Goal: Task Accomplishment & Management: Use online tool/utility

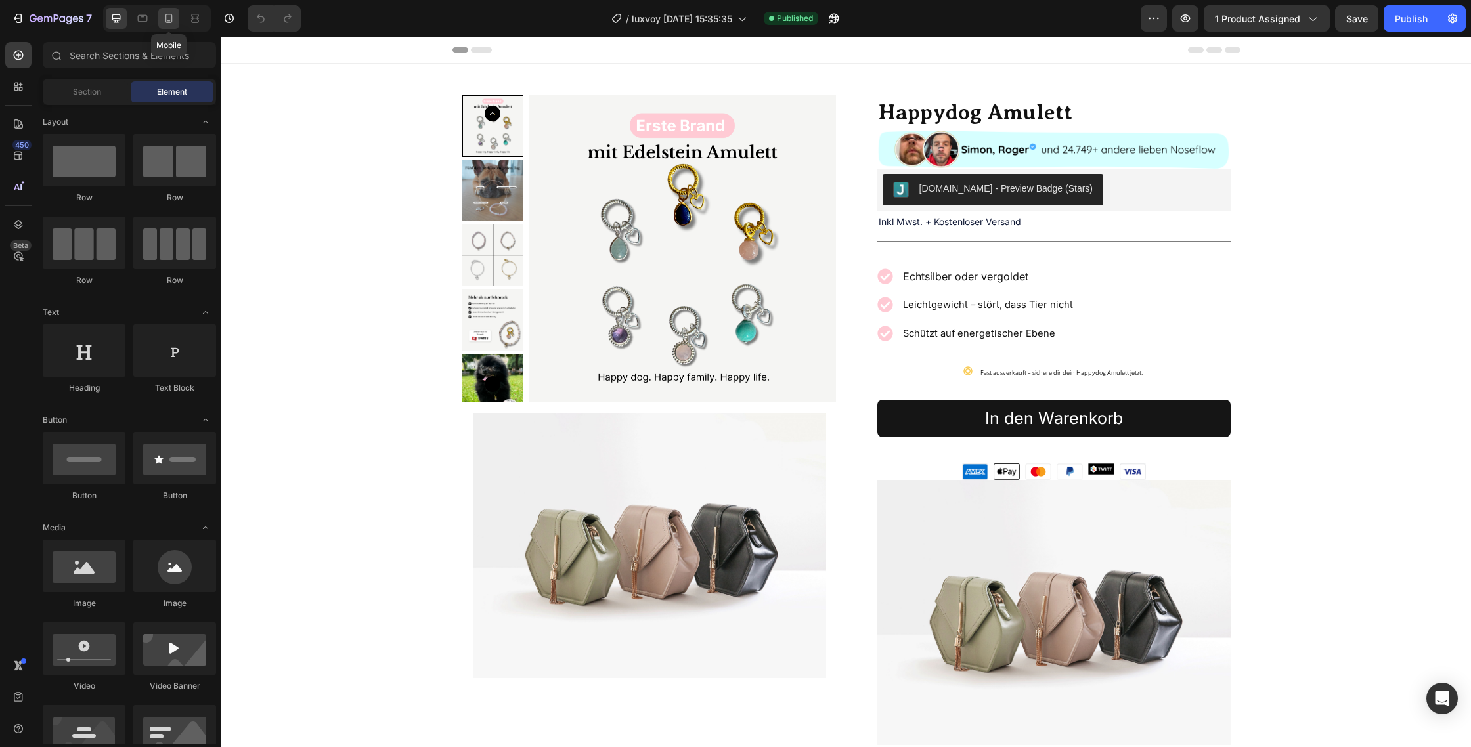
click at [162, 20] on icon at bounding box center [168, 18] width 13 height 13
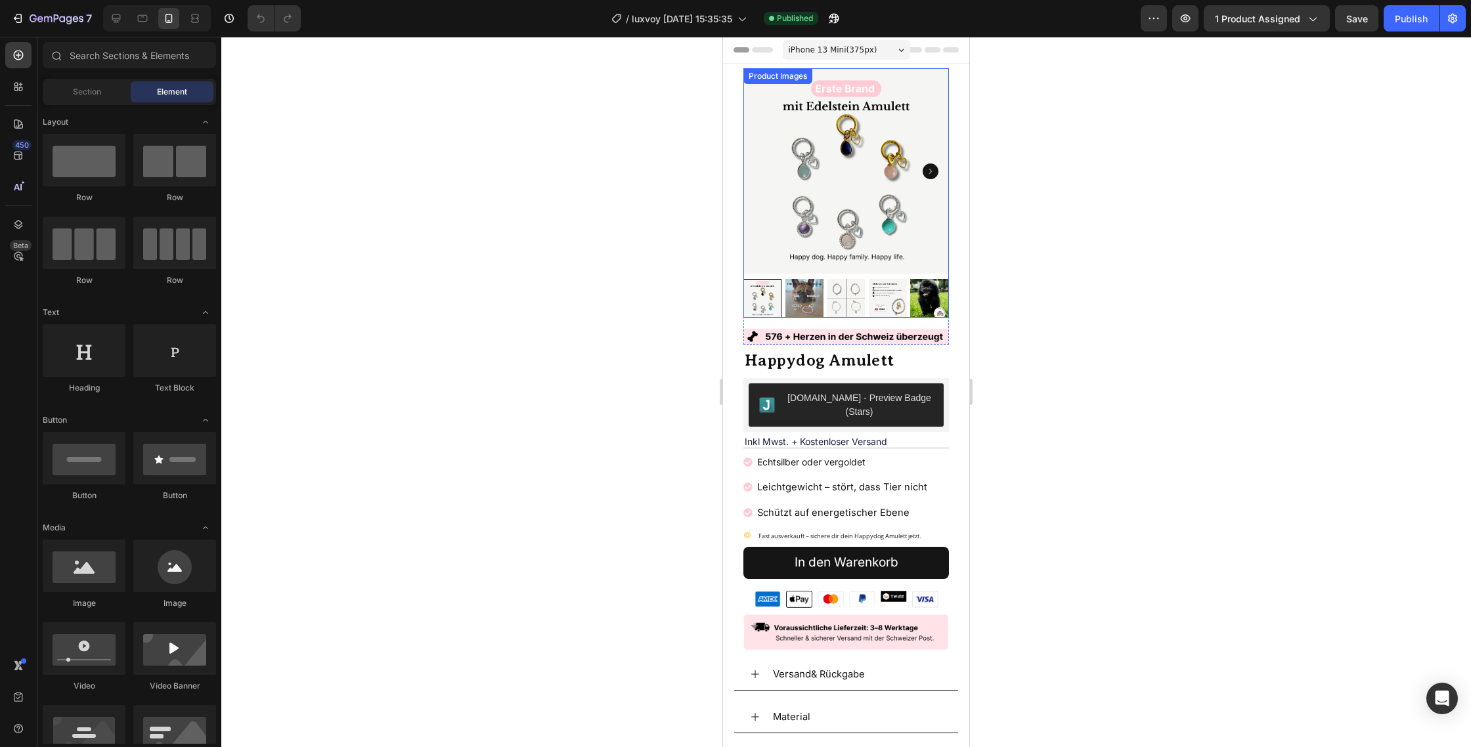
click at [932, 169] on icon "Carousel Next Arrow" at bounding box center [930, 171] width 16 height 16
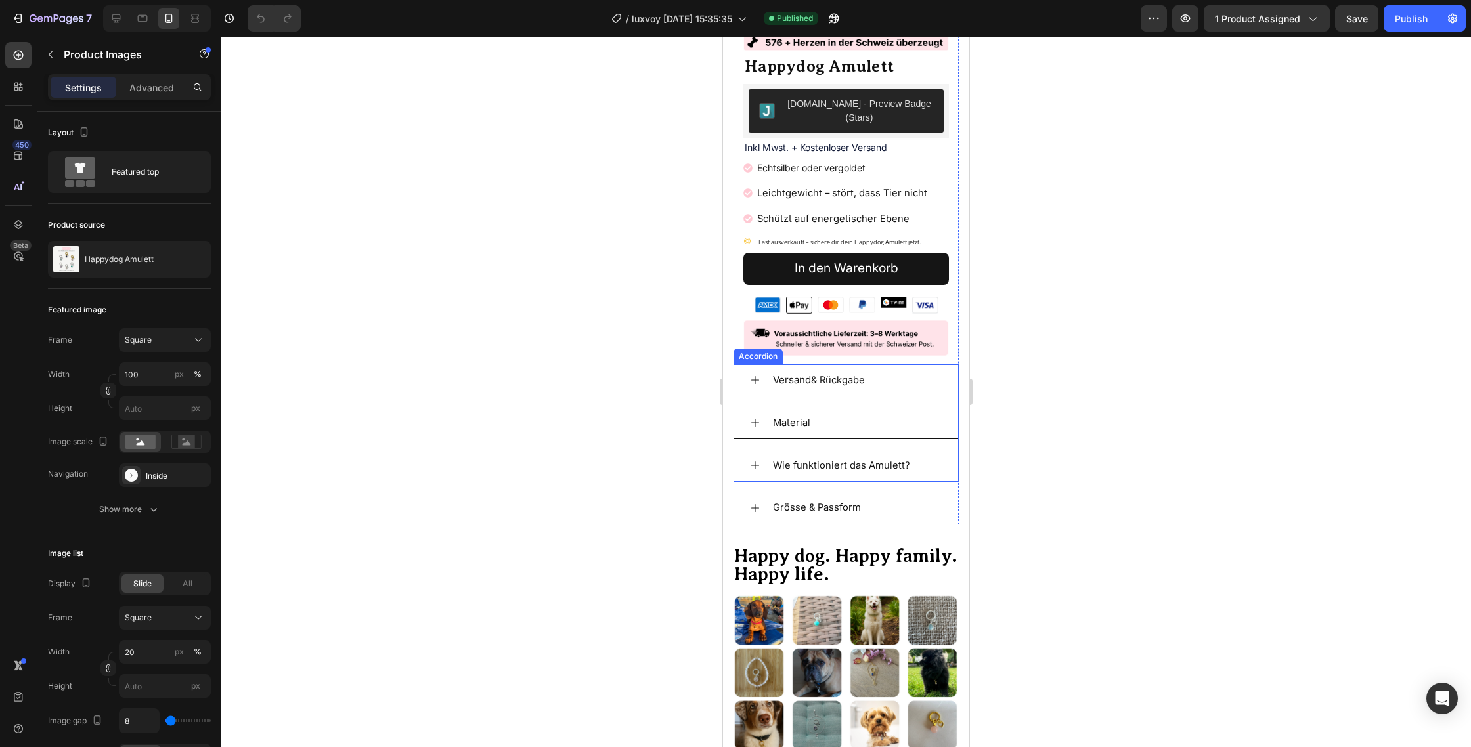
scroll to position [303, 0]
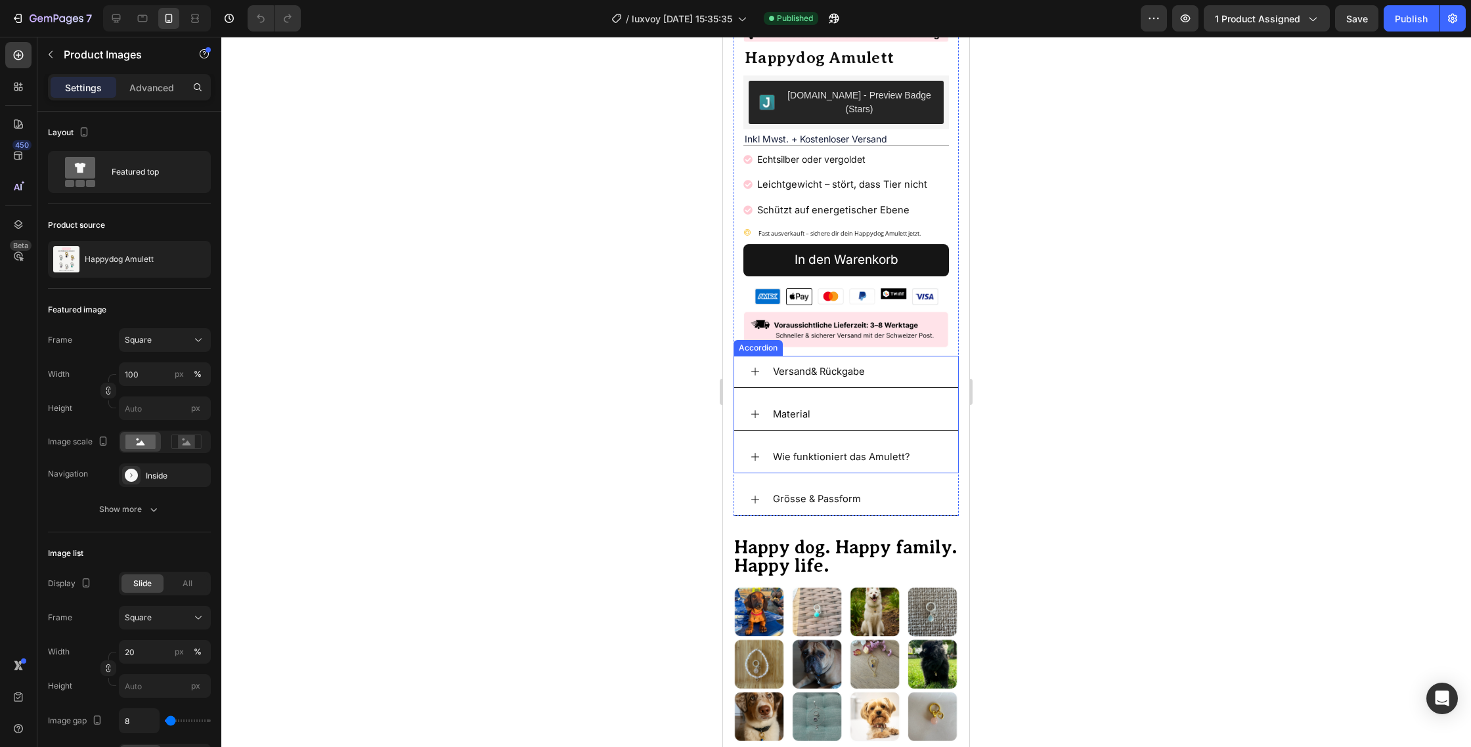
click at [753, 366] on icon at bounding box center [755, 371] width 11 height 11
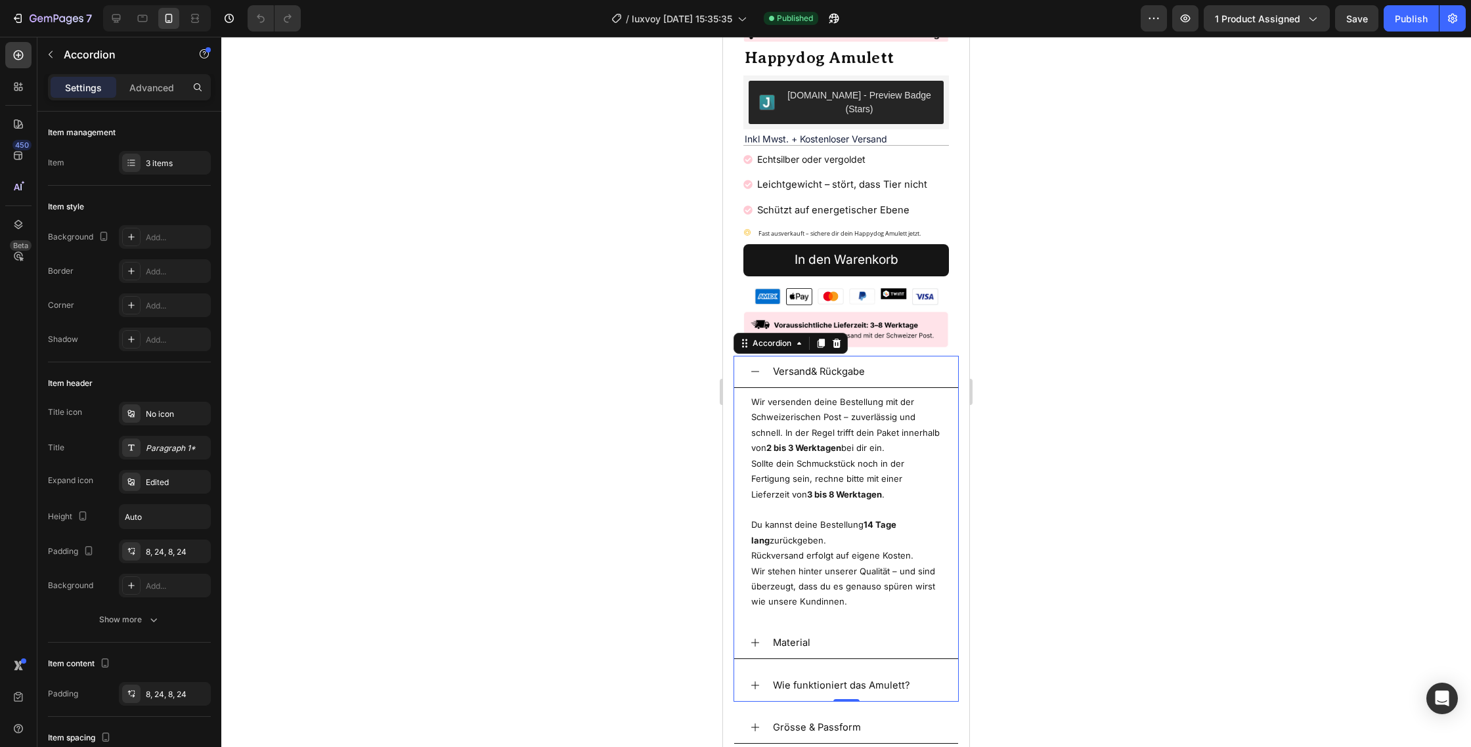
click at [750, 366] on icon at bounding box center [755, 371] width 11 height 11
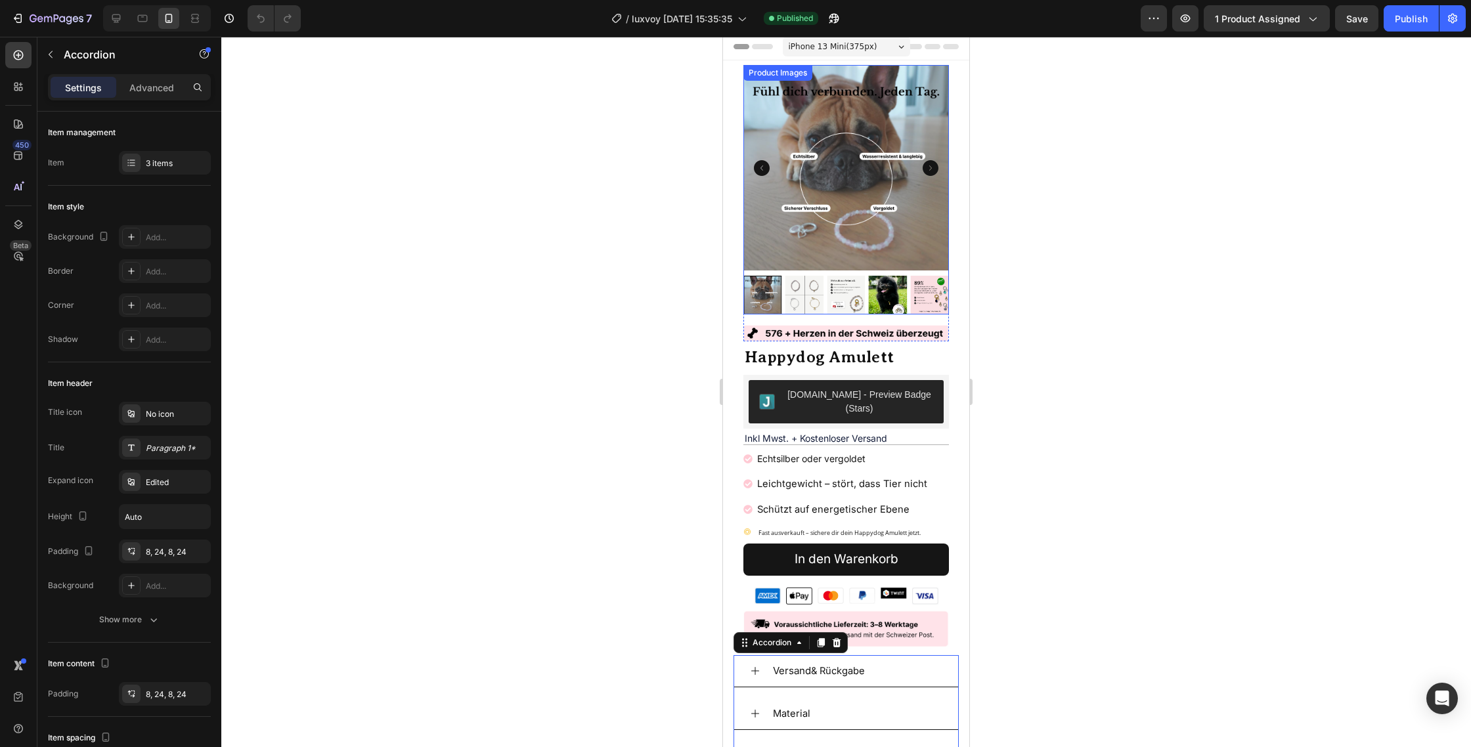
scroll to position [0, 0]
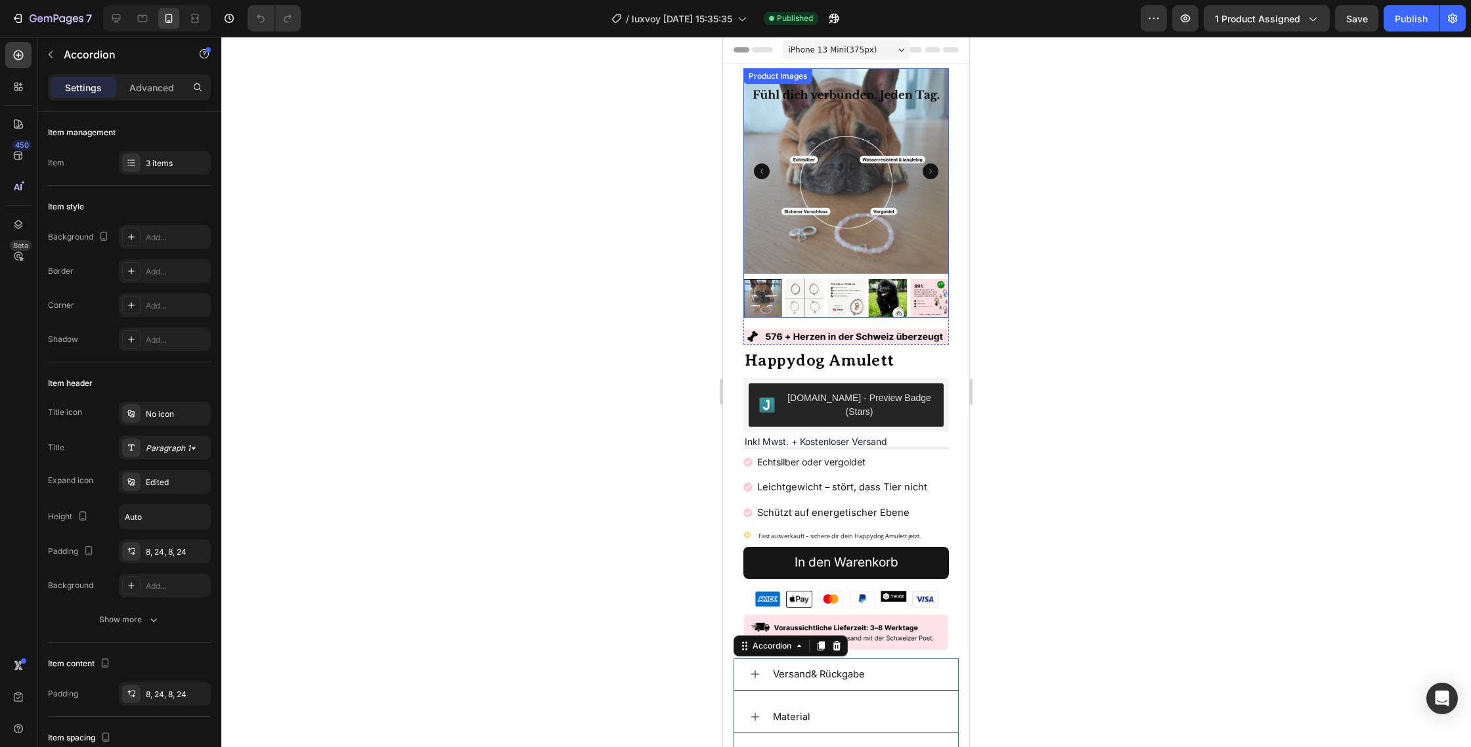
click at [932, 172] on icon "Carousel Next Arrow" at bounding box center [930, 171] width 16 height 16
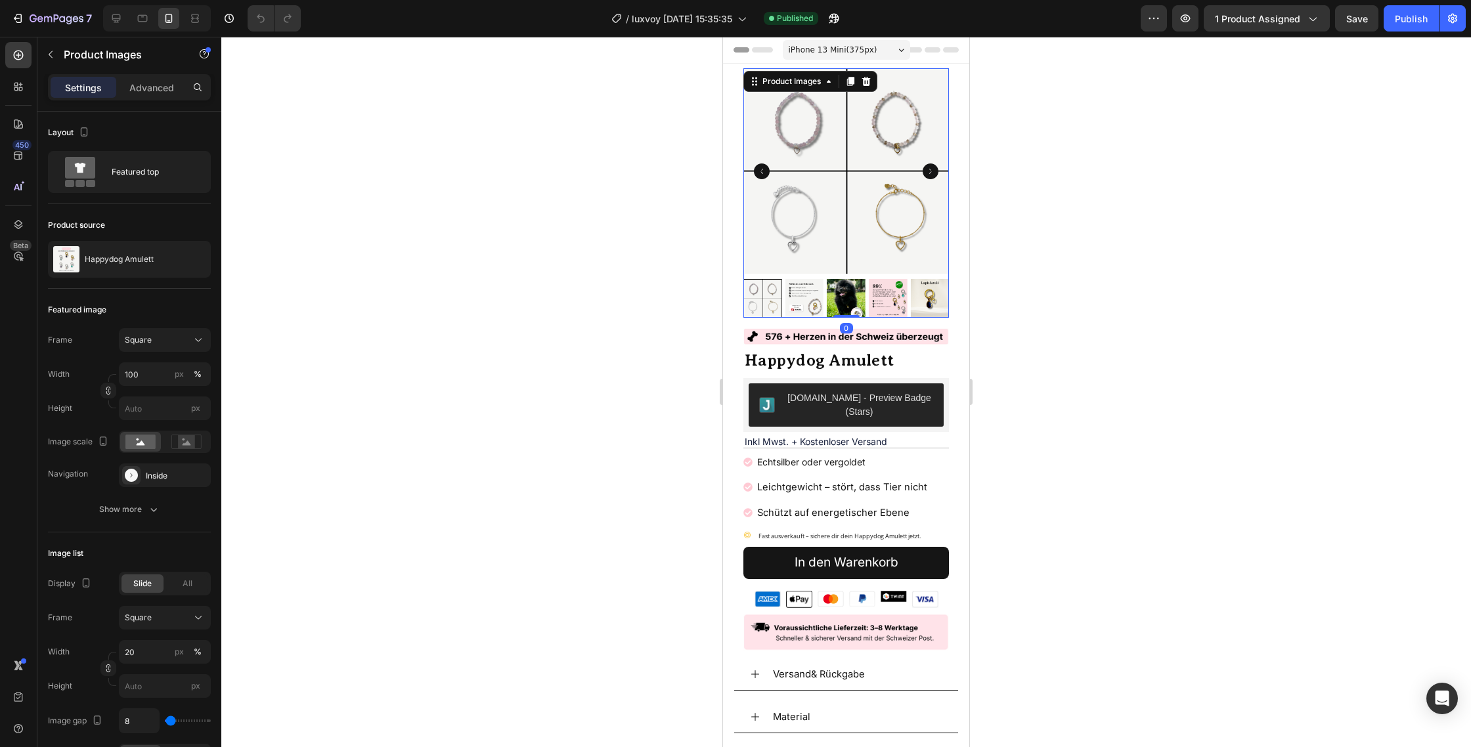
click at [630, 259] on div at bounding box center [845, 392] width 1249 height 710
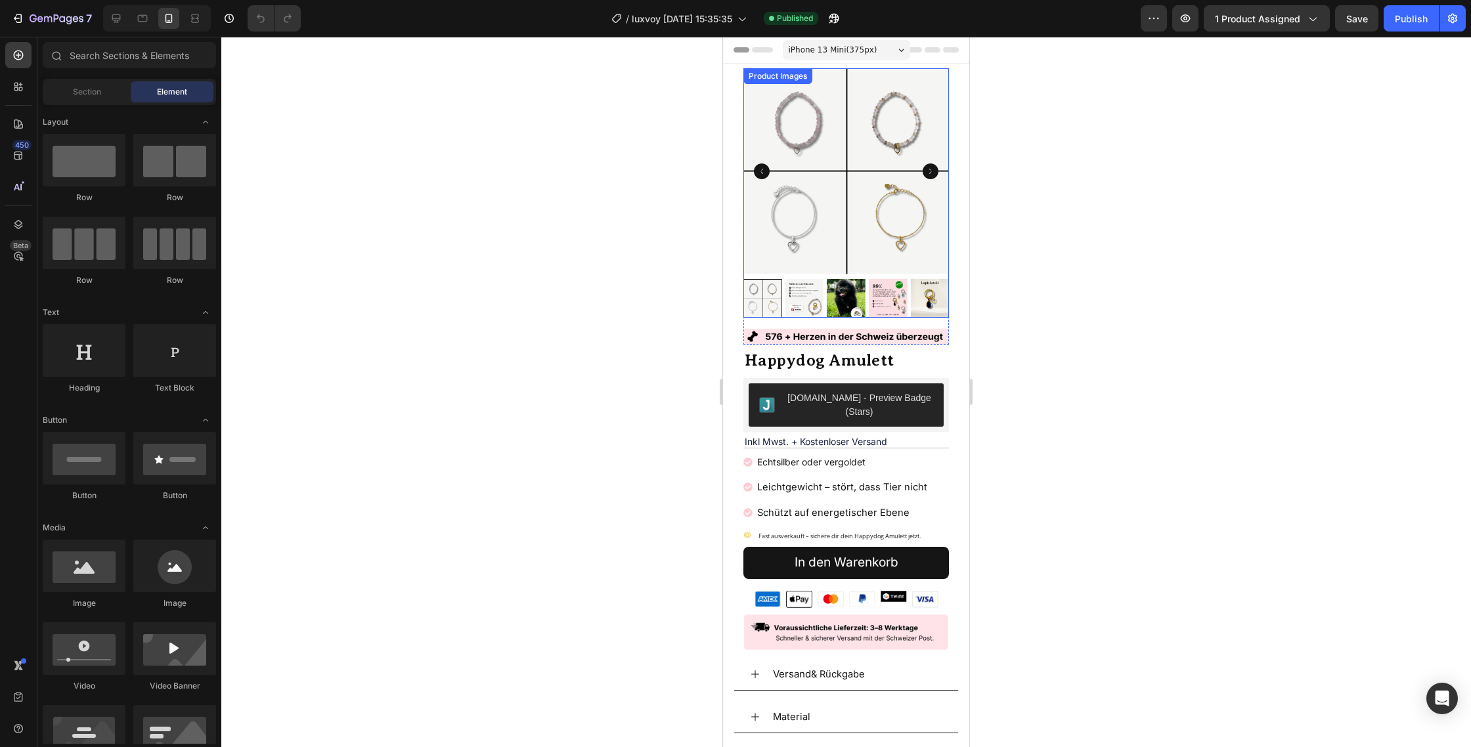
click at [885, 307] on img at bounding box center [888, 298] width 39 height 39
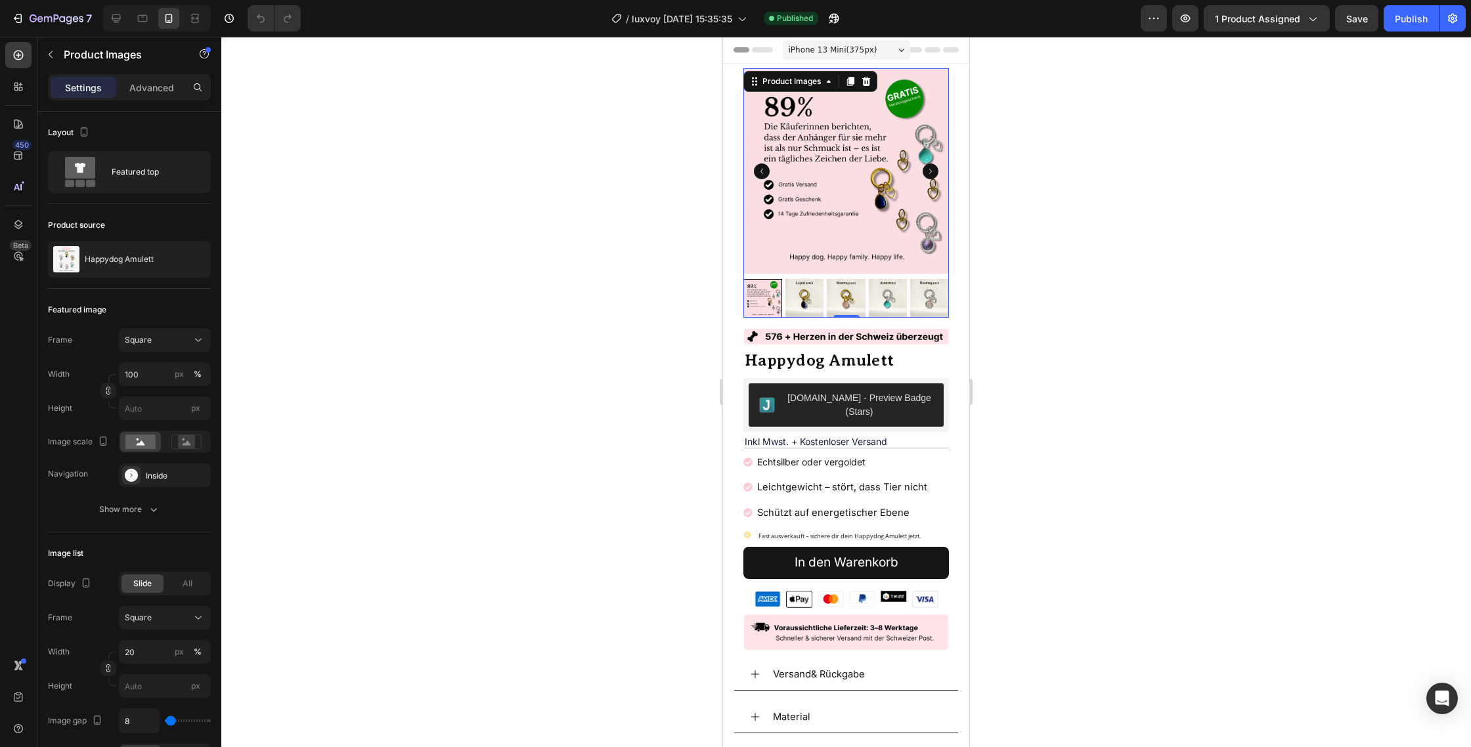
click at [756, 175] on icon "Carousel Back Arrow" at bounding box center [762, 171] width 16 height 16
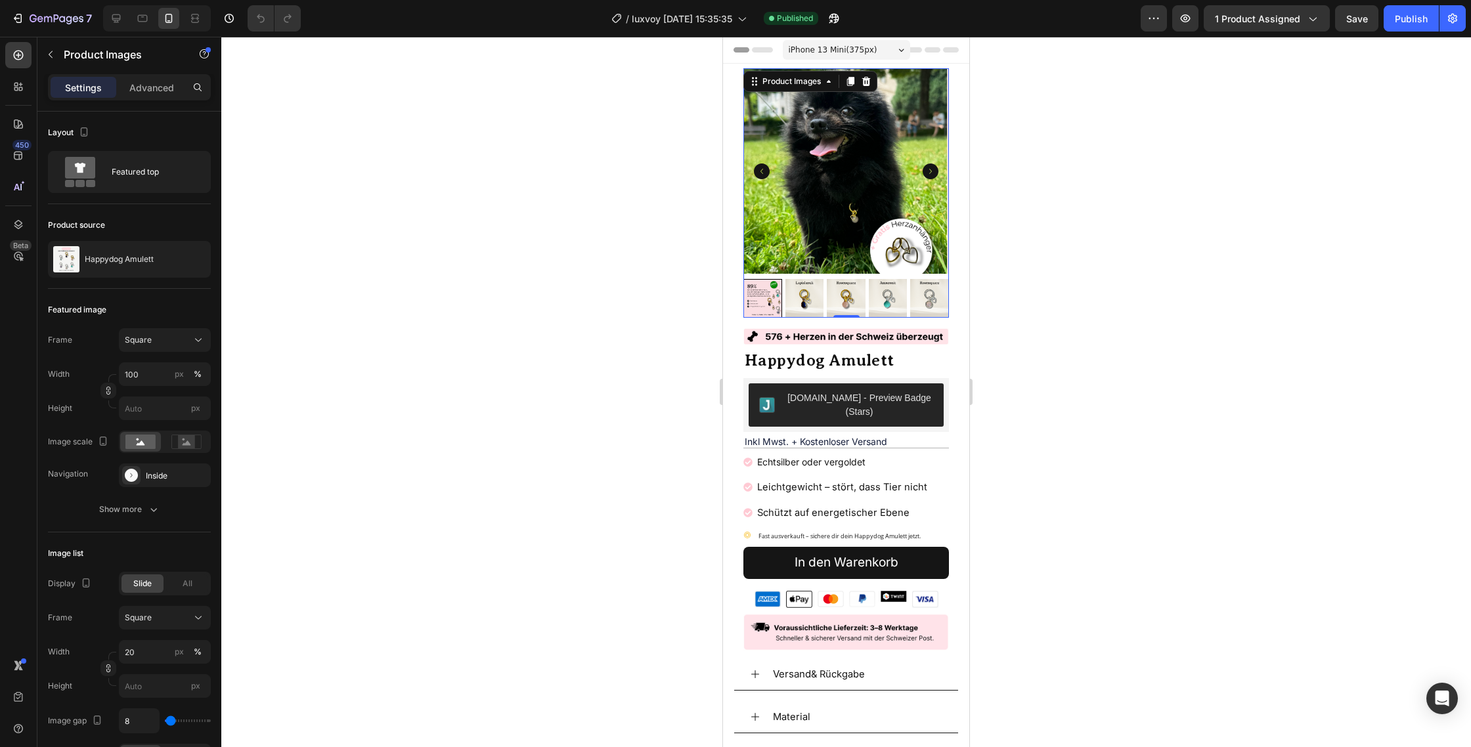
click at [759, 173] on icon "Carousel Back Arrow" at bounding box center [762, 171] width 16 height 16
click at [765, 169] on icon "Carousel Back Arrow" at bounding box center [762, 171] width 16 height 16
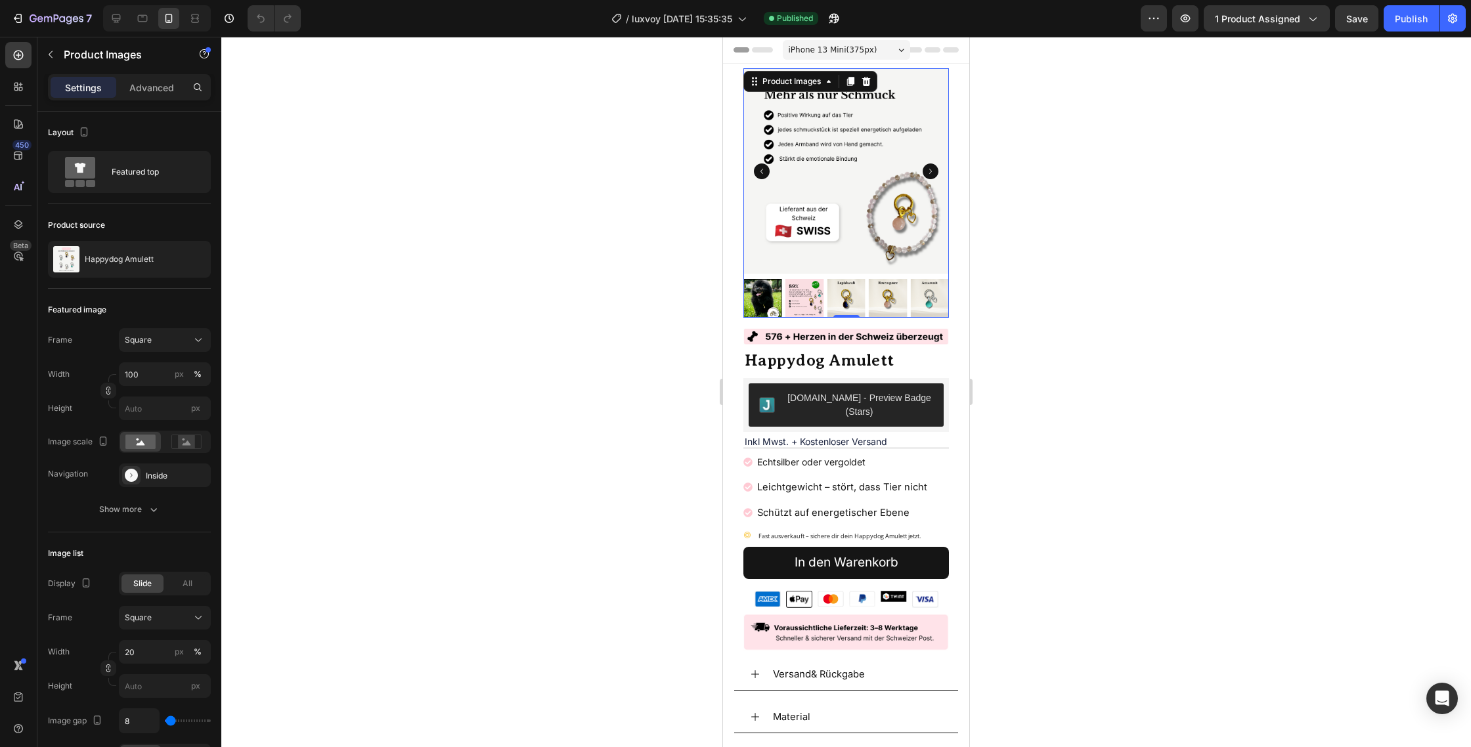
click at [765, 169] on icon "Carousel Back Arrow" at bounding box center [762, 171] width 16 height 16
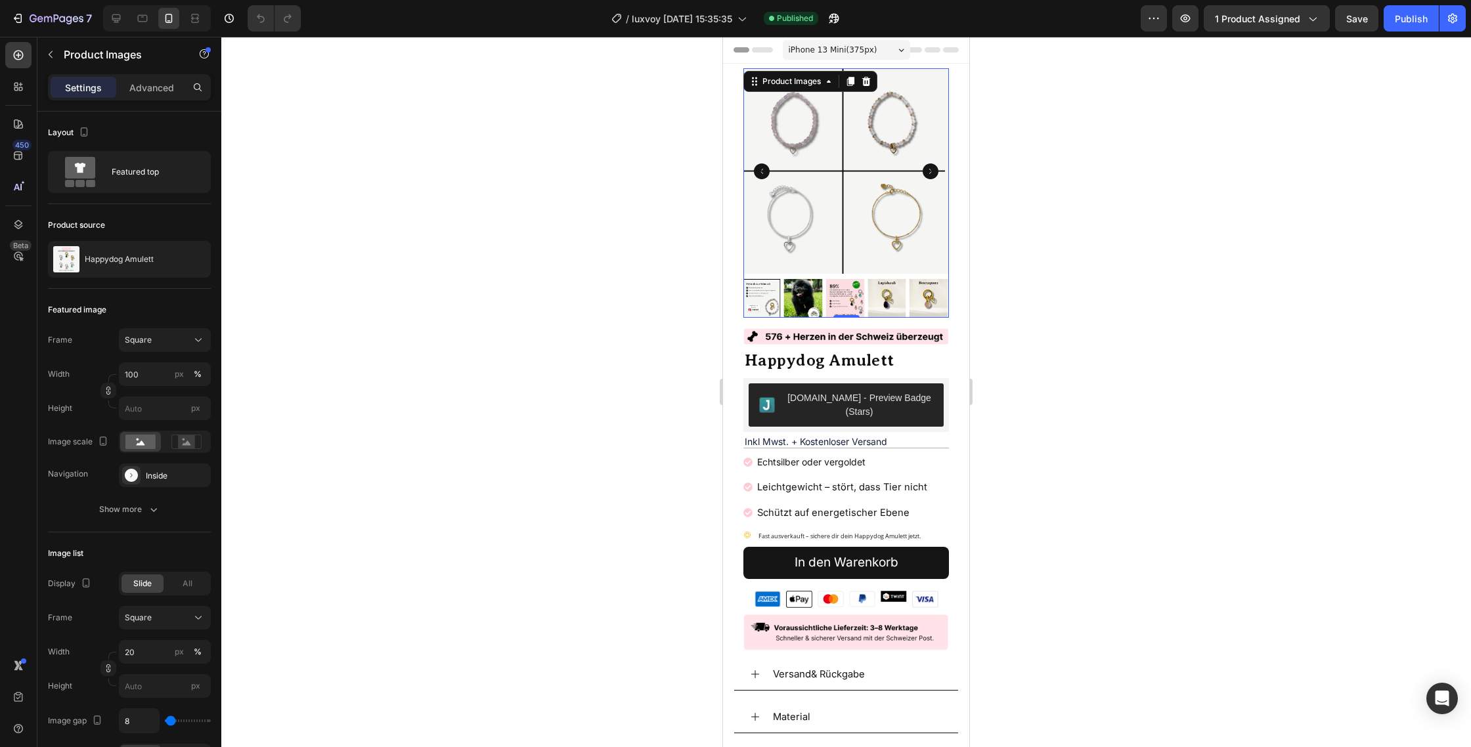
click at [765, 169] on icon "Carousel Back Arrow" at bounding box center [762, 171] width 16 height 16
click at [763, 172] on icon "Carousel Back Arrow" at bounding box center [762, 171] width 16 height 16
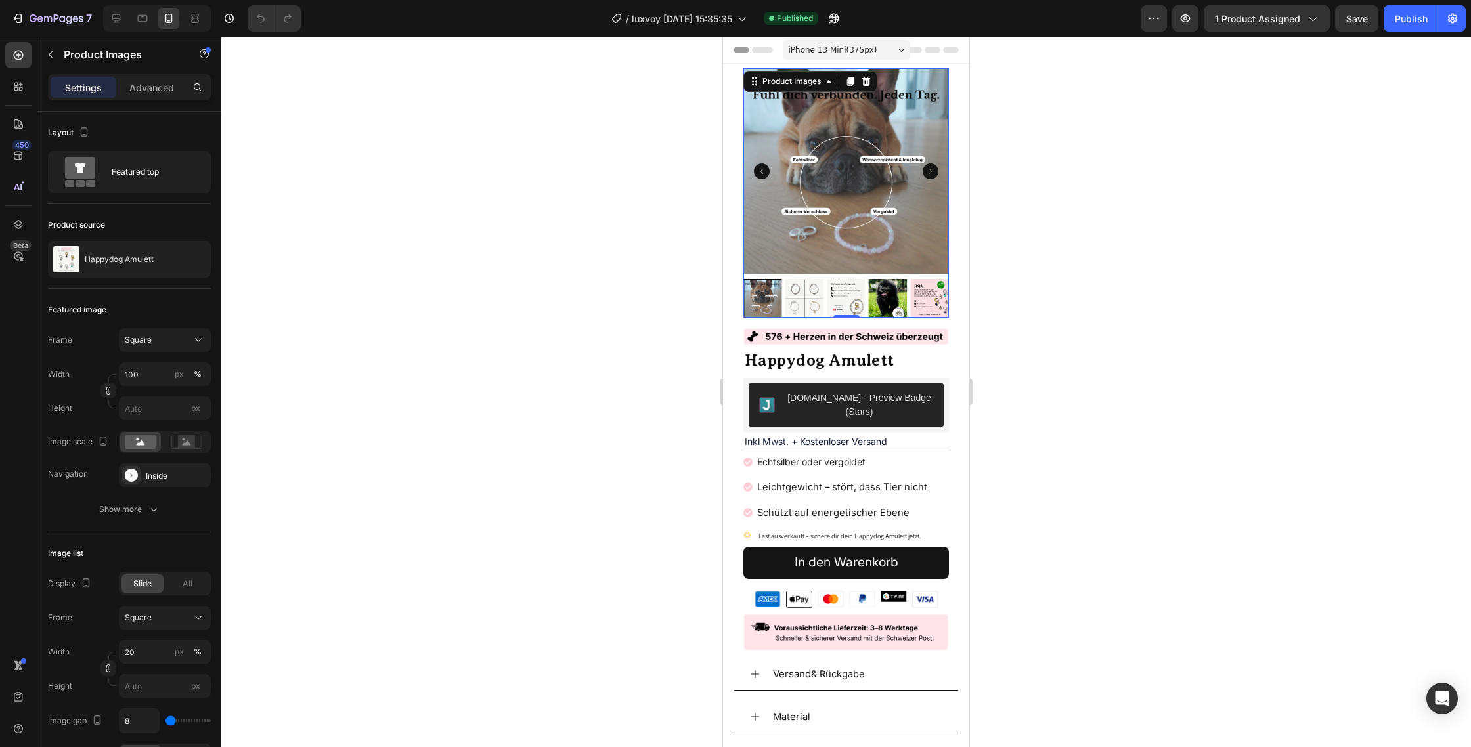
click at [931, 172] on icon "Carousel Next Arrow" at bounding box center [930, 171] width 16 height 16
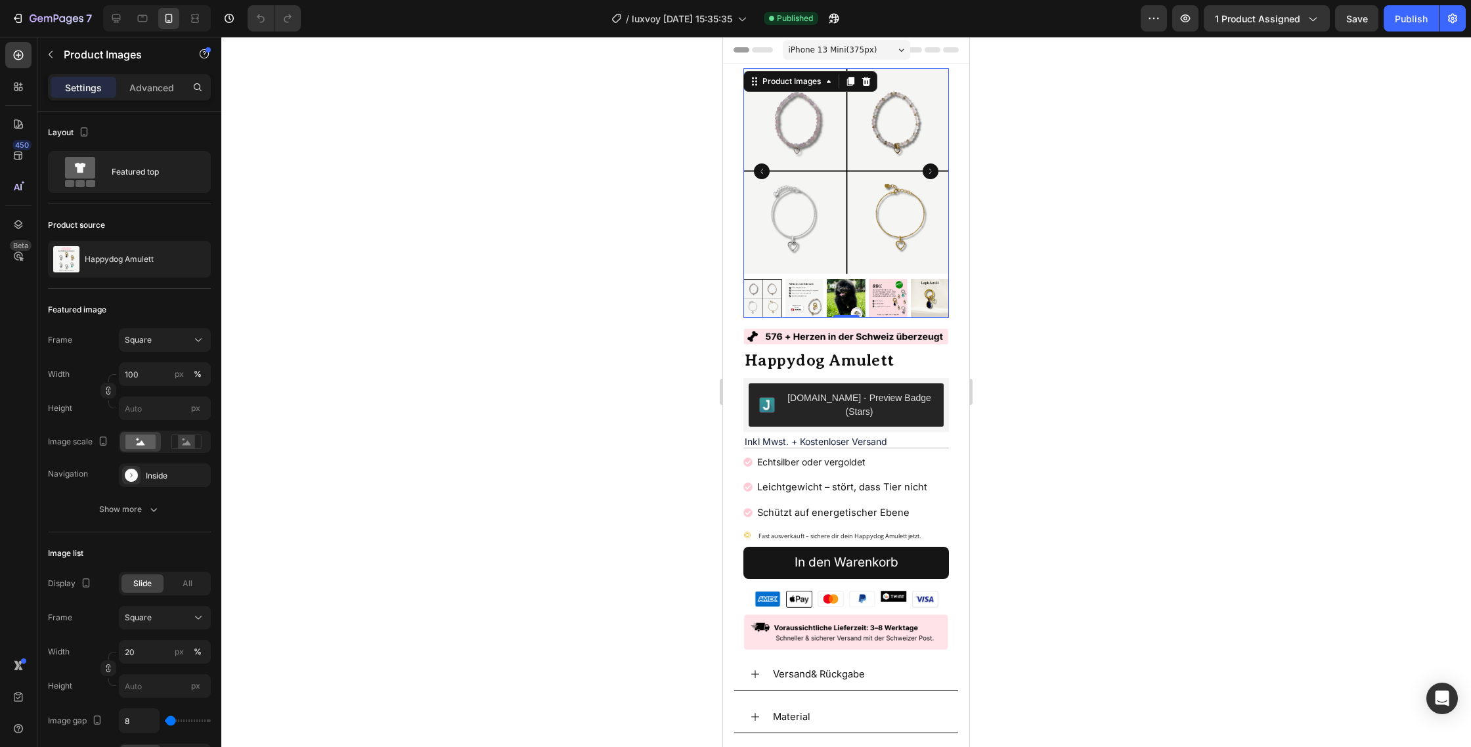
click at [759, 170] on icon "Carousel Back Arrow" at bounding box center [762, 171] width 16 height 16
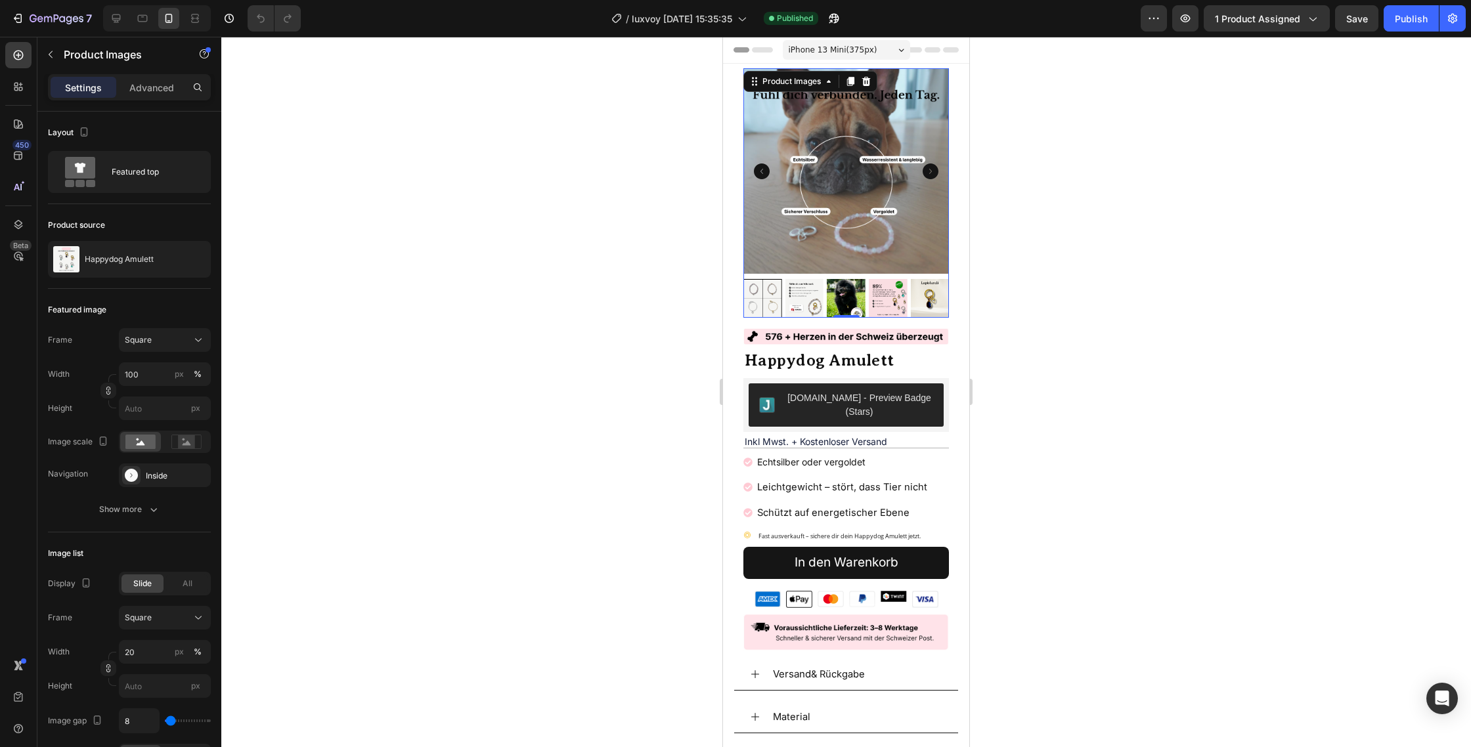
click at [759, 170] on icon "Carousel Back Arrow" at bounding box center [762, 171] width 16 height 16
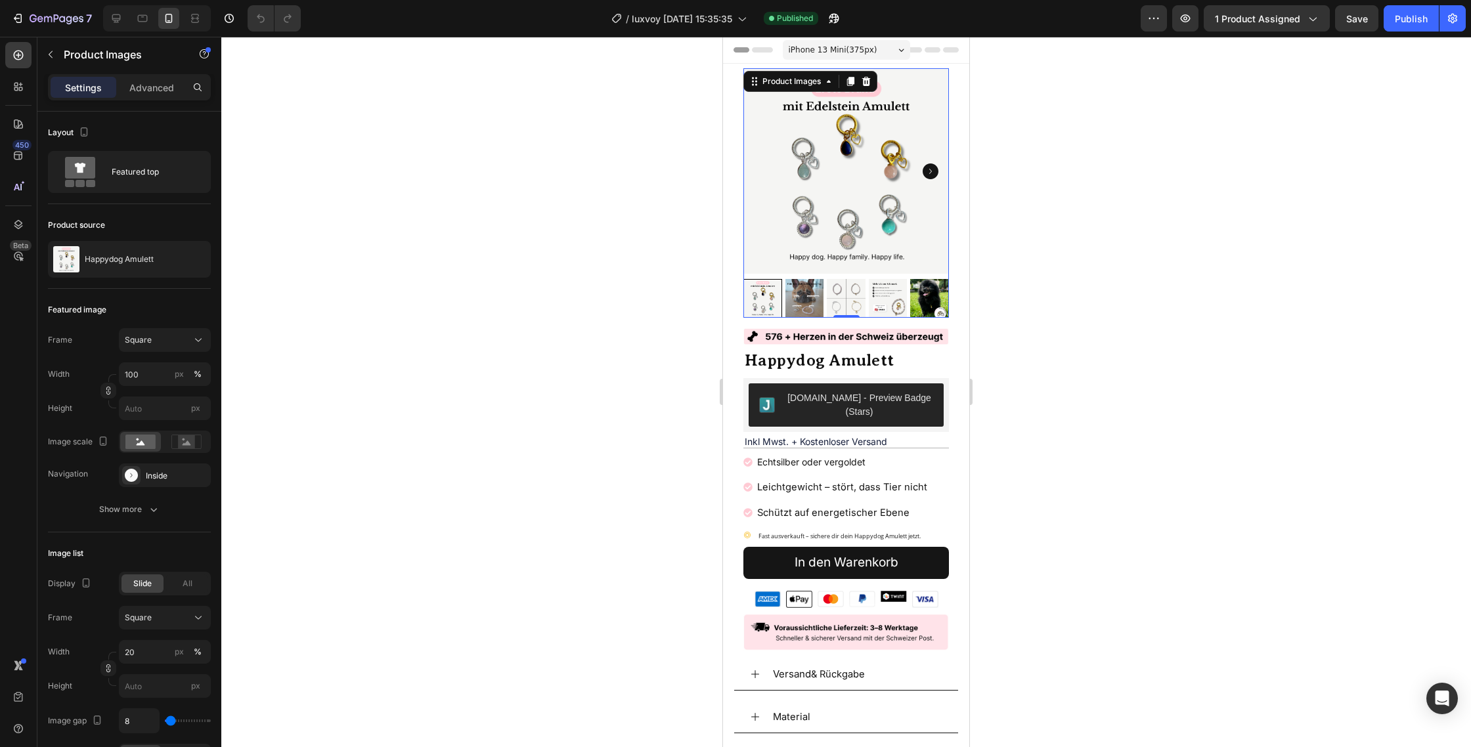
click at [928, 165] on icon "Carousel Next Arrow" at bounding box center [930, 171] width 16 height 16
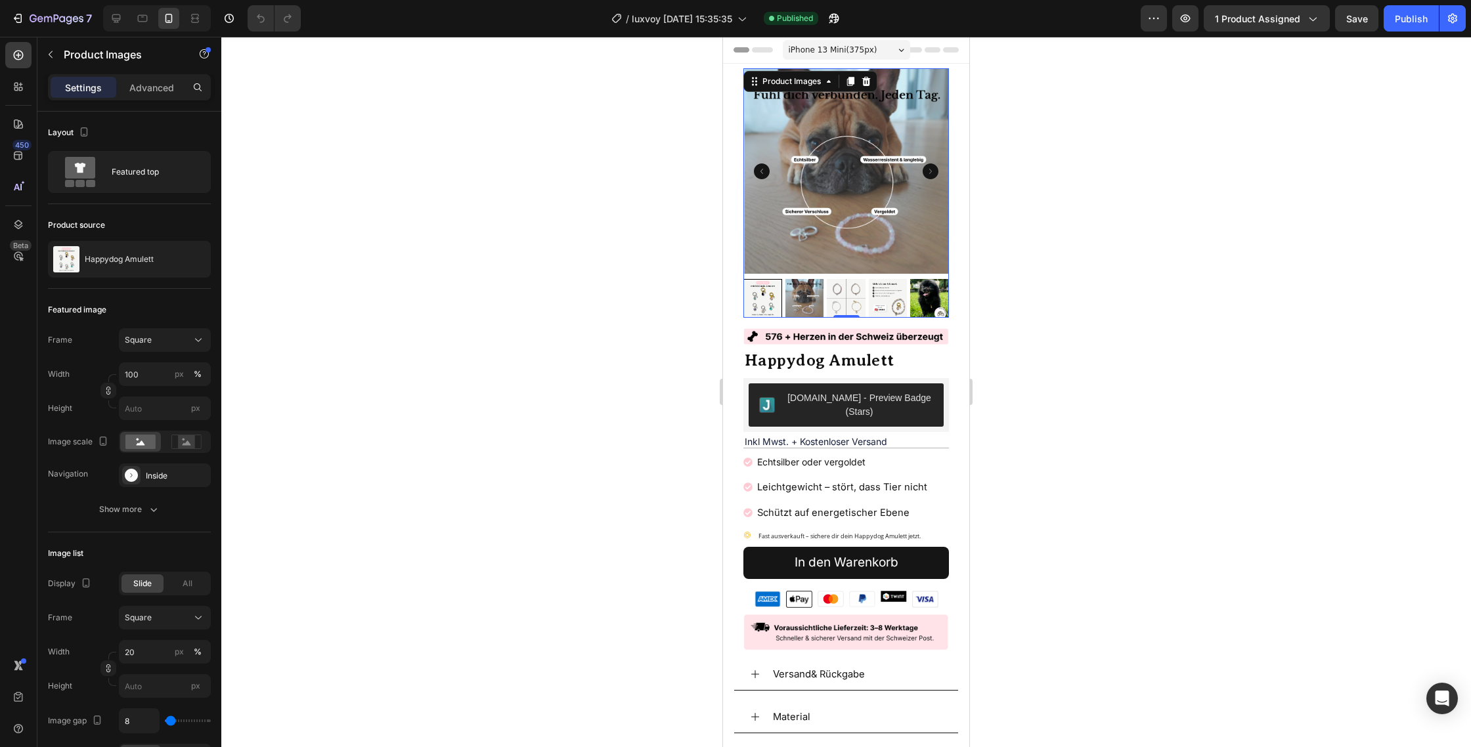
click at [928, 165] on icon "Carousel Next Arrow" at bounding box center [930, 171] width 16 height 16
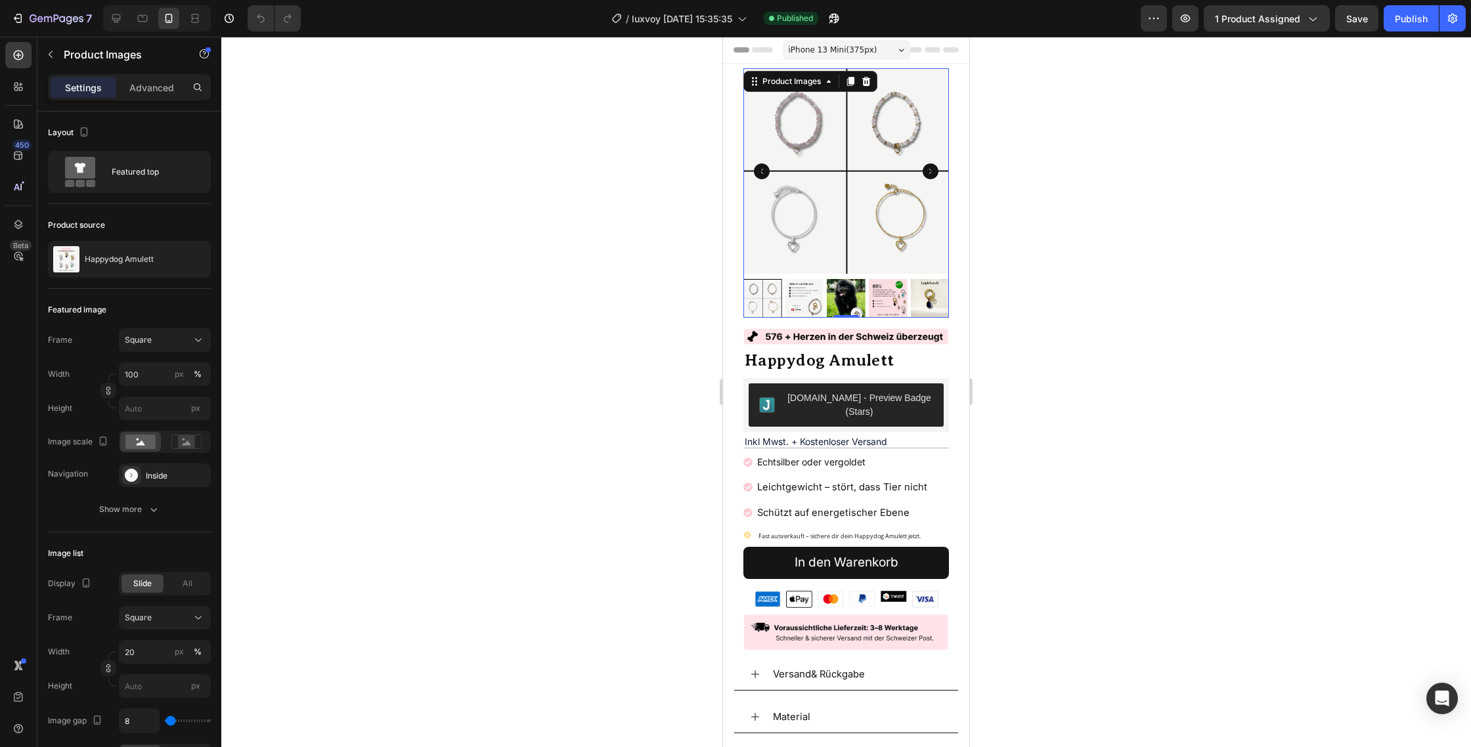
click at [928, 169] on icon "Carousel Next Arrow" at bounding box center [930, 171] width 16 height 16
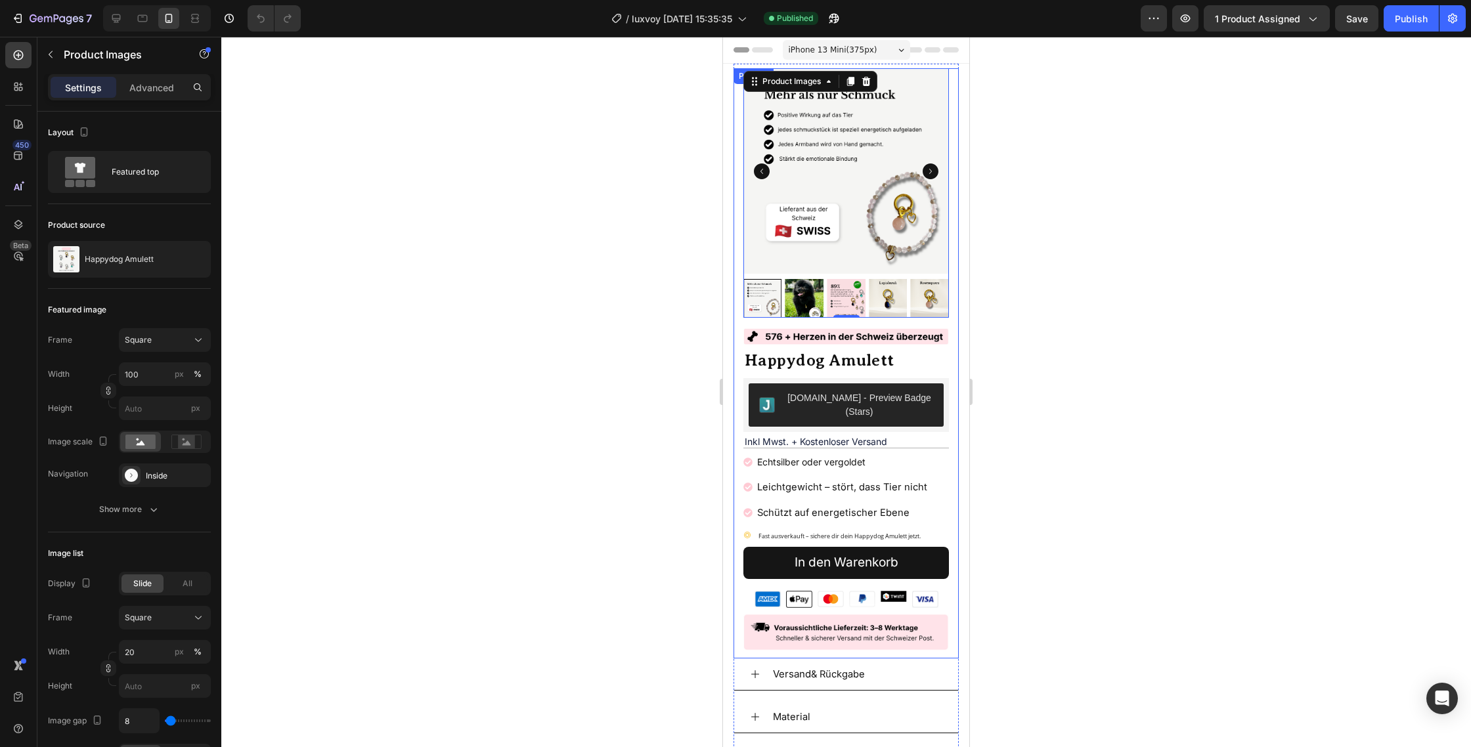
click at [695, 221] on div at bounding box center [845, 392] width 1249 height 710
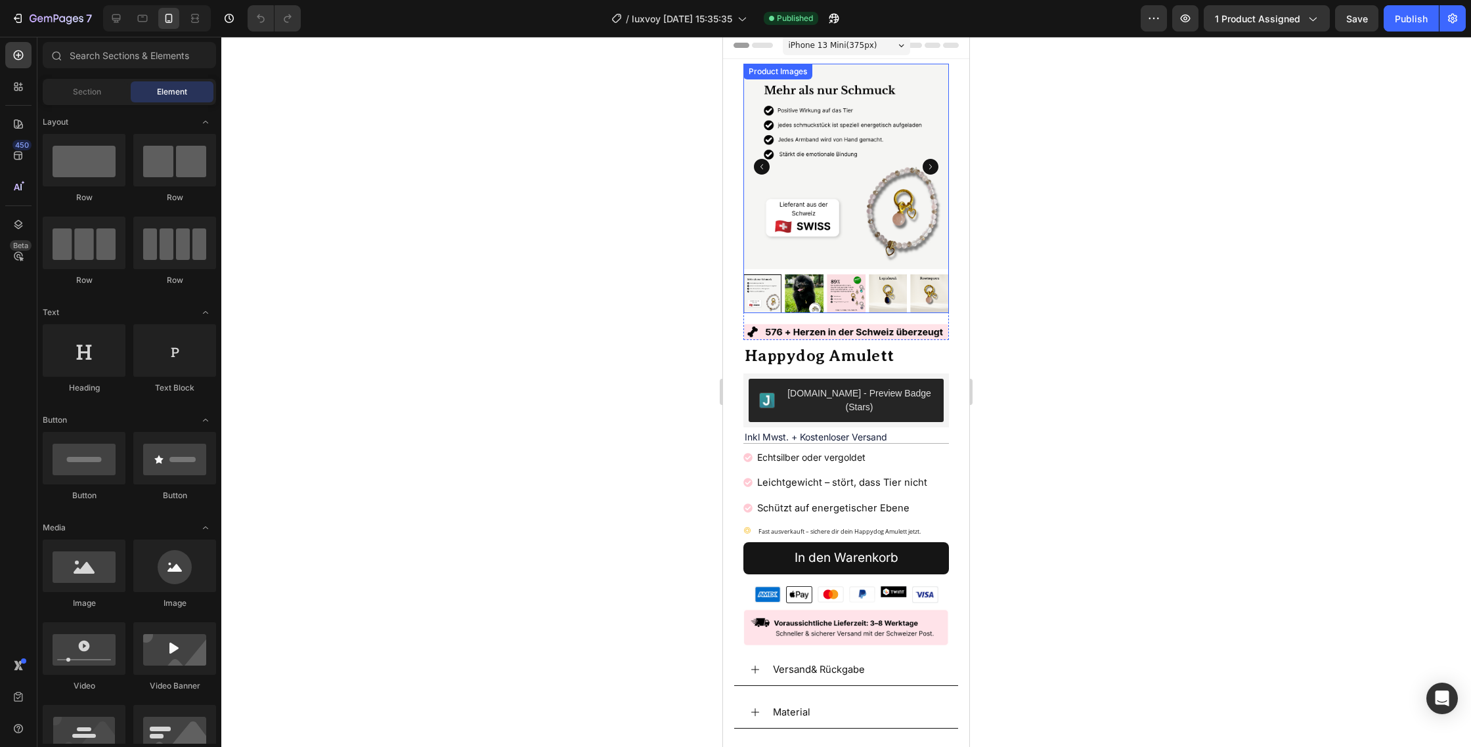
click at [930, 177] on img at bounding box center [845, 166] width 205 height 205
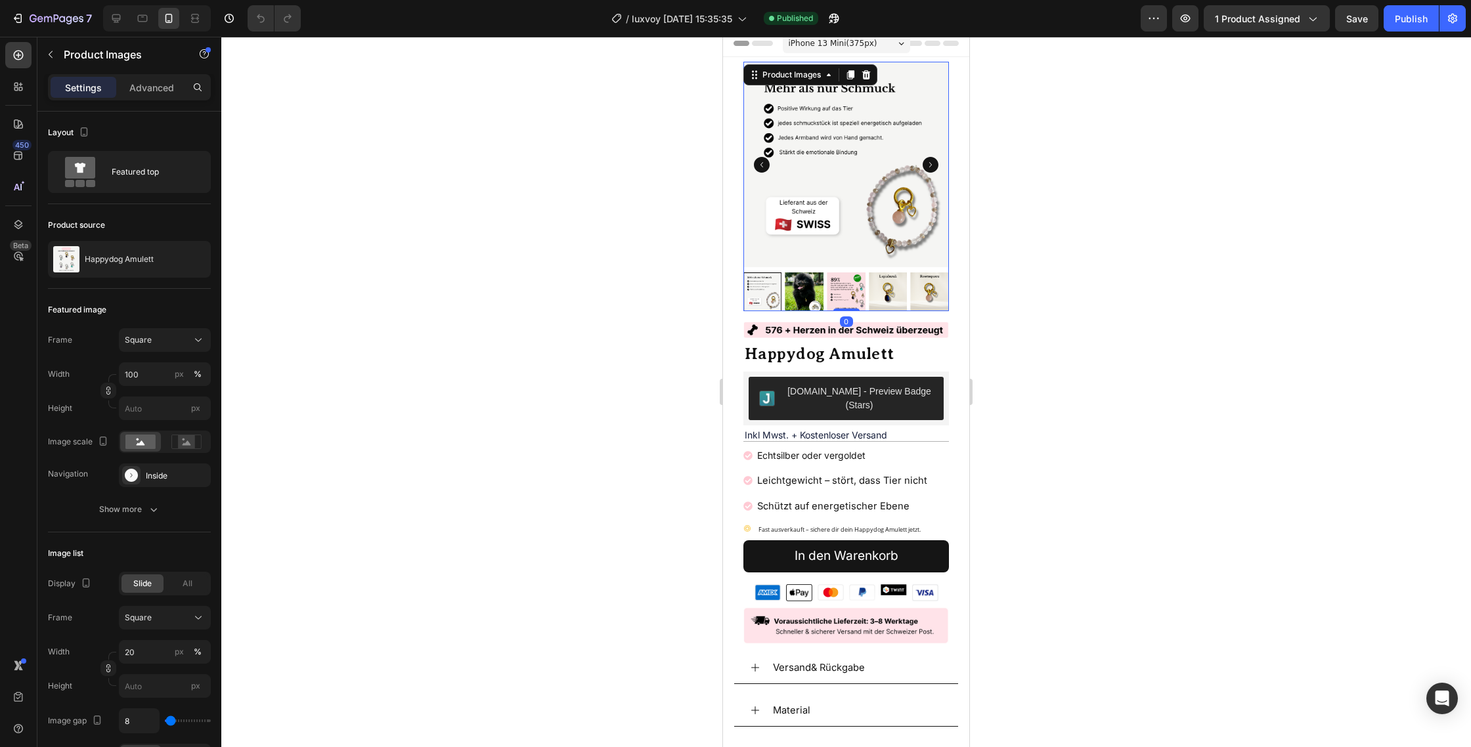
scroll to position [2, 0]
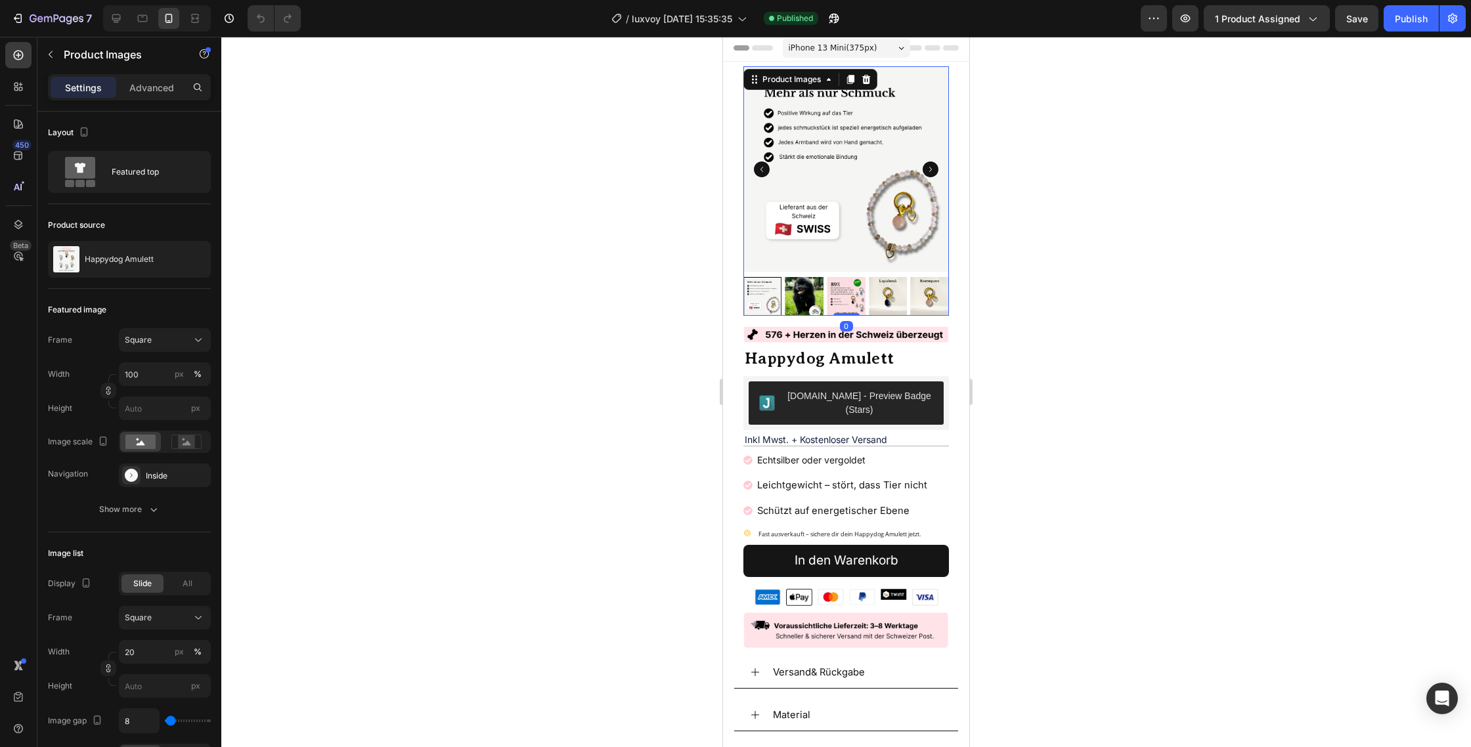
click at [922, 160] on img at bounding box center [845, 168] width 205 height 205
click at [930, 164] on icon "Carousel Next Arrow" at bounding box center [930, 169] width 16 height 16
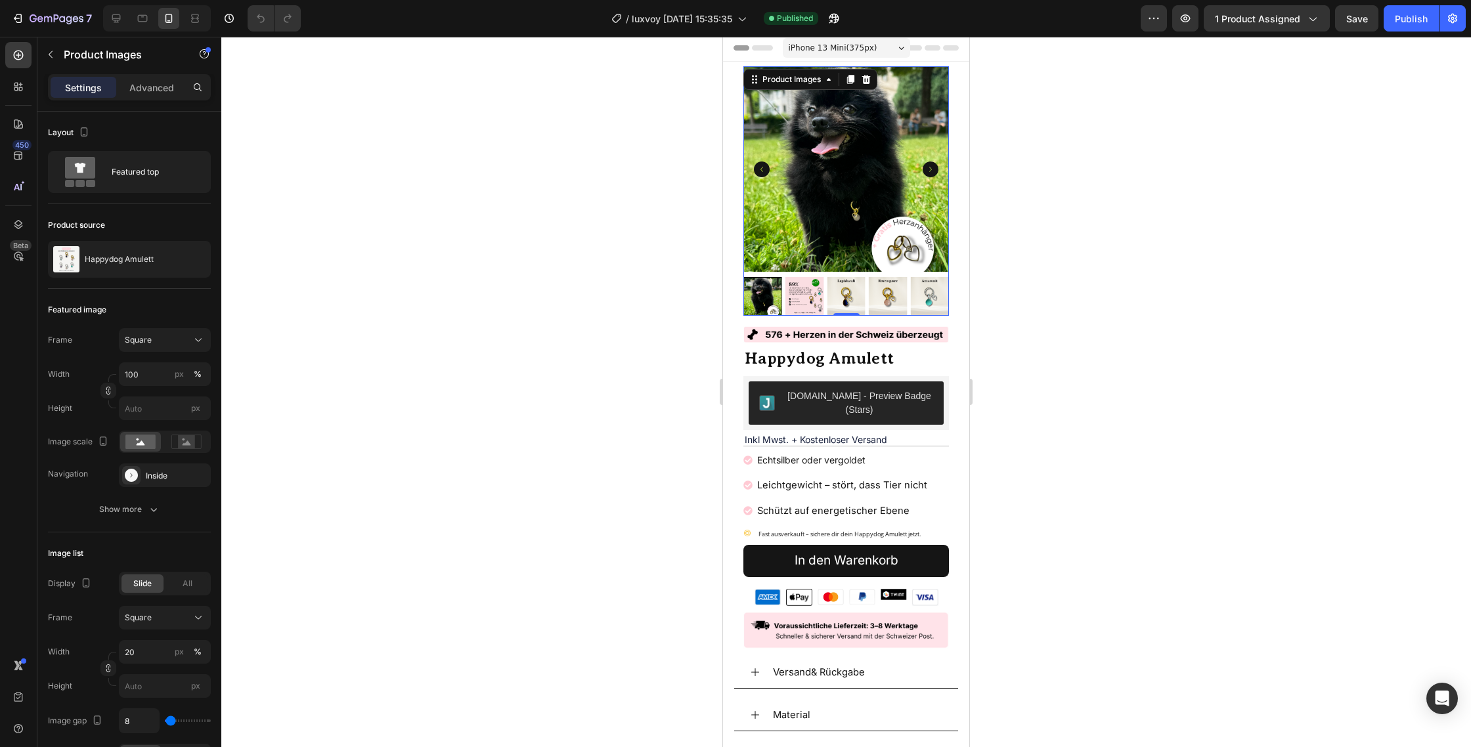
click at [760, 167] on icon "Carousel Back Arrow" at bounding box center [762, 169] width 16 height 16
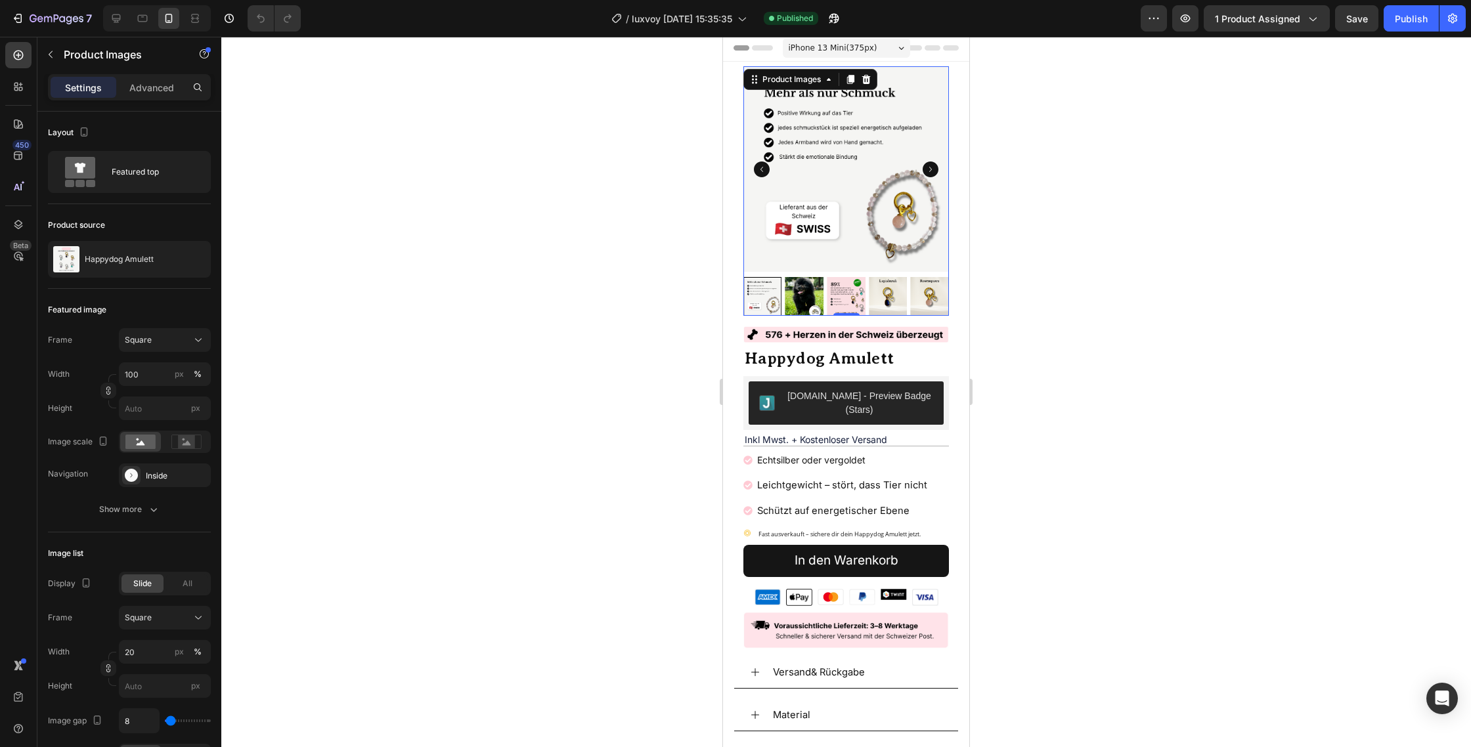
click at [760, 169] on icon "Carousel Back Arrow" at bounding box center [762, 169] width 16 height 16
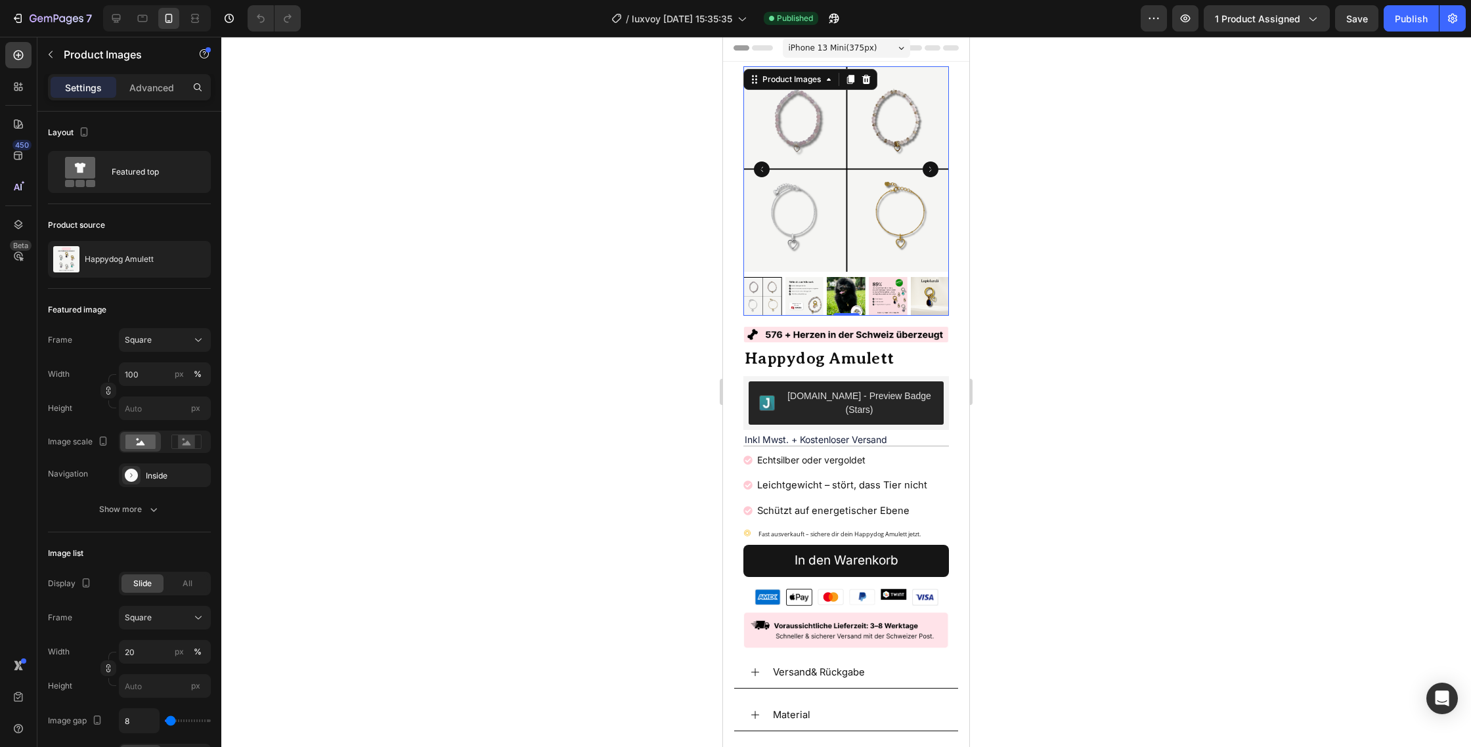
click at [926, 169] on icon "Carousel Next Arrow" at bounding box center [930, 169] width 16 height 16
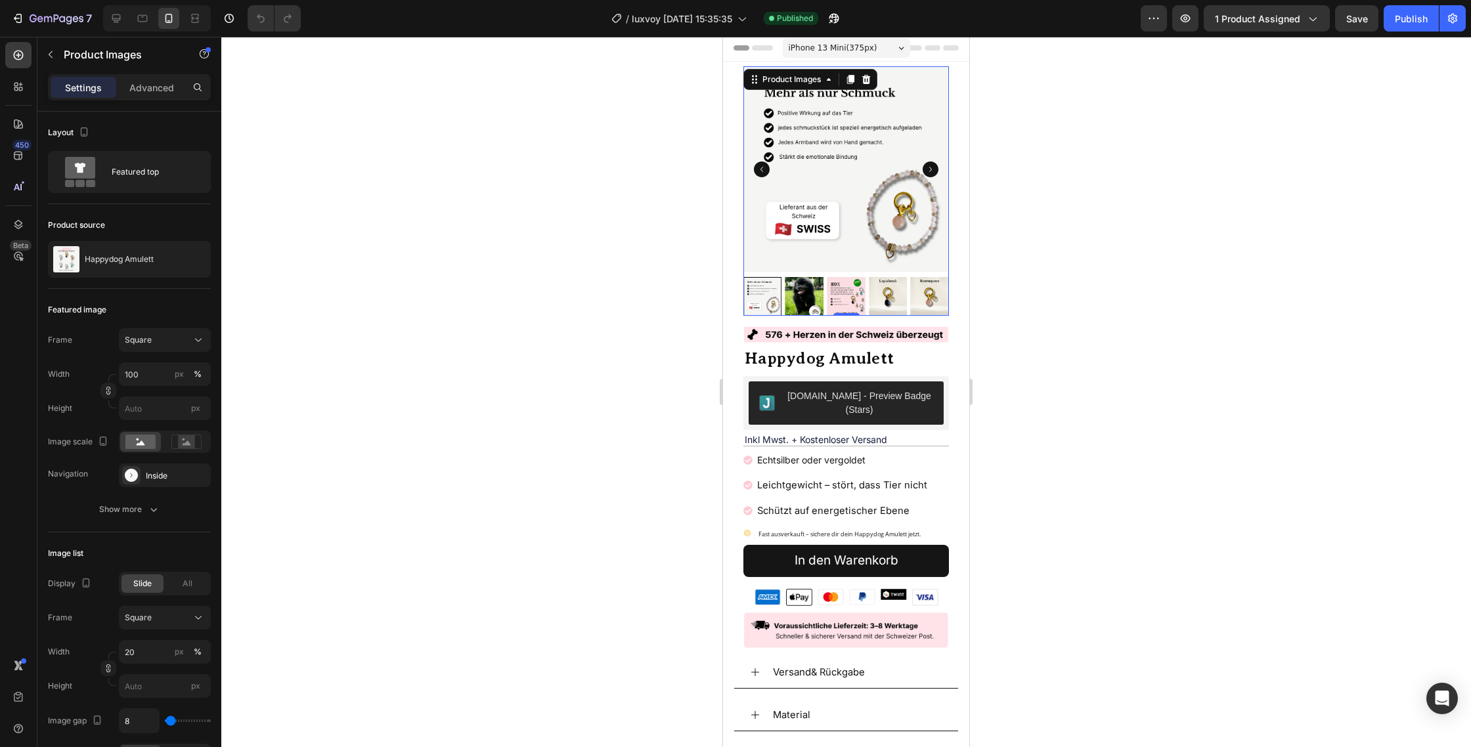
click at [926, 169] on icon "Carousel Next Arrow" at bounding box center [930, 169] width 16 height 16
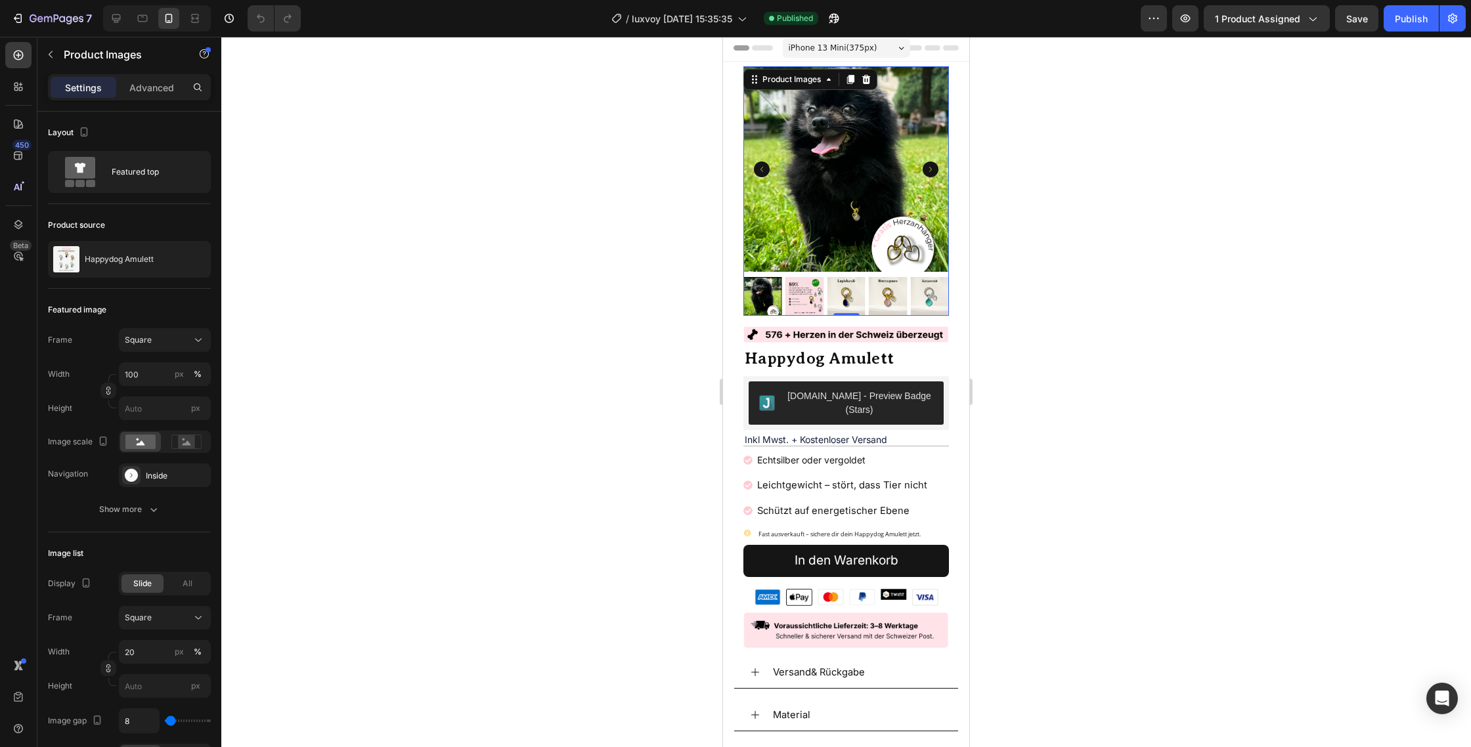
scroll to position [0, 0]
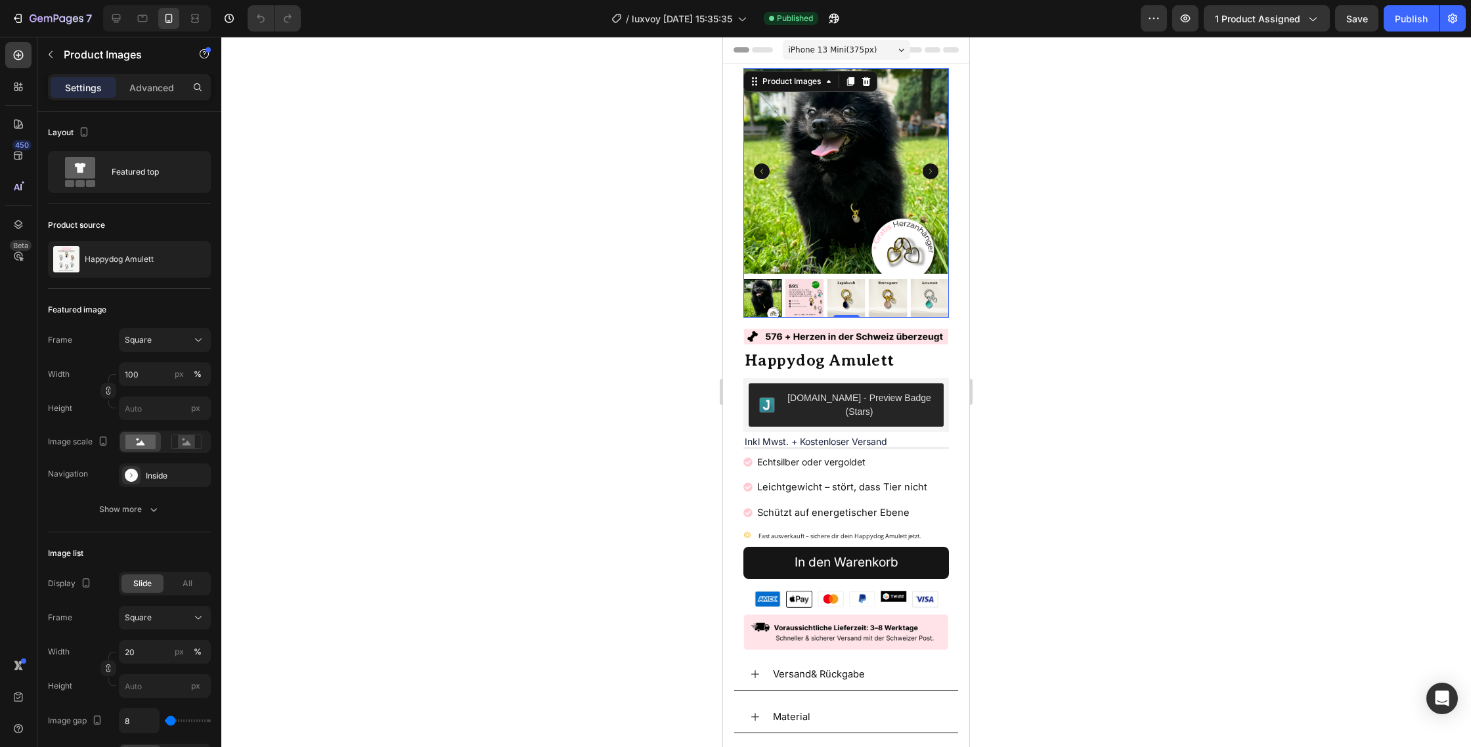
click at [925, 171] on icon "Carousel Next Arrow" at bounding box center [930, 171] width 16 height 16
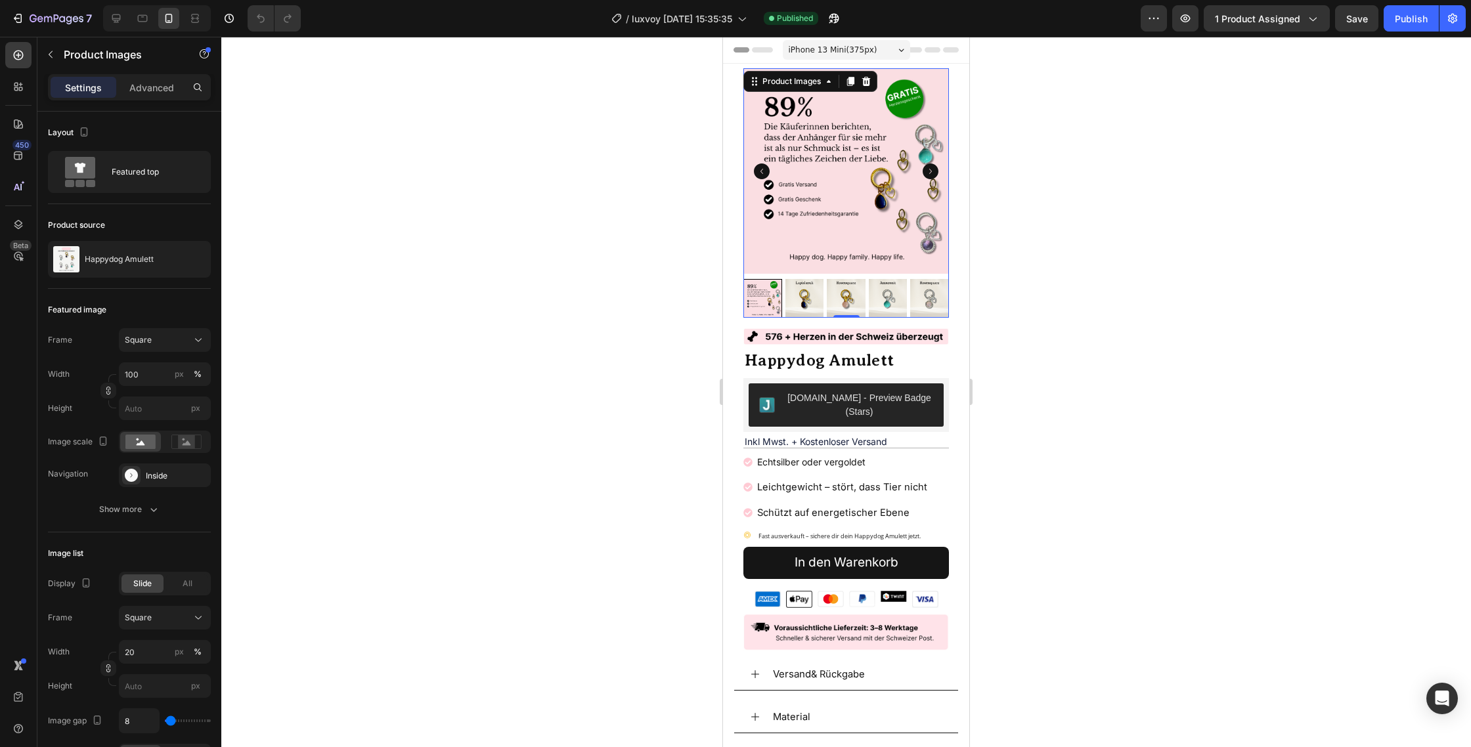
click at [1146, 202] on div at bounding box center [845, 392] width 1249 height 710
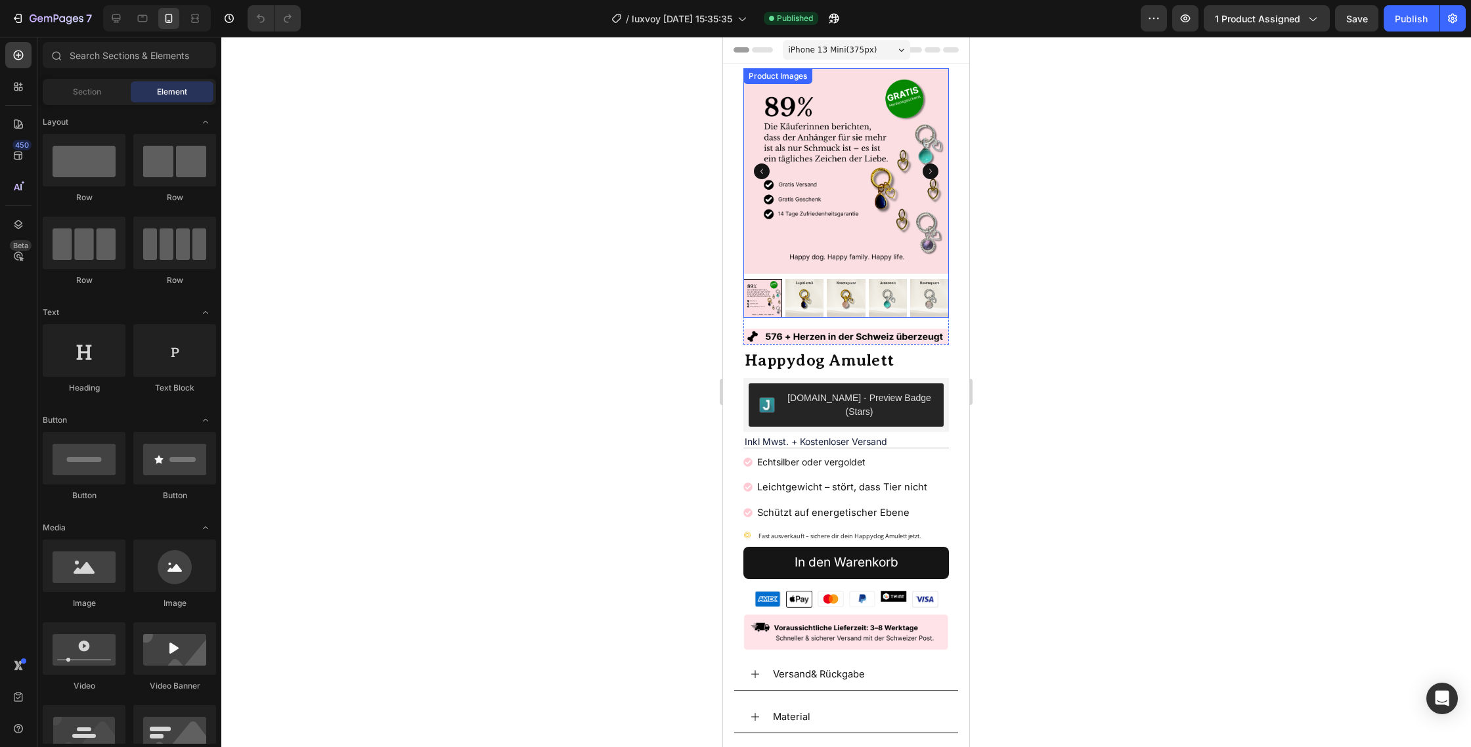
click at [762, 169] on icon "Carousel Back Arrow" at bounding box center [762, 171] width 16 height 16
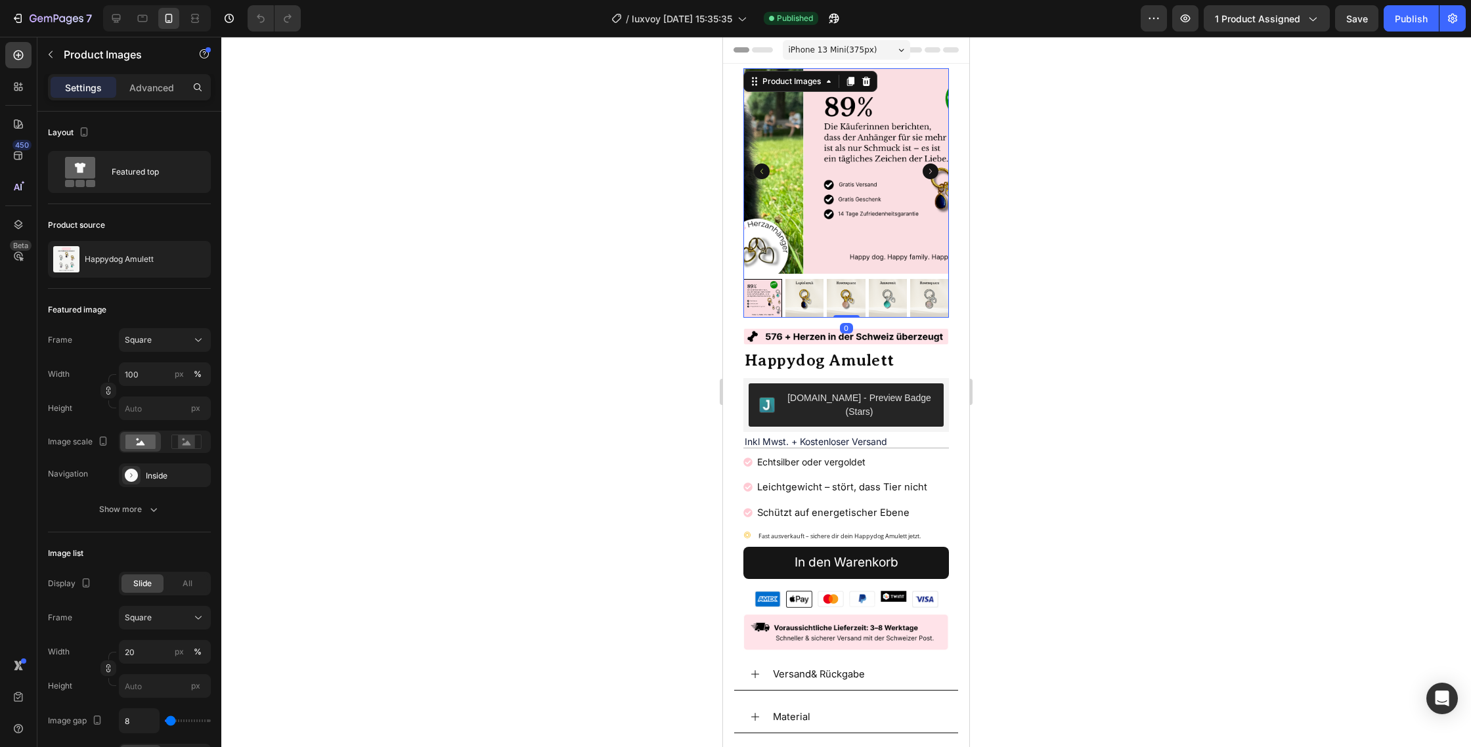
click at [762, 169] on icon "Carousel Back Arrow" at bounding box center [762, 171] width 16 height 16
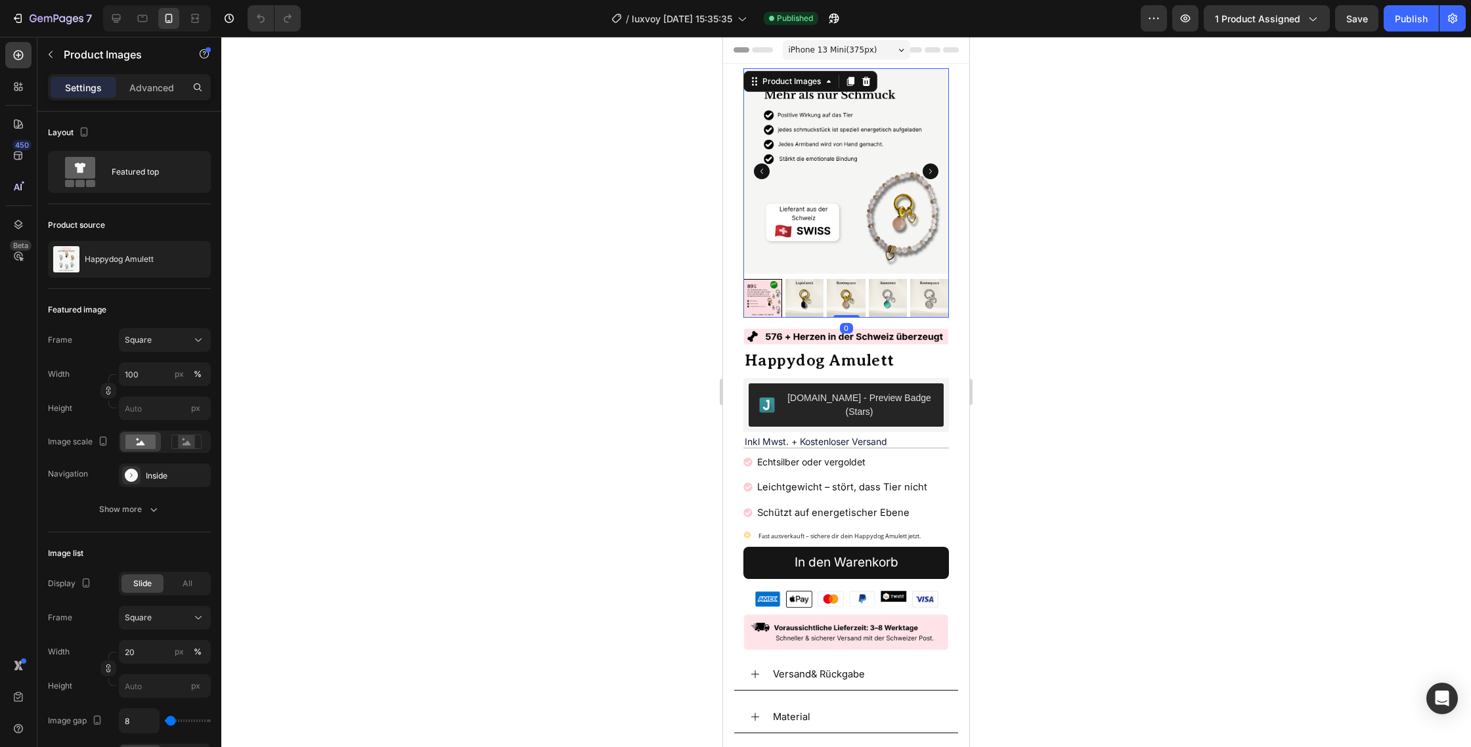
click at [762, 169] on icon "Carousel Back Arrow" at bounding box center [762, 171] width 16 height 16
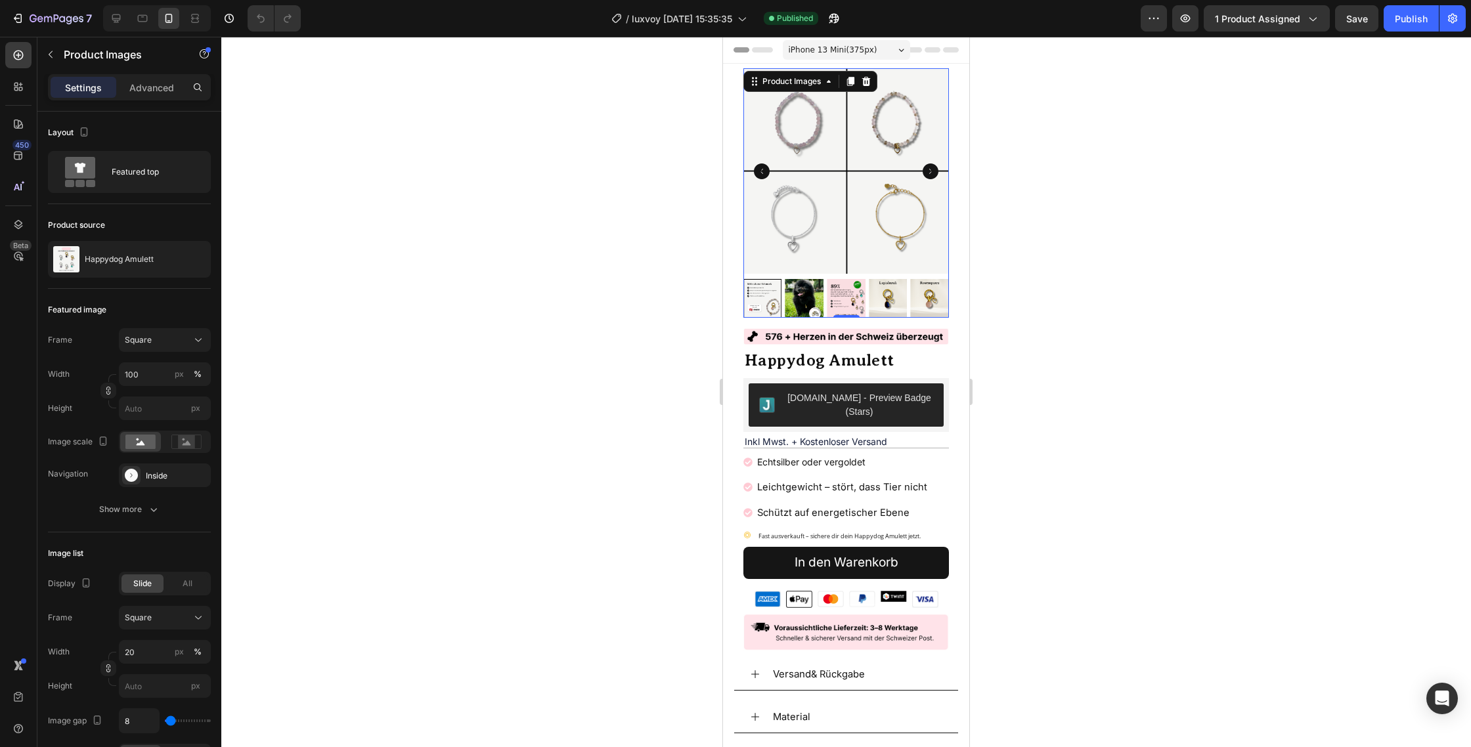
click at [762, 169] on icon "Carousel Back Arrow" at bounding box center [762, 171] width 16 height 16
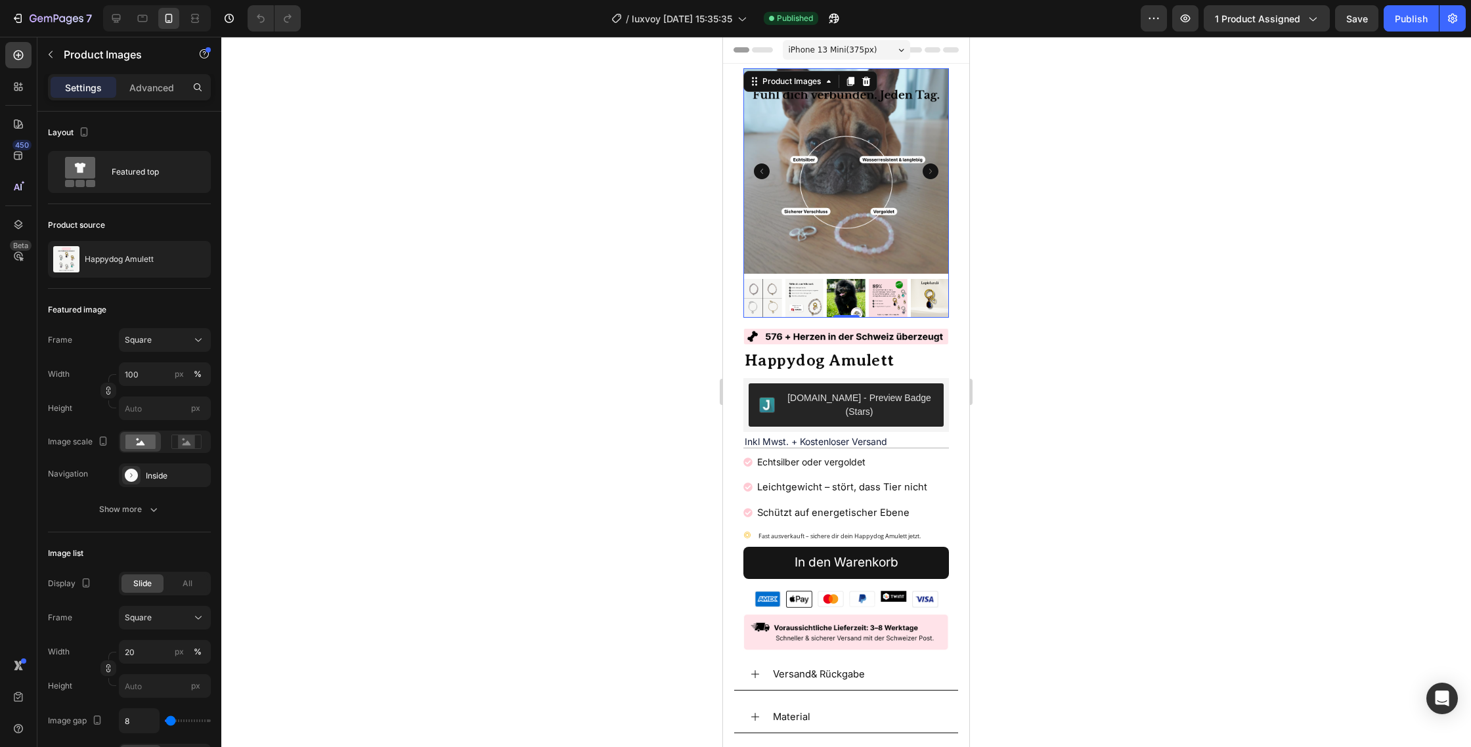
click at [762, 169] on icon "Carousel Back Arrow" at bounding box center [762, 171] width 16 height 16
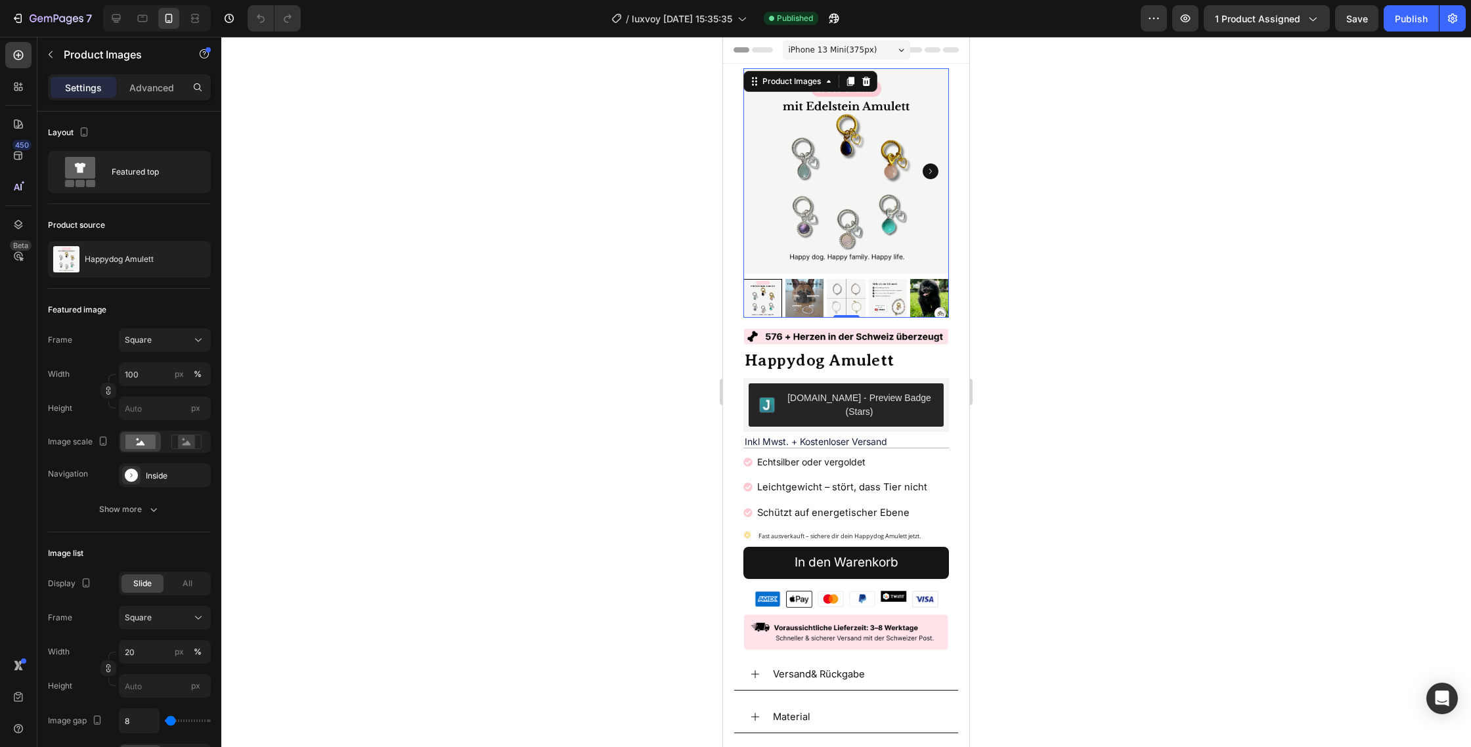
click at [932, 170] on icon "Carousel Next Arrow" at bounding box center [930, 171] width 16 height 16
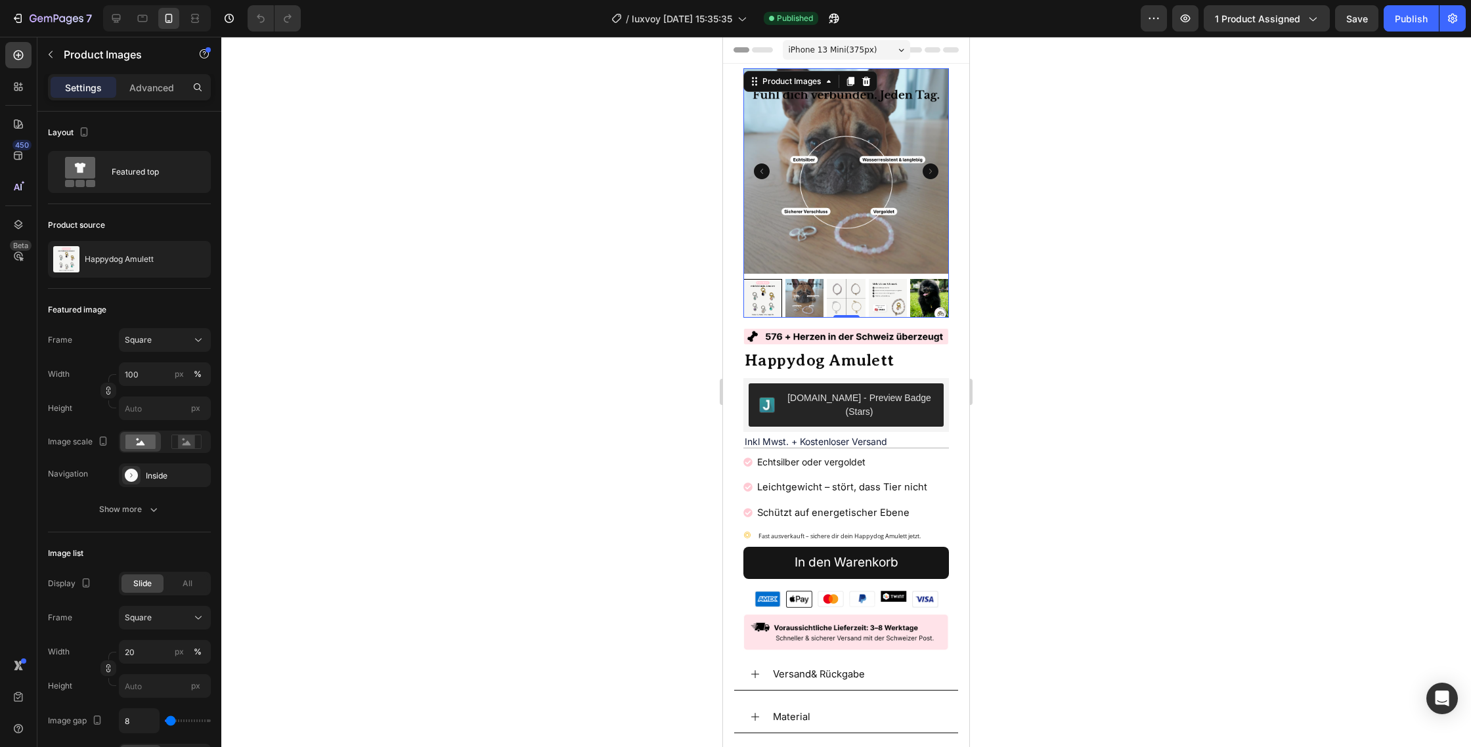
click at [932, 170] on icon "Carousel Next Arrow" at bounding box center [930, 171] width 16 height 16
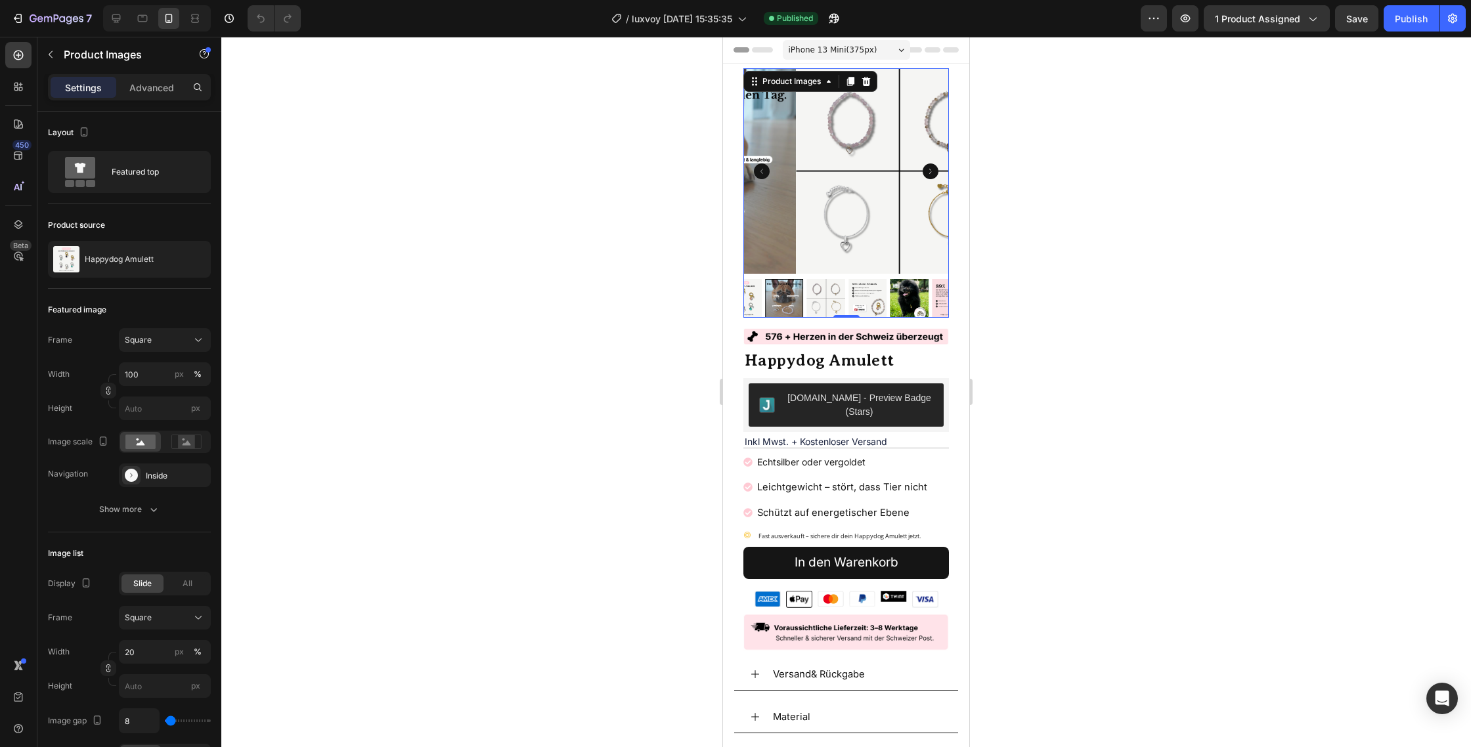
click at [932, 170] on icon "Carousel Next Arrow" at bounding box center [930, 171] width 16 height 16
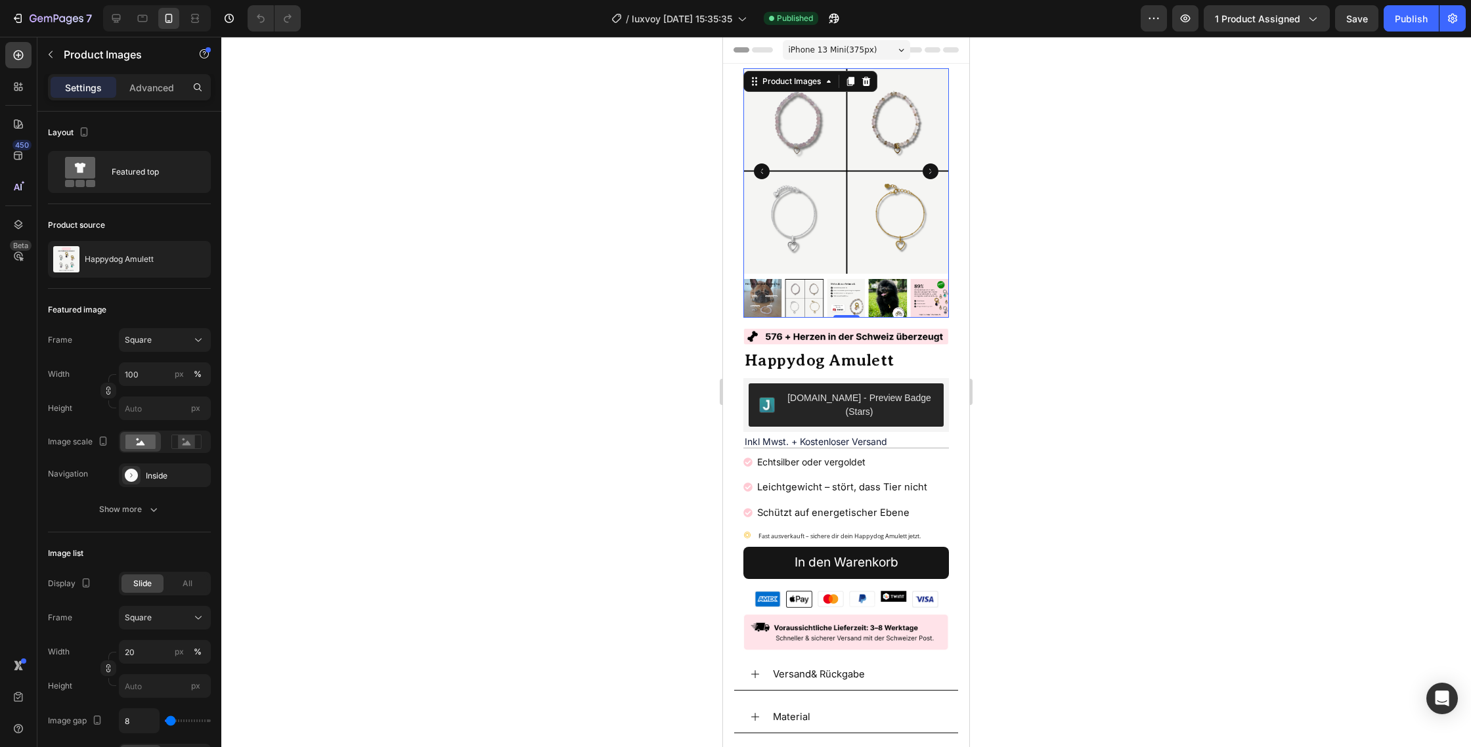
click at [932, 170] on icon "Carousel Next Arrow" at bounding box center [930, 171] width 16 height 16
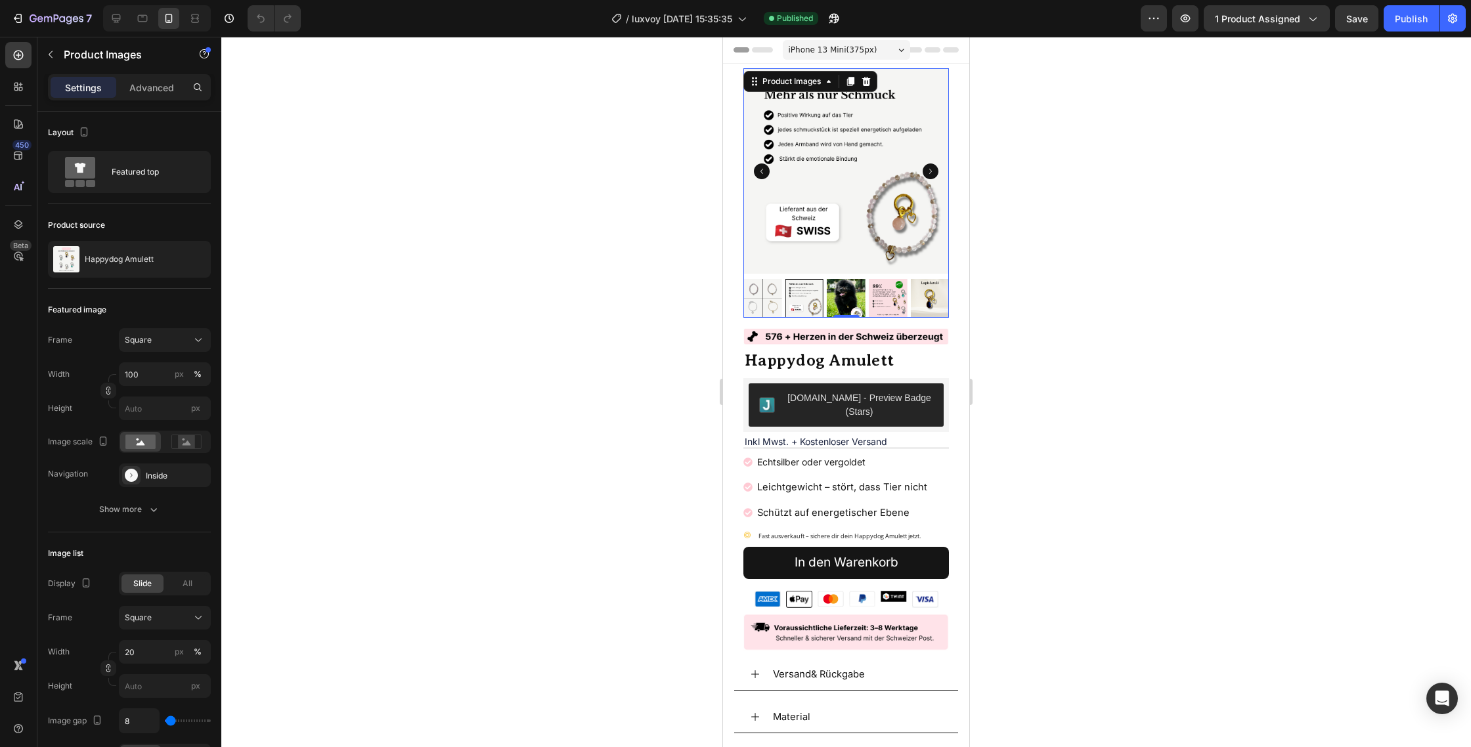
click at [932, 170] on icon "Carousel Next Arrow" at bounding box center [930, 171] width 16 height 16
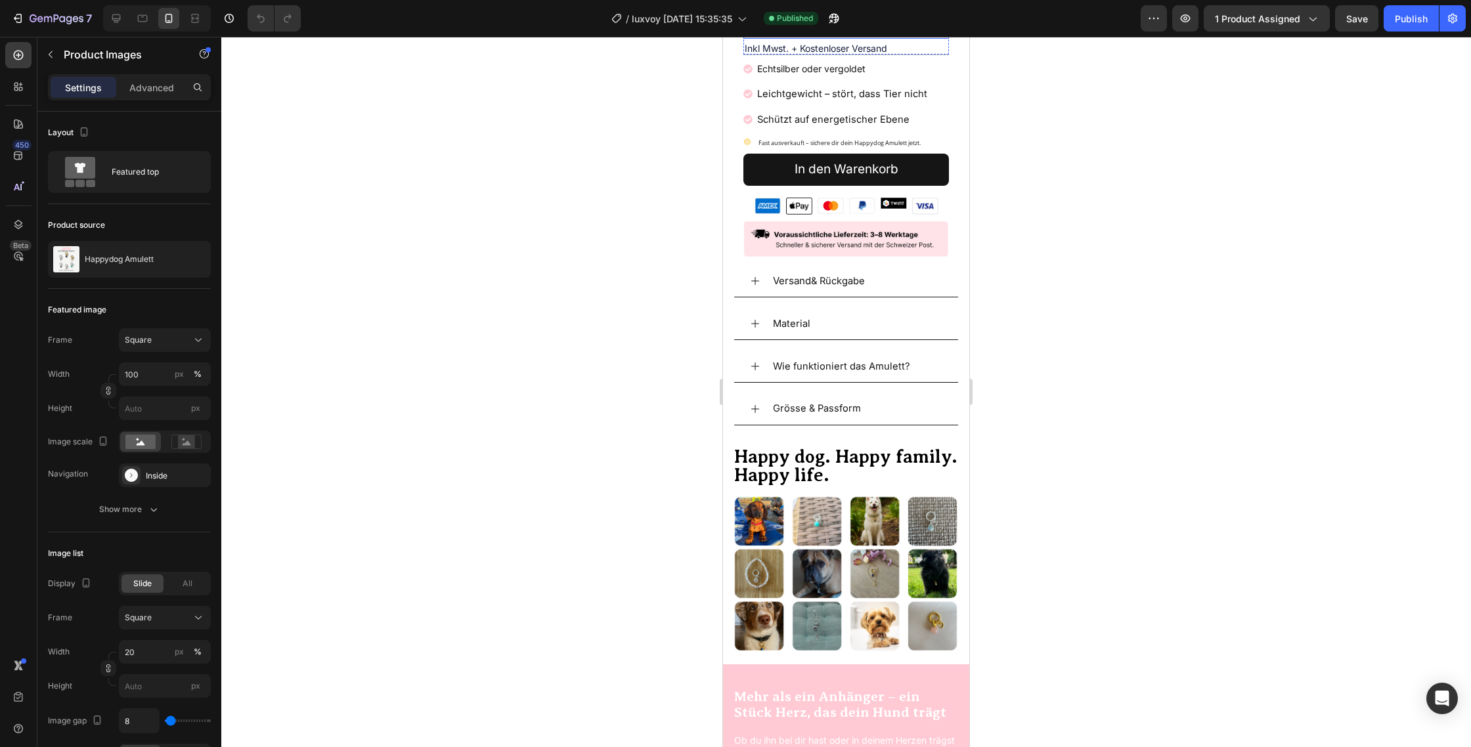
scroll to position [411, 0]
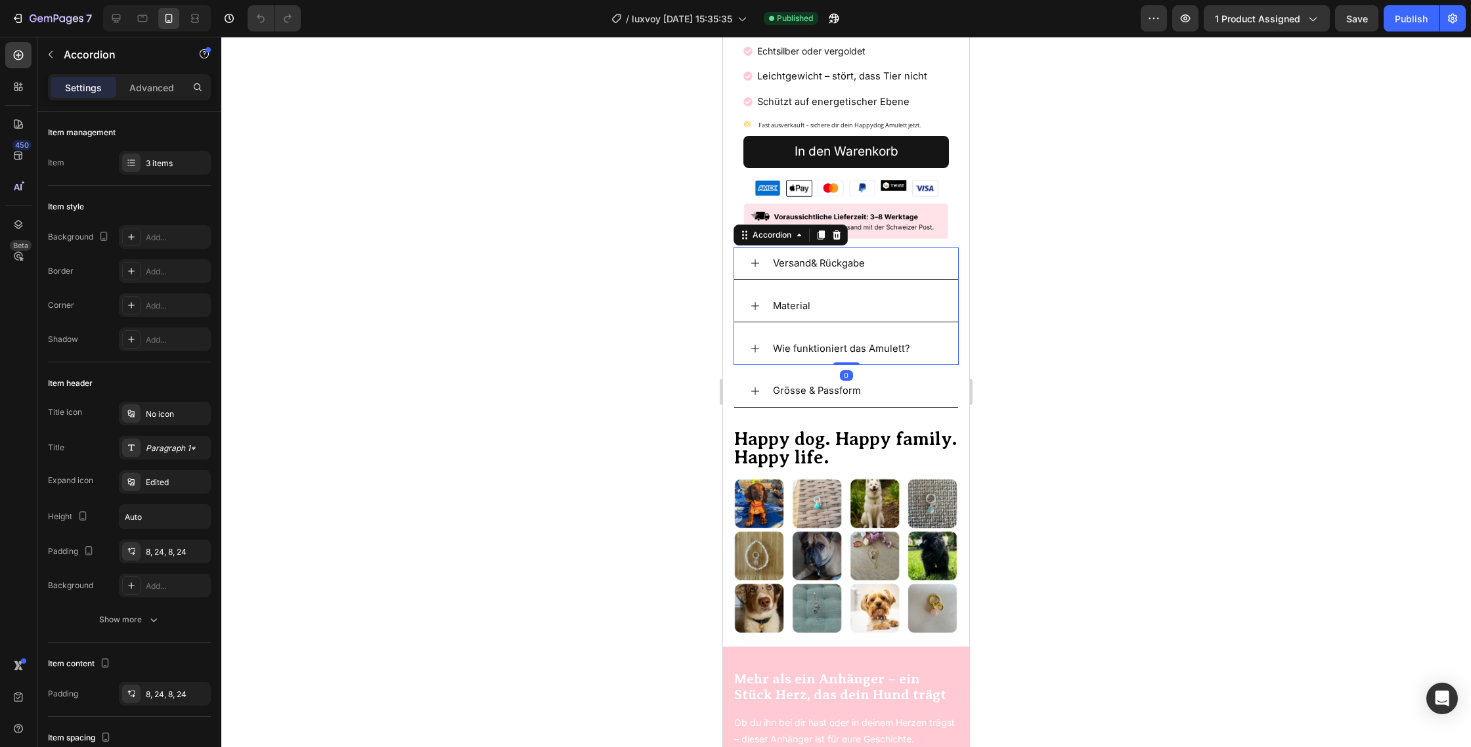
click at [751, 301] on icon at bounding box center [755, 306] width 11 height 11
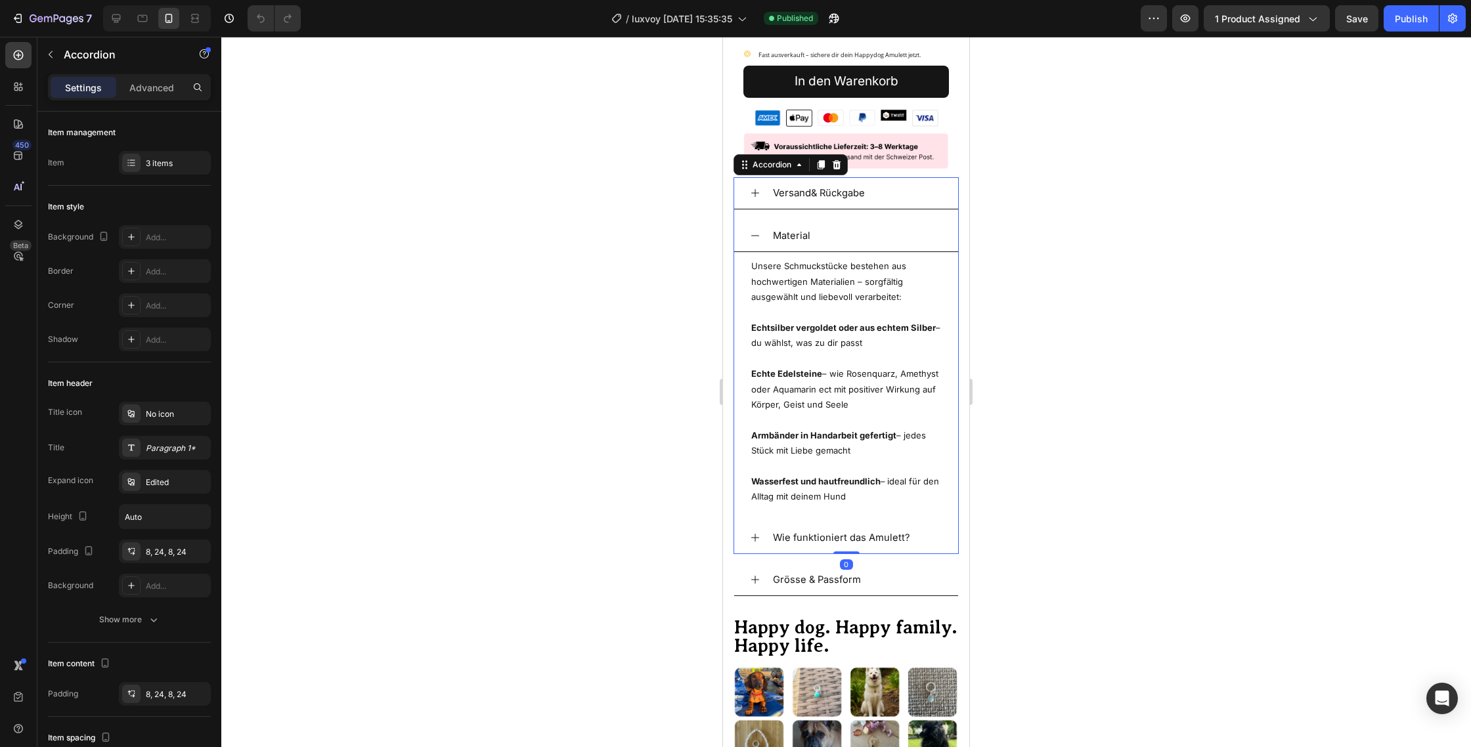
scroll to position [496, 0]
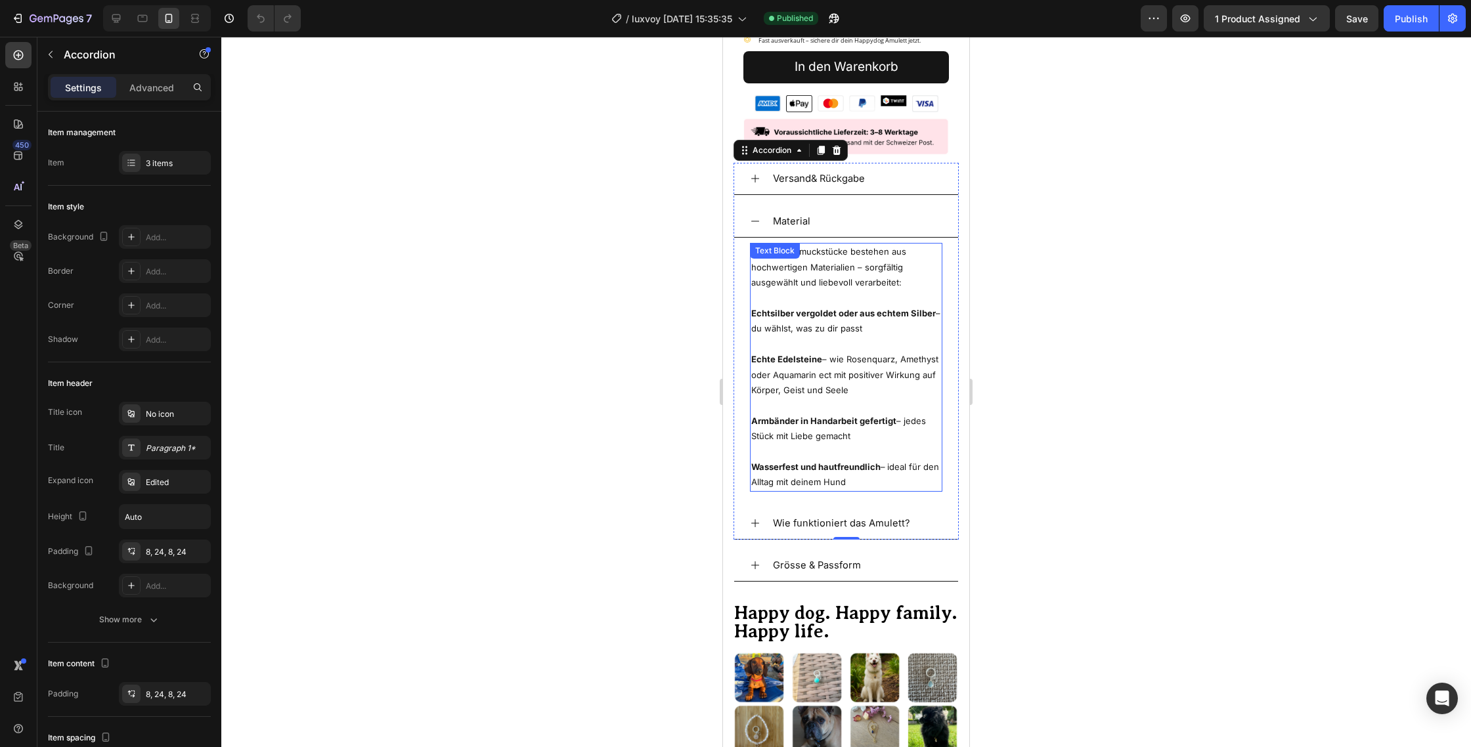
click at [830, 360] on span "Echte Edelsteine – wie Rosenquarz, Amethyst oder Aquamarin ect mit positiver Wi…" at bounding box center [844, 374] width 187 height 41
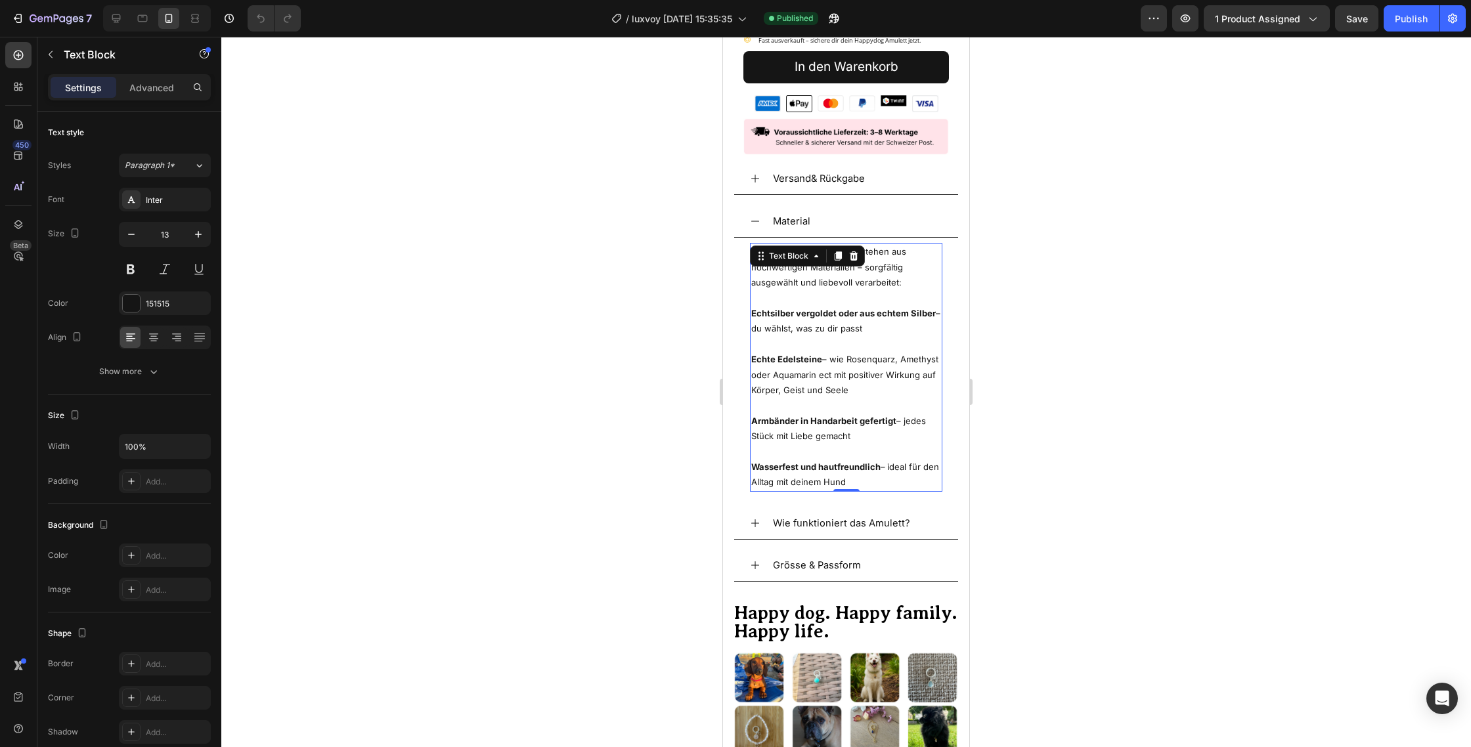
click at [825, 361] on span "Echte Edelsteine – wie Rosenquarz, Amethyst oder Aquamarin ect mit positiver Wi…" at bounding box center [844, 374] width 187 height 41
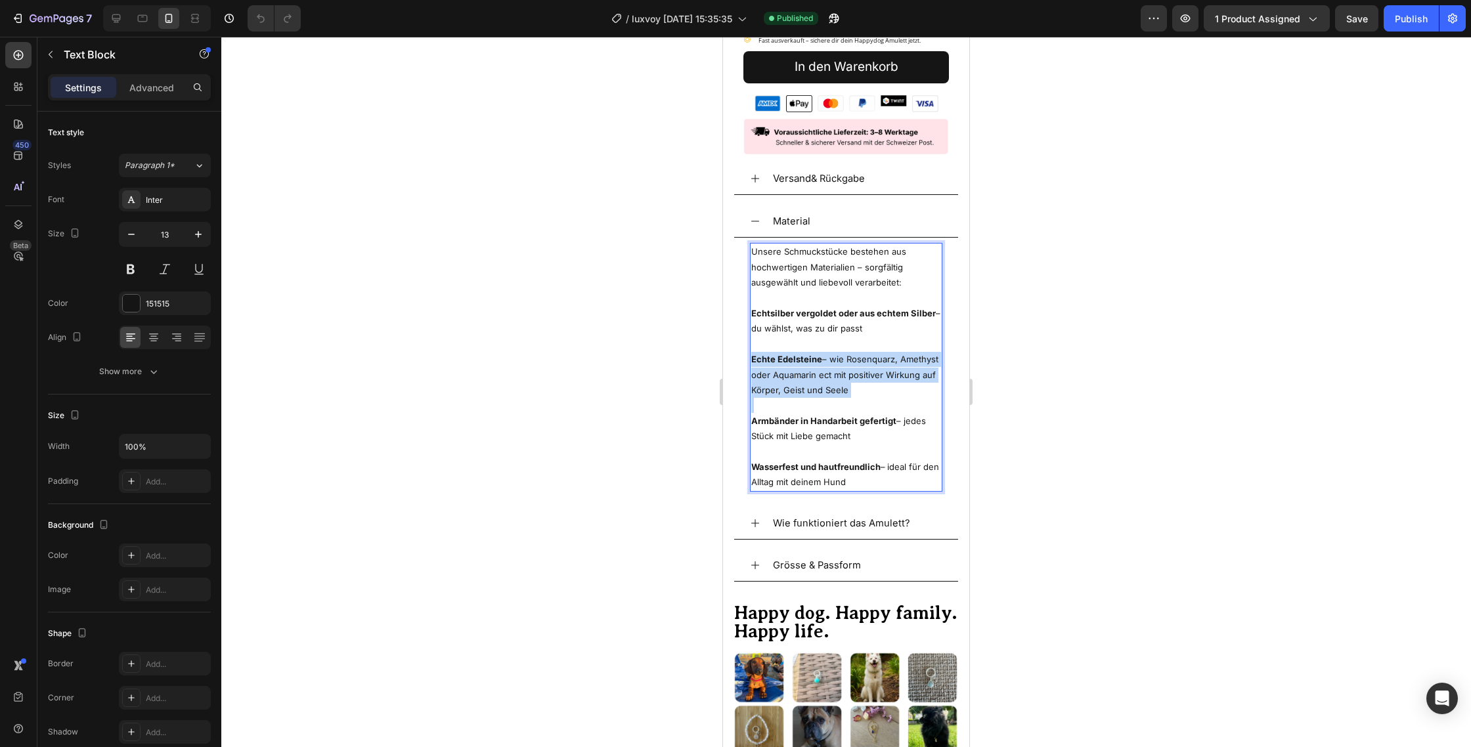
click at [825, 361] on span "Echte Edelsteine – wie Rosenquarz, Amethyst oder Aquamarin ect mit positiver Wi…" at bounding box center [844, 374] width 187 height 41
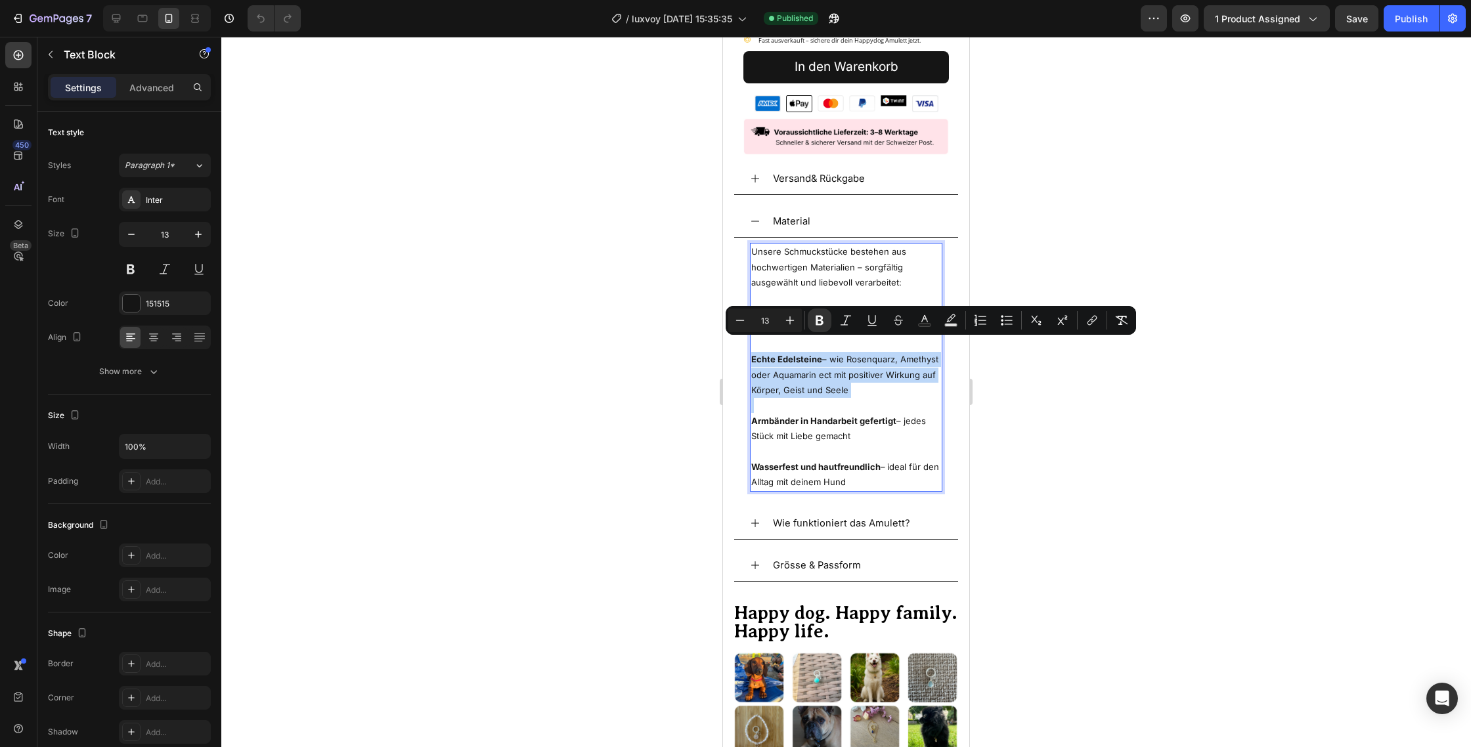
click at [825, 361] on span "Echte Edelsteine – wie Rosenquarz, Amethyst oder Aquamarin ect mit positiver Wi…" at bounding box center [844, 374] width 187 height 41
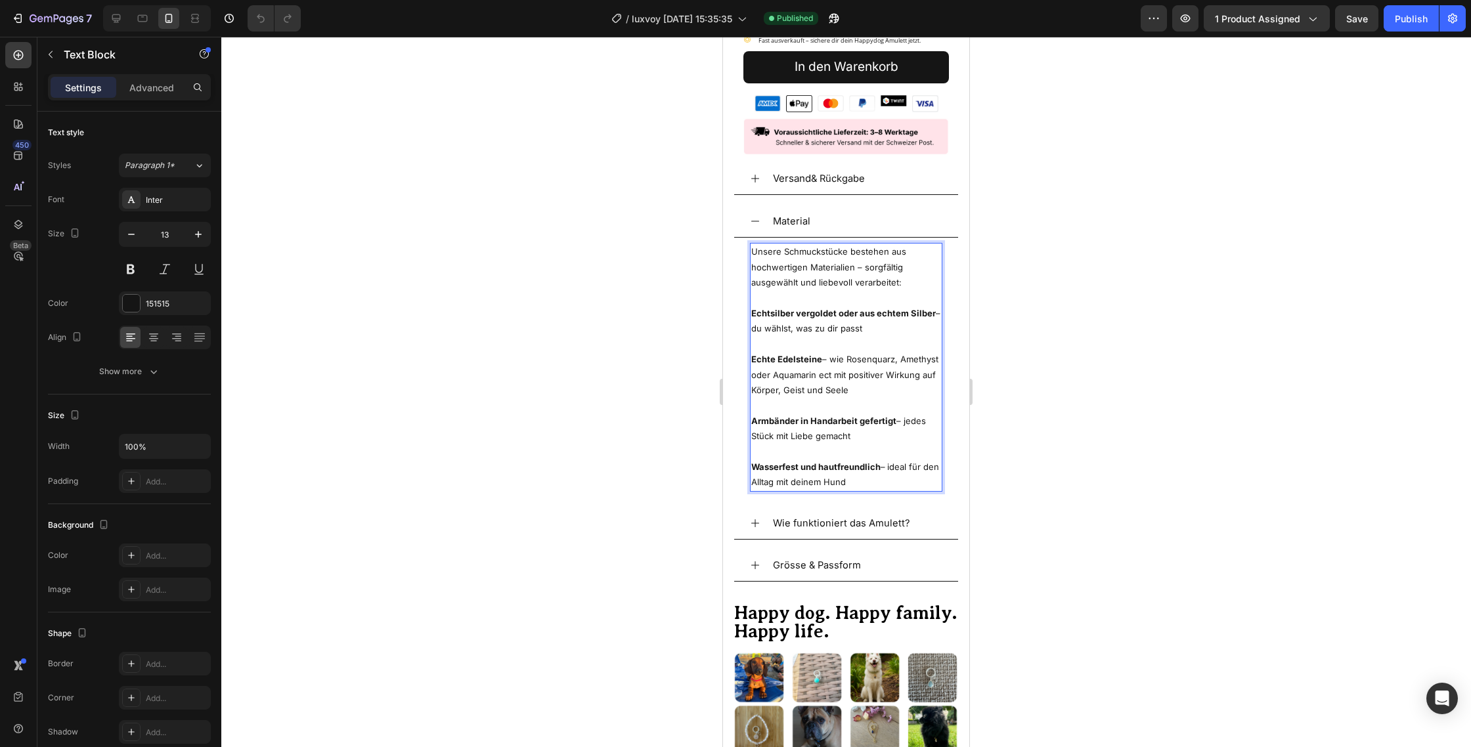
click at [828, 360] on span "Echte Edelsteine – wie Rosenquarz, Amethyst oder Aquamarin ect mit positiver Wi…" at bounding box center [844, 374] width 187 height 41
click at [830, 360] on span "Echte Edelsteine – wie Rosenquarz, Amethyst oder Aquamarin ect mit positiver Wi…" at bounding box center [844, 374] width 187 height 41
click at [770, 358] on span "Echte Edelsteine – wie Rosenquarz, Amethyst oder Aquamarin mit positiver Wirkun…" at bounding box center [844, 374] width 187 height 41
click at [672, 303] on div at bounding box center [845, 392] width 1249 height 710
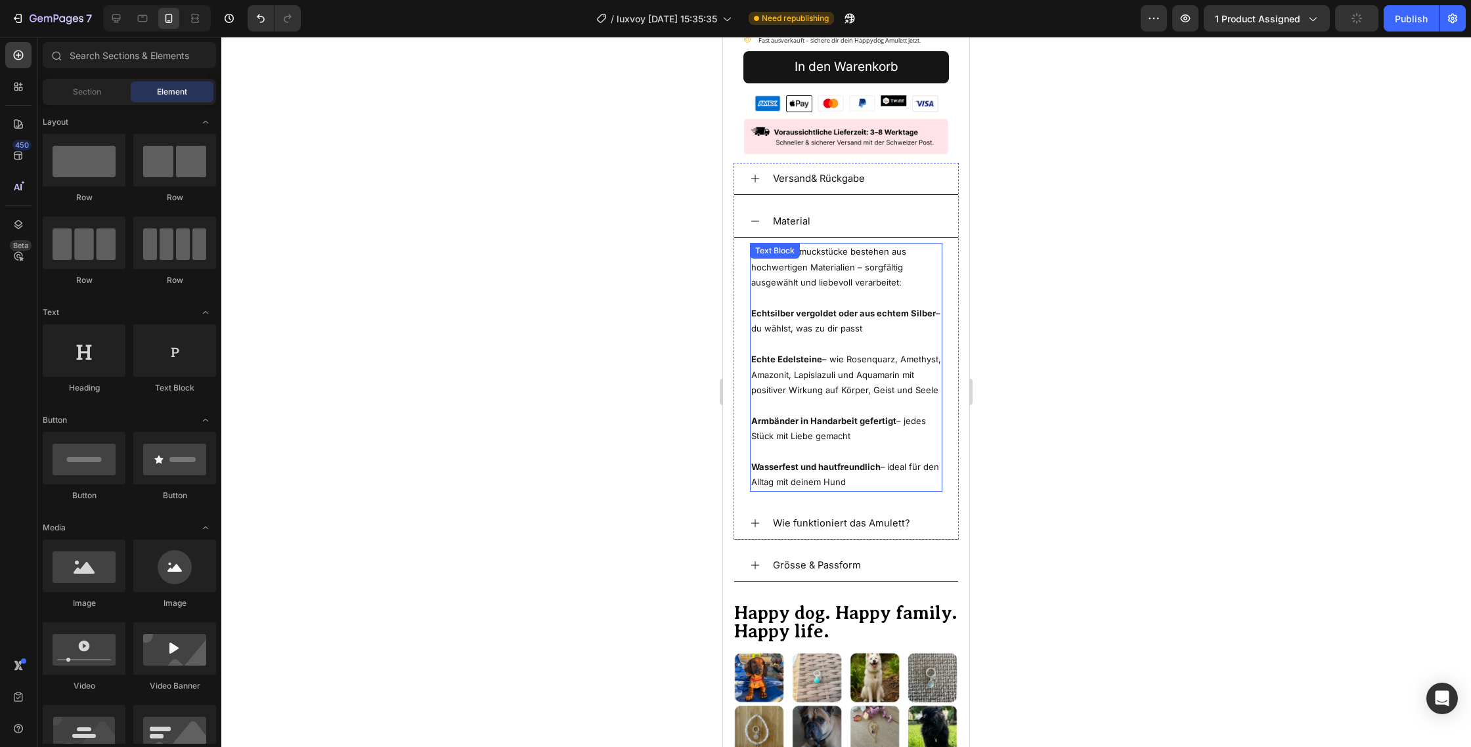
click at [937, 376] on p "Echte Edelsteine – wie Rosenquarz, Amethyst, Amazonit, Lapislazuli und Aquamari…" at bounding box center [846, 375] width 190 height 46
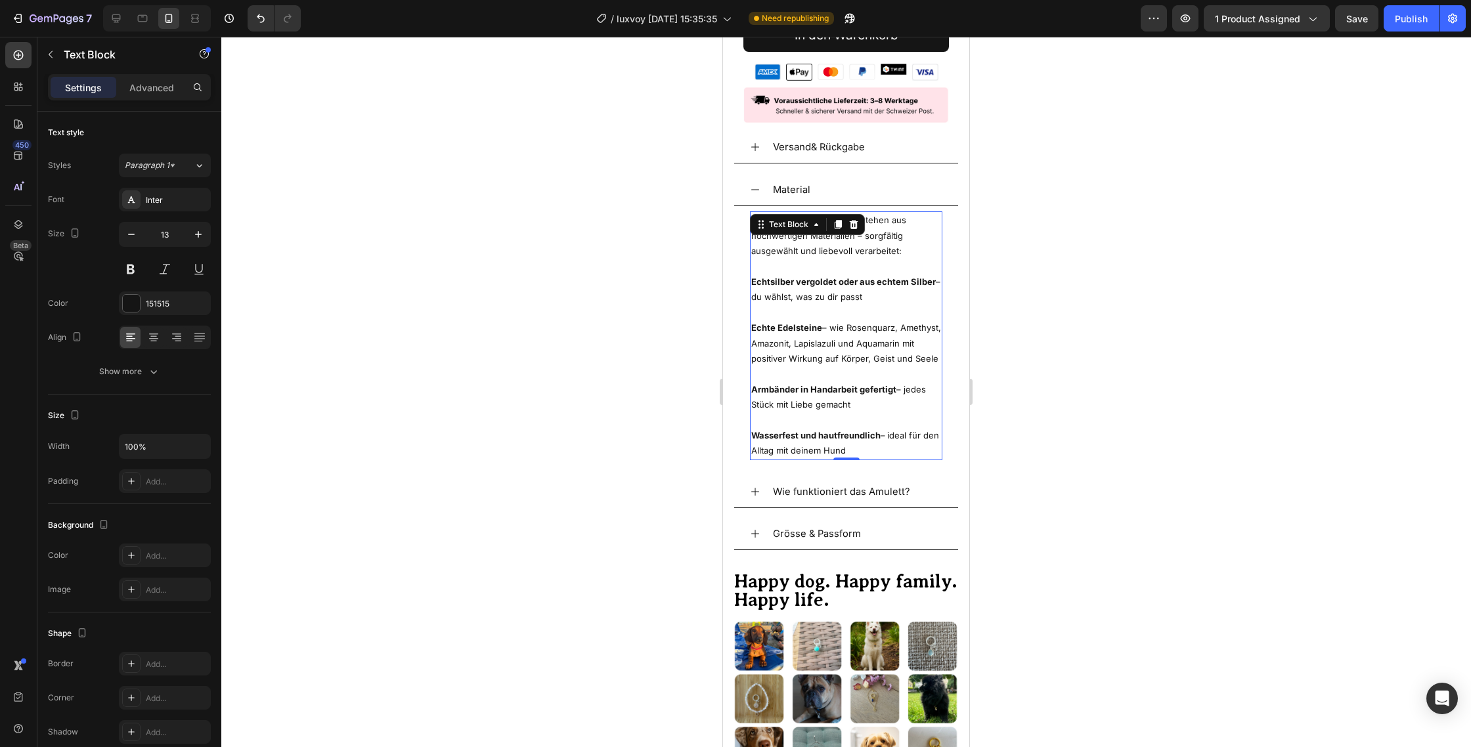
scroll to position [530, 0]
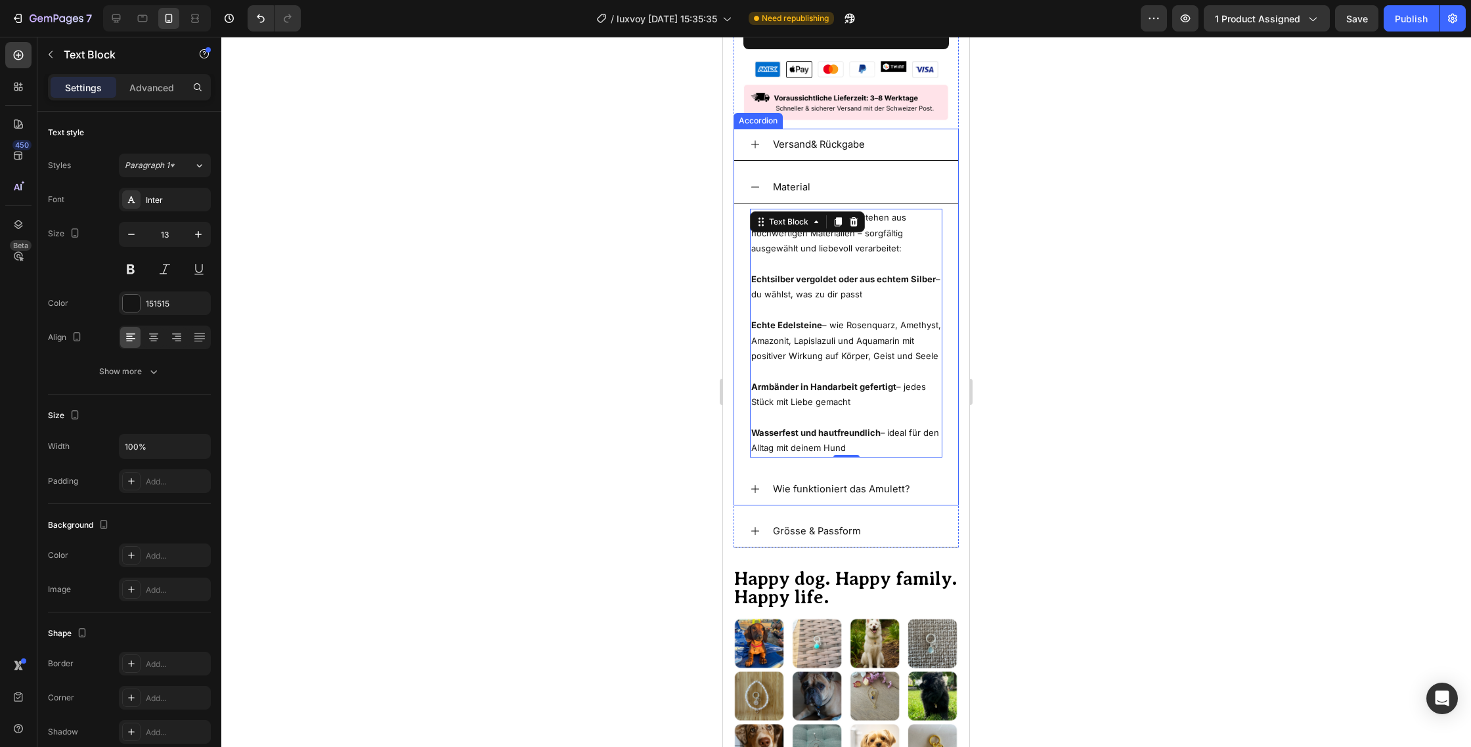
click at [688, 430] on div at bounding box center [845, 392] width 1249 height 710
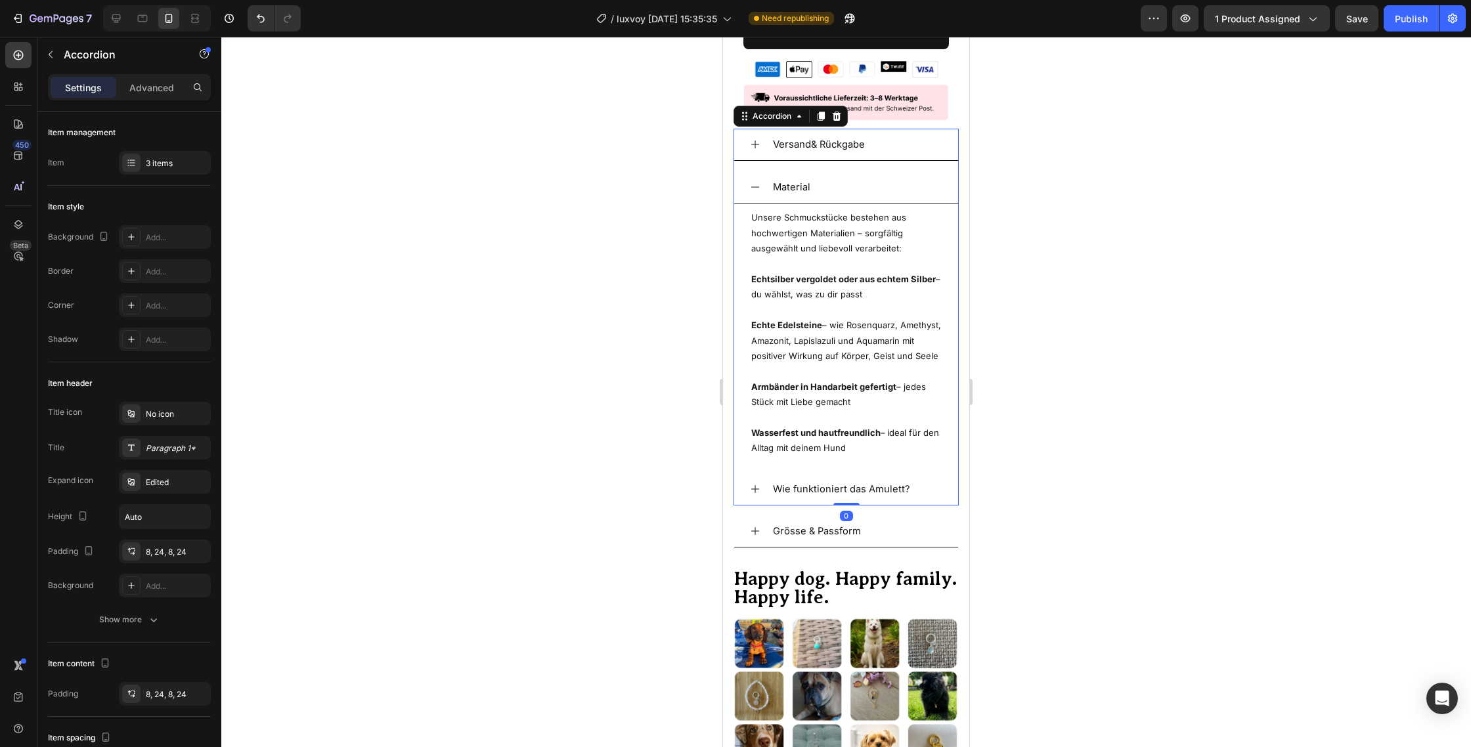
click at [755, 182] on icon at bounding box center [755, 187] width 11 height 11
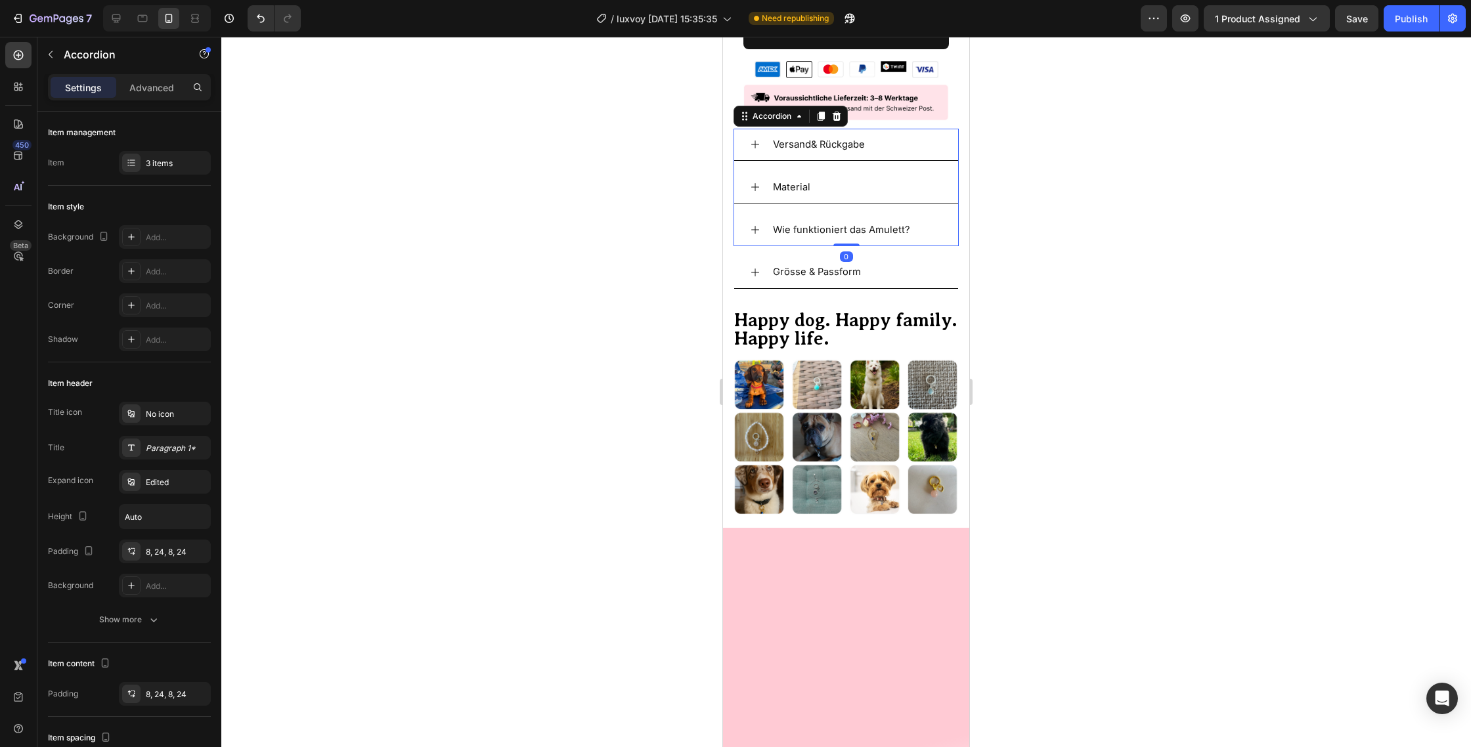
click at [755, 226] on icon at bounding box center [755, 230] width 8 height 8
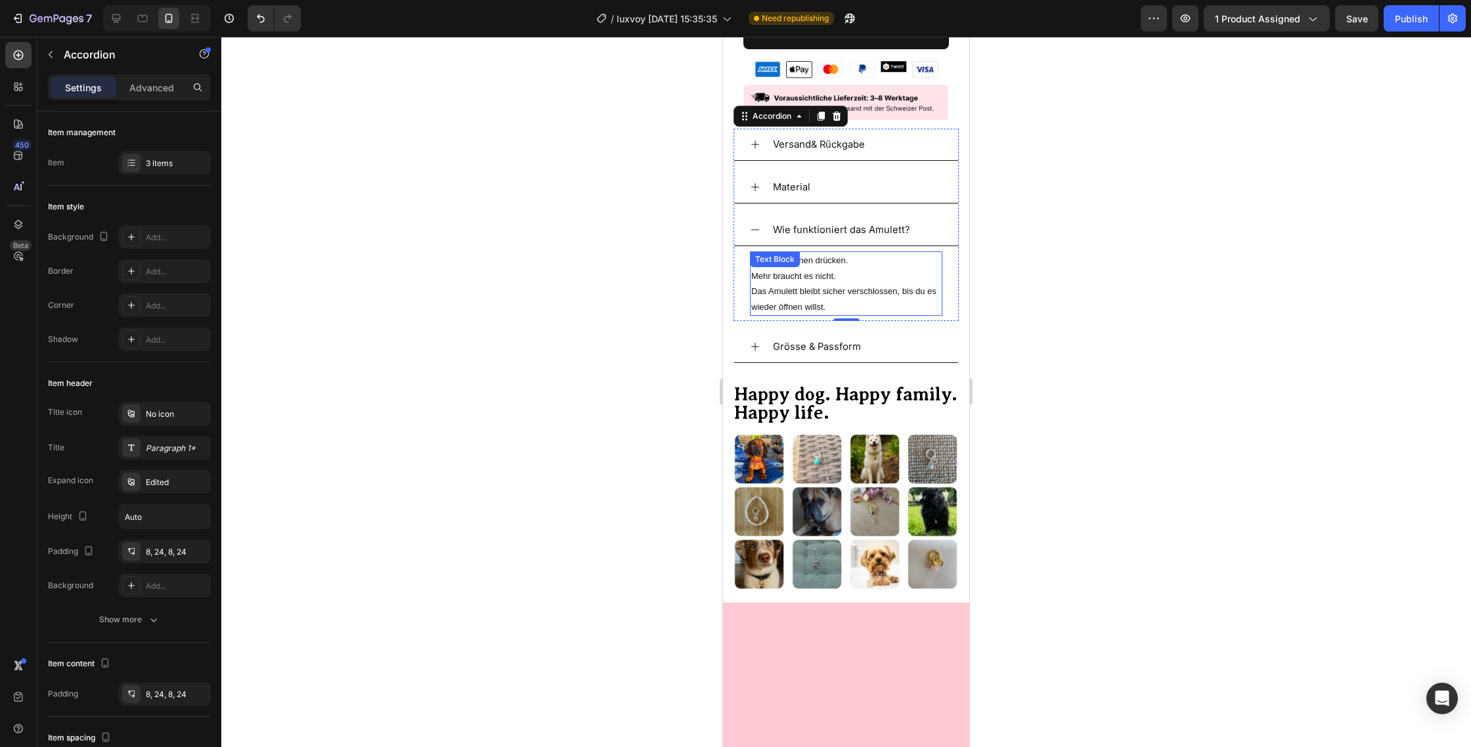
click at [1185, 234] on div at bounding box center [845, 392] width 1249 height 710
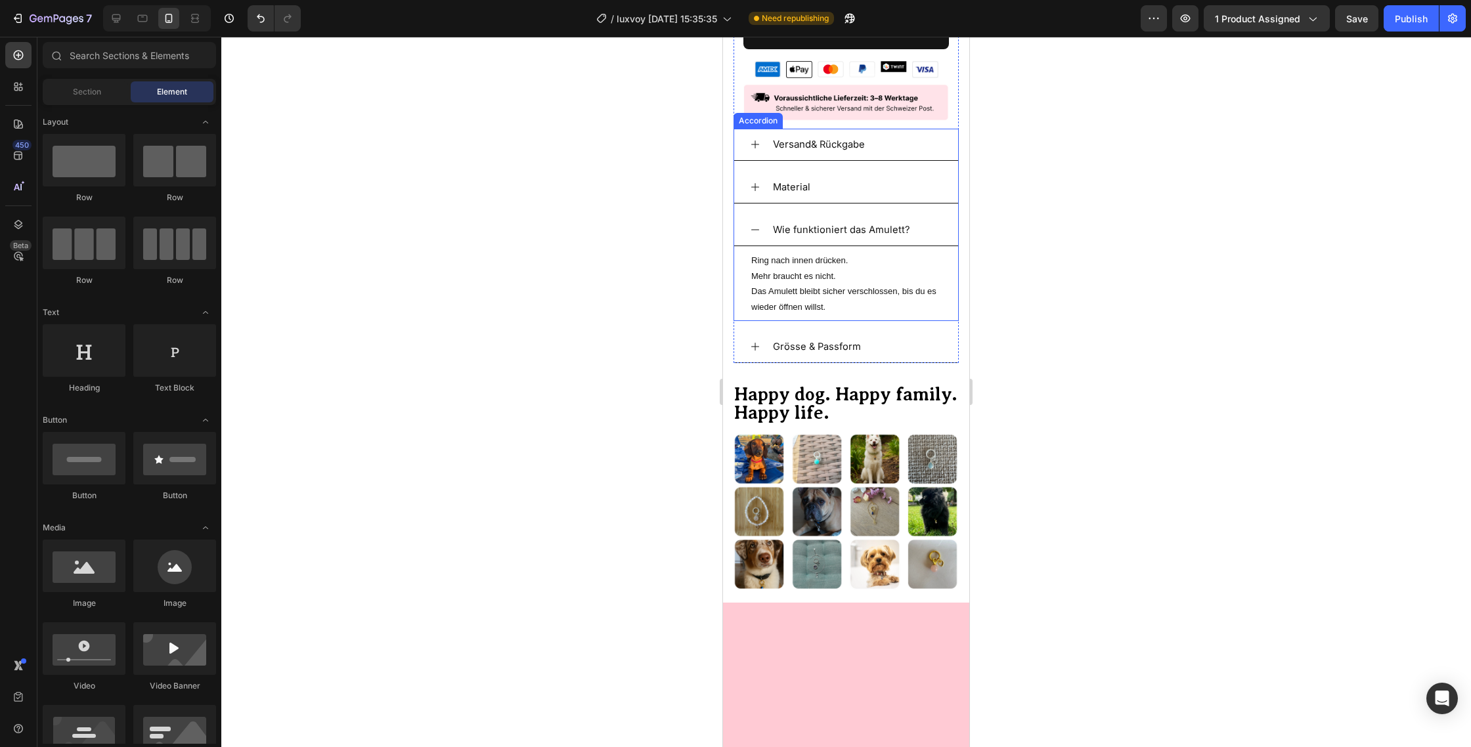
click at [679, 253] on div at bounding box center [845, 392] width 1249 height 710
click at [750, 225] on icon at bounding box center [755, 230] width 11 height 11
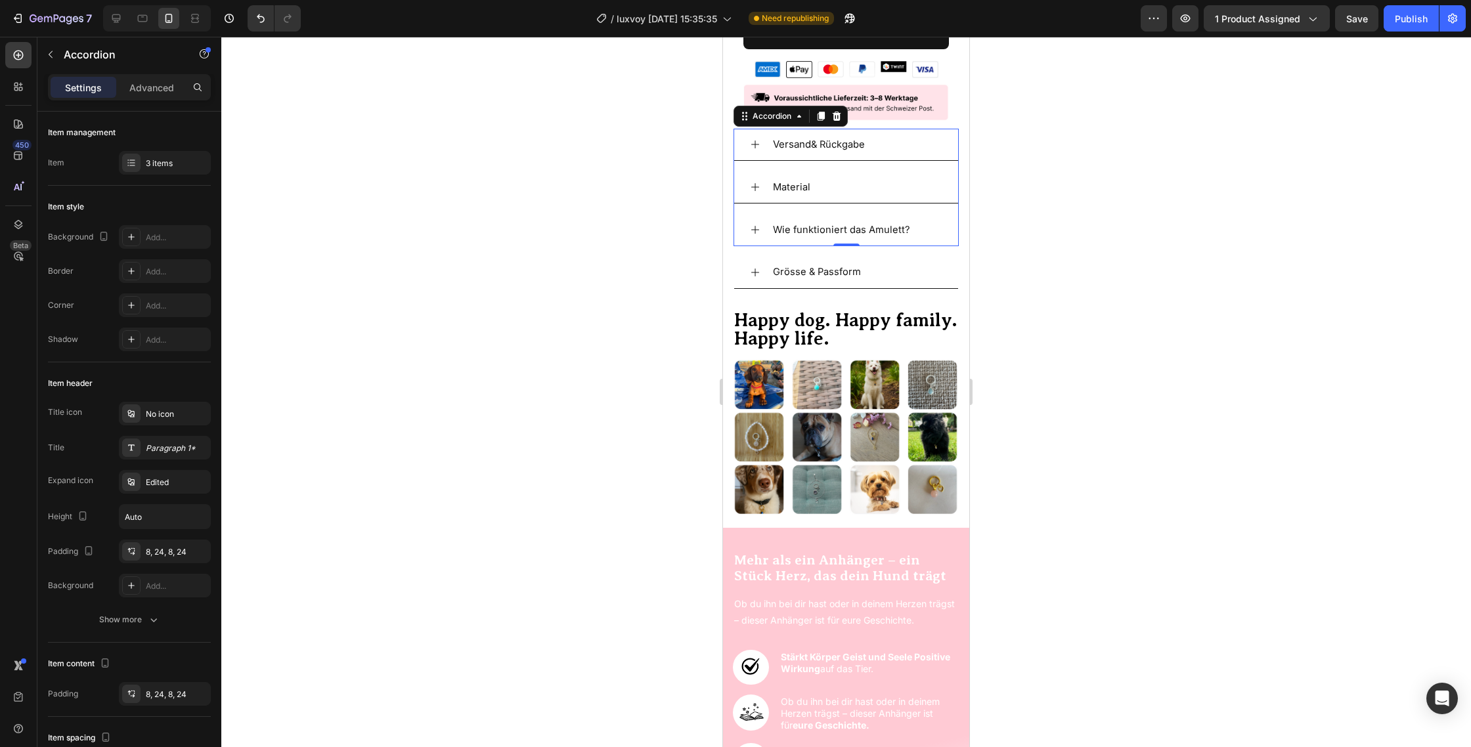
click at [753, 182] on icon at bounding box center [755, 187] width 11 height 11
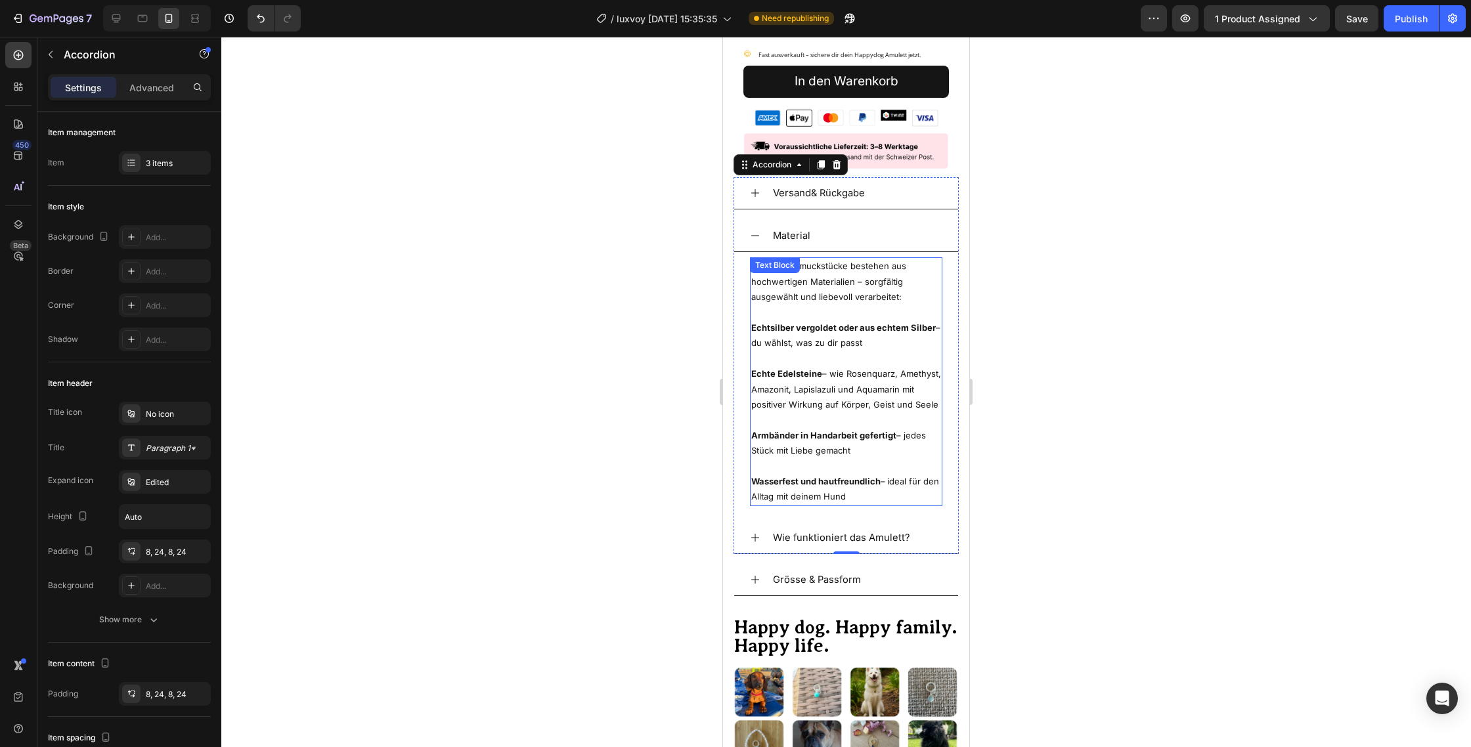
scroll to position [481, 0]
click at [868, 323] on strong "Echtsilber vergoldet oder aus echtem Silber" at bounding box center [843, 328] width 184 height 11
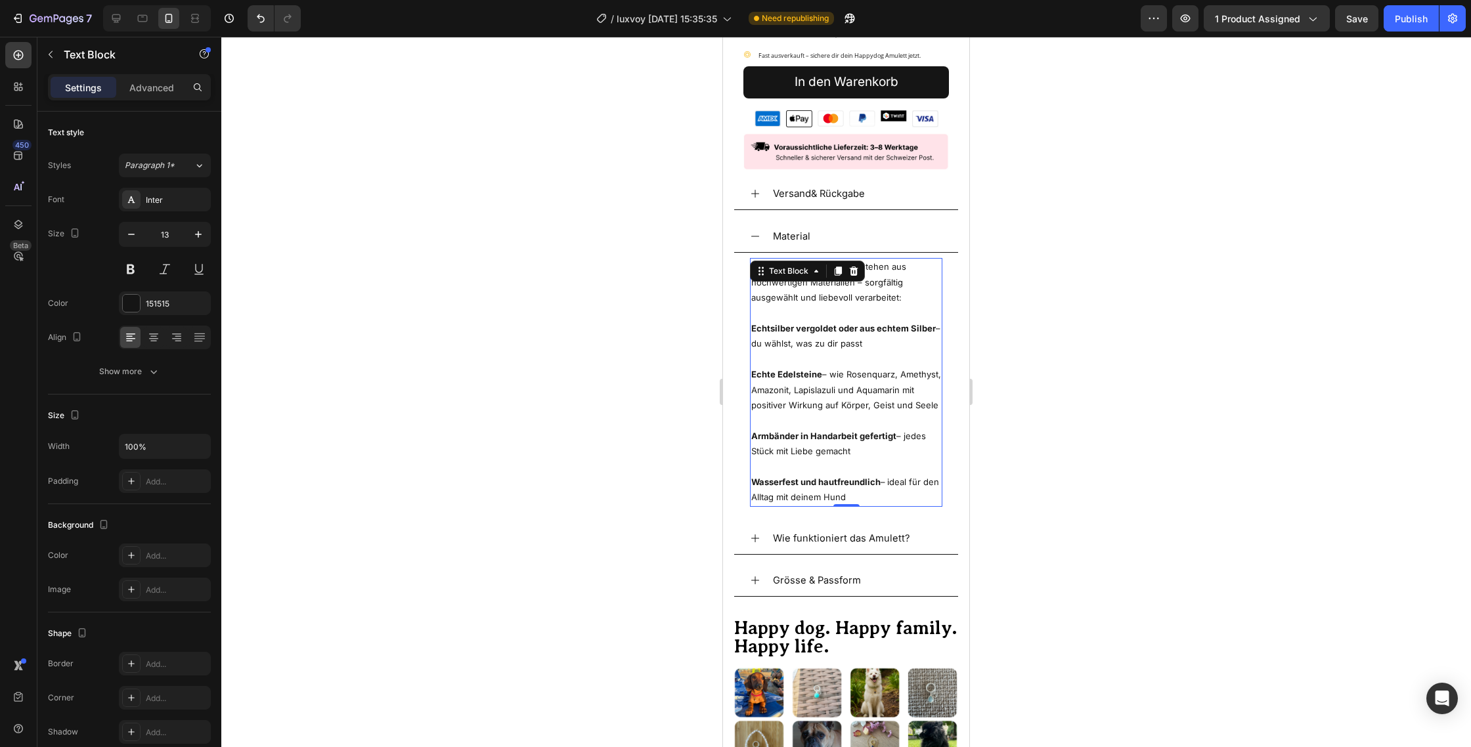
click at [866, 330] on p "Echtsilber vergoldet oder aus echtem Silber – du wählst, was zu dir passt" at bounding box center [846, 336] width 190 height 31
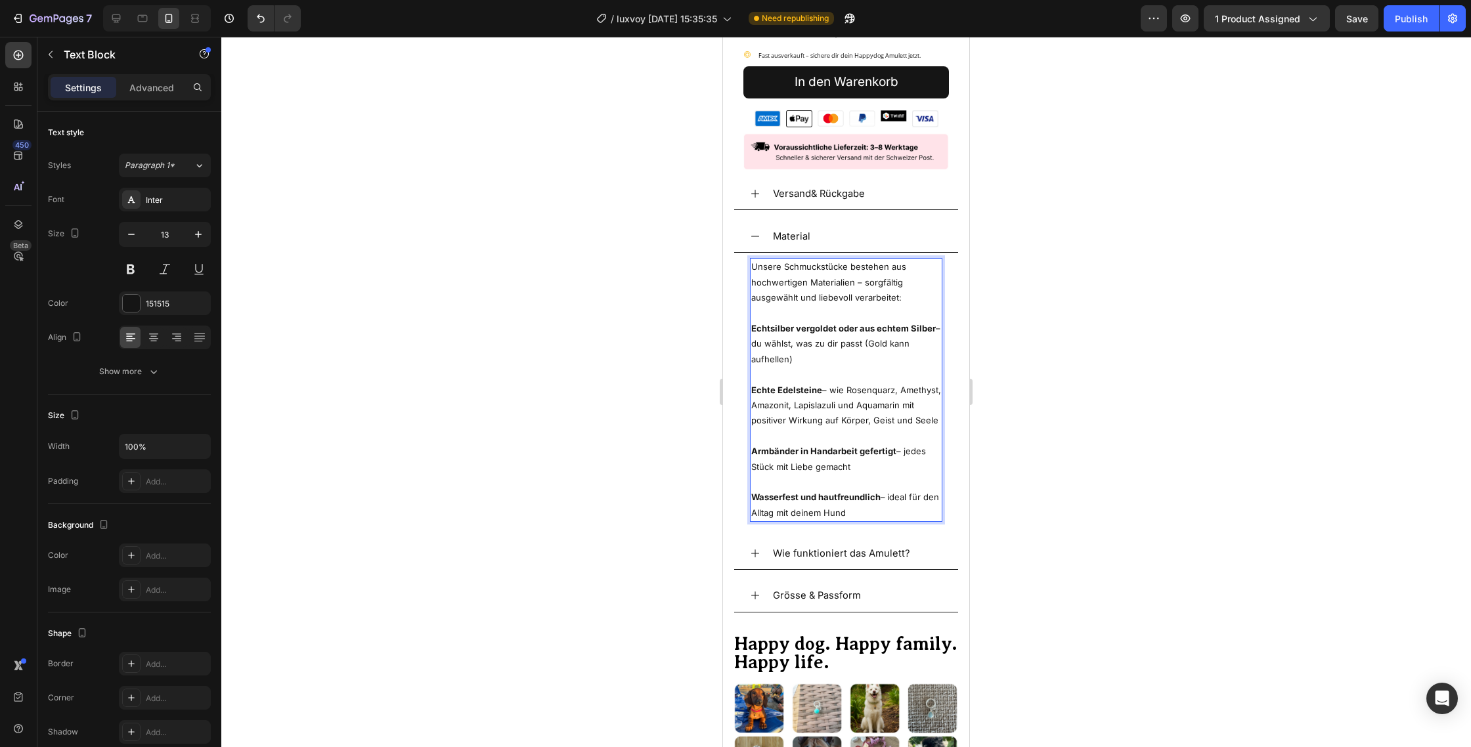
click at [668, 311] on div at bounding box center [845, 392] width 1249 height 710
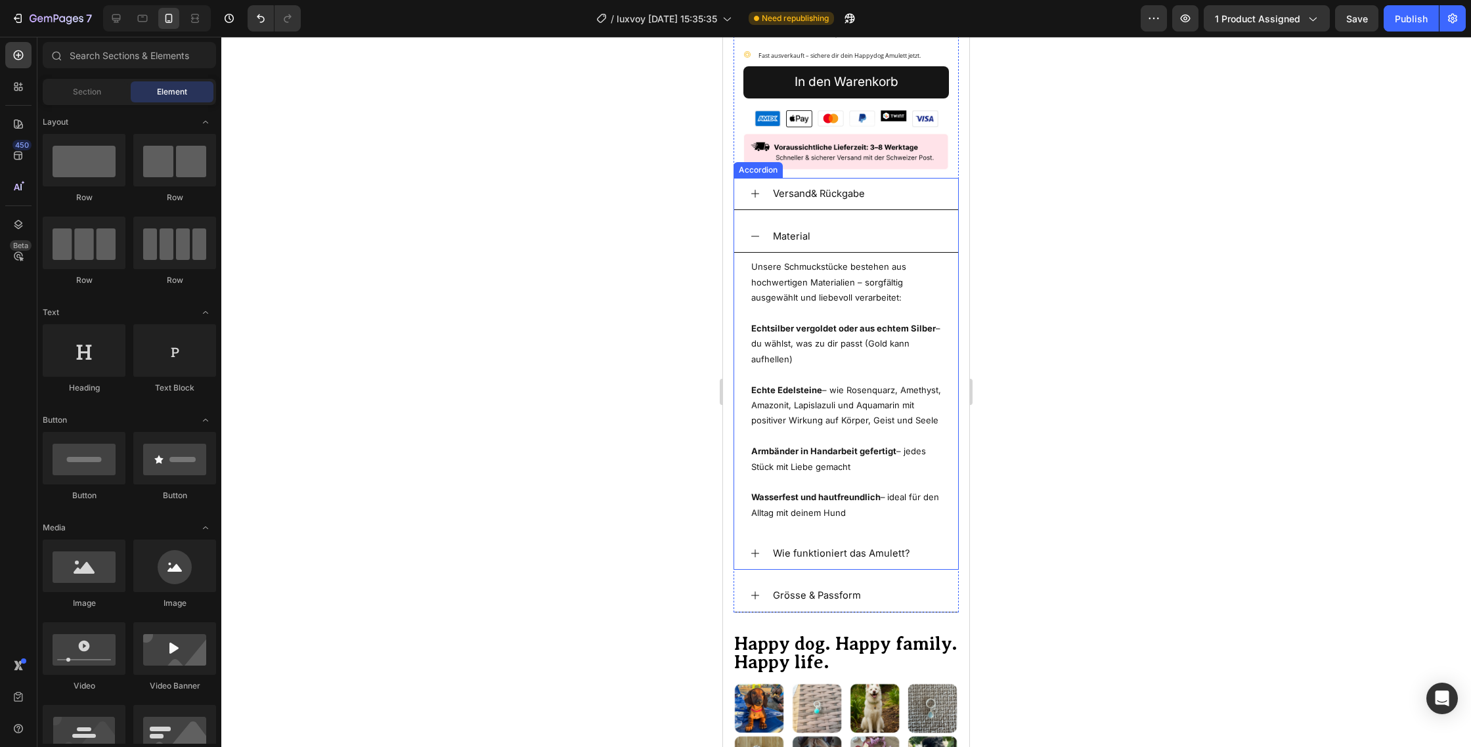
click at [756, 231] on icon at bounding box center [755, 236] width 11 height 11
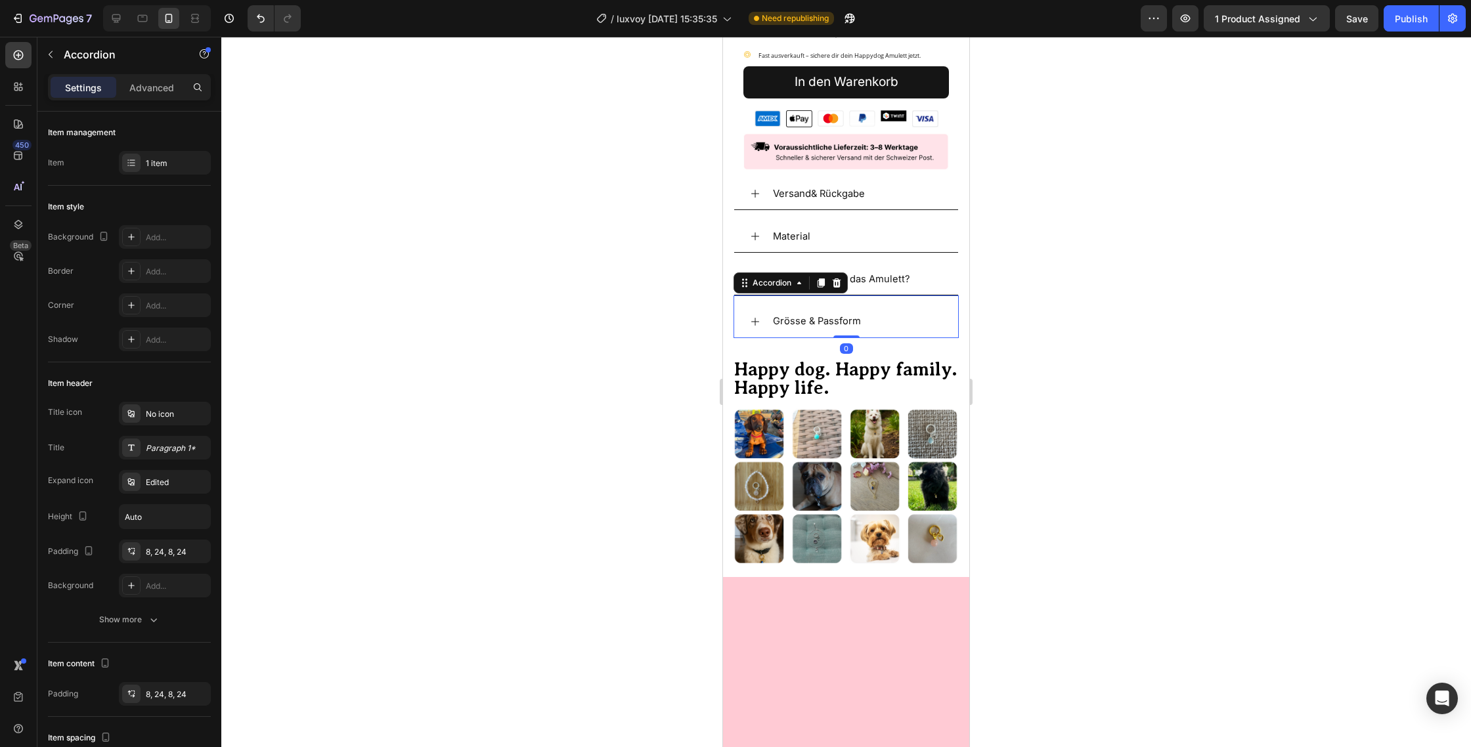
click at [757, 305] on div "Grösse & Passform" at bounding box center [846, 321] width 224 height 32
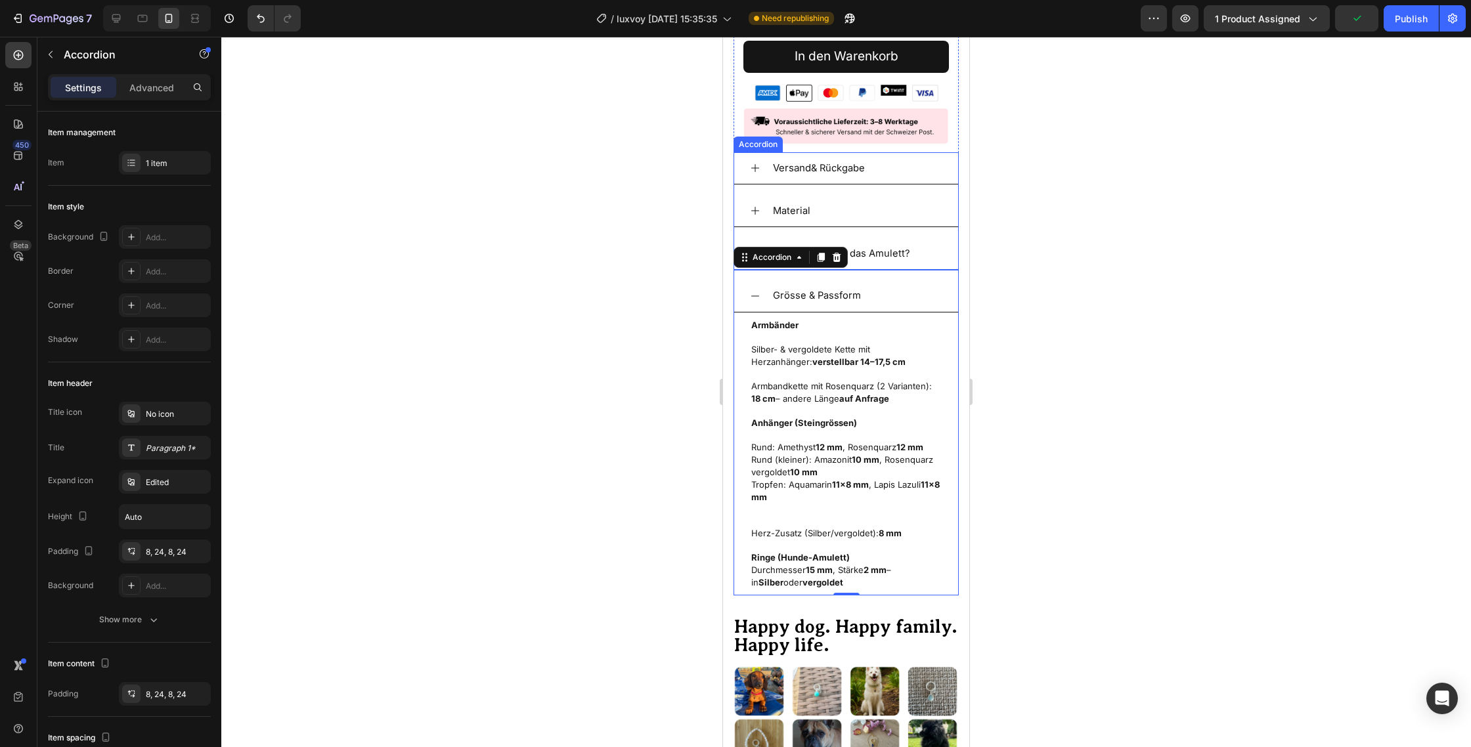
scroll to position [510, 0]
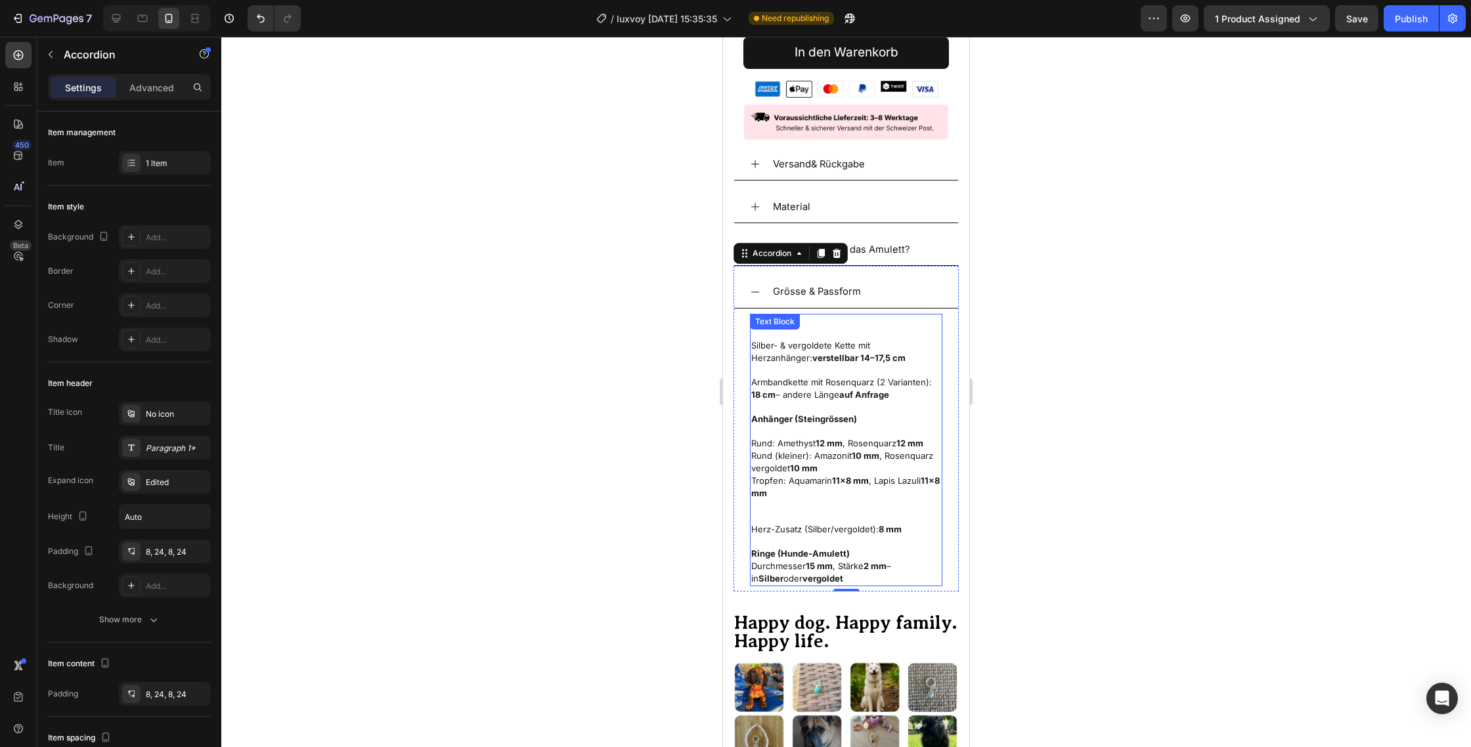
click at [831, 389] on span "18 cm – andere Länge auf Anfrage" at bounding box center [820, 394] width 138 height 11
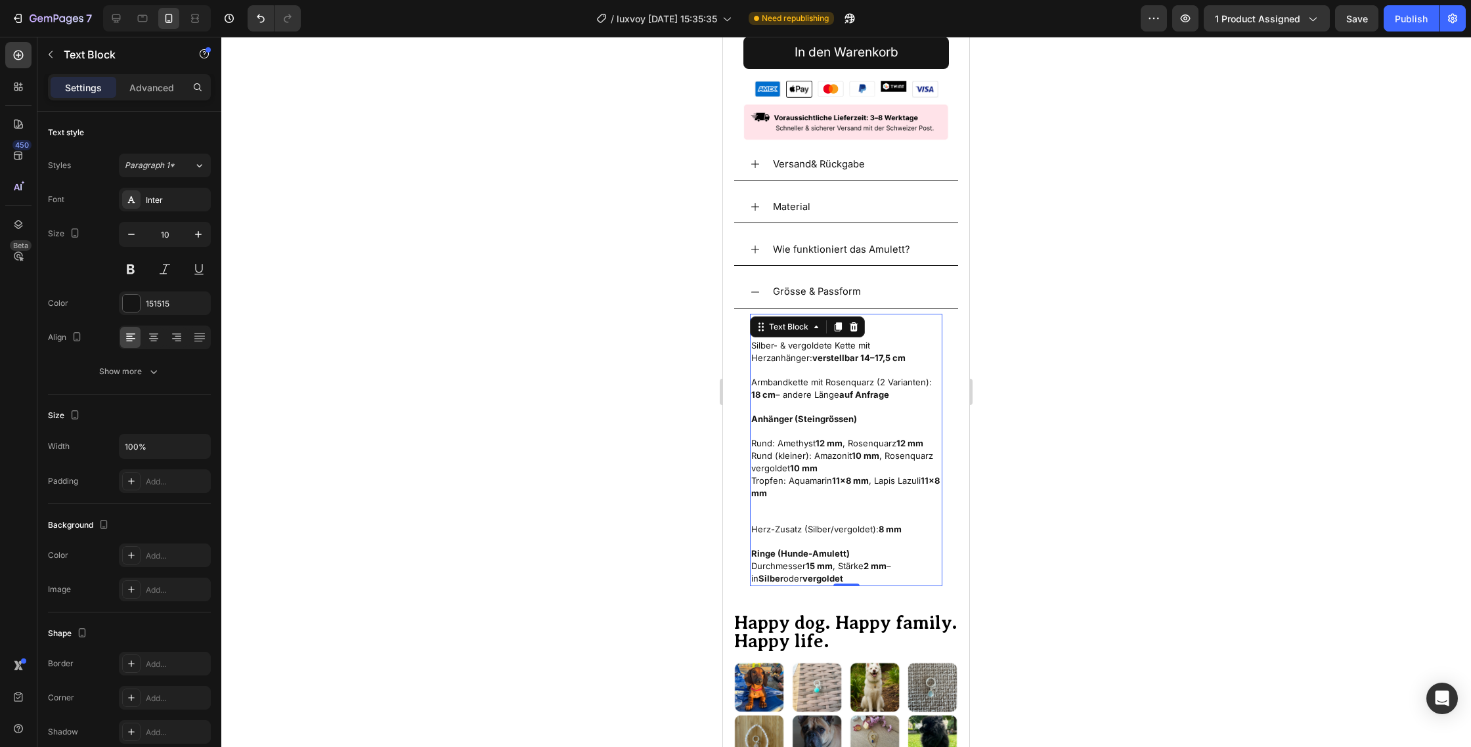
click at [831, 389] on span "18 cm – andere Länge auf Anfrage" at bounding box center [820, 394] width 138 height 11
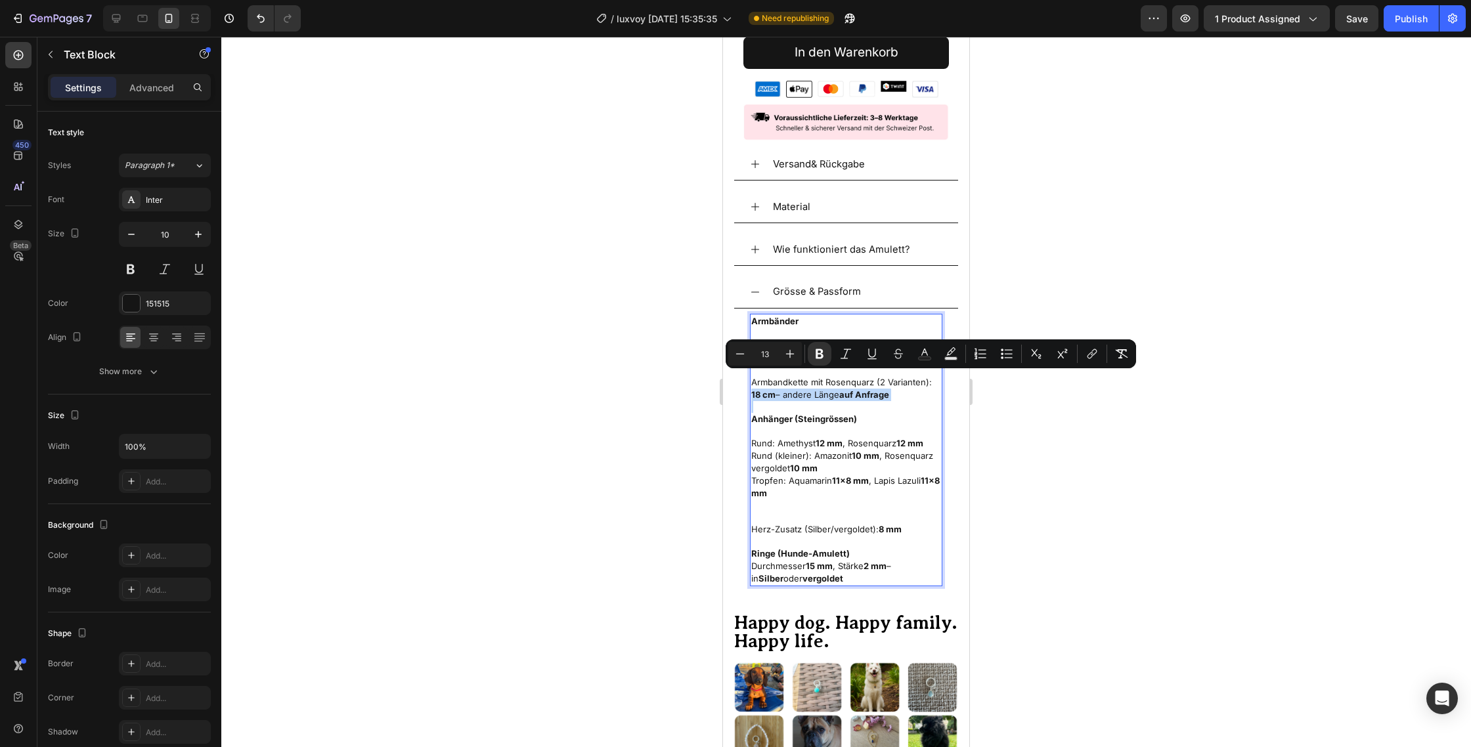
click at [831, 389] on span "18 cm – andere Länge auf Anfrage" at bounding box center [820, 394] width 138 height 11
click at [828, 389] on span "18 cm – andere Länge auf Anfrage" at bounding box center [820, 394] width 138 height 11
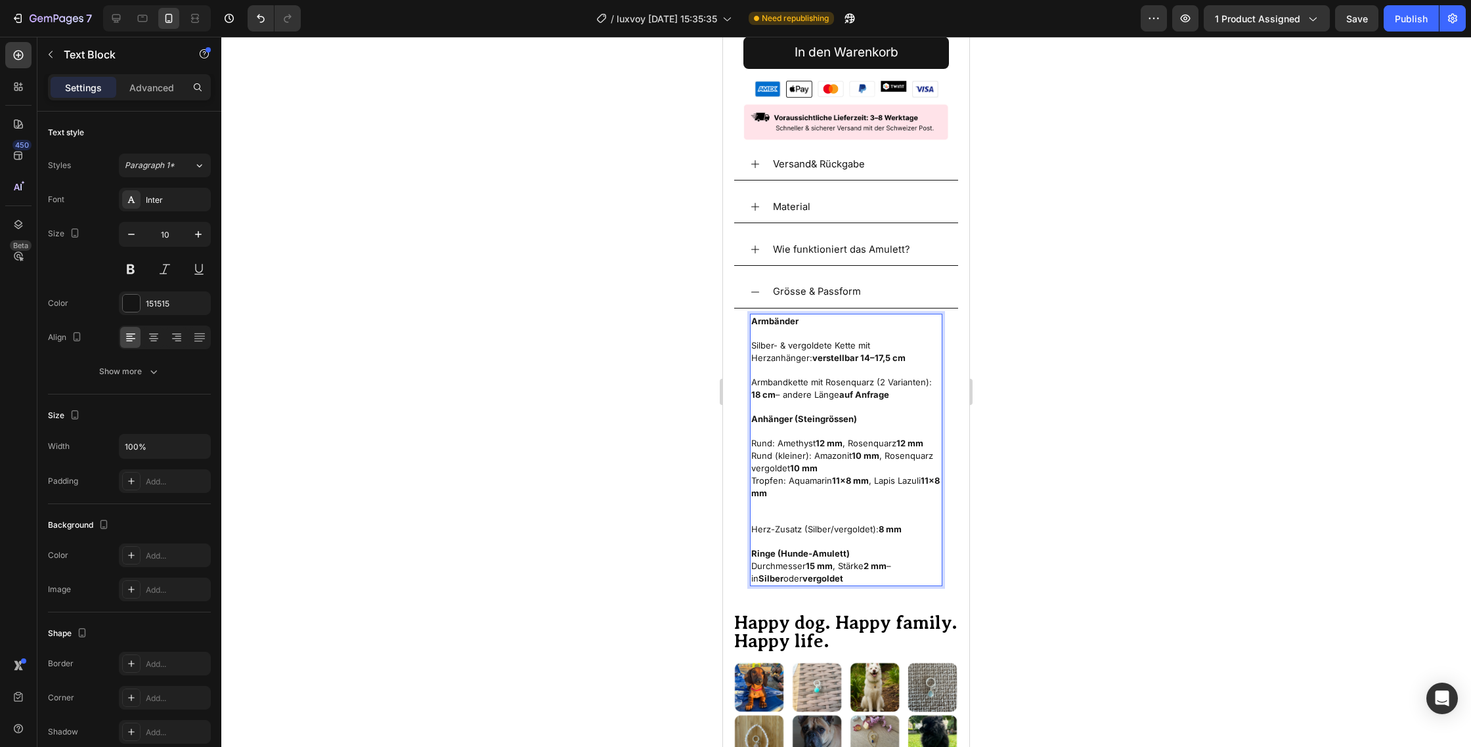
click at [828, 389] on span "18 cm – andere Länge auf Anfrage" at bounding box center [820, 394] width 138 height 11
click at [754, 287] on icon at bounding box center [755, 292] width 11 height 11
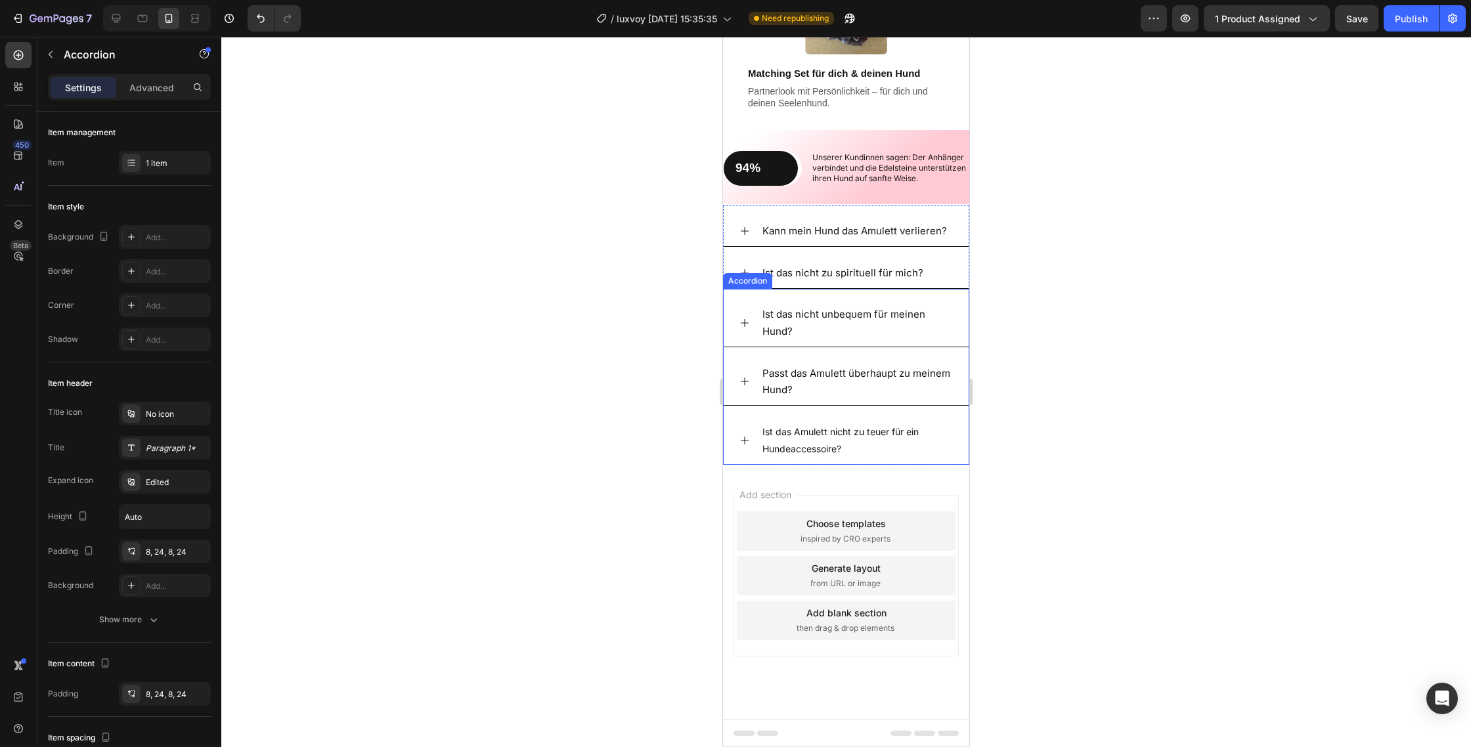
scroll to position [2068, 0]
click at [742, 238] on div "Kann mein Hund das Amulett verlieren?" at bounding box center [845, 231] width 245 height 32
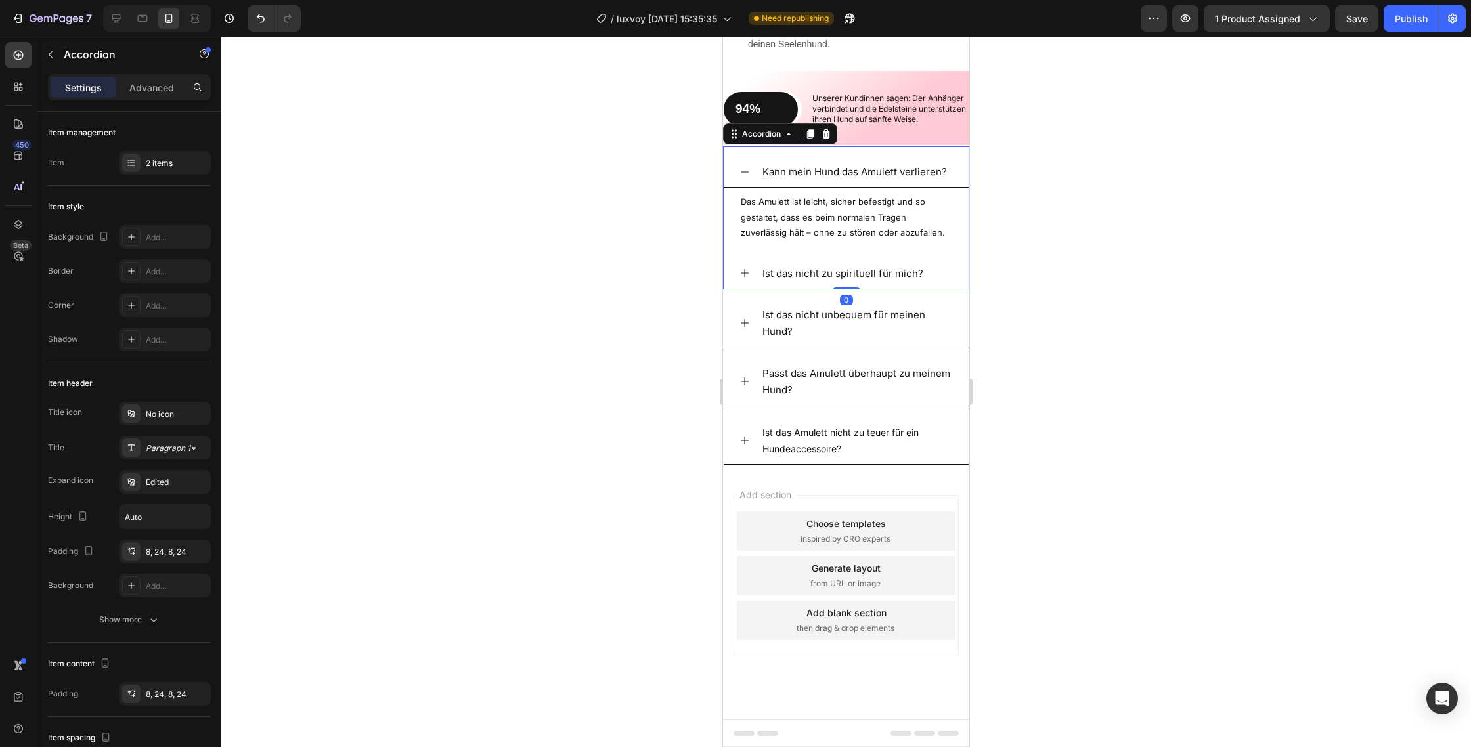
click at [743, 177] on icon at bounding box center [744, 172] width 11 height 11
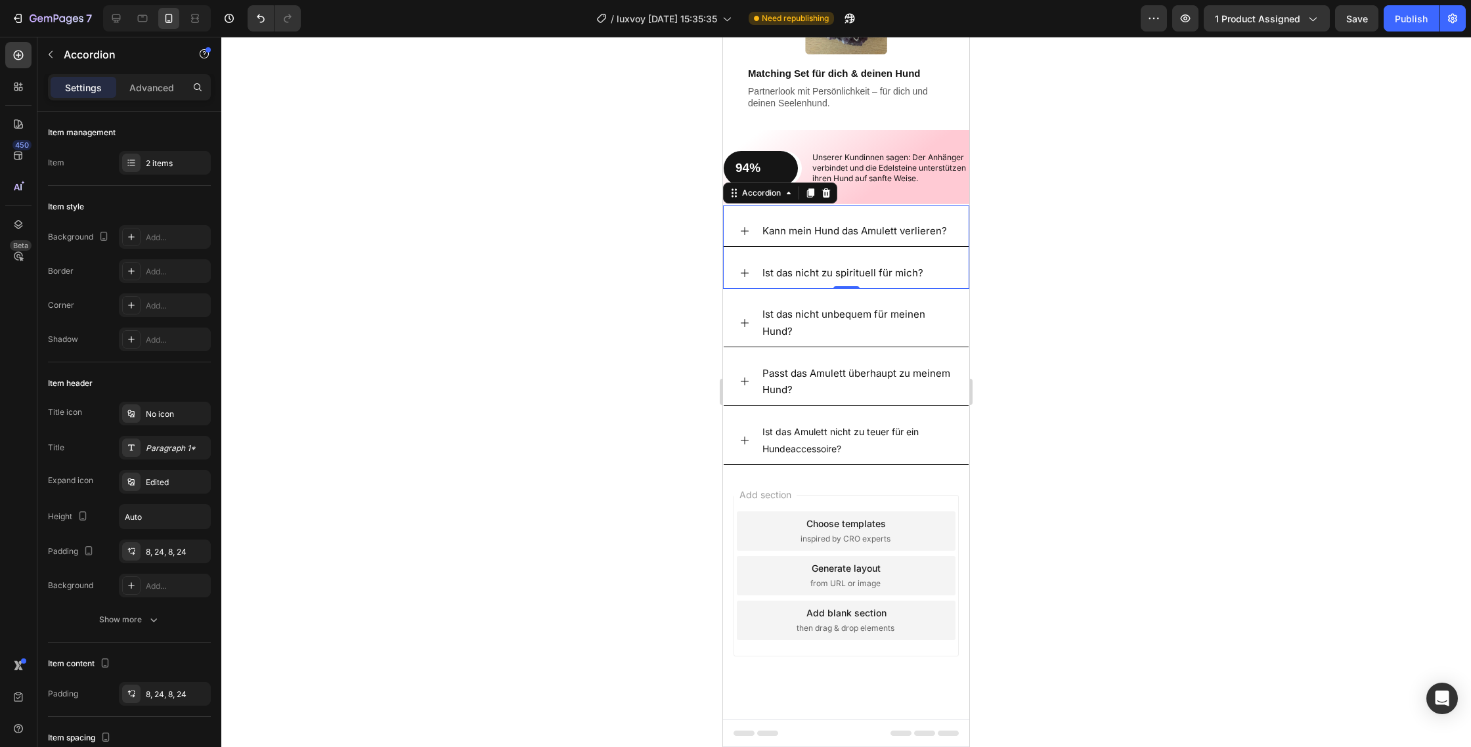
click at [744, 277] on icon at bounding box center [745, 273] width 8 height 8
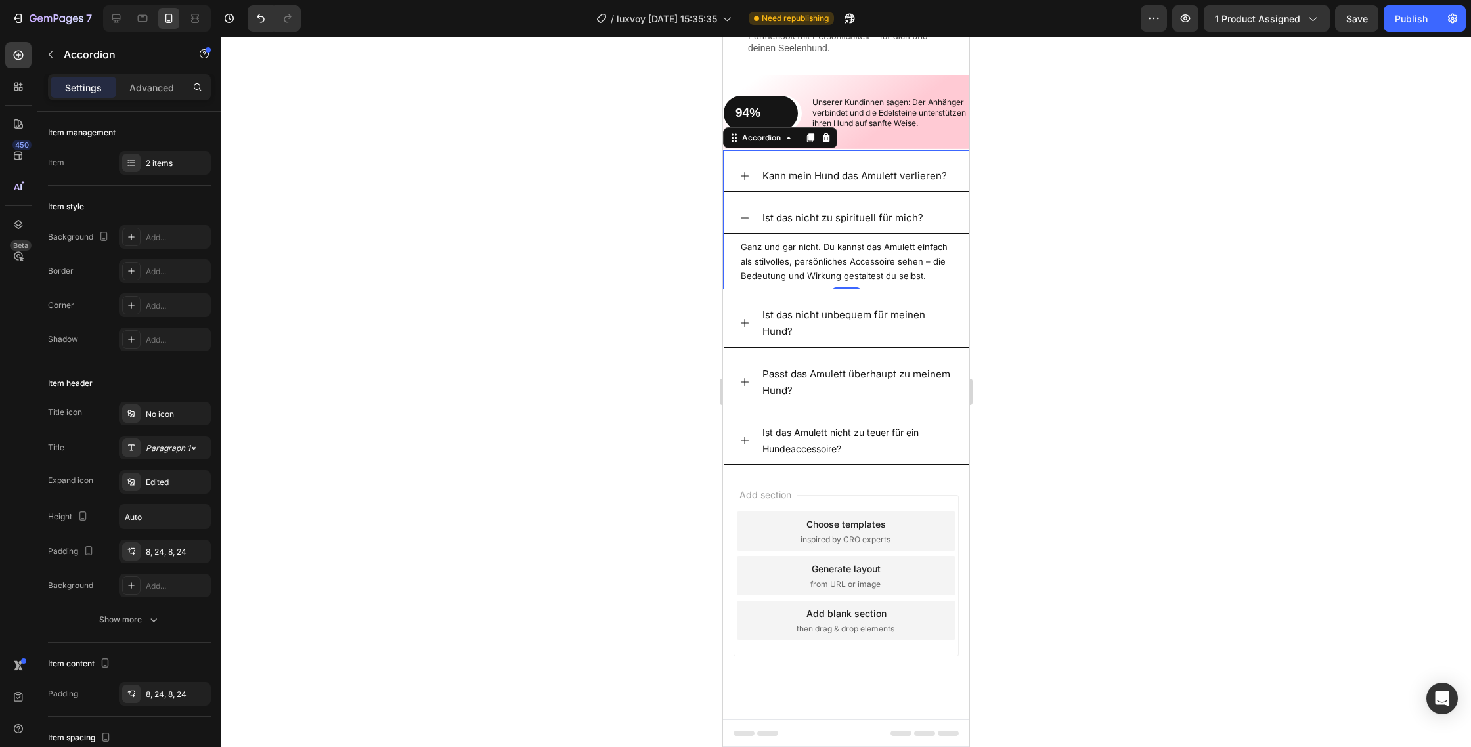
click at [744, 223] on icon at bounding box center [744, 218] width 11 height 11
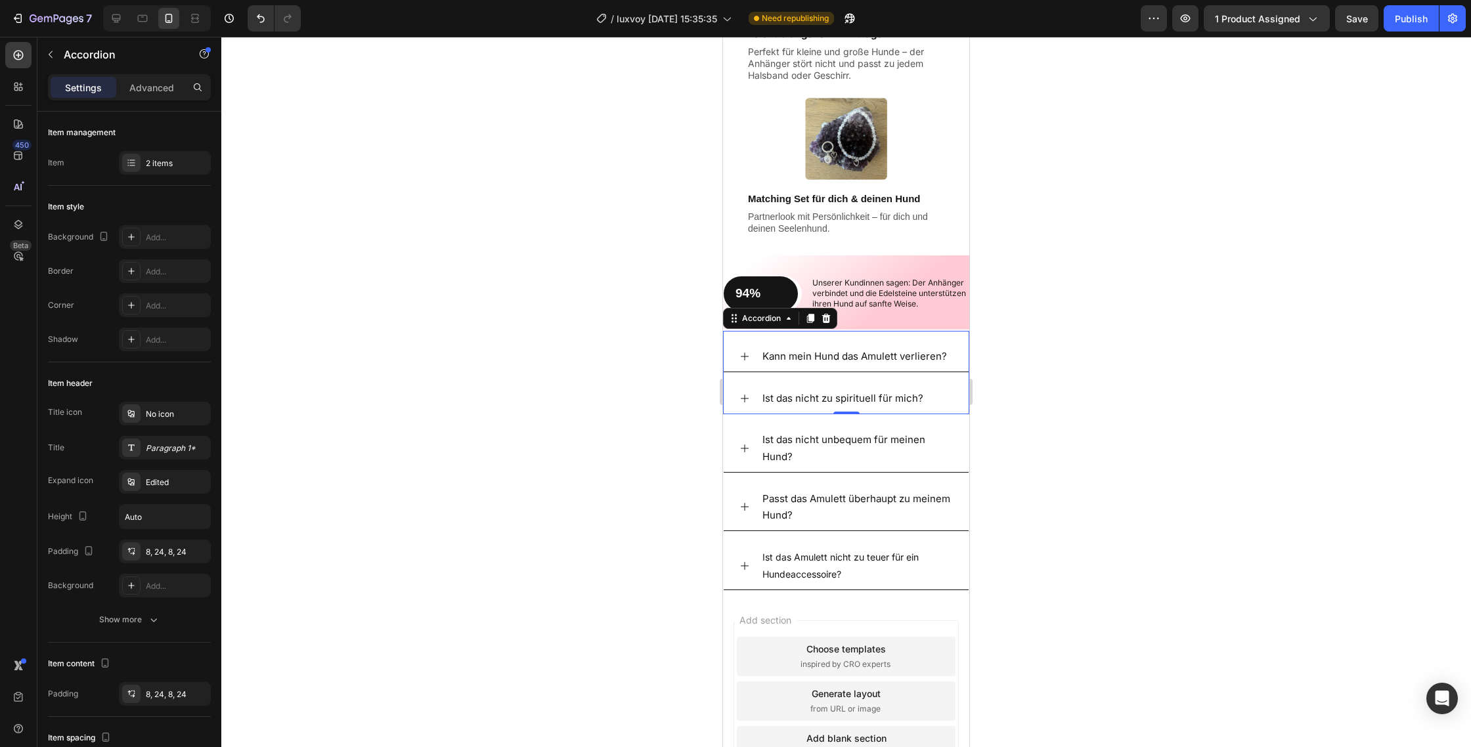
scroll to position [1778, 0]
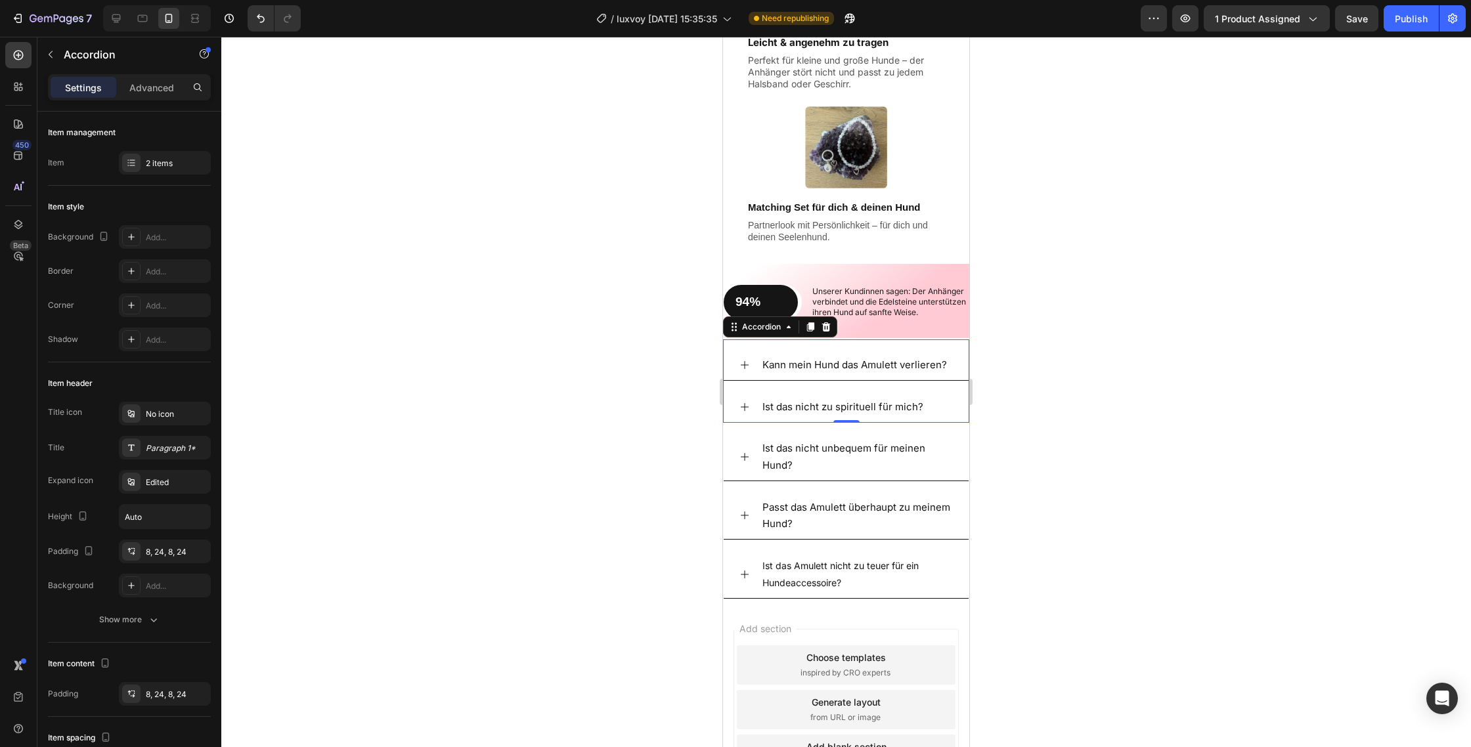
click at [595, 343] on div at bounding box center [845, 392] width 1249 height 710
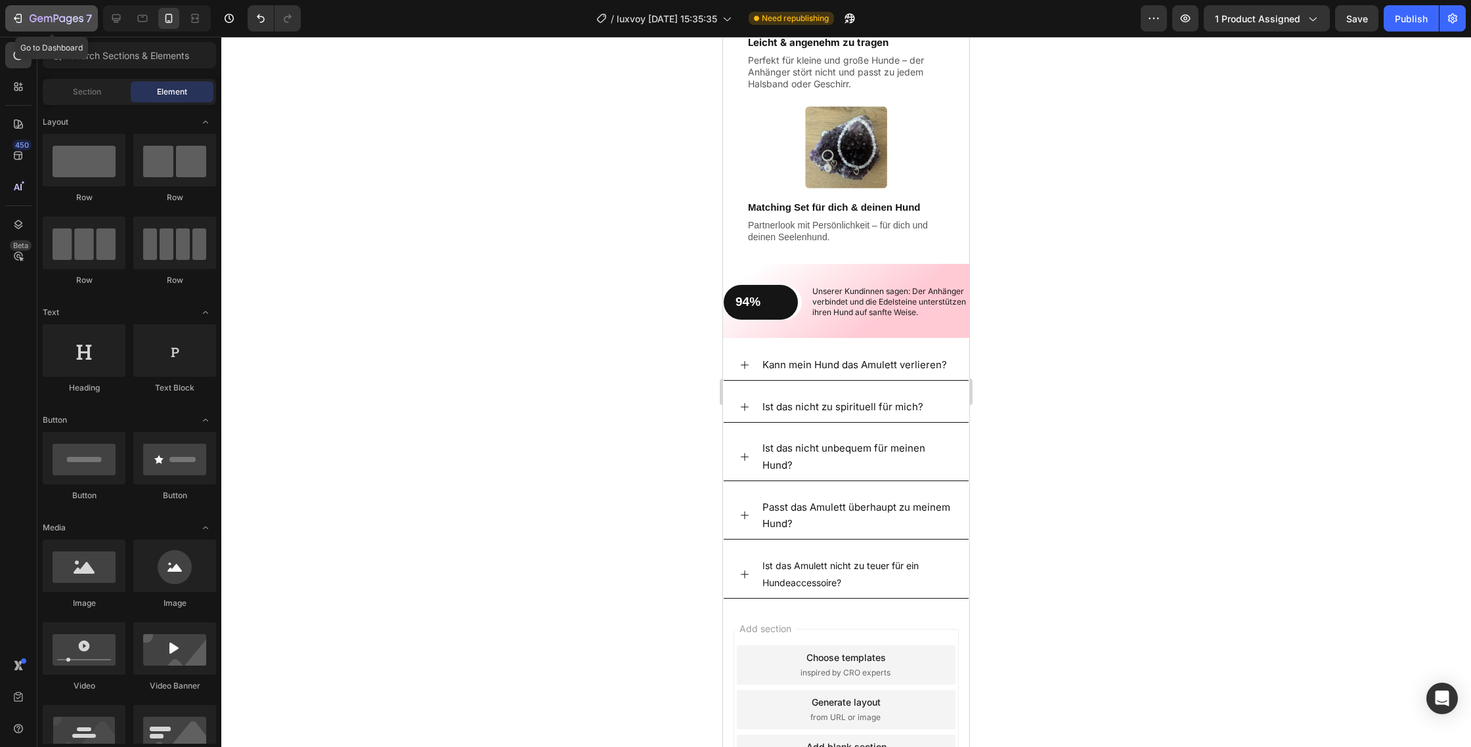
click at [75, 14] on icon "button" at bounding box center [57, 19] width 54 height 11
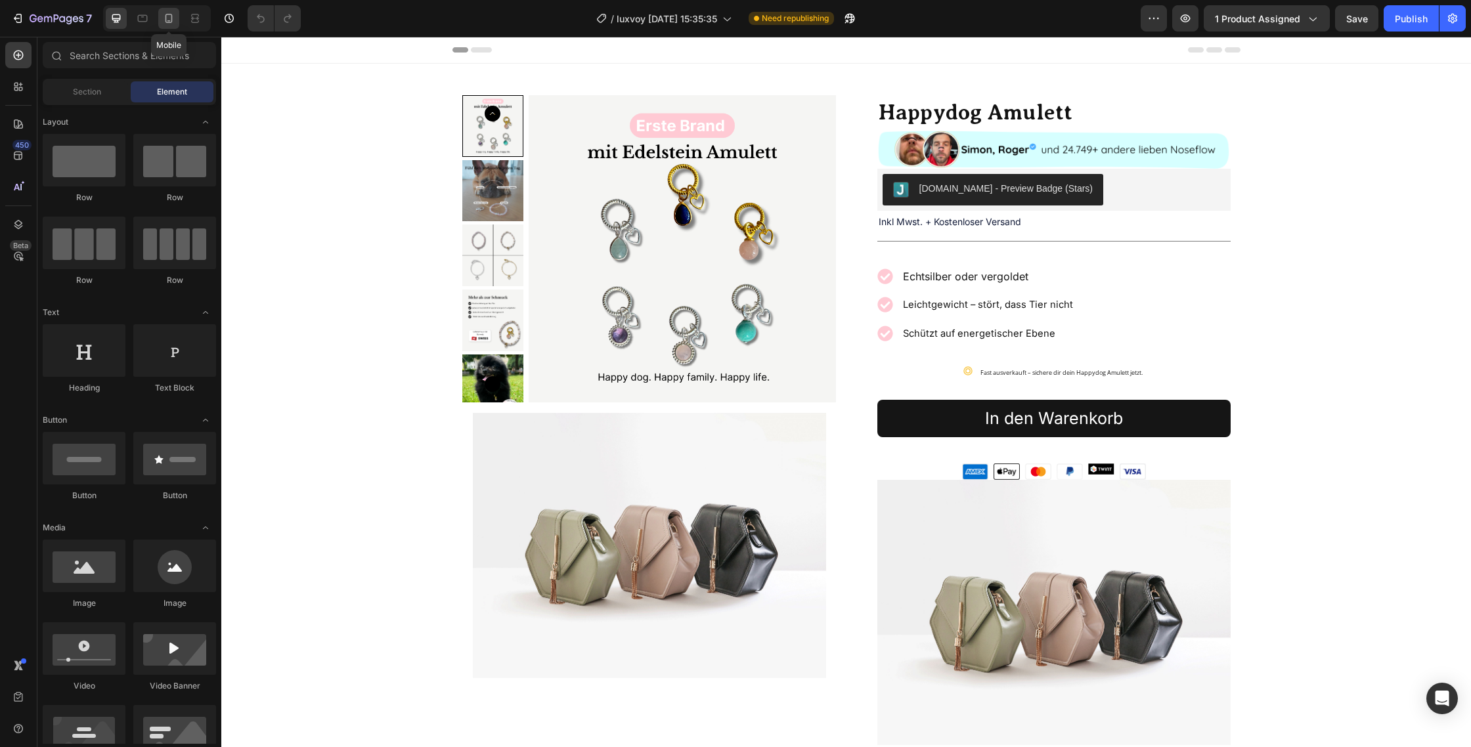
click at [173, 22] on icon at bounding box center [168, 18] width 13 height 13
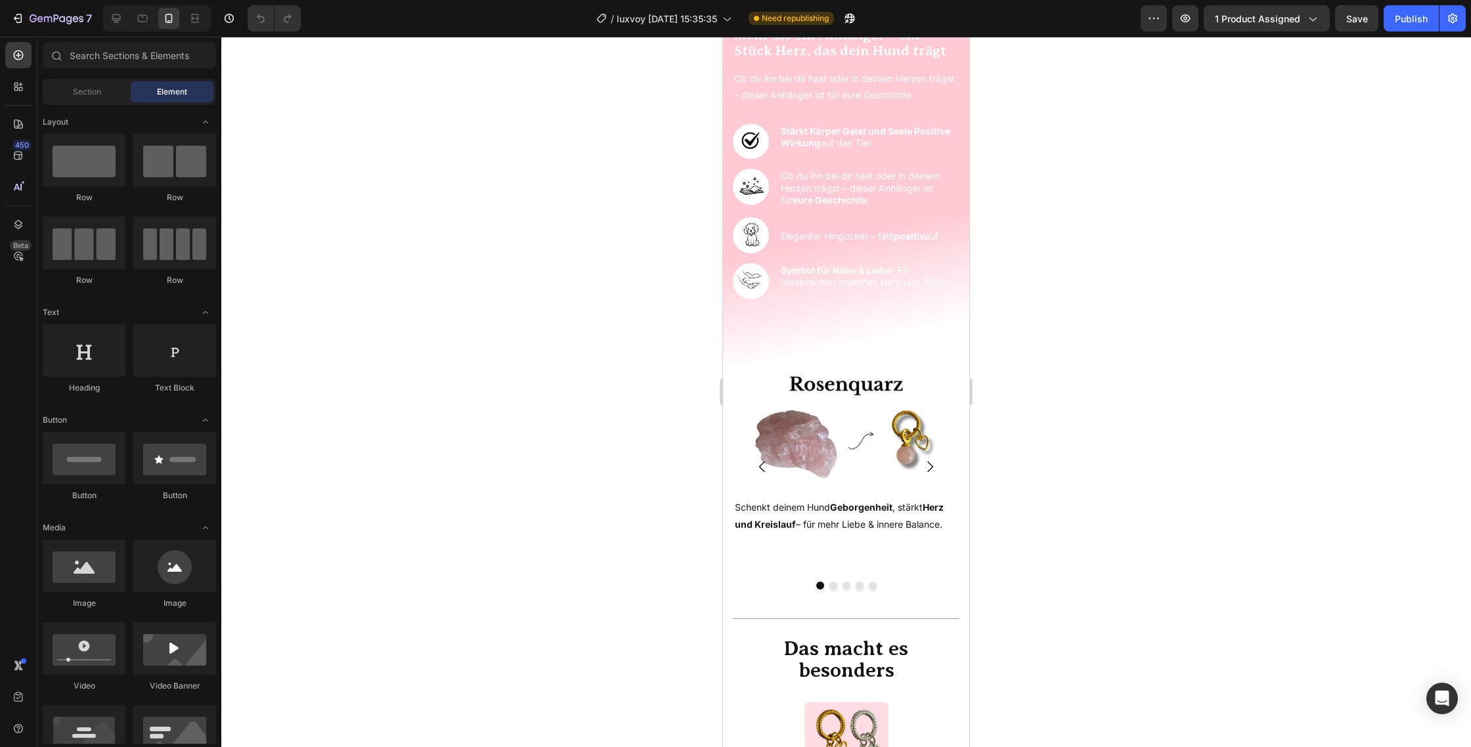
scroll to position [1041, 0]
click at [824, 517] on p "Schenkt deinem Hund Geborgenheit , stärkt Herz und Kreislauf – für mehr Liebe &…" at bounding box center [846, 512] width 223 height 33
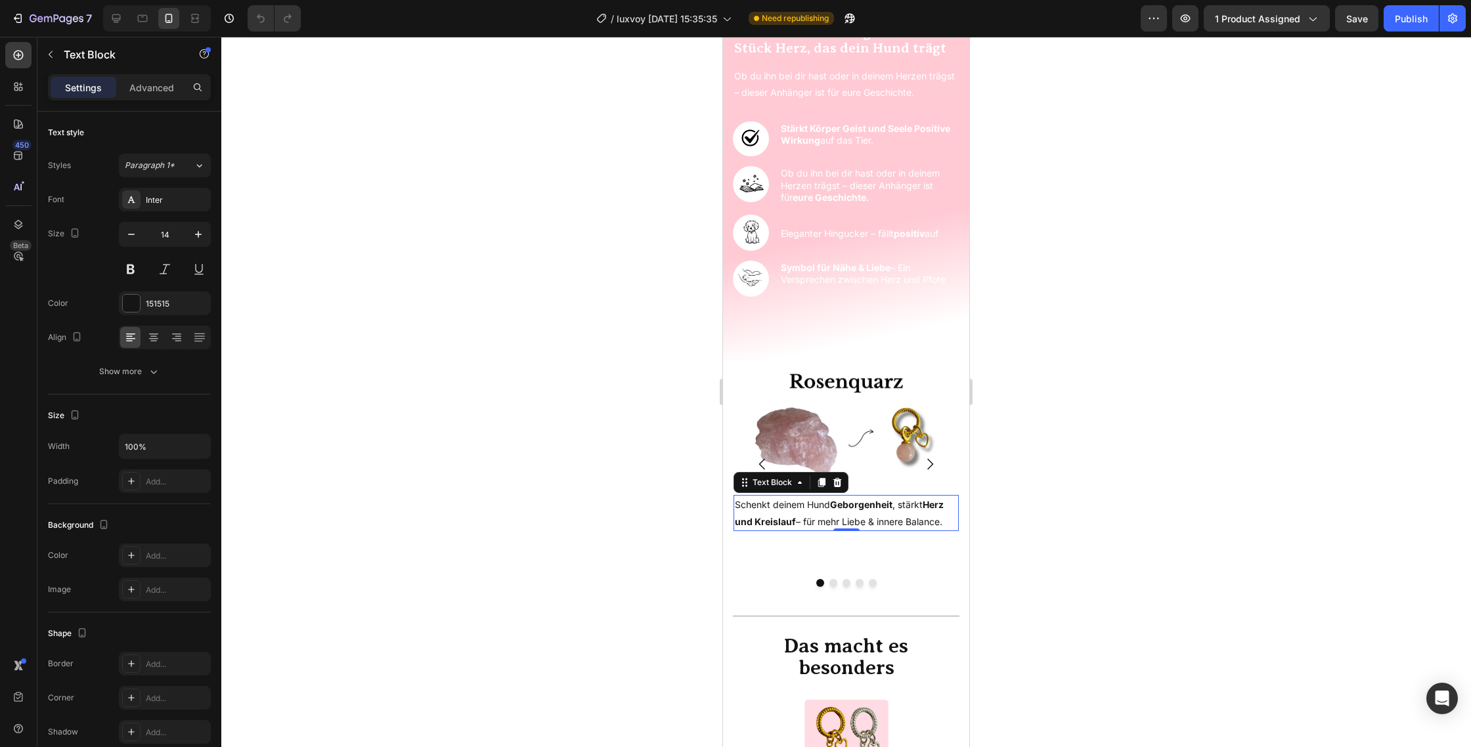
click at [950, 522] on p "Schenkt deinem Hund Geborgenheit , stärkt Herz und Kreislauf – für mehr Liebe &…" at bounding box center [846, 512] width 223 height 33
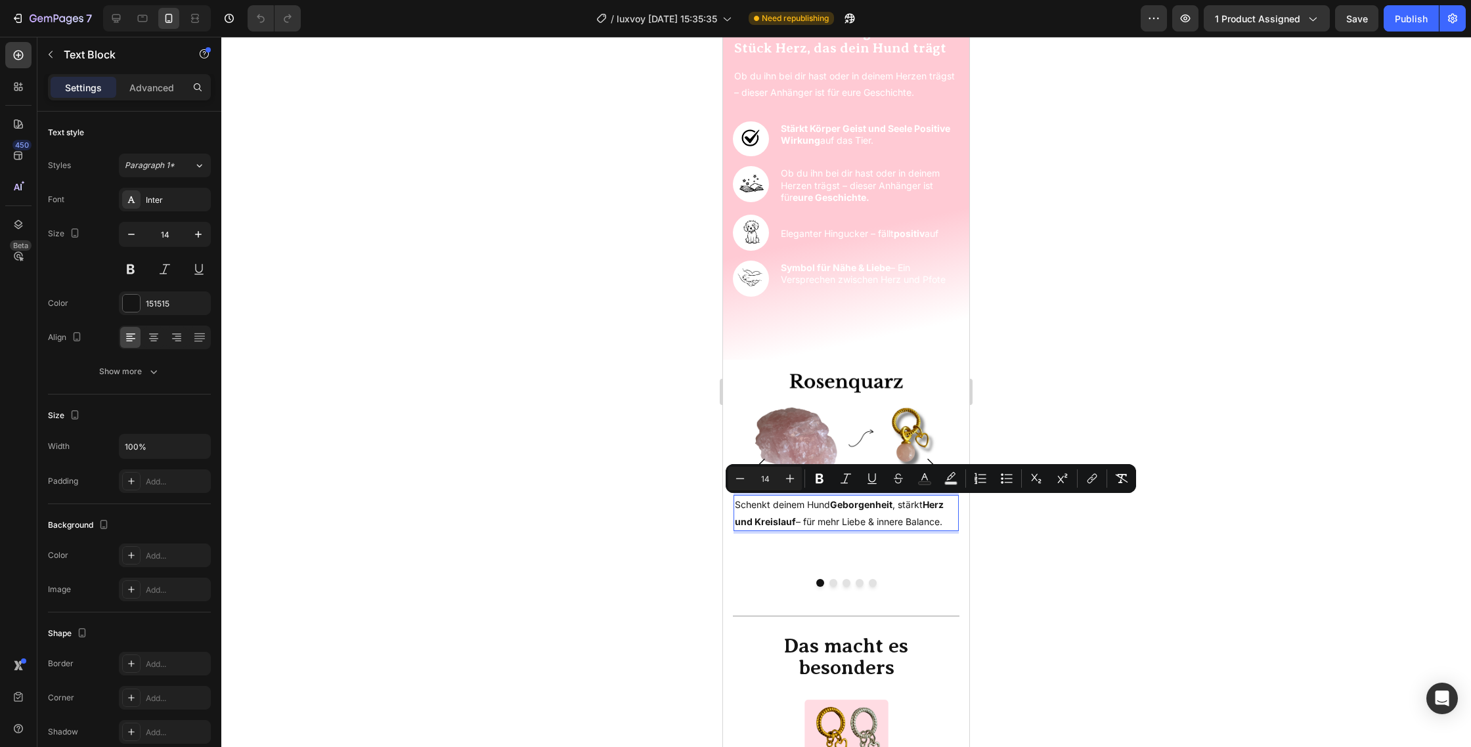
drag, startPoint x: 950, startPoint y: 522, endPoint x: 894, endPoint y: 505, distance: 58.4
click at [894, 505] on p "Schenkt deinem Hund Geborgenheit , stärkt Herz und Kreislauf – für mehr Liebe &…" at bounding box center [846, 512] width 223 height 33
click at [880, 506] on strong "Geborgenheit" at bounding box center [861, 504] width 62 height 11
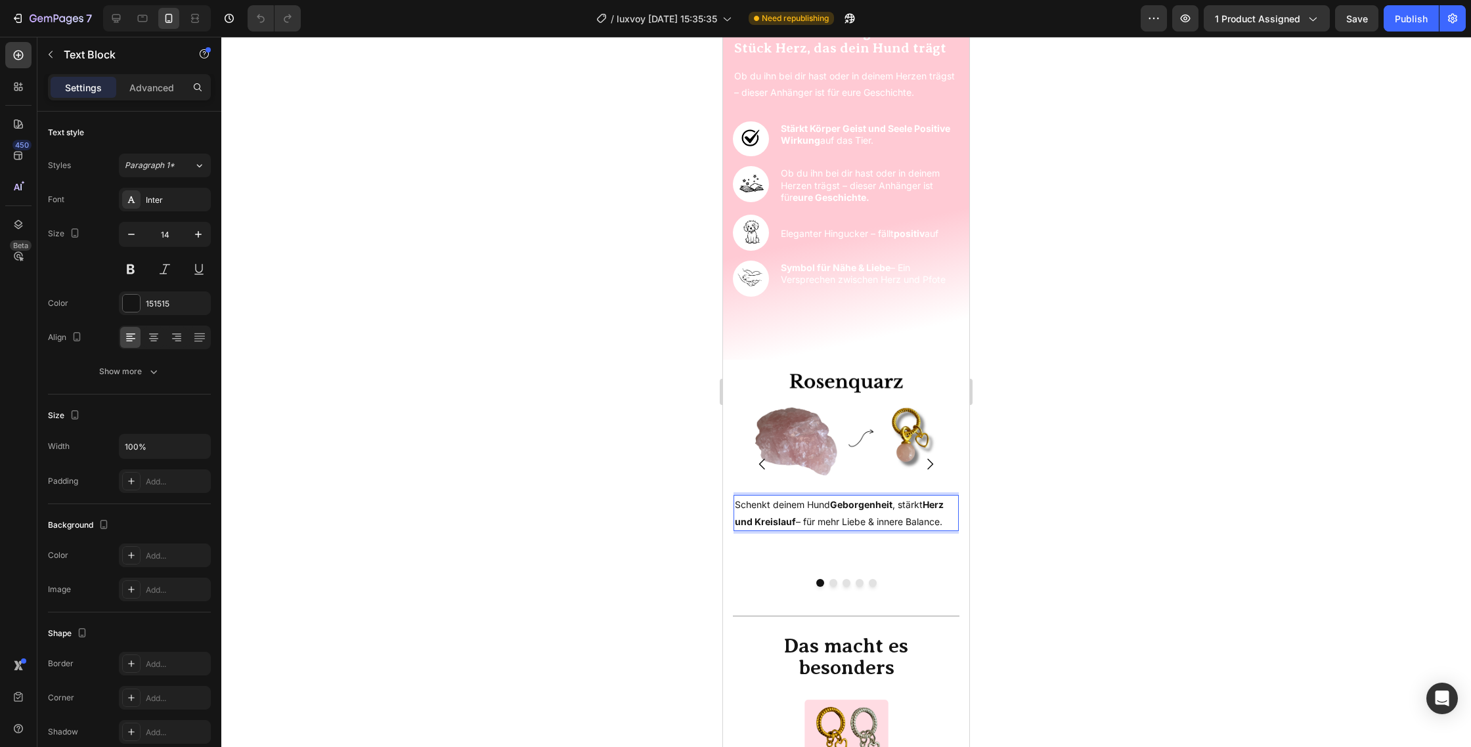
click at [894, 504] on p "Schenkt deinem Hund Geborgenheit , stärkt Herz und Kreislauf – für mehr Liebe &…" at bounding box center [846, 512] width 223 height 33
drag, startPoint x: 832, startPoint y: 501, endPoint x: 846, endPoint y: 523, distance: 26.0
click at [834, 504] on p "Schenkt deinem Hund Geborgenheit , stärkt Herz und Kreislauf – für mehr Liebe &…" at bounding box center [846, 512] width 223 height 33
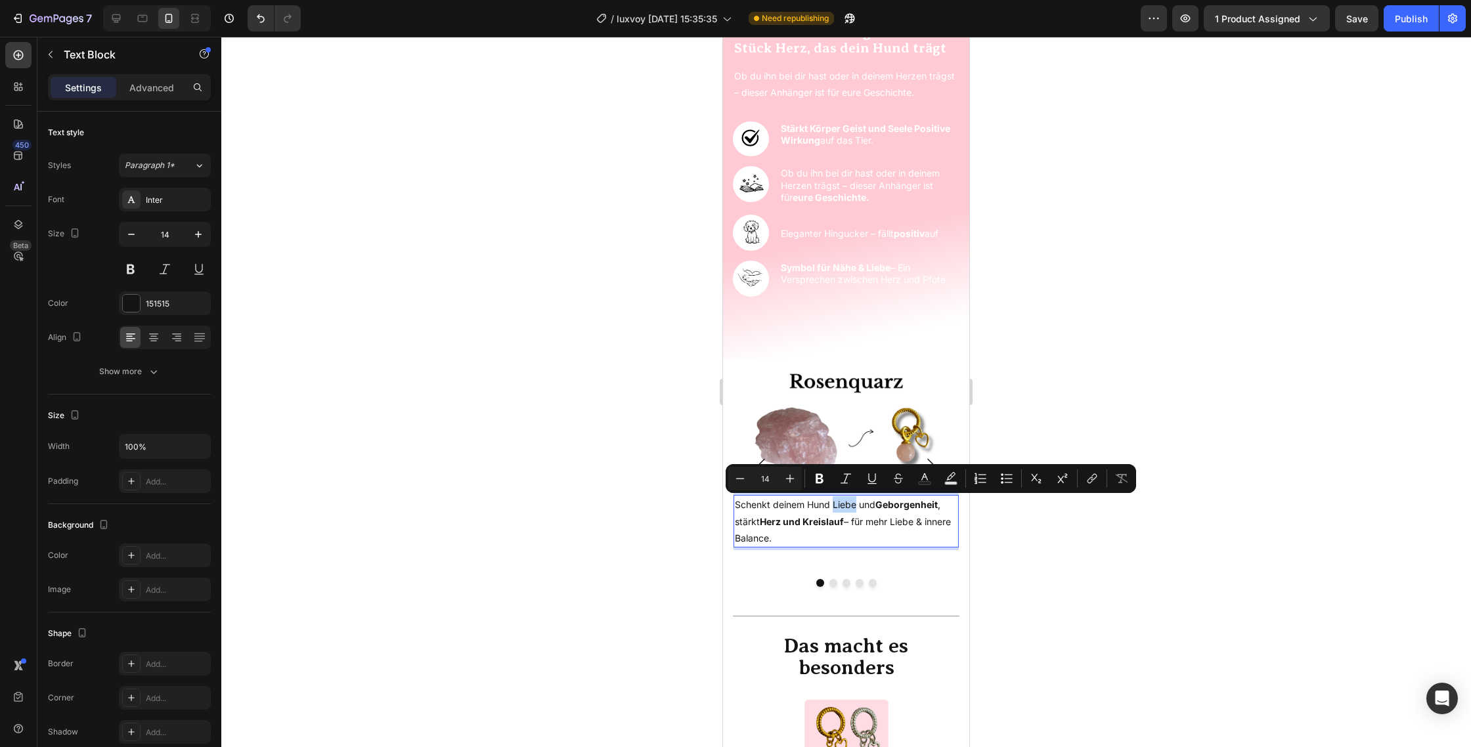
drag, startPoint x: 856, startPoint y: 504, endPoint x: 833, endPoint y: 505, distance: 23.1
click at [833, 505] on p "Schenkt deinem Hund Liebe und Geborgenheit , stärkt Herz und Kreislauf – für me…" at bounding box center [846, 521] width 223 height 50
click at [818, 482] on icon "Editor contextual toolbar" at bounding box center [819, 479] width 8 height 10
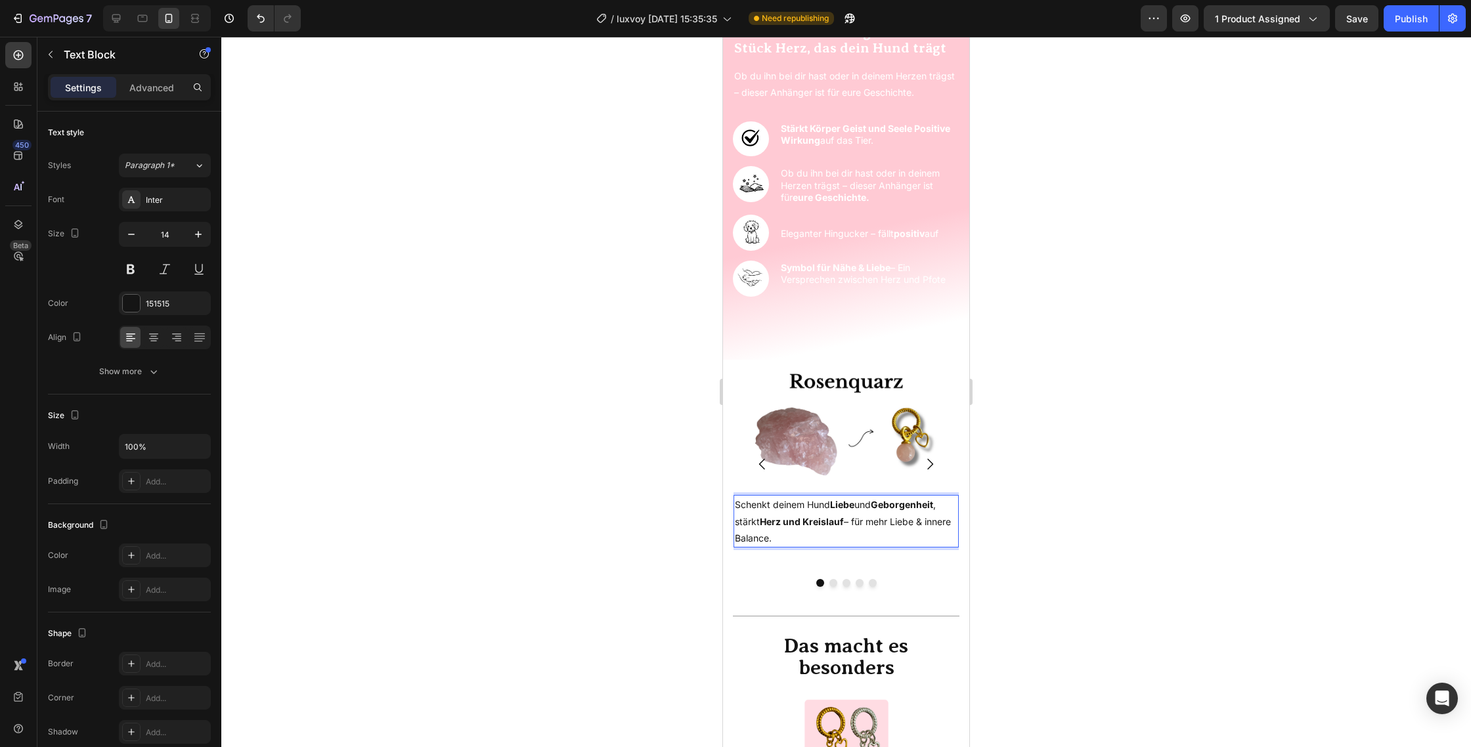
click at [819, 509] on p "Schenkt deinem Hund Liebe und Geborgenheit , stärkt Herz und Kreislauf – für me…" at bounding box center [846, 521] width 223 height 50
click at [848, 522] on p "Schenkt deinem Hund Liebe und Geborgenheit , stärkt Herz und Kreislauf – für me…" at bounding box center [846, 521] width 223 height 50
drag, startPoint x: 849, startPoint y: 519, endPoint x: 836, endPoint y: 540, distance: 24.4
click at [837, 544] on p "Schenkt deinem Hund Liebe und Geborgenheit , stärkt Herz und Kreislauf – für me…" at bounding box center [846, 521] width 223 height 50
click at [793, 519] on strong "Herz und Kreislauf" at bounding box center [802, 521] width 84 height 11
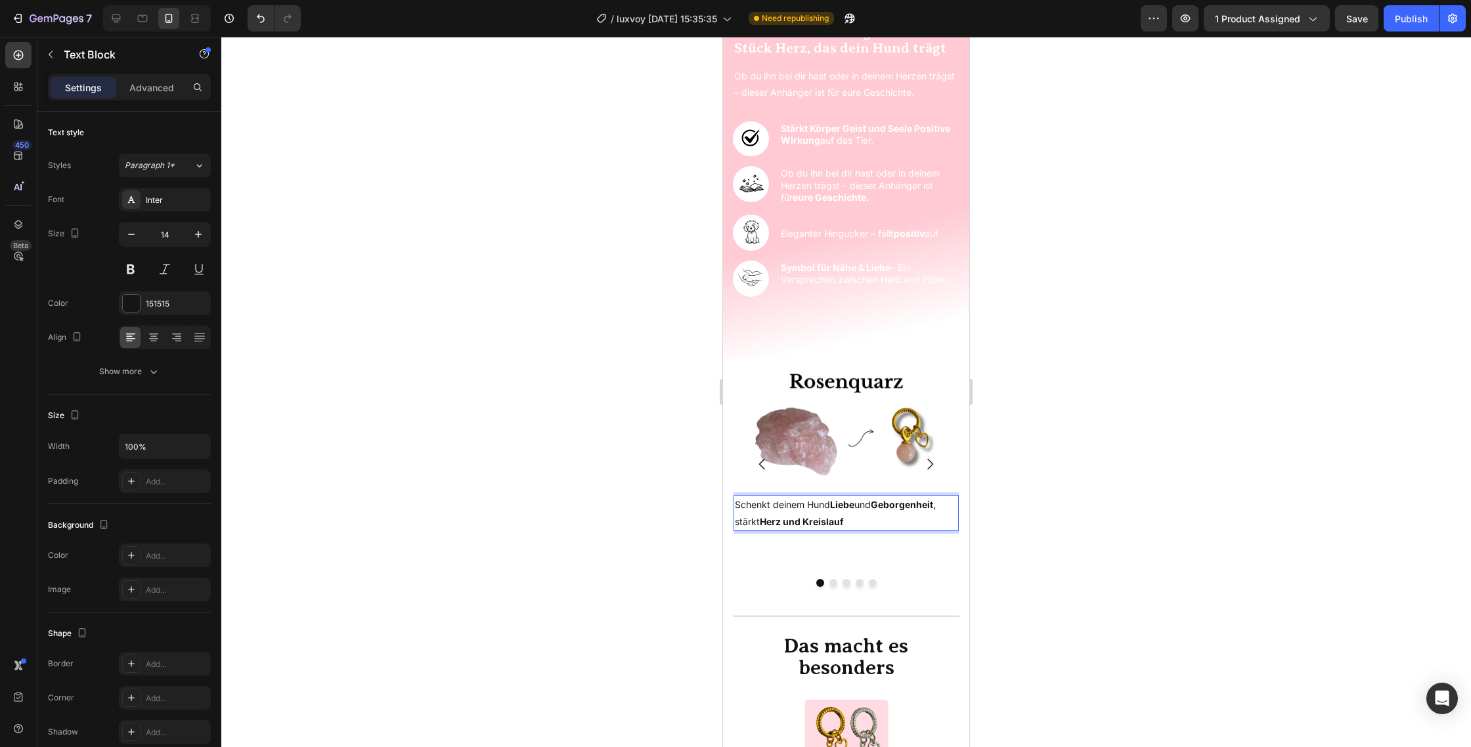
click at [799, 519] on strong "Herz und Kreislauf" at bounding box center [802, 521] width 84 height 11
click at [753, 513] on p "Schenkt deinem Hund Liebe und Geborgenheit , stärkt Herz und Kreislauf" at bounding box center [846, 512] width 223 height 33
click at [874, 509] on p "Schenkt deinem Hund Liebe und Geborgenheit , stärkt Herz und Kreislauf" at bounding box center [846, 512] width 223 height 33
click at [123, 264] on button at bounding box center [131, 269] width 24 height 24
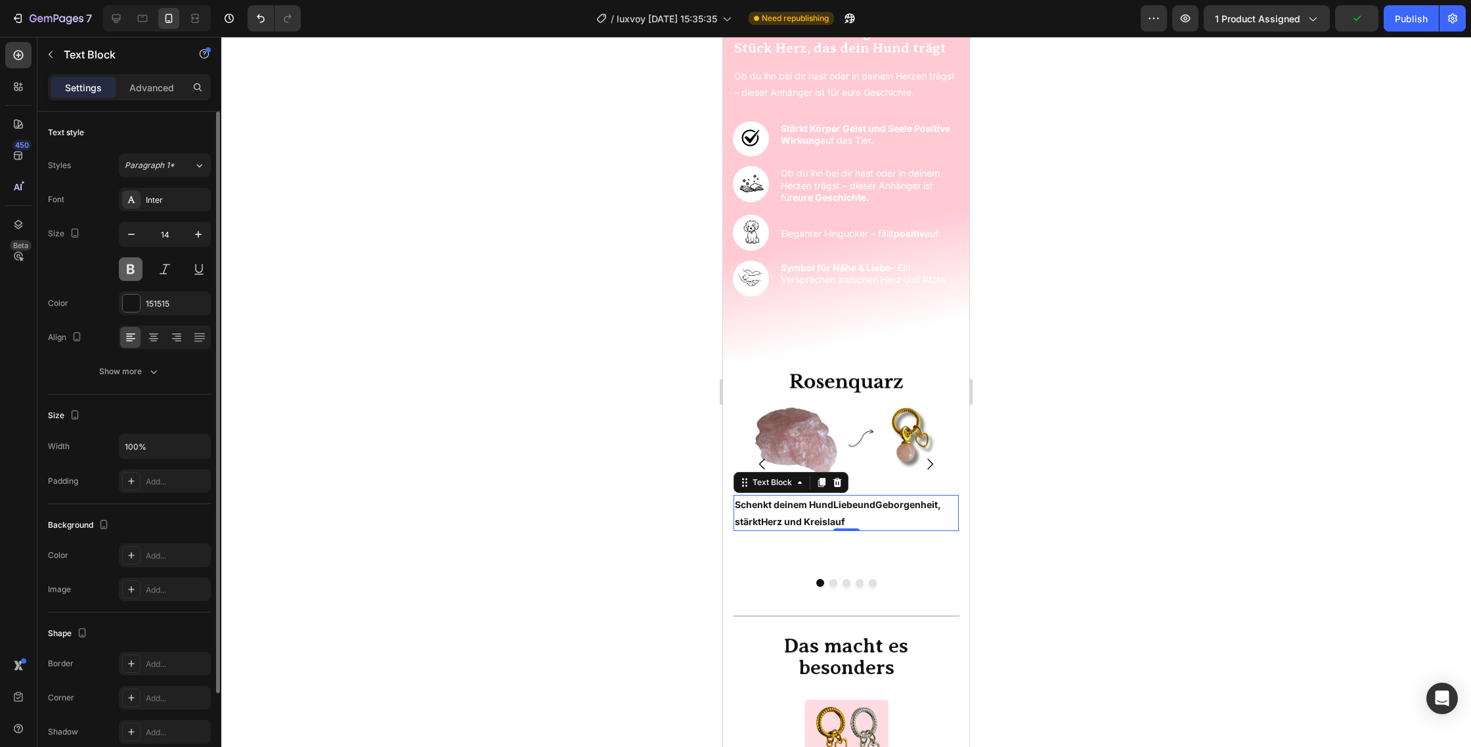
click at [123, 264] on button at bounding box center [131, 269] width 24 height 24
click at [791, 517] on strong "Herz und Kreislauf" at bounding box center [802, 521] width 84 height 11
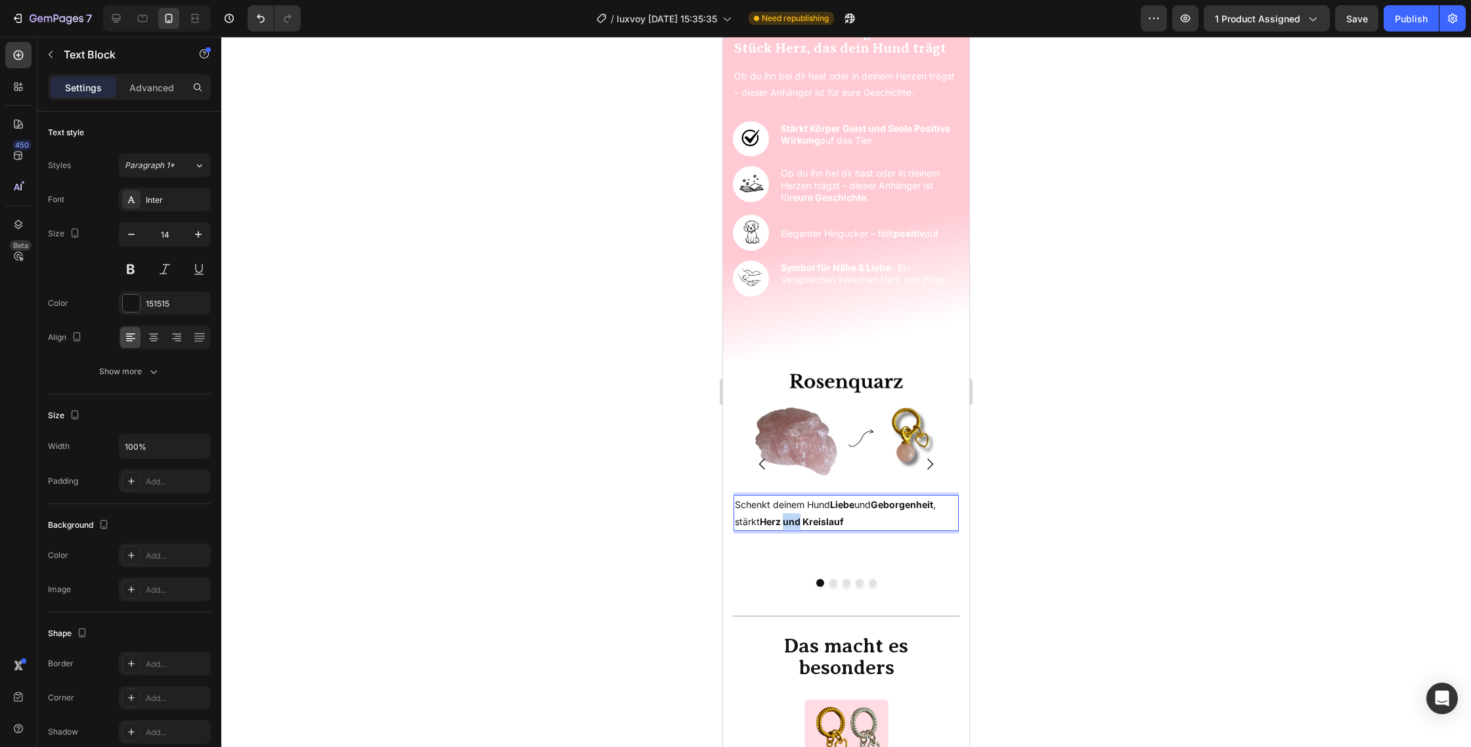
click at [791, 517] on strong "Herz und Kreislauf" at bounding box center [802, 521] width 84 height 11
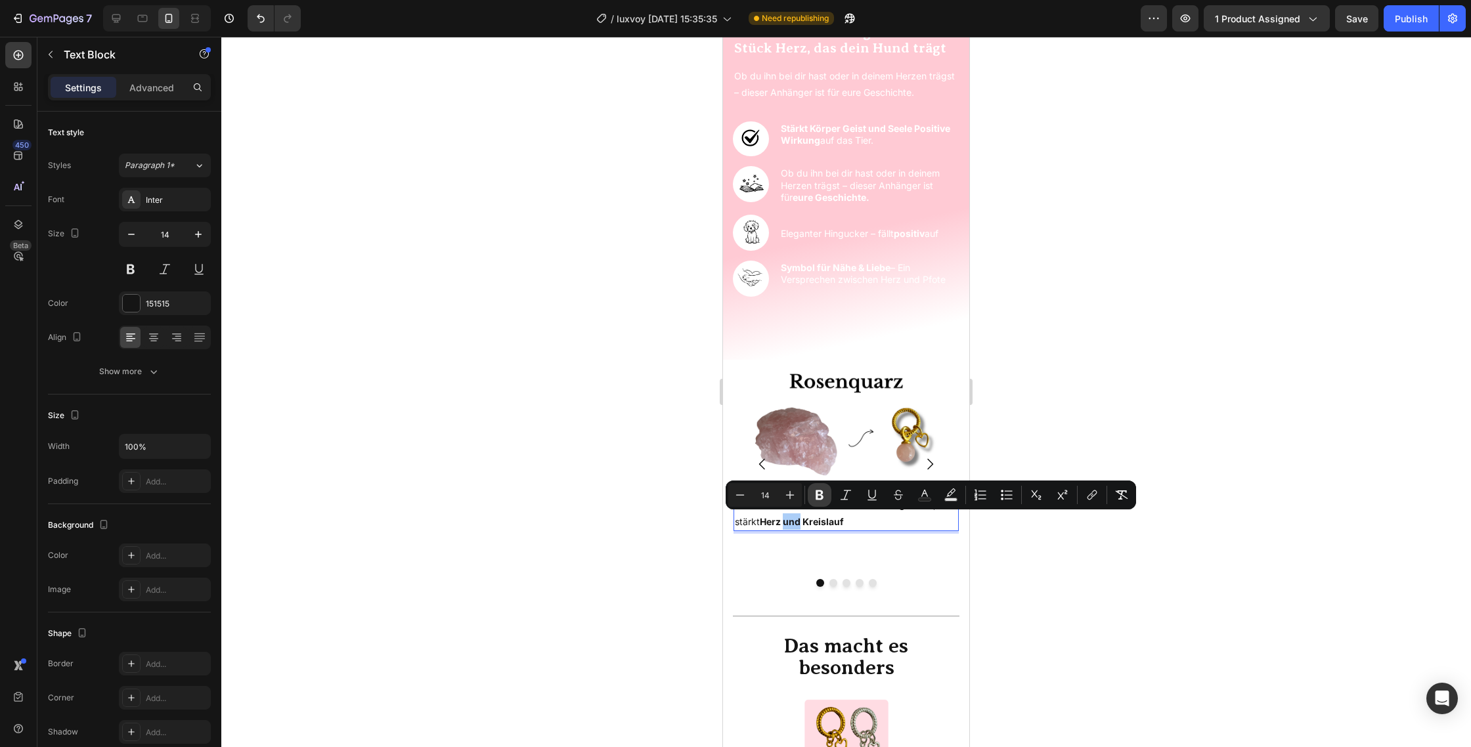
click at [820, 495] on icon "Editor contextual toolbar" at bounding box center [819, 495] width 8 height 10
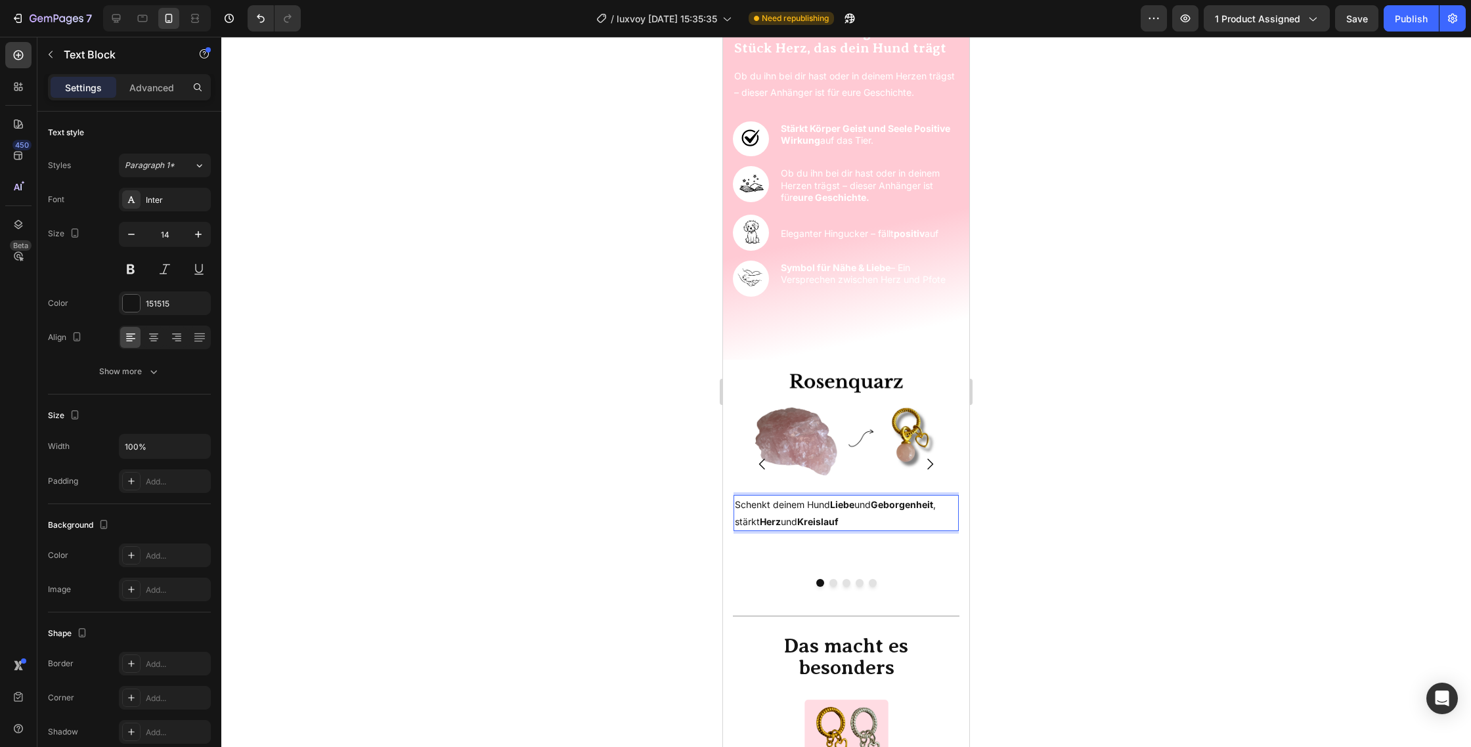
click at [863, 515] on p "Schenkt deinem Hund Liebe und Geborgenheit , stärkt Herz und Kreislauf" at bounding box center [846, 512] width 223 height 33
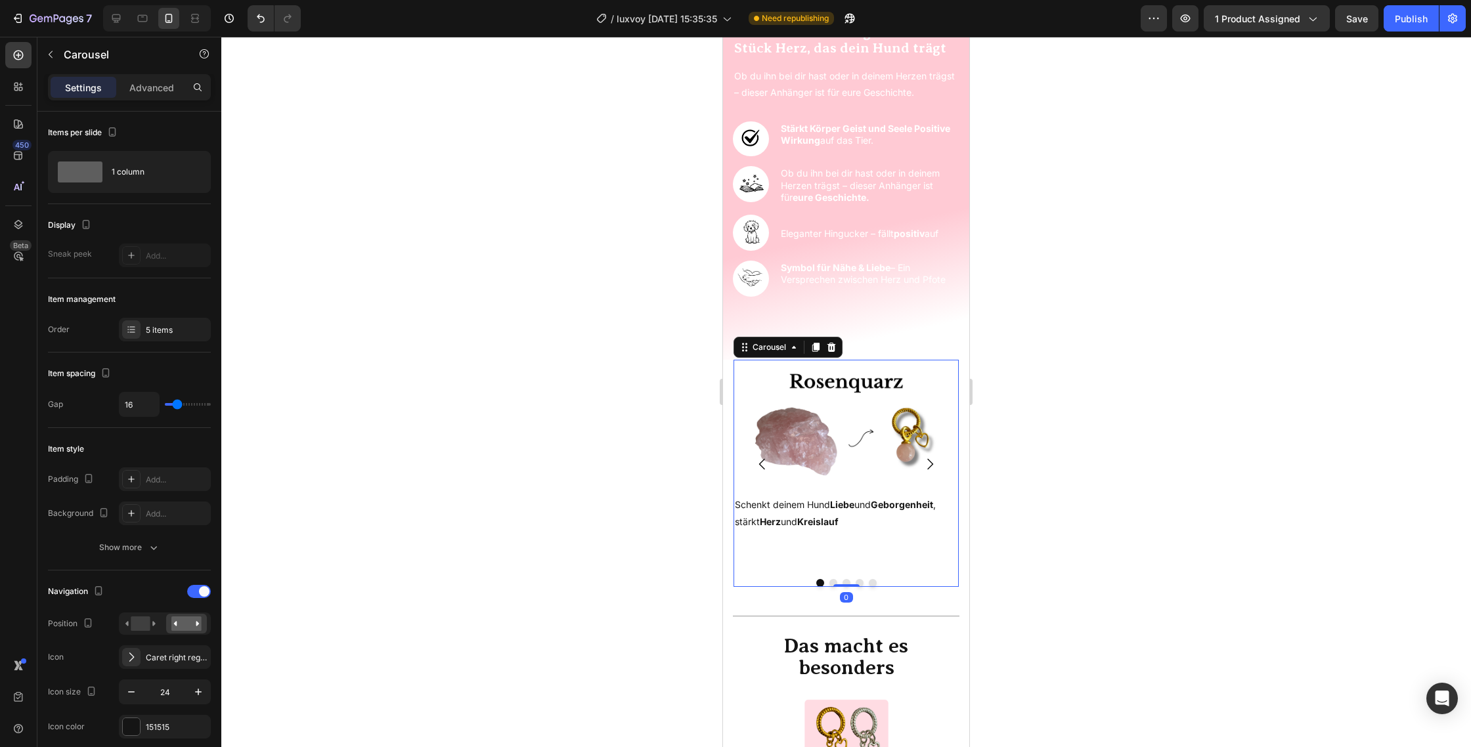
click at [943, 450] on button "Carousel Next Arrow" at bounding box center [929, 464] width 37 height 37
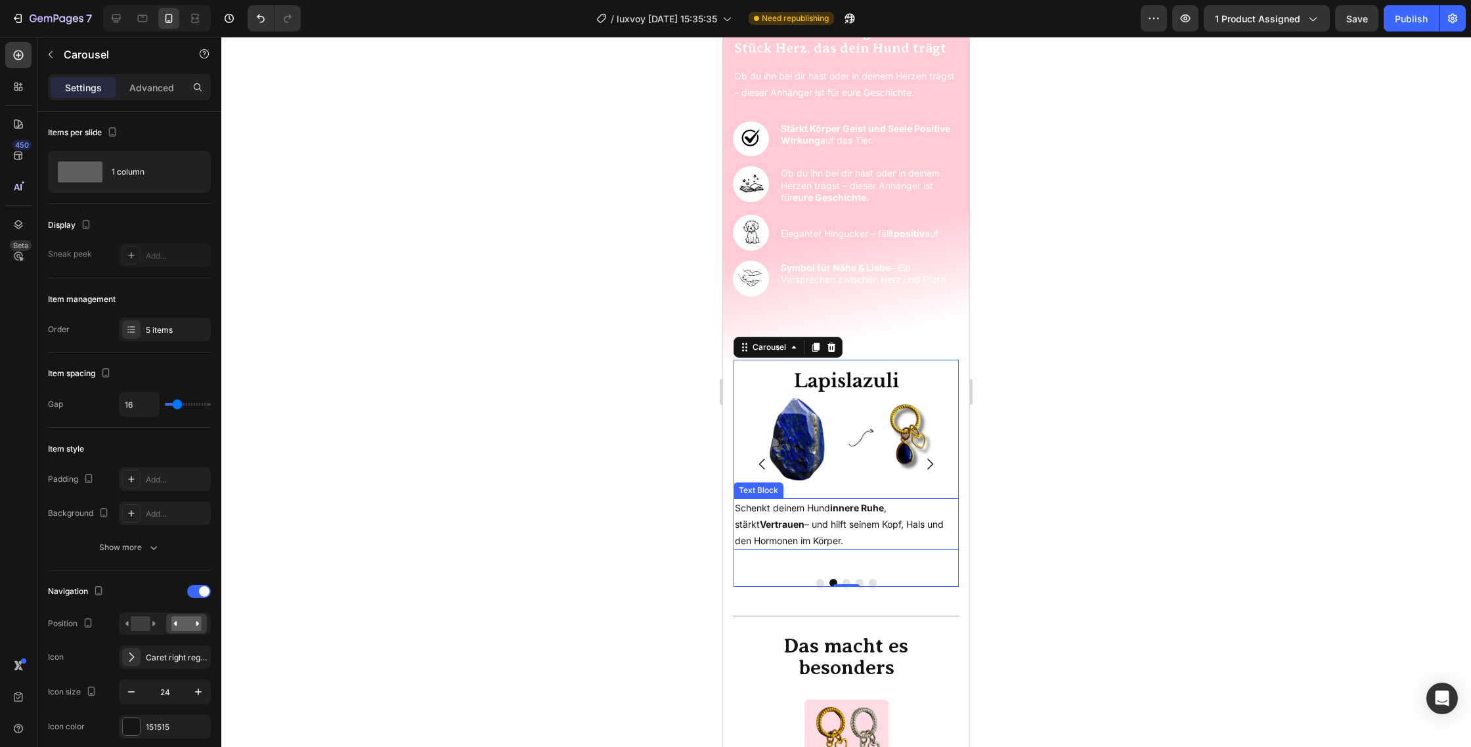
click at [888, 507] on p "Schenkt deinem Hund innere Ruhe , stärkt Vertrauen – und hilft seinem Kopf, Hal…" at bounding box center [846, 525] width 223 height 50
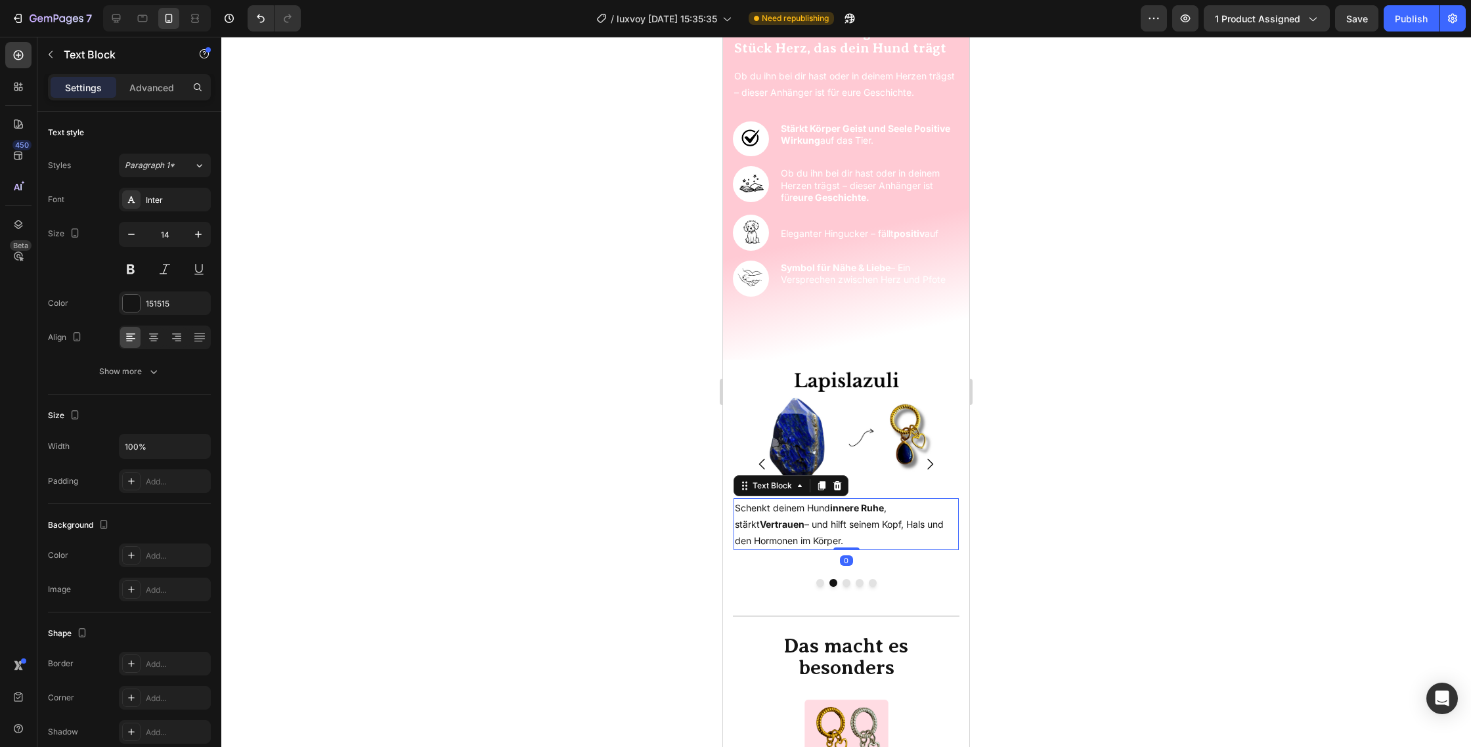
click at [890, 508] on p "Schenkt deinem Hund innere Ruhe , stärkt Vertrauen – und hilft seinem Kopf, Hal…" at bounding box center [846, 525] width 223 height 50
click at [898, 507] on strong "innere Ruhe und Vertrauen" at bounding box center [819, 516] width 169 height 28
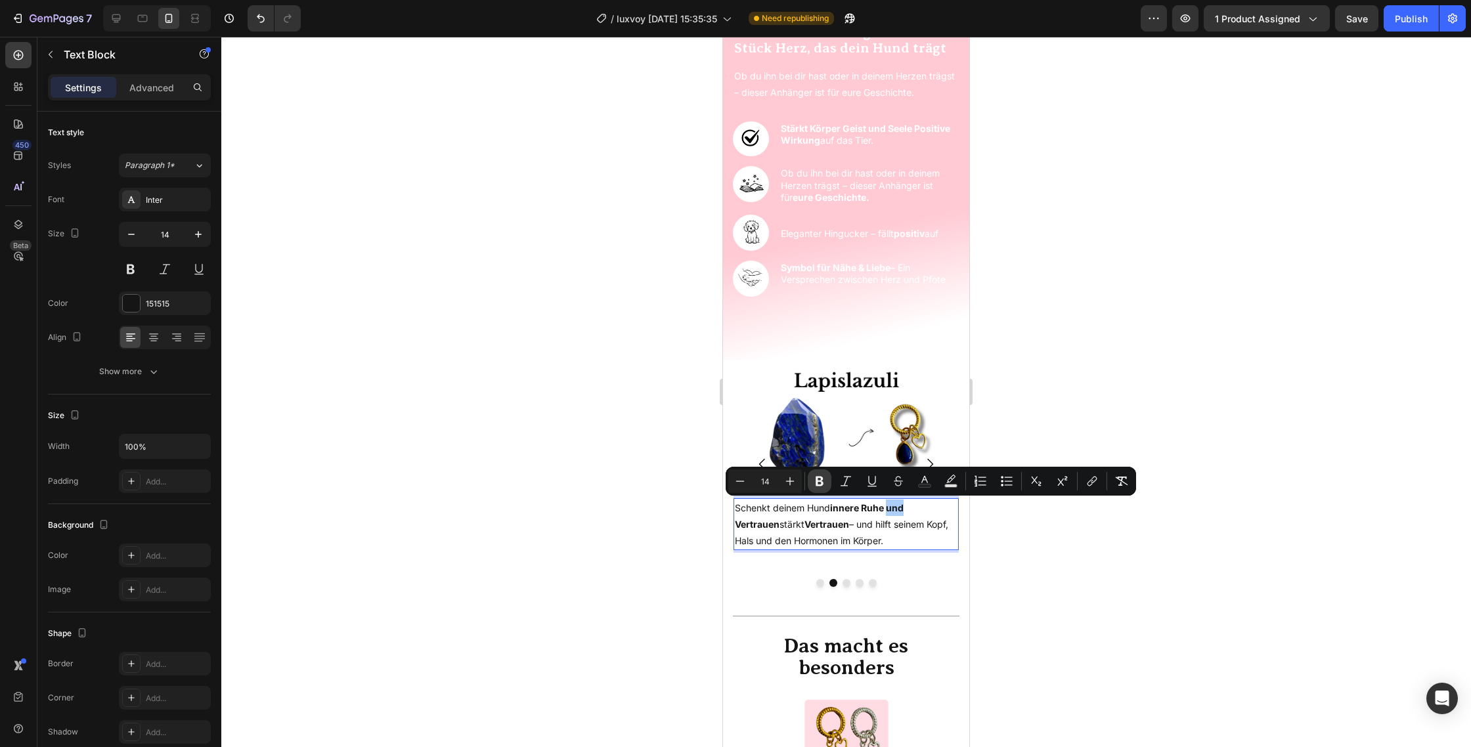
click at [815, 485] on icon "Editor contextual toolbar" at bounding box center [819, 481] width 13 height 13
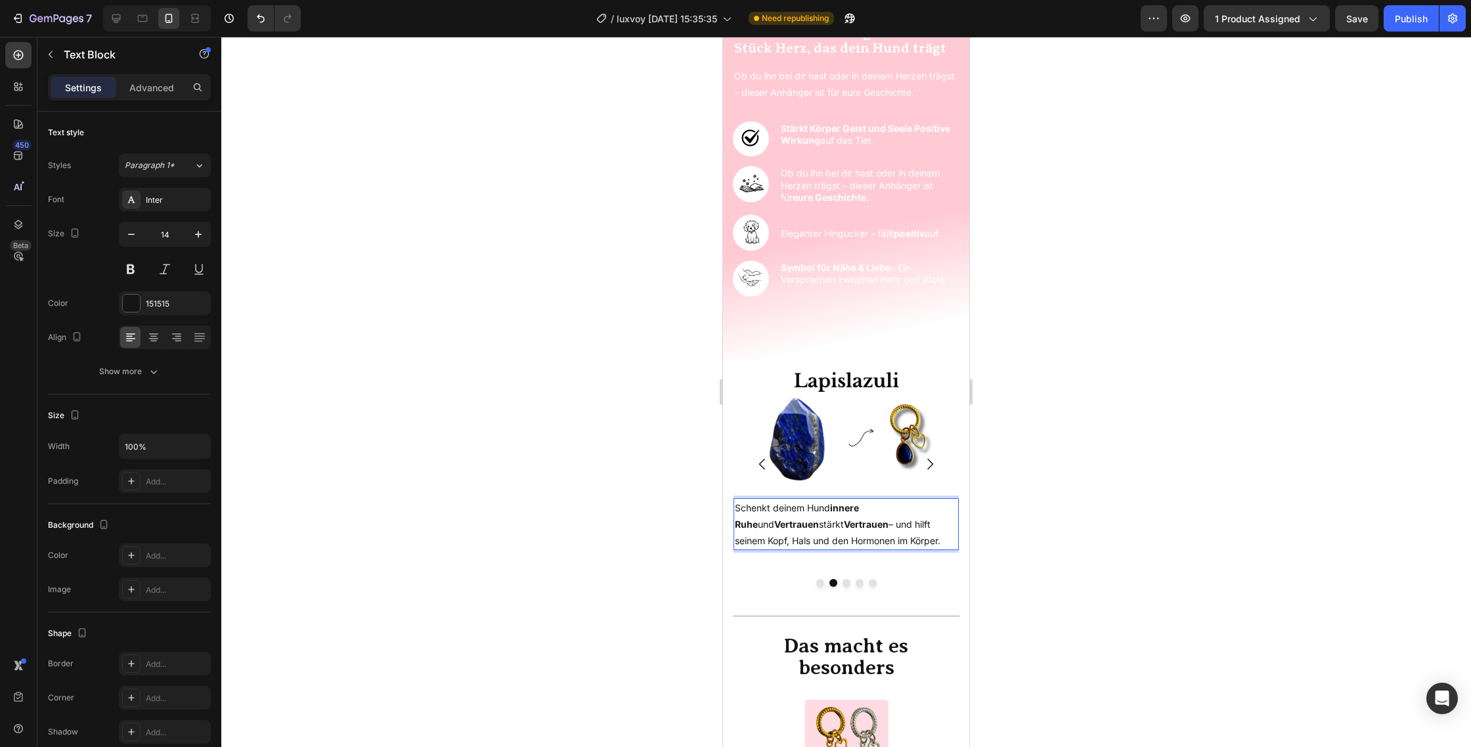
click at [844, 524] on strong "Vertrauen" at bounding box center [866, 524] width 45 height 11
drag, startPoint x: 805, startPoint y: 523, endPoint x: 732, endPoint y: 524, distance: 72.9
click at [732, 524] on section "Image Schenkt deinem Hund Liebe und Geborgenheit , stärkt Herz und Kreislauf Te…" at bounding box center [846, 484] width 246 height 249
drag, startPoint x: 785, startPoint y: 542, endPoint x: 724, endPoint y: 523, distance: 64.0
click at [724, 523] on section "Image Schenkt deinem Hund Liebe und Geborgenheit , stärkt Herz und Kreislauf Te…" at bounding box center [846, 484] width 246 height 249
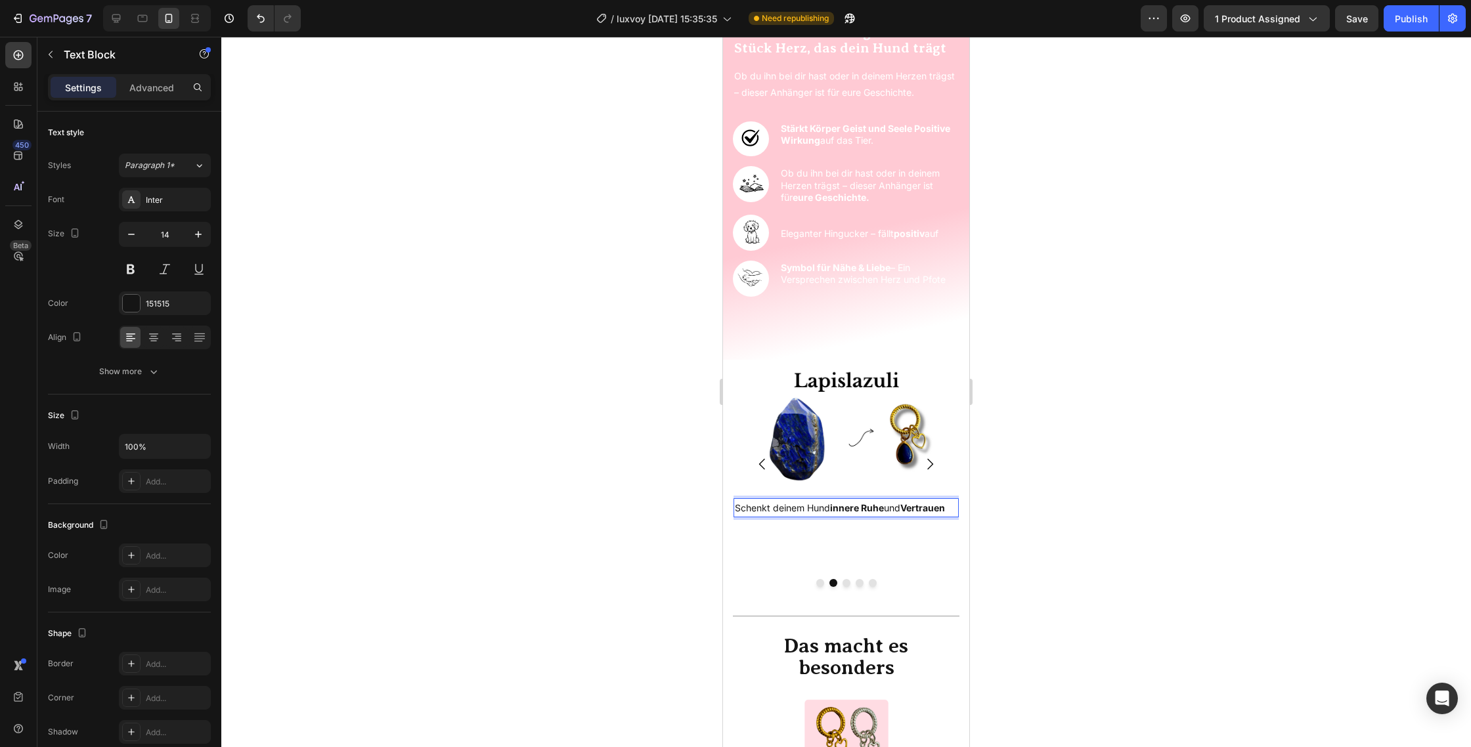
click at [685, 521] on div at bounding box center [845, 392] width 1249 height 710
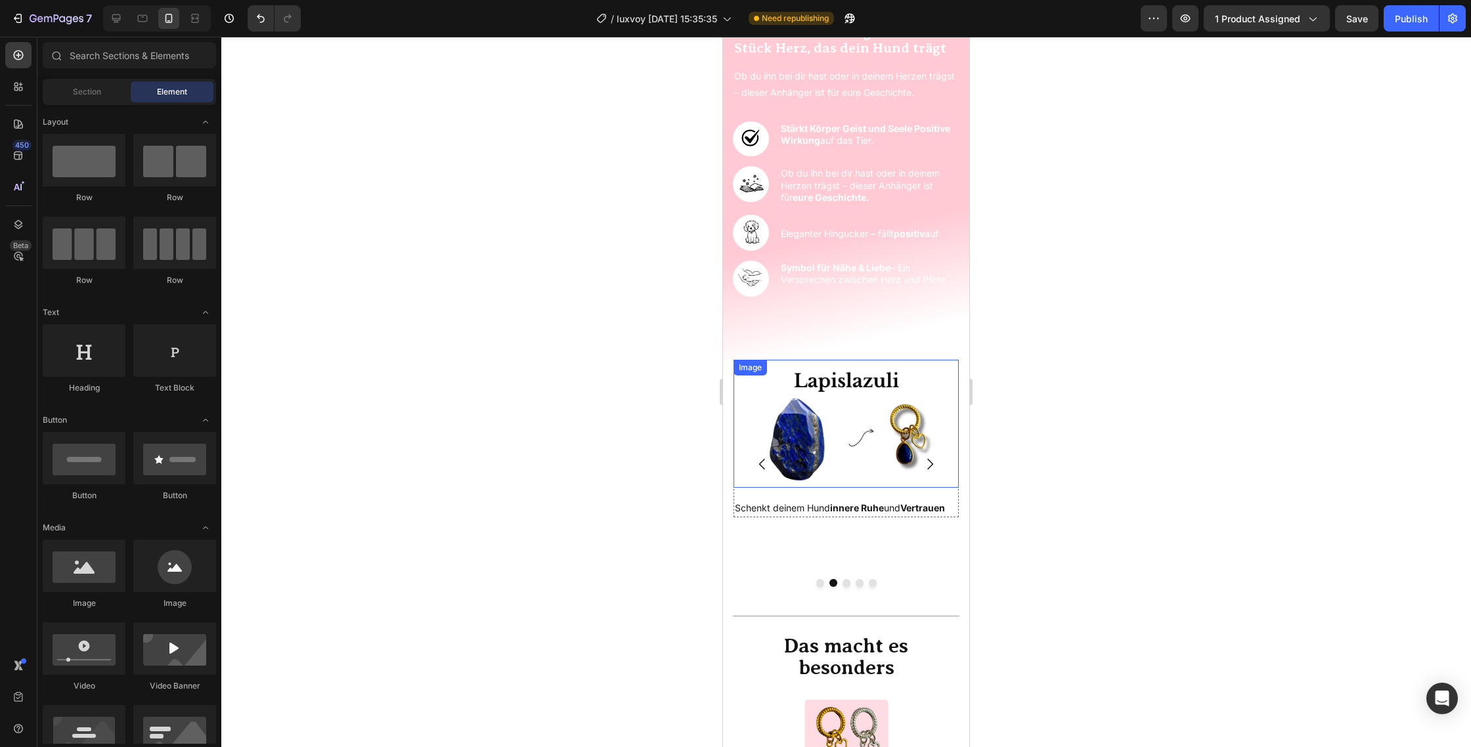
click at [947, 448] on button "Carousel Next Arrow" at bounding box center [929, 464] width 37 height 37
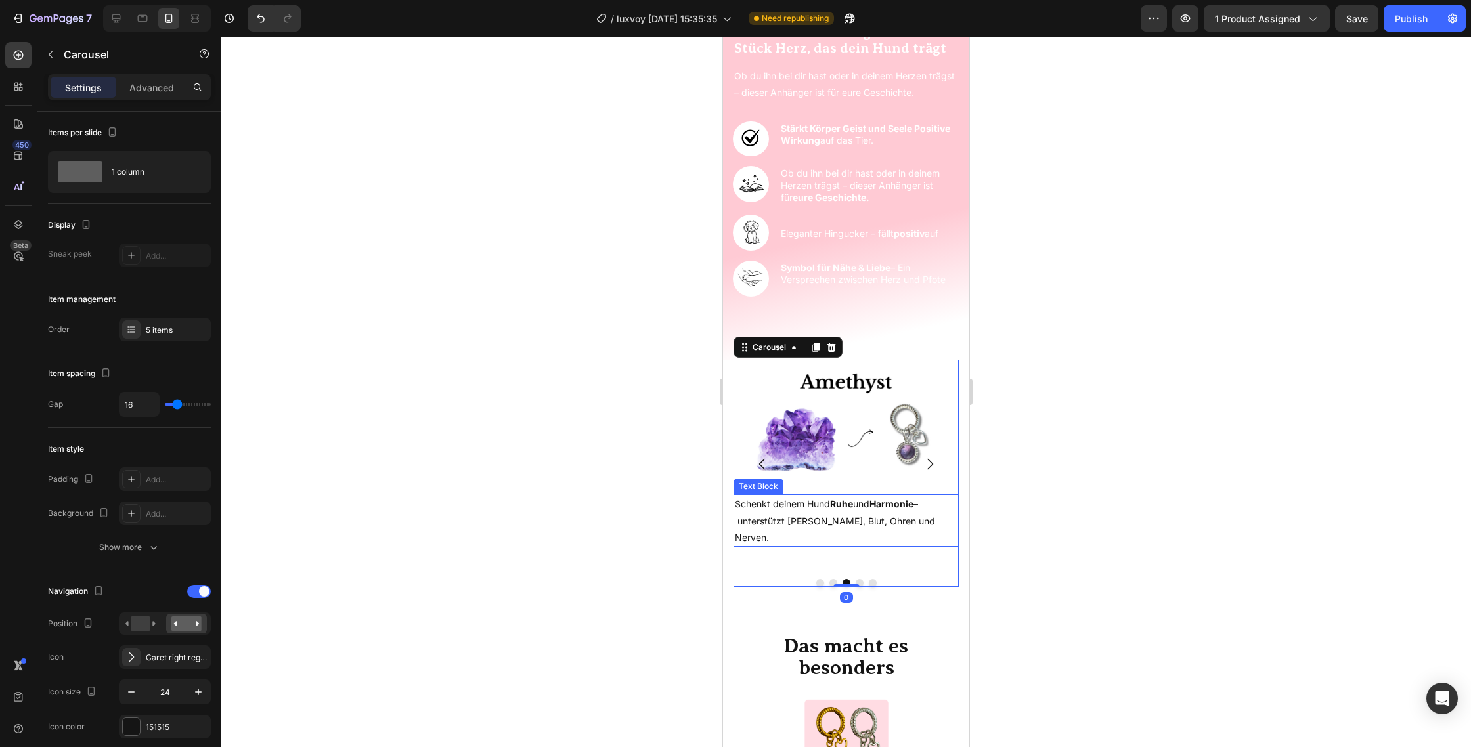
click at [813, 523] on p "Schenkt deinem Hund Ruhe und Harmonie – unterstützt [PERSON_NAME], Blut, Ohren …" at bounding box center [846, 521] width 223 height 50
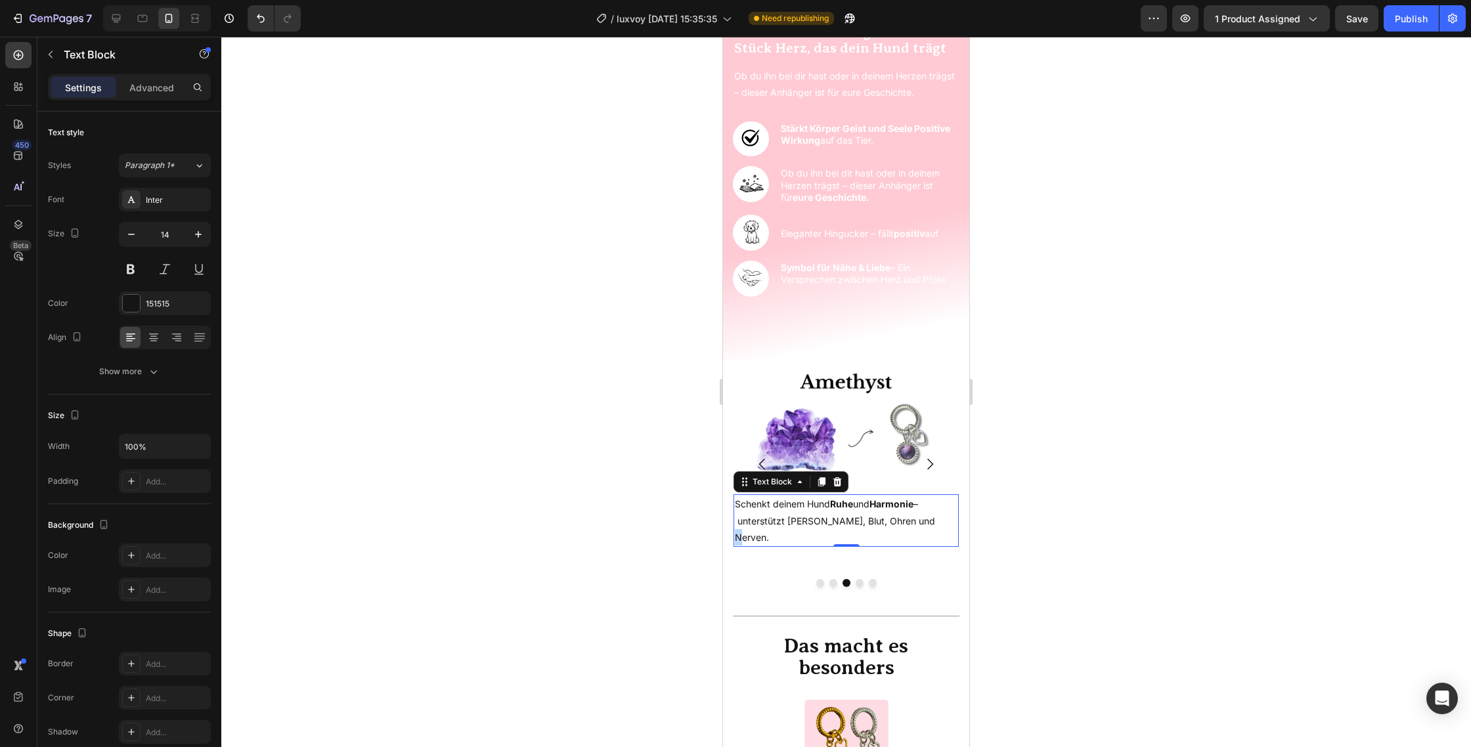
click at [920, 518] on p "Schenkt deinem Hund Ruhe und Harmonie – unterstützt [PERSON_NAME], Blut, Ohren …" at bounding box center [846, 521] width 223 height 50
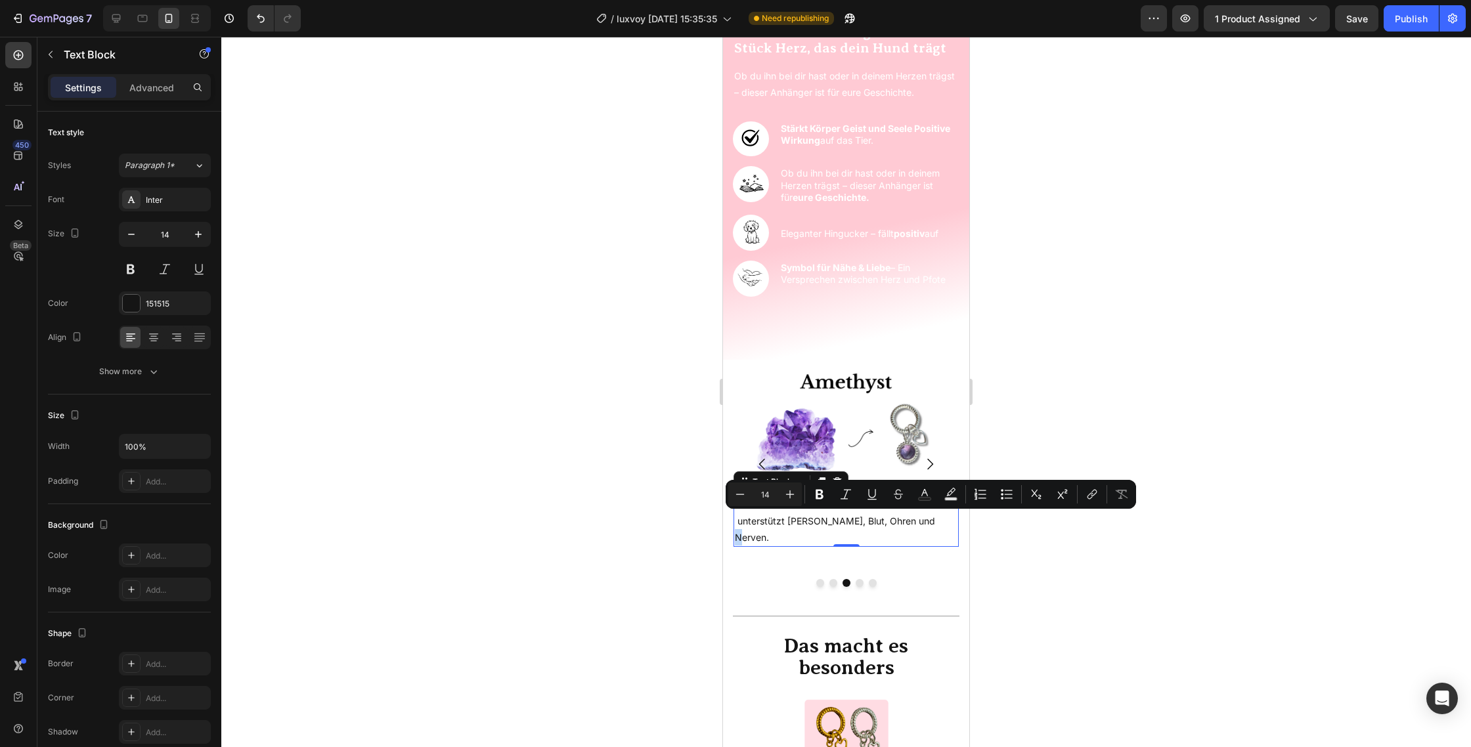
click at [922, 519] on p "Schenkt deinem Hund Ruhe und Harmonie – unterstützt [PERSON_NAME], Blut, Ohren …" at bounding box center [846, 521] width 223 height 50
drag, startPoint x: 924, startPoint y: 521, endPoint x: 1434, endPoint y: 555, distance: 511.2
click at [723, 519] on html "iPhone 13 Mini ( 375 px) iPhone 13 Mini iPhone 13 Pro iPhone 11 Pro Max iPhone …" at bounding box center [846, 279] width 246 height 2567
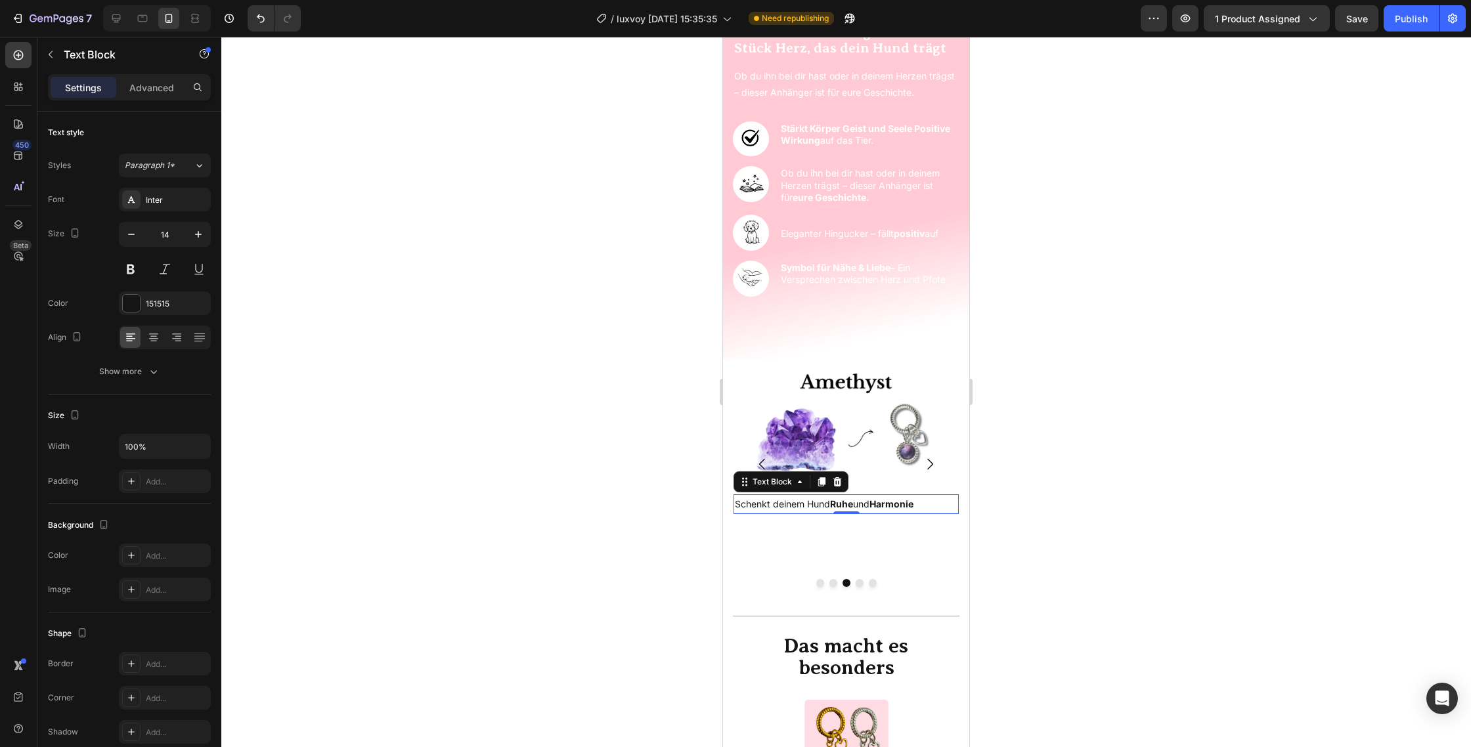
click at [1131, 490] on div at bounding box center [845, 392] width 1249 height 710
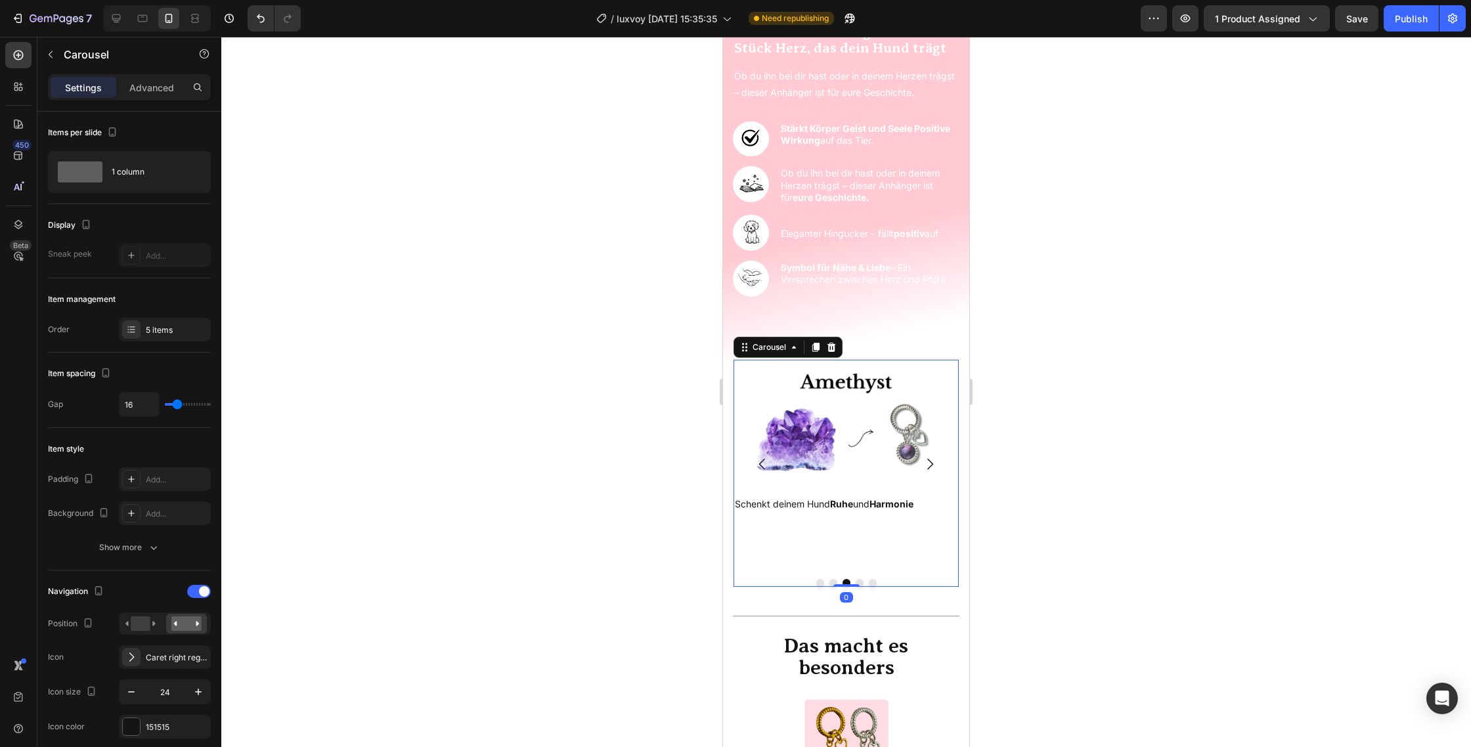
click at [932, 456] on icon "Carousel Next Arrow" at bounding box center [930, 464] width 16 height 16
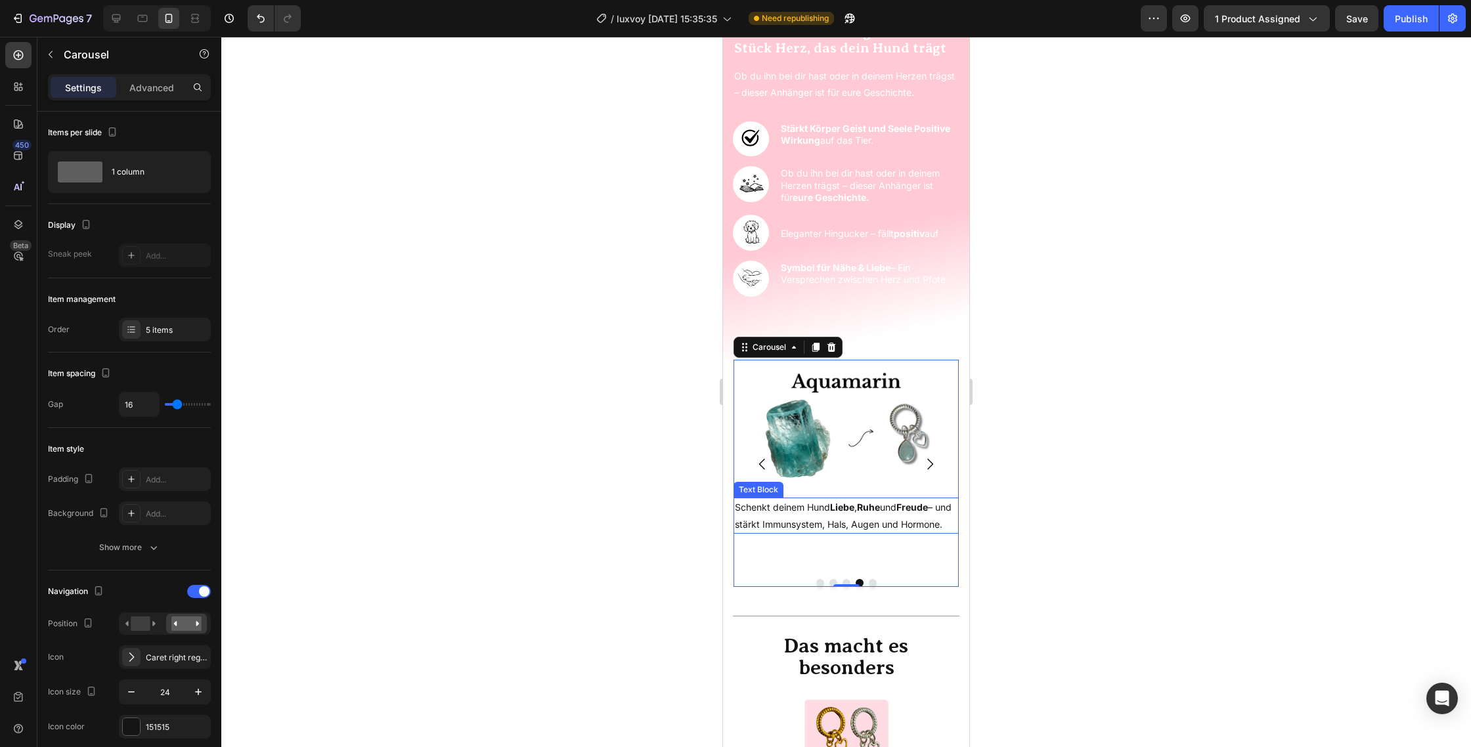
click at [771, 532] on p "Schenkt deinem Hund Liebe , [PERSON_NAME] und Freude – und stärkt Immunsystem, …" at bounding box center [846, 515] width 223 height 33
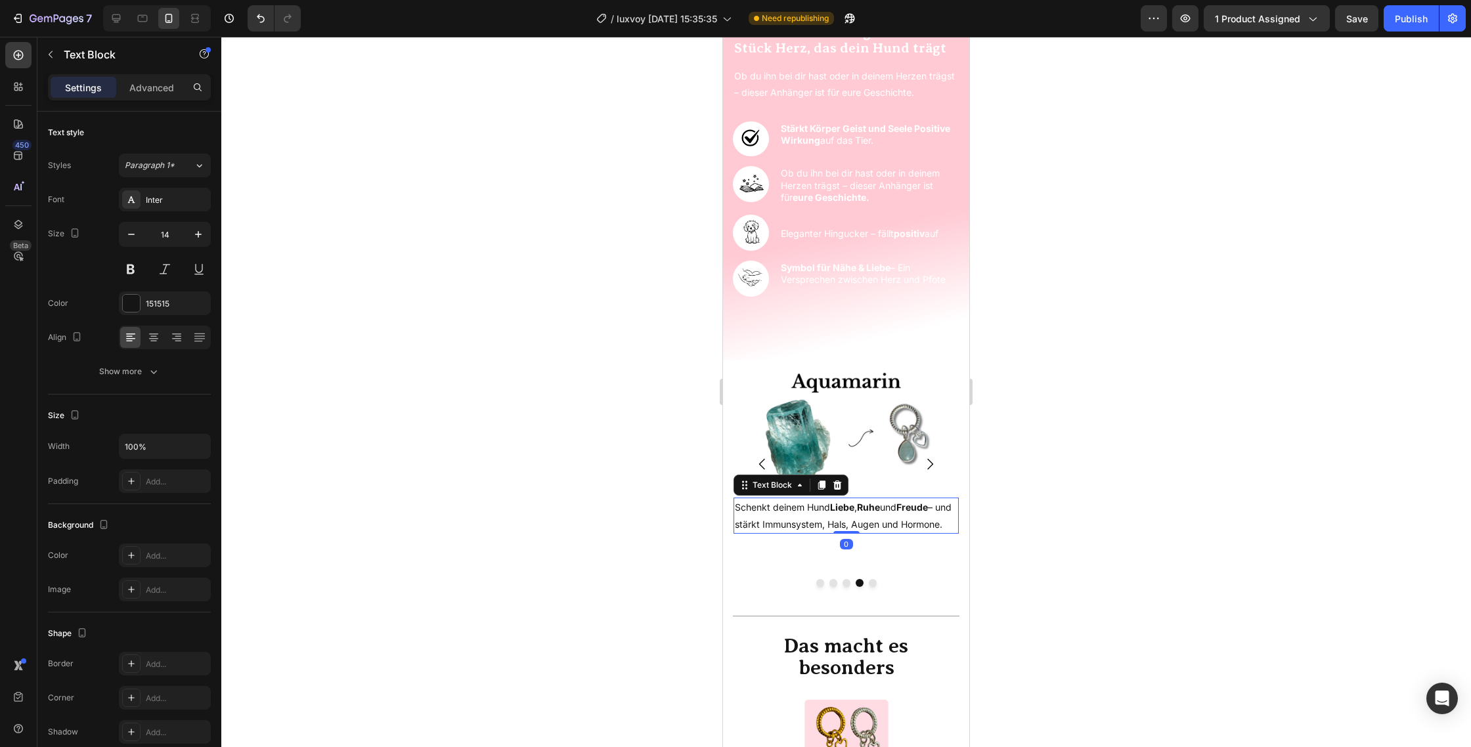
click at [772, 532] on p "Schenkt deinem Hund Liebe , [PERSON_NAME] und Freude – und stärkt Immunsystem, …" at bounding box center [846, 515] width 223 height 33
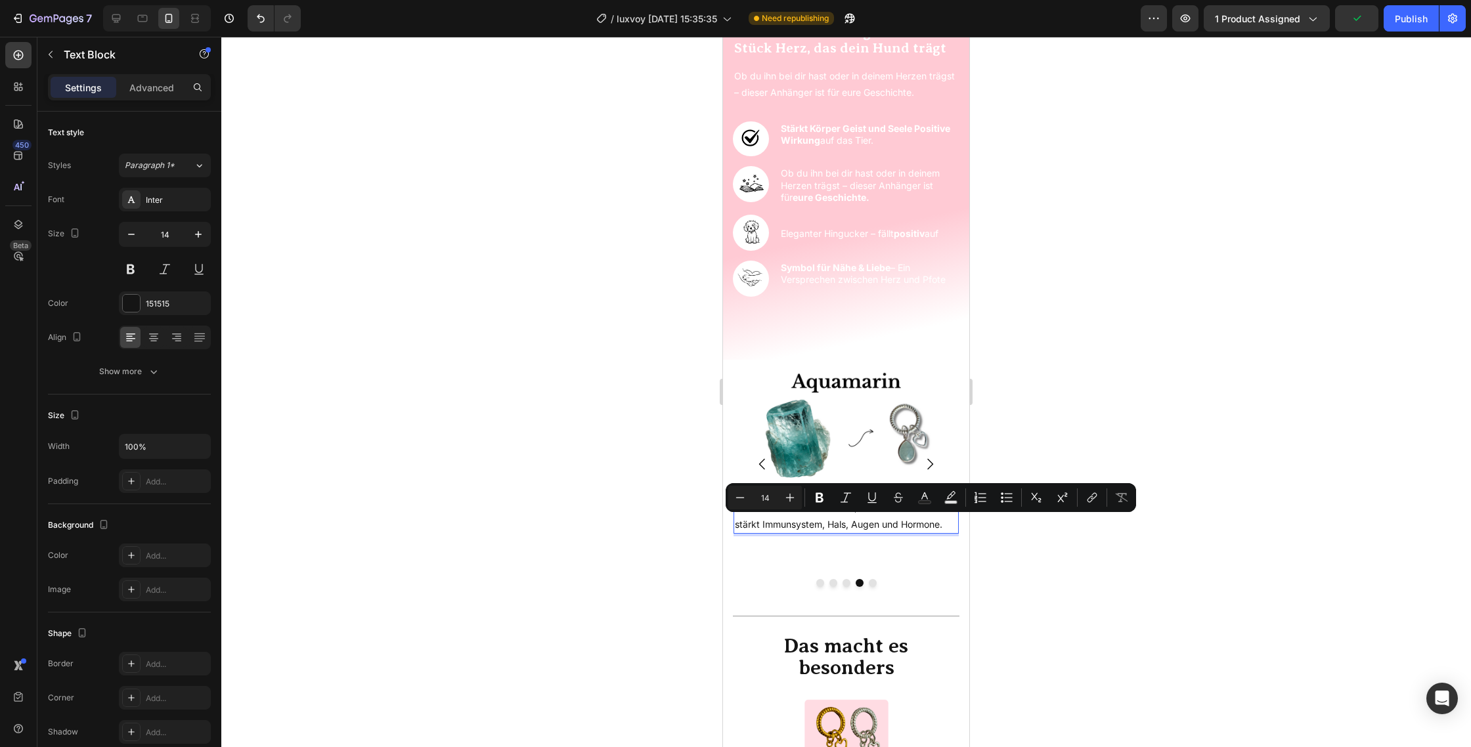
drag, startPoint x: 777, startPoint y: 540, endPoint x: 735, endPoint y: 521, distance: 47.0
click at [735, 521] on p "Schenkt deinem Hund Liebe , [PERSON_NAME] und Freude – und stärkt Immunsystem, …" at bounding box center [846, 515] width 223 height 33
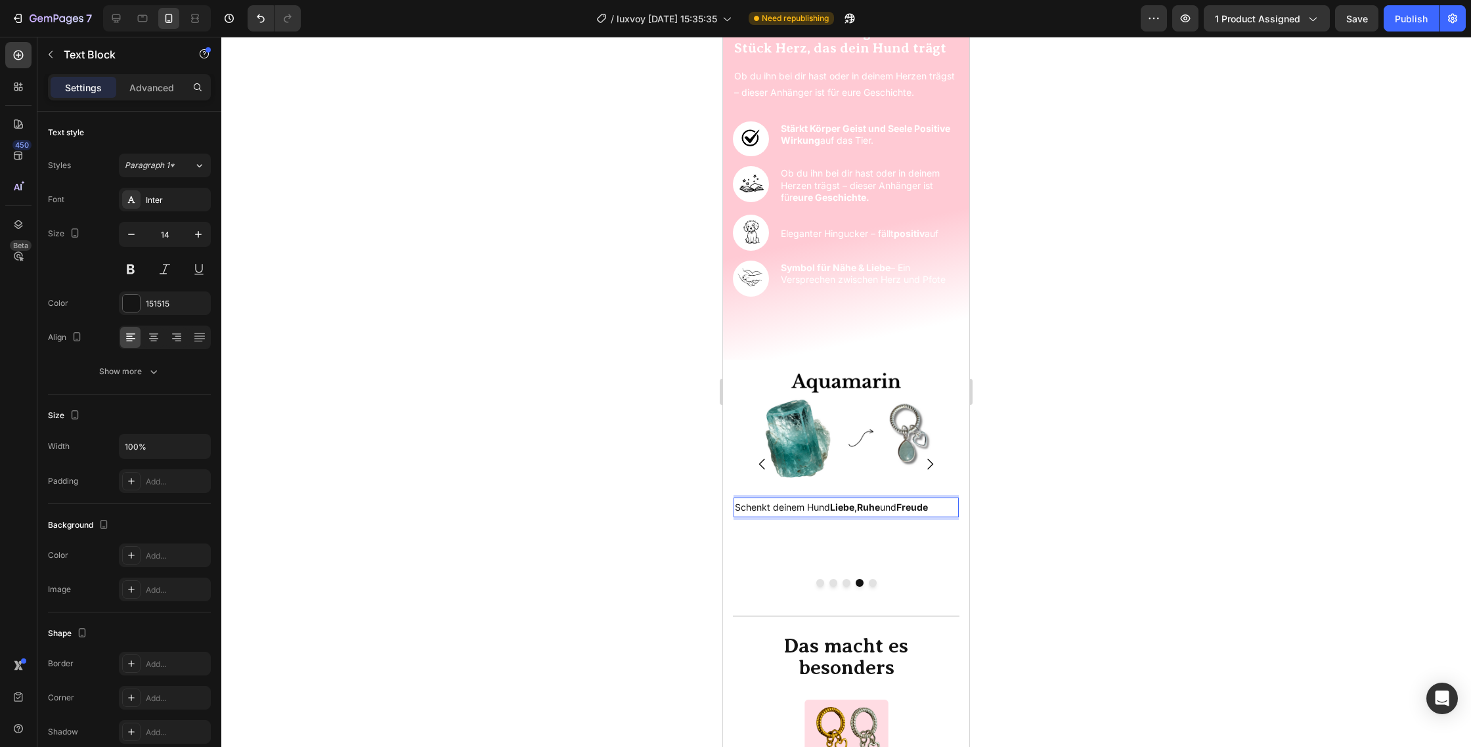
click at [1016, 505] on div at bounding box center [845, 392] width 1249 height 710
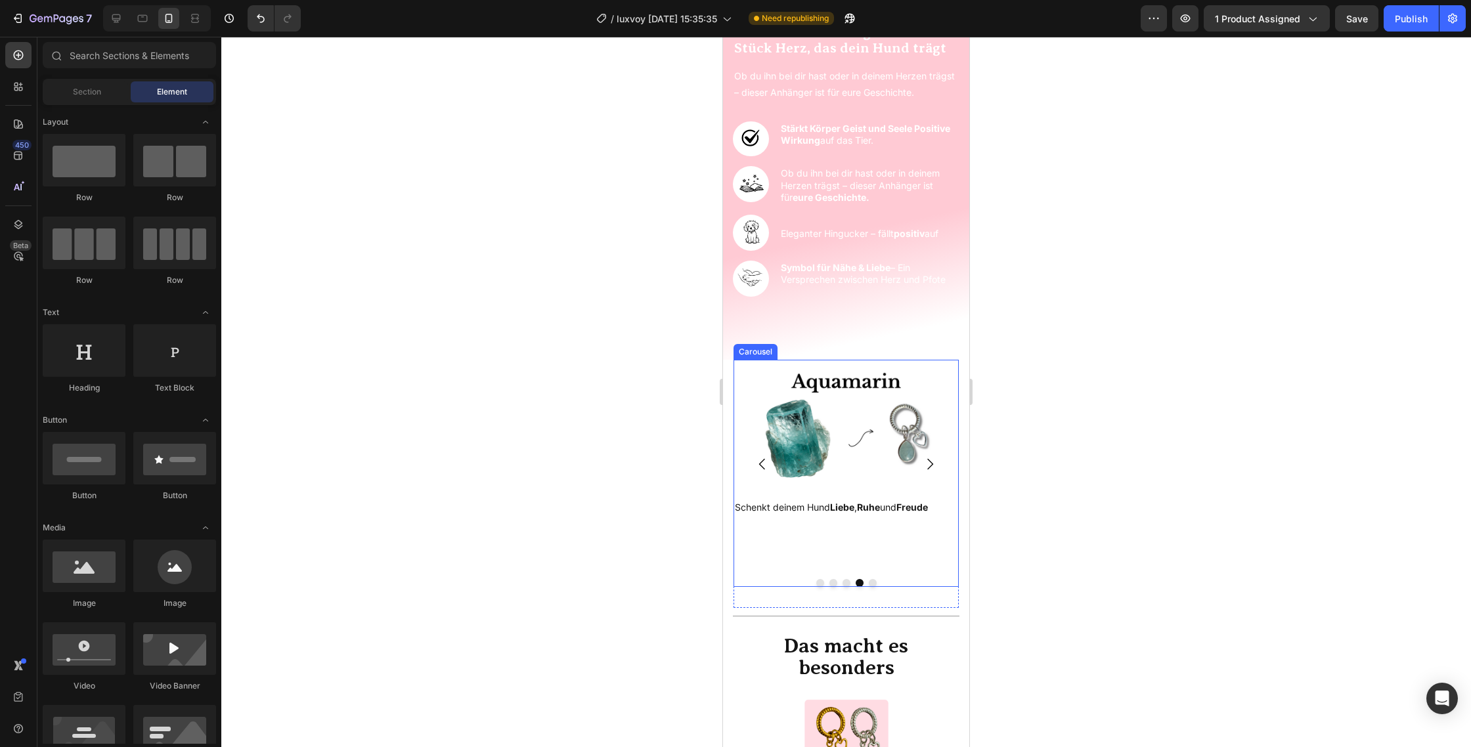
click at [933, 456] on icon "Carousel Next Arrow" at bounding box center [930, 464] width 16 height 16
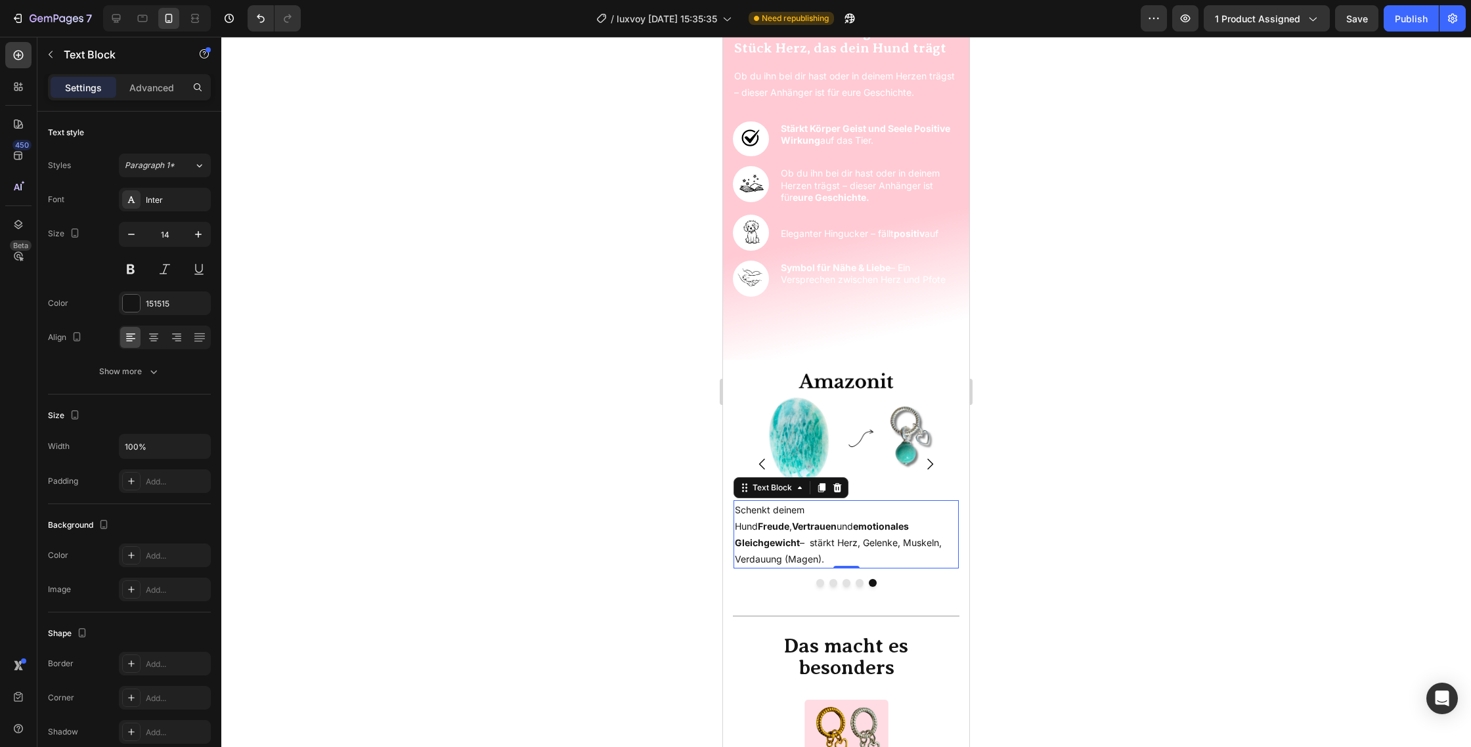
click at [898, 536] on p "Schenkt deinem Hund Freude , Vertrauen und emotionales Gleichgewicht – stärkt H…" at bounding box center [846, 535] width 223 height 66
click at [762, 456] on icon "Carousel Back Arrow" at bounding box center [762, 464] width 16 height 16
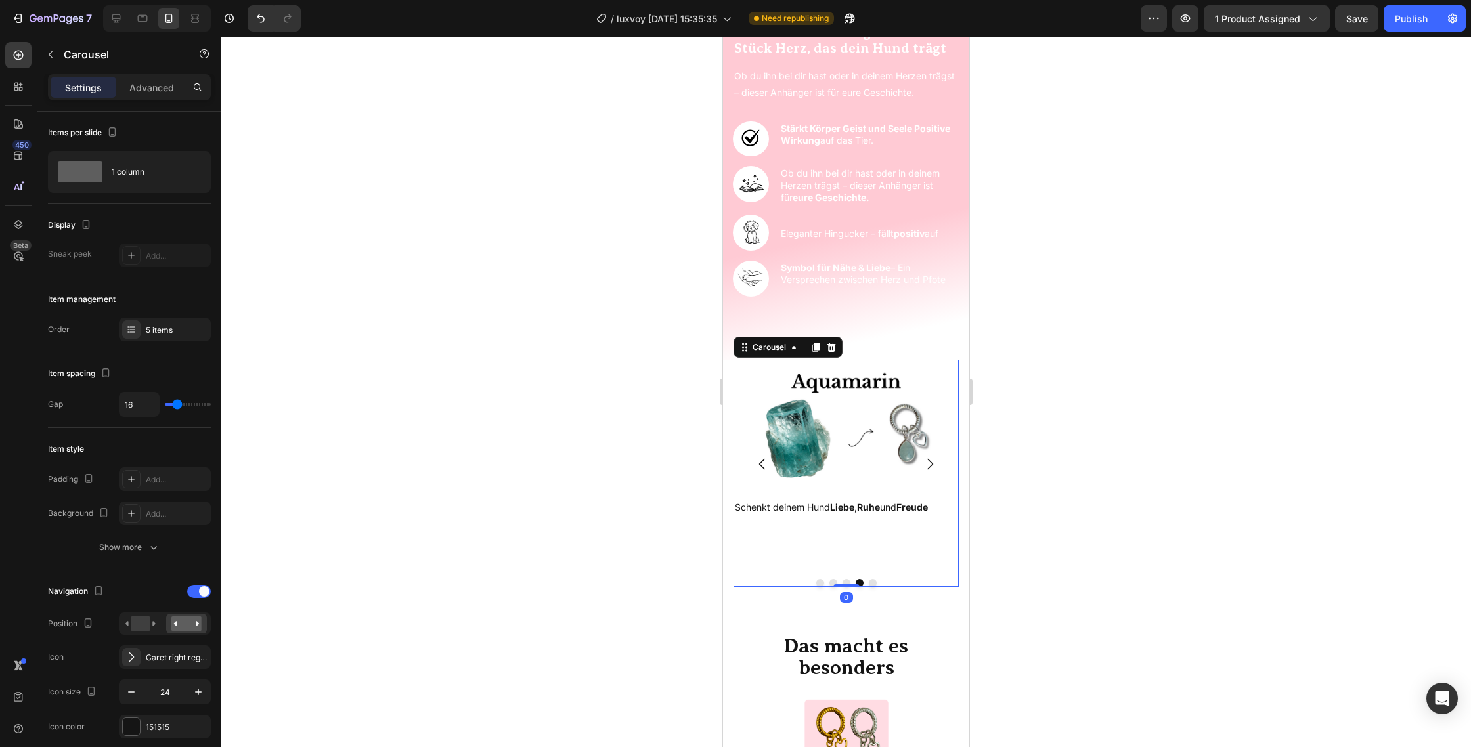
click at [762, 456] on icon "Carousel Back Arrow" at bounding box center [762, 464] width 16 height 16
click at [930, 456] on icon "Carousel Next Arrow" at bounding box center [930, 464] width 16 height 16
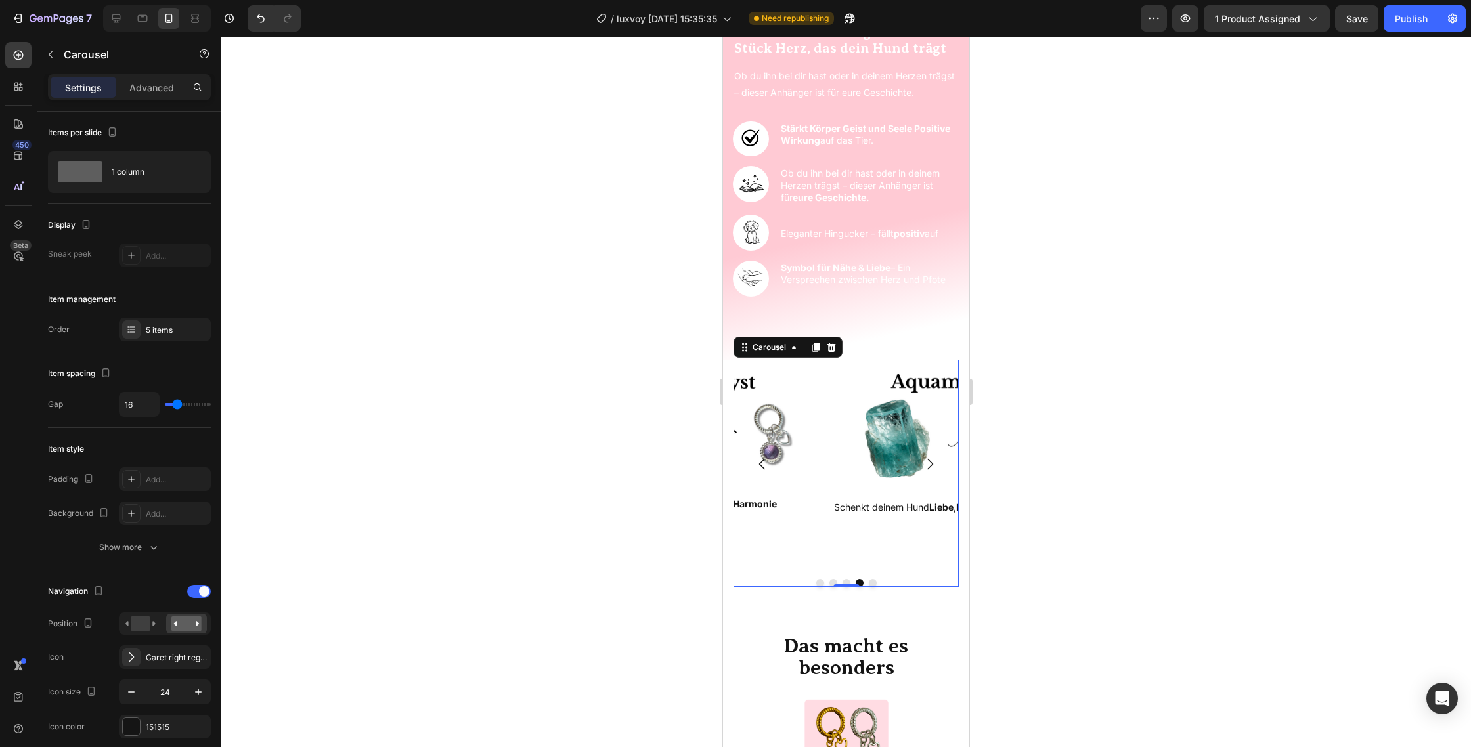
click at [930, 456] on icon "Carousel Next Arrow" at bounding box center [930, 464] width 16 height 16
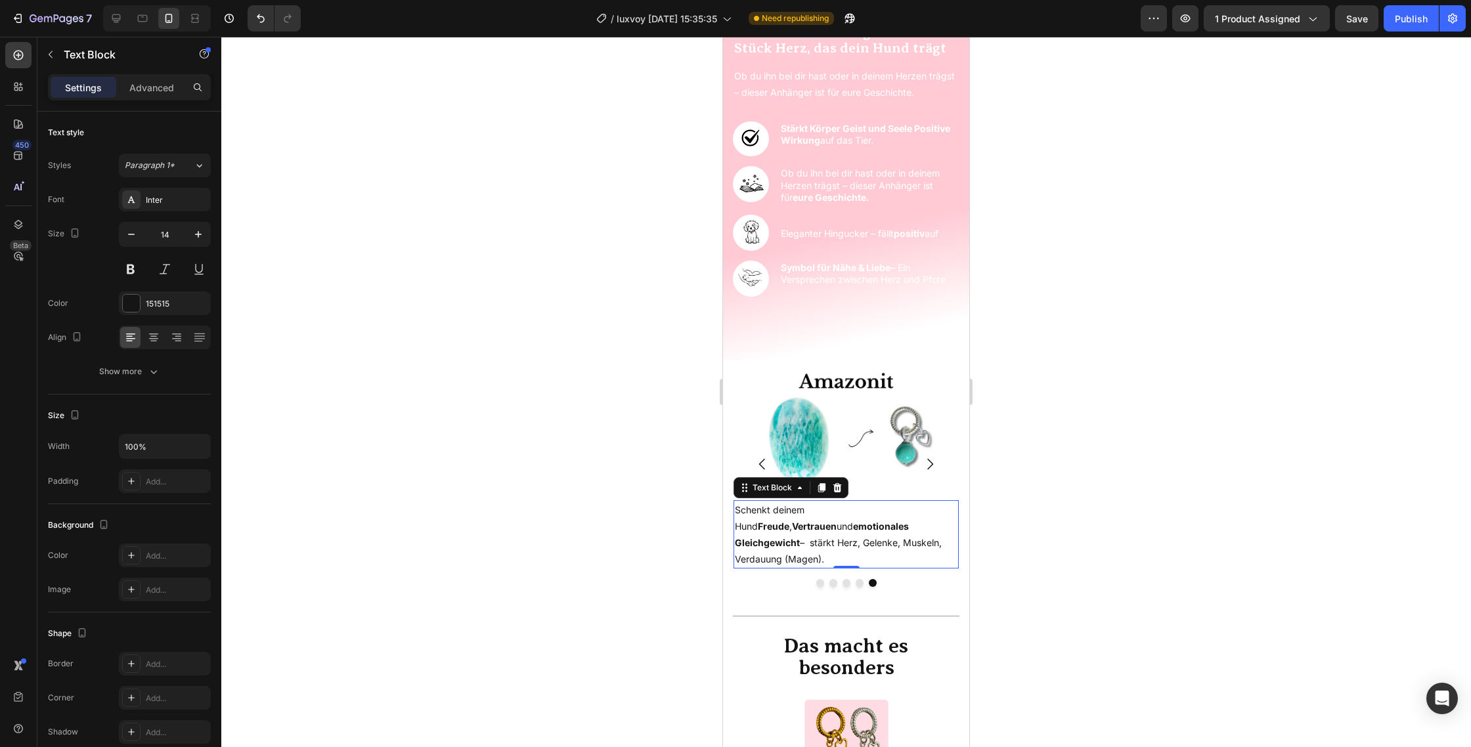
click at [914, 540] on p "Schenkt deinem Hund Freude , Vertrauen und emotionales Gleichgewicht – stärkt H…" at bounding box center [846, 535] width 223 height 66
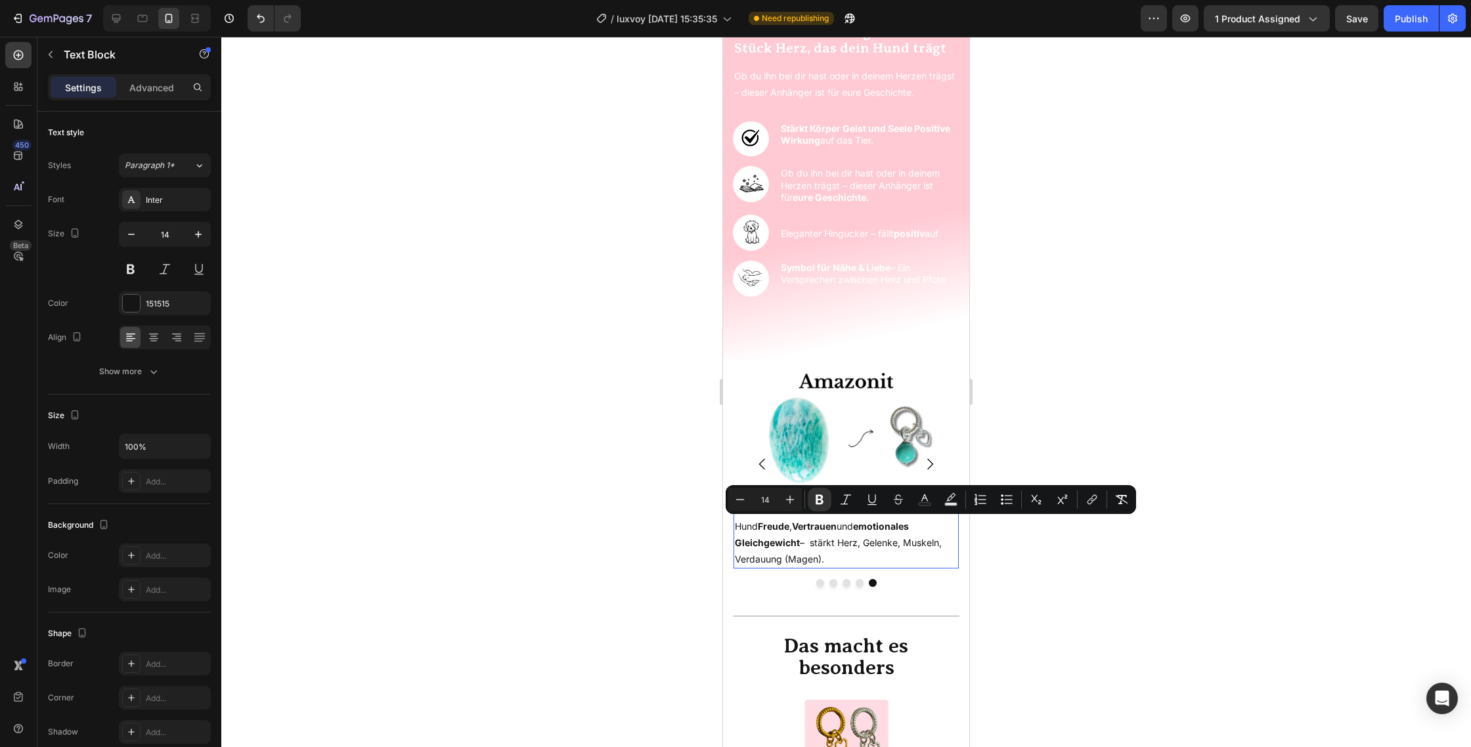
drag, startPoint x: 909, startPoint y: 540, endPoint x: 713, endPoint y: 528, distance: 196.0
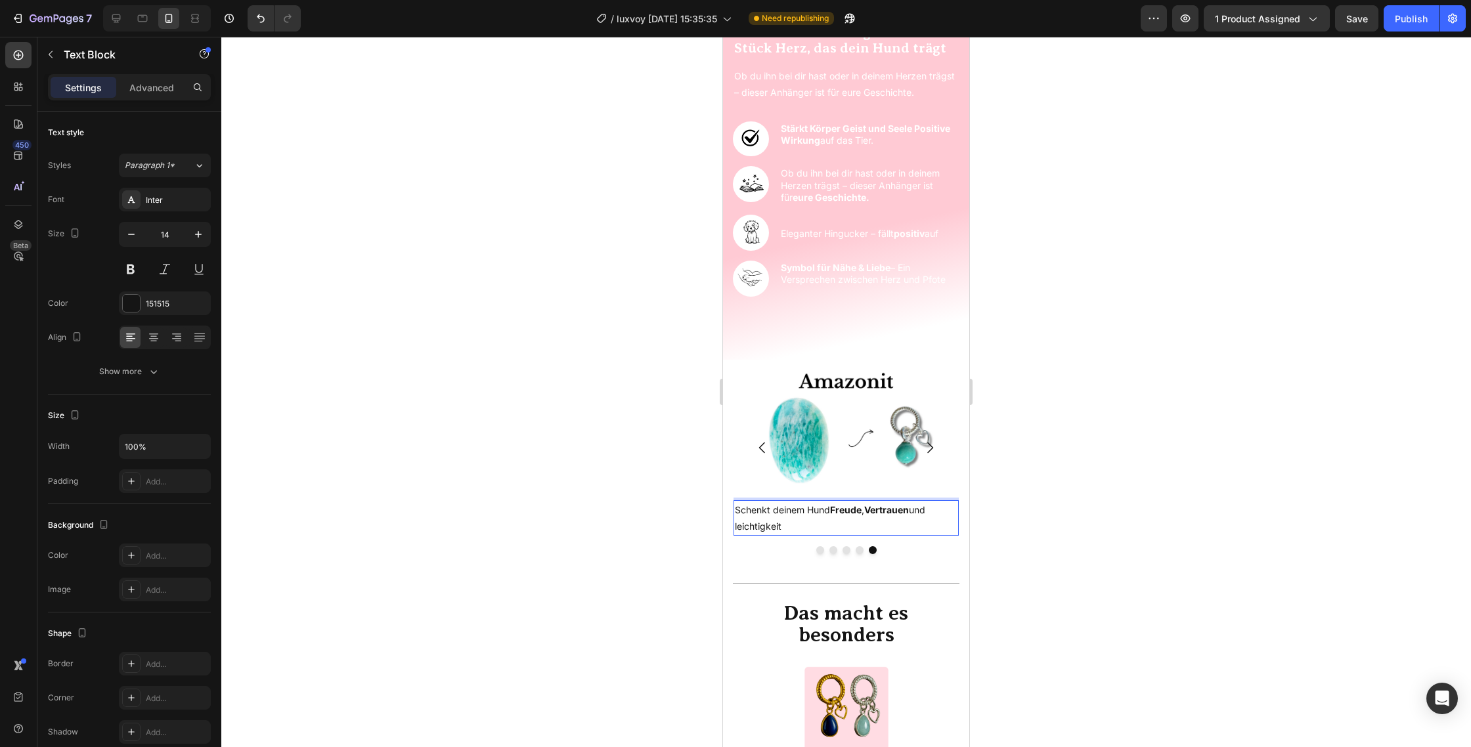
click at [766, 528] on p "Schenkt deinem Hund Freude , Vertrauen und leichtigkeit" at bounding box center [846, 518] width 223 height 33
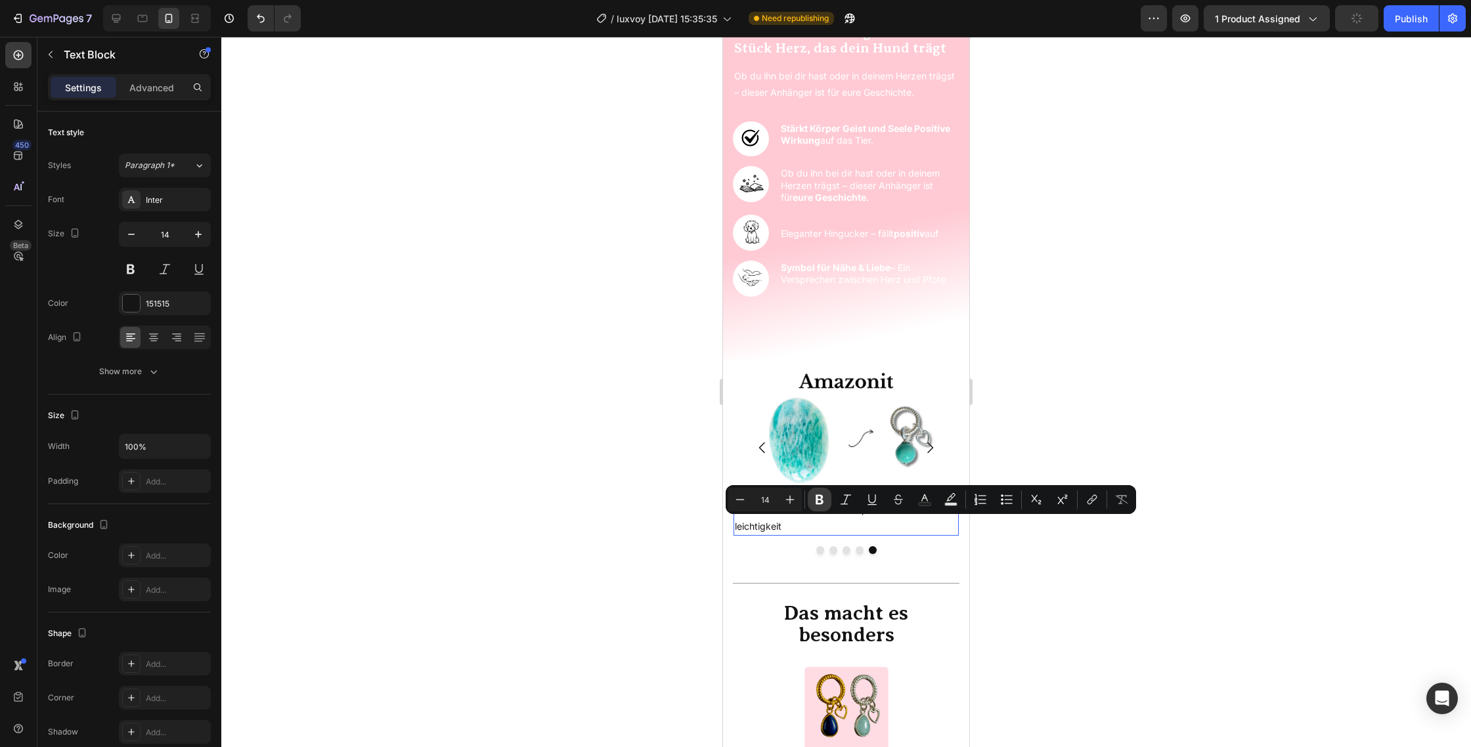
click at [823, 496] on icon "Editor contextual toolbar" at bounding box center [819, 499] width 13 height 13
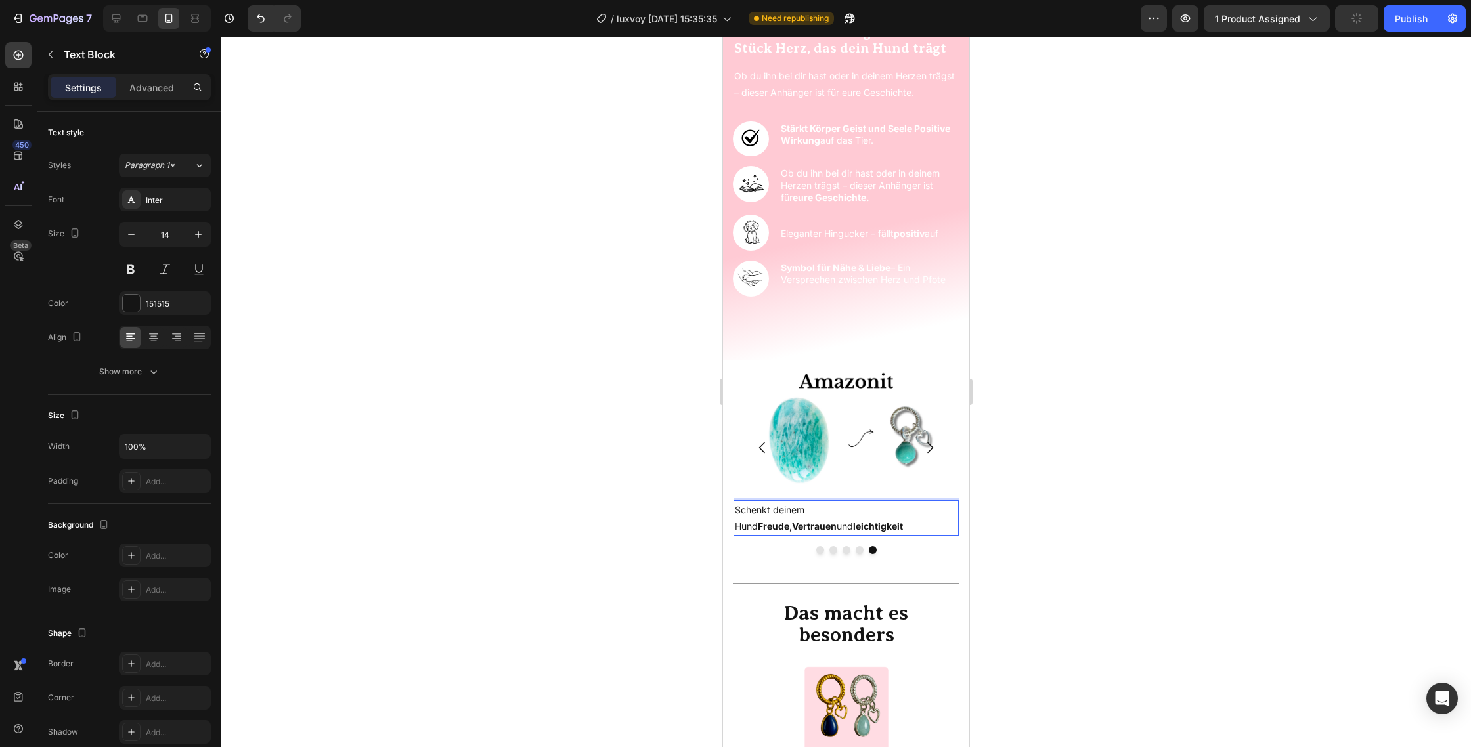
click at [853, 526] on strong "leichtigkeit" at bounding box center [878, 526] width 50 height 11
click at [1023, 501] on div at bounding box center [845, 392] width 1249 height 710
click at [736, 511] on p "LSchenkt deinem Hund Freude , Vertrauen und eichtigkeit" at bounding box center [846, 518] width 223 height 33
click at [738, 508] on p "LSchenkt deinem Hund Freude , Vertrauen und eichtigkeit" at bounding box center [846, 518] width 223 height 33
click at [733, 525] on div "Schenkt deinem Hund Freude , Vertrauen und eichtigkeit" at bounding box center [845, 517] width 225 height 35
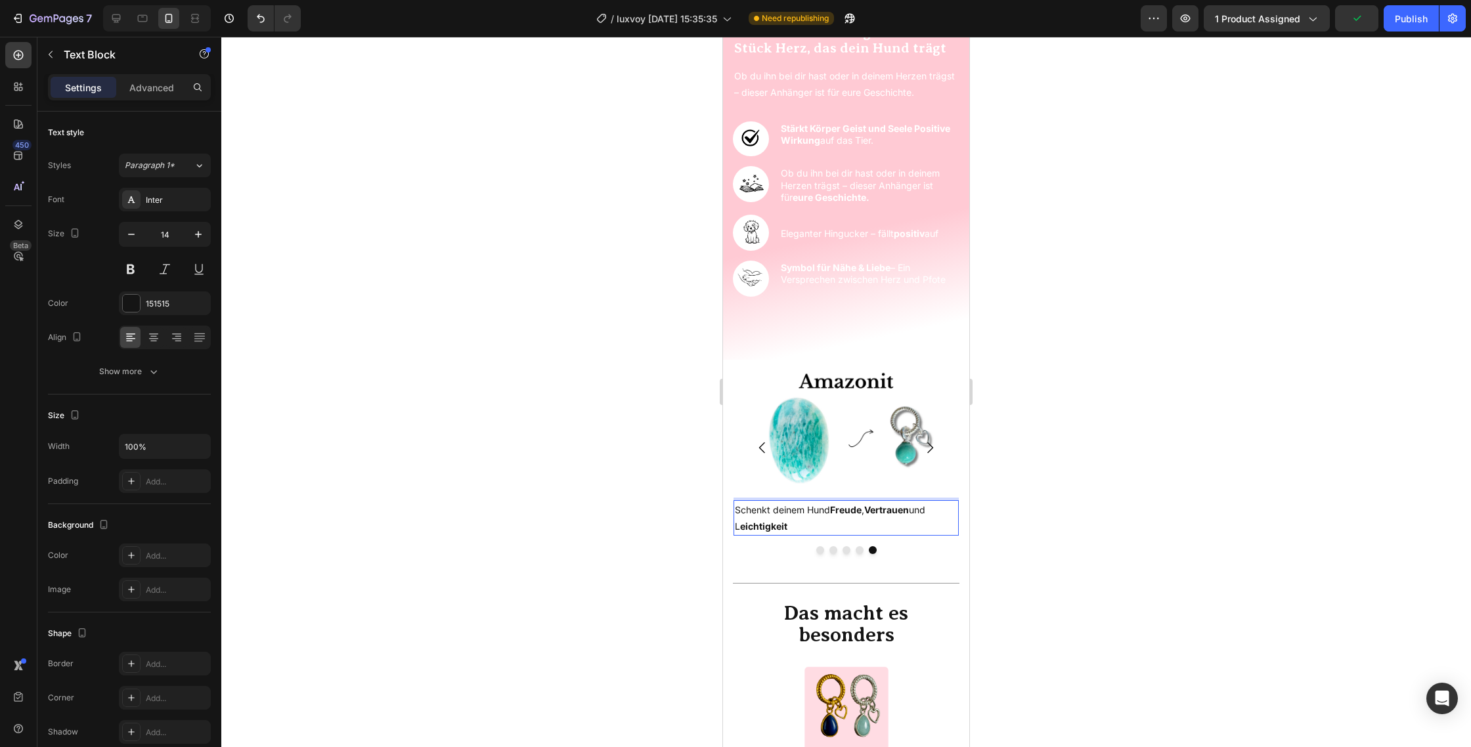
drag, startPoint x: 736, startPoint y: 526, endPoint x: 725, endPoint y: 526, distance: 11.2
click at [736, 526] on p "Schenkt deinem Hund Freude , Vertrauen und L eichtigkeit" at bounding box center [846, 518] width 223 height 33
click at [133, 268] on button at bounding box center [131, 269] width 24 height 24
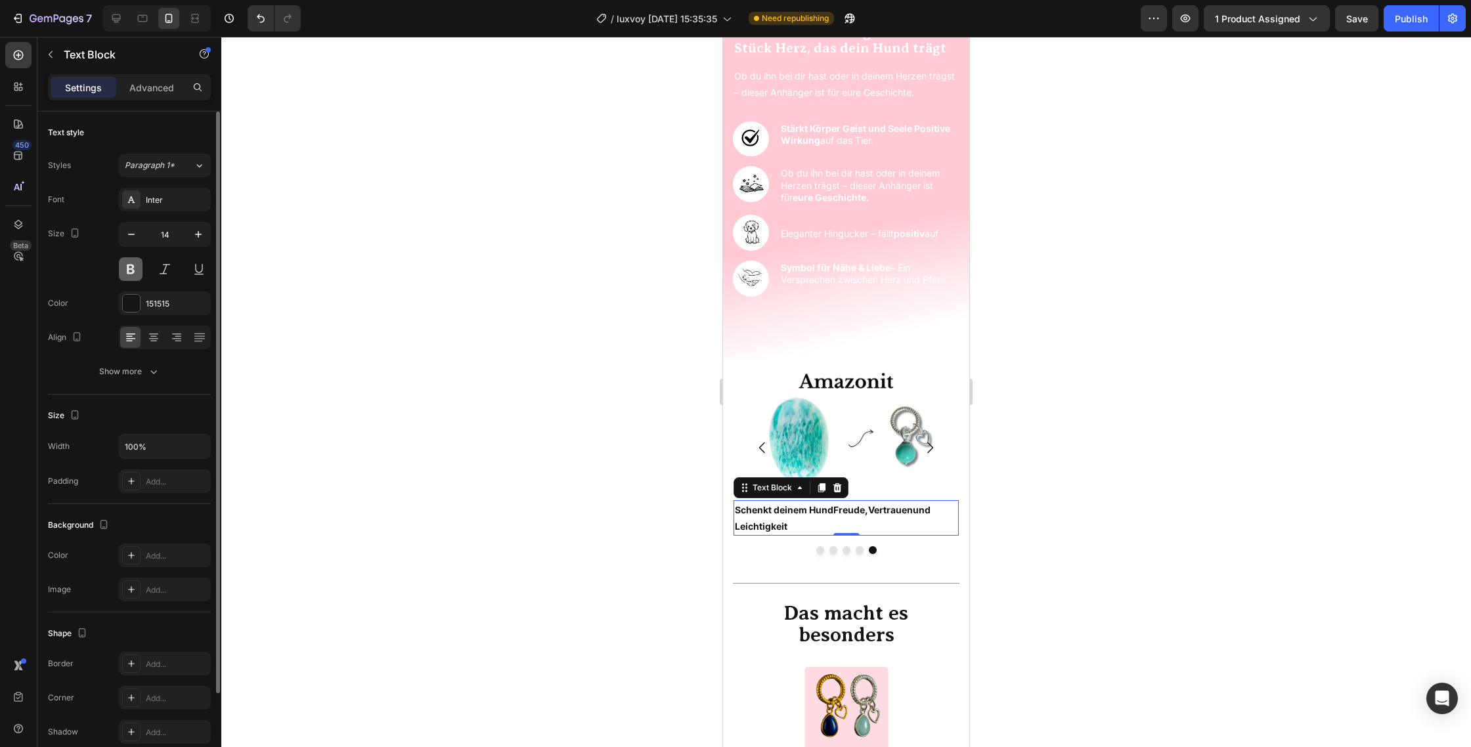
click at [133, 268] on button at bounding box center [131, 269] width 24 height 24
click at [735, 526] on p "Schenkt deinem Hund Freude , Vertrauen und L eichtigkeit" at bounding box center [846, 518] width 223 height 33
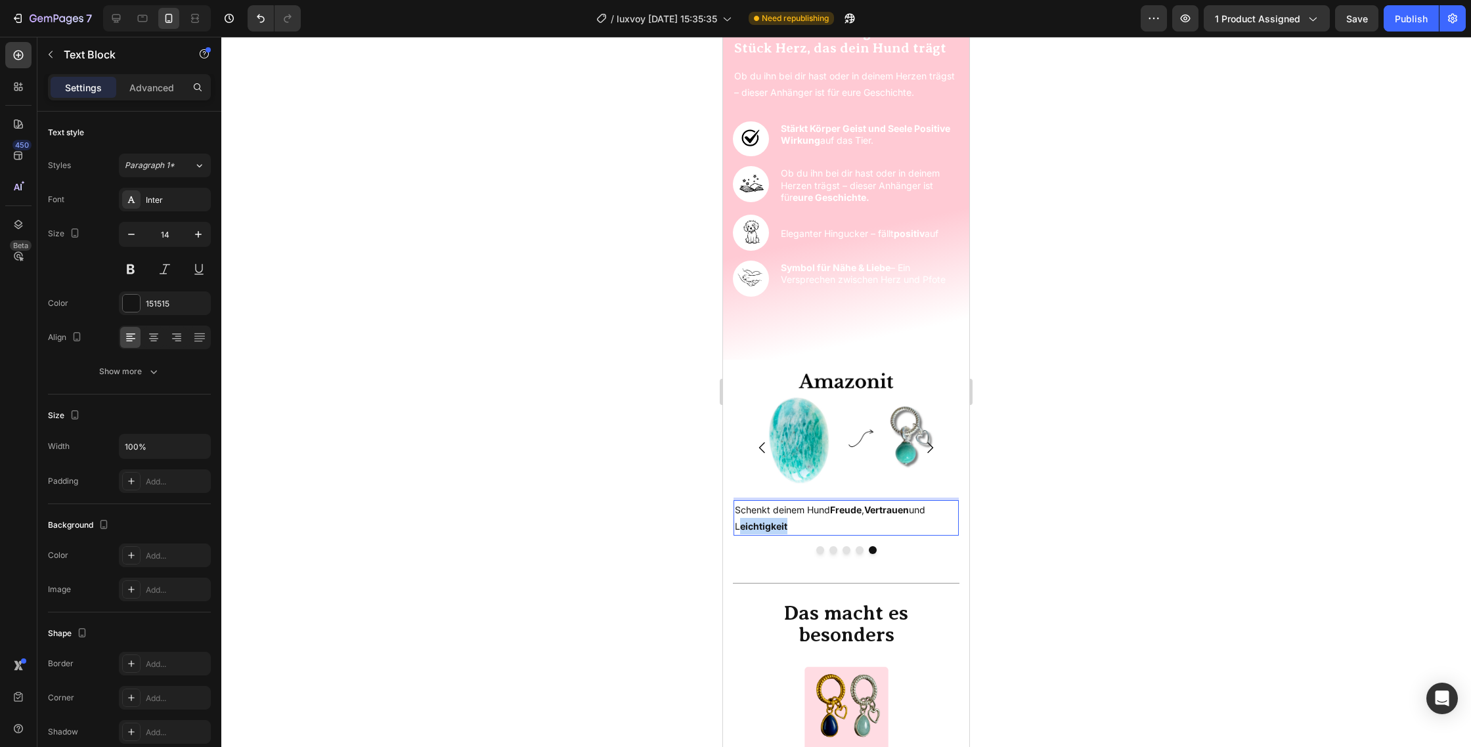
click at [735, 526] on p "Schenkt deinem Hund Freude , Vertrauen und L eichtigkeit" at bounding box center [846, 518] width 223 height 33
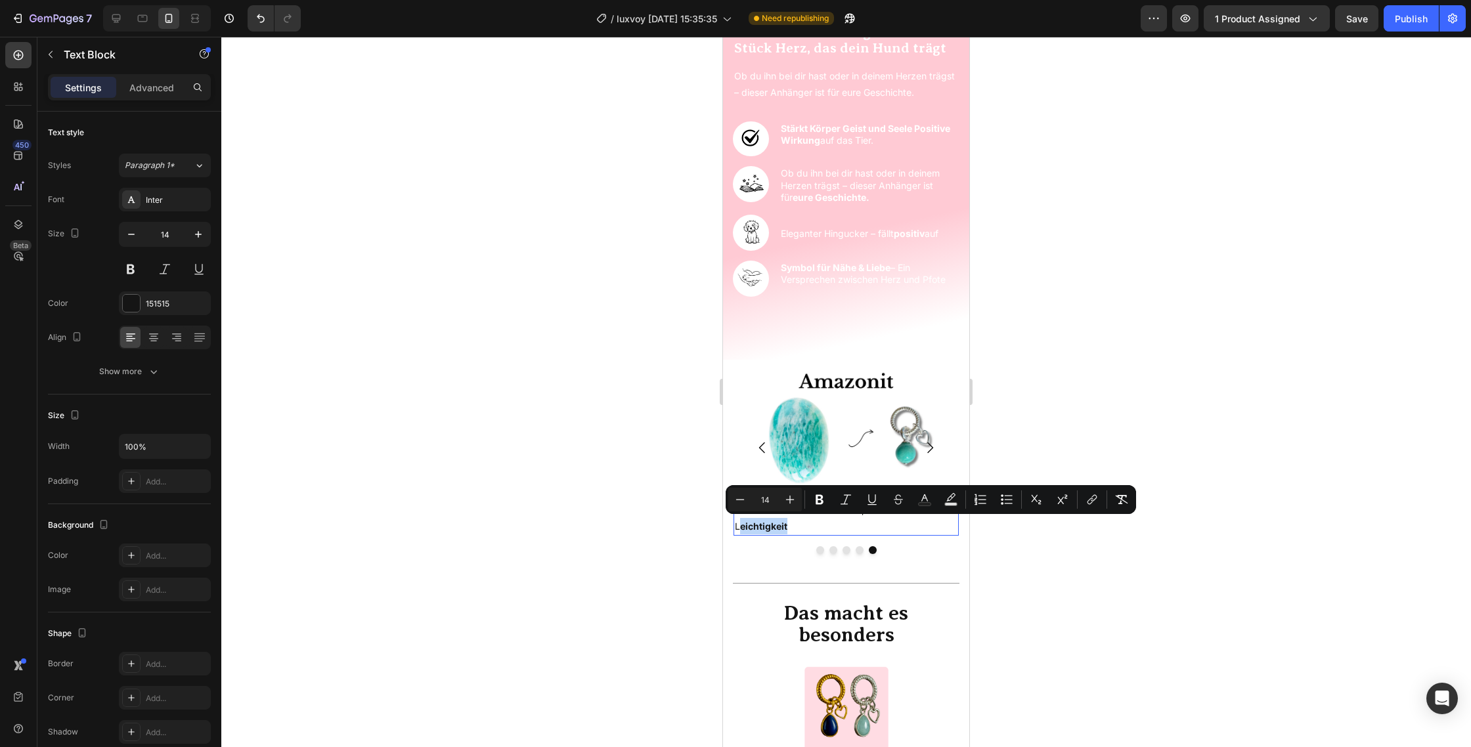
click at [737, 526] on p "Schenkt deinem Hund Freude , Vertrauen und L eichtigkeit" at bounding box center [846, 518] width 223 height 33
click at [825, 495] on icon "Editor contextual toolbar" at bounding box center [819, 499] width 13 height 13
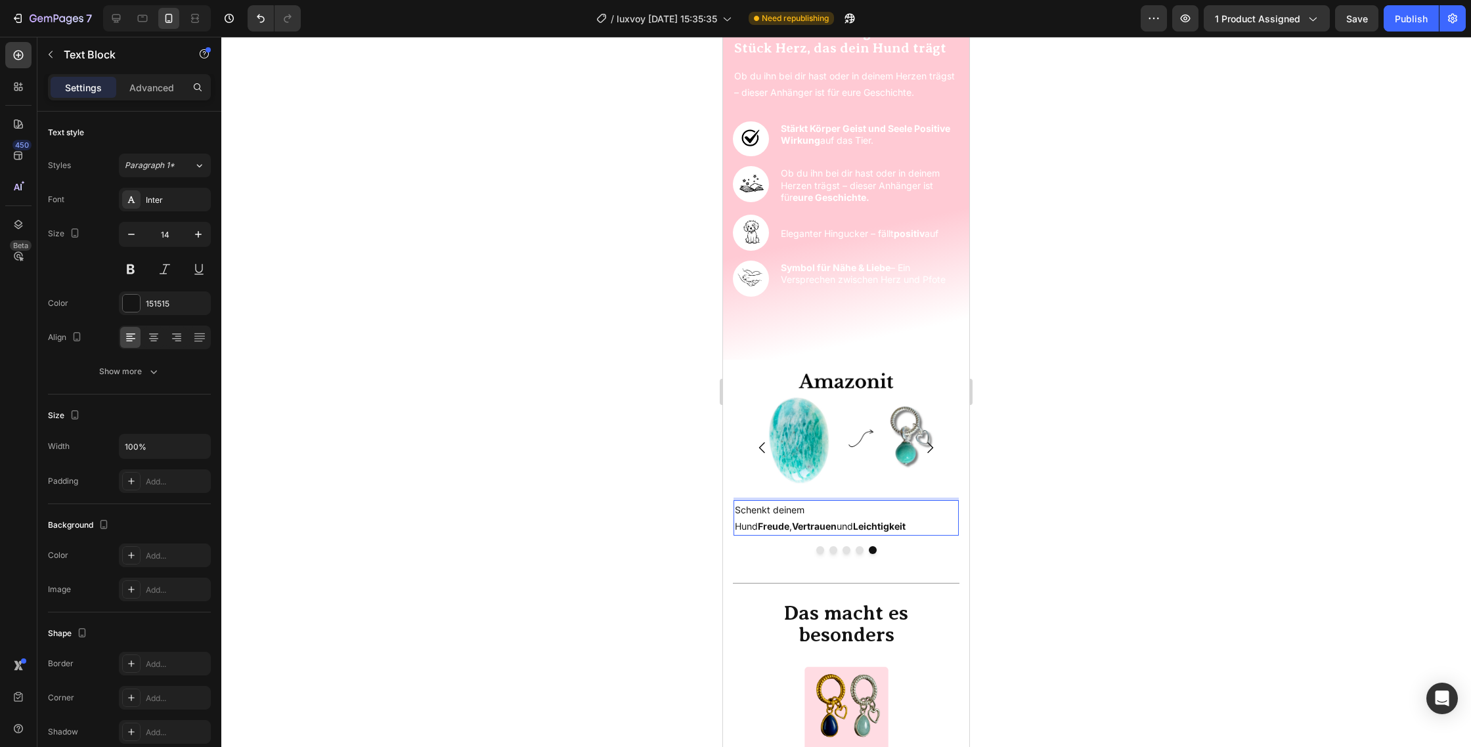
click at [1085, 458] on div at bounding box center [845, 392] width 1249 height 710
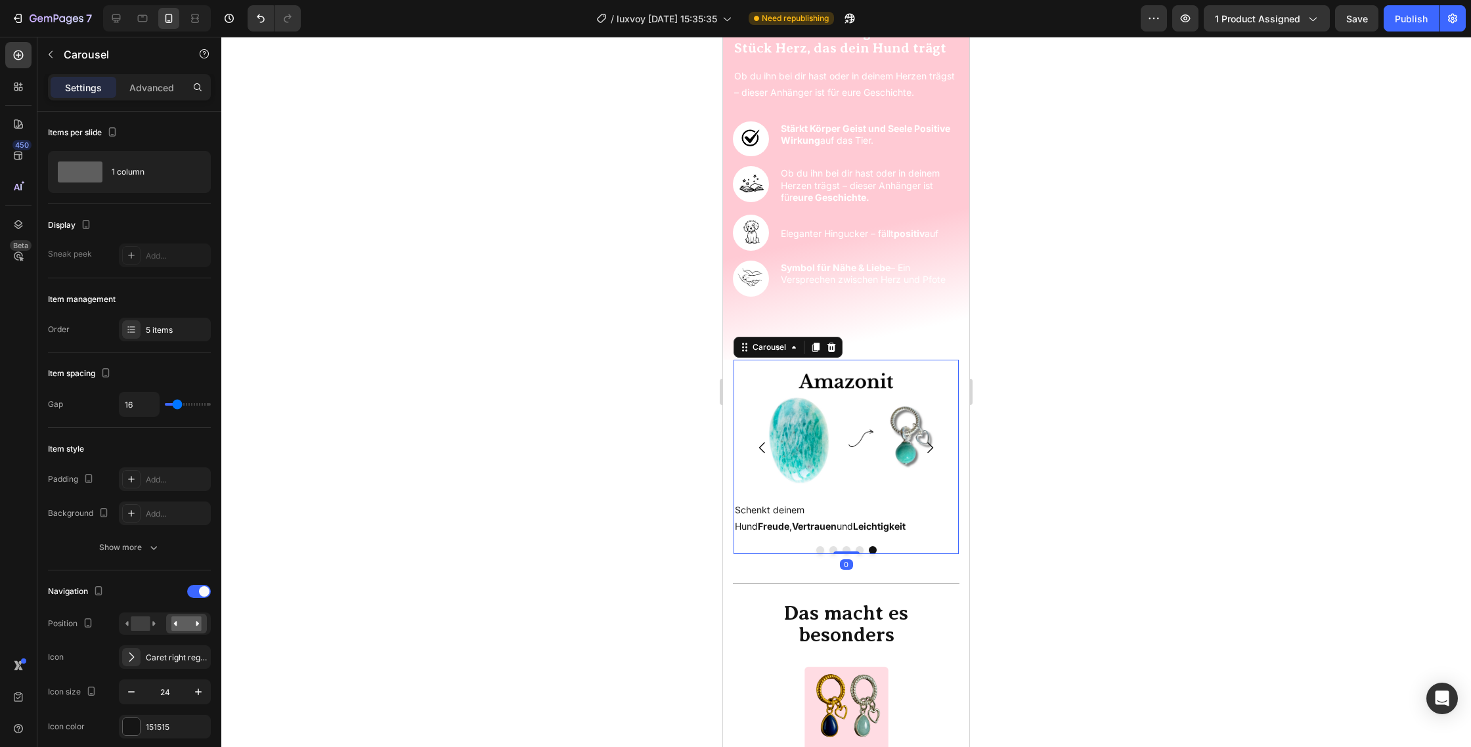
click at [926, 438] on button "Carousel Next Arrow" at bounding box center [929, 447] width 37 height 37
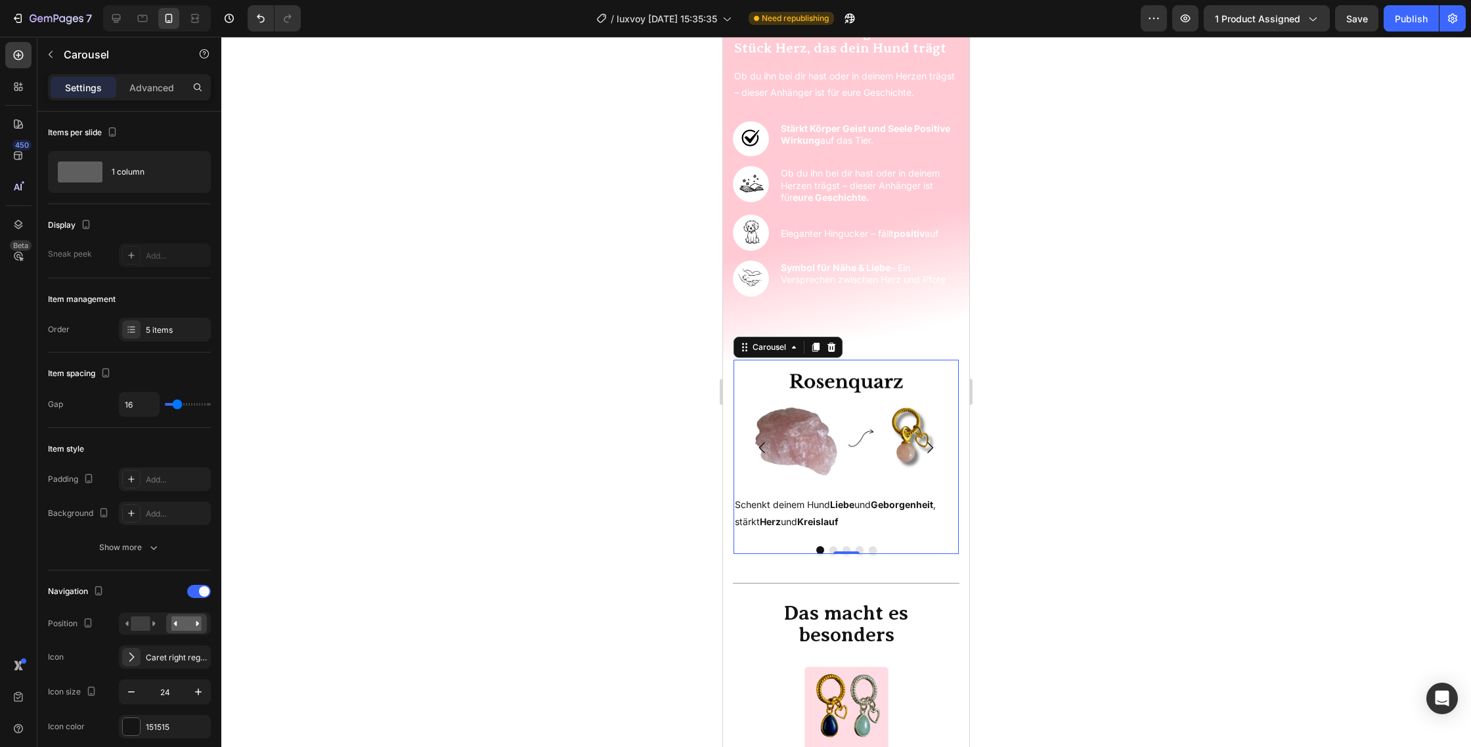
click at [926, 439] on button "Carousel Next Arrow" at bounding box center [929, 447] width 37 height 37
click at [760, 440] on icon "Carousel Back Arrow" at bounding box center [762, 448] width 16 height 16
click at [850, 520] on p "Schenkt deinem Hund Liebe und Geborgenheit , stärkt Herz und Kreislauf" at bounding box center [846, 512] width 223 height 33
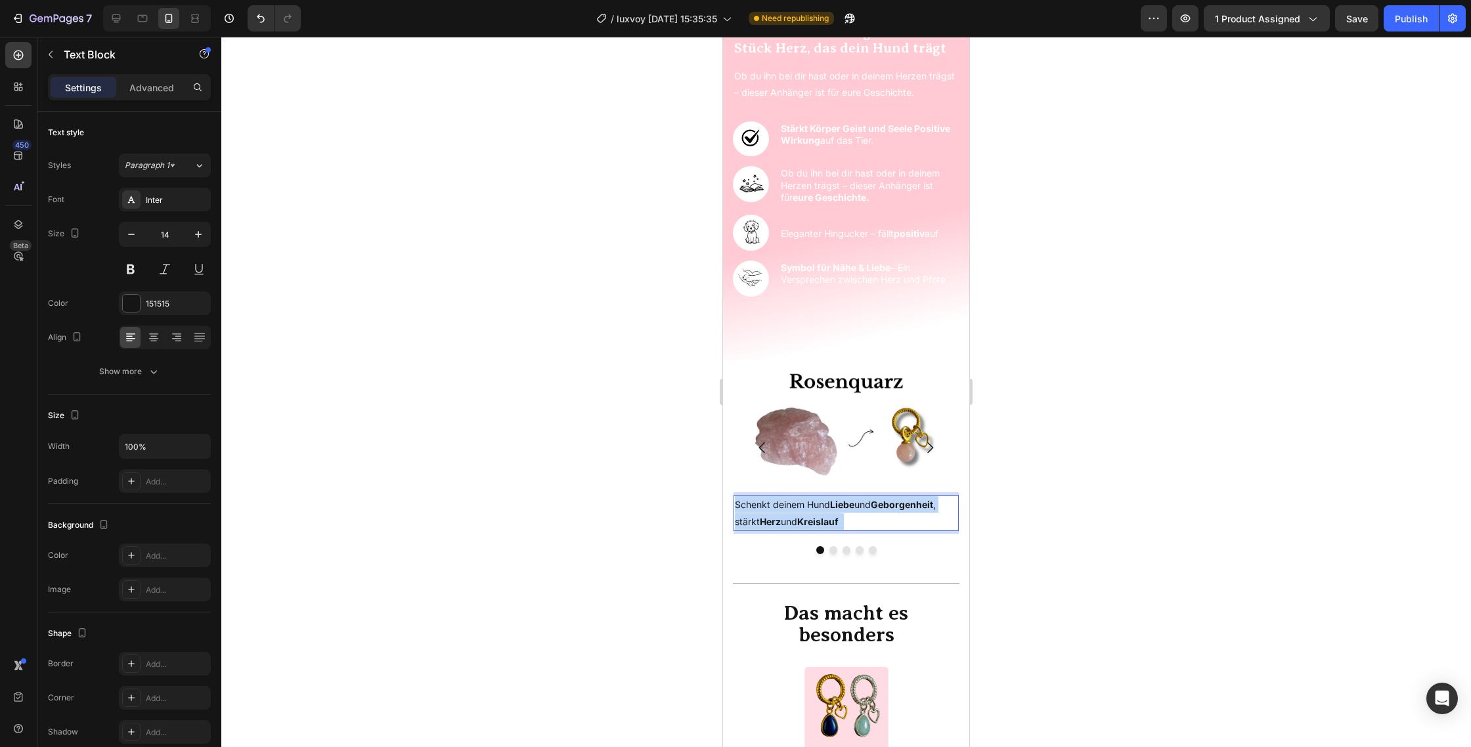
drag, startPoint x: 850, startPoint y: 520, endPoint x: 761, endPoint y: 519, distance: 89.3
drag, startPoint x: 873, startPoint y: 515, endPoint x: 865, endPoint y: 520, distance: 9.1
click at [873, 515] on p "Schenkt deinem Hund Liebe und Geborgenheit , stärkt Herz und Kreislauf" at bounding box center [846, 512] width 223 height 33
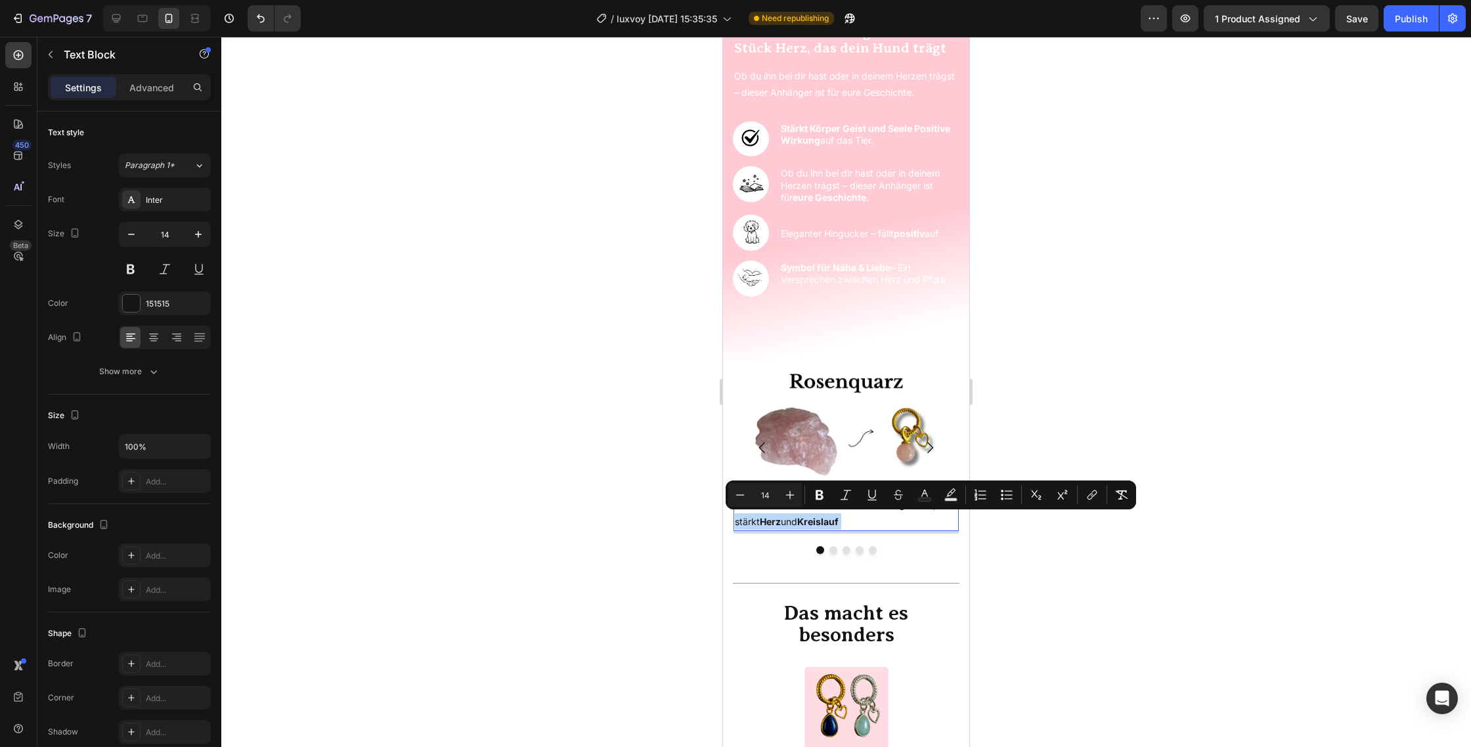
drag, startPoint x: 854, startPoint y: 519, endPoint x: 723, endPoint y: 519, distance: 131.3
click at [723, 519] on section "Image Schenkt deinem Hund Liebe und Geborgenheit , stärkt Herz und Kreislauf Te…" at bounding box center [846, 467] width 246 height 215
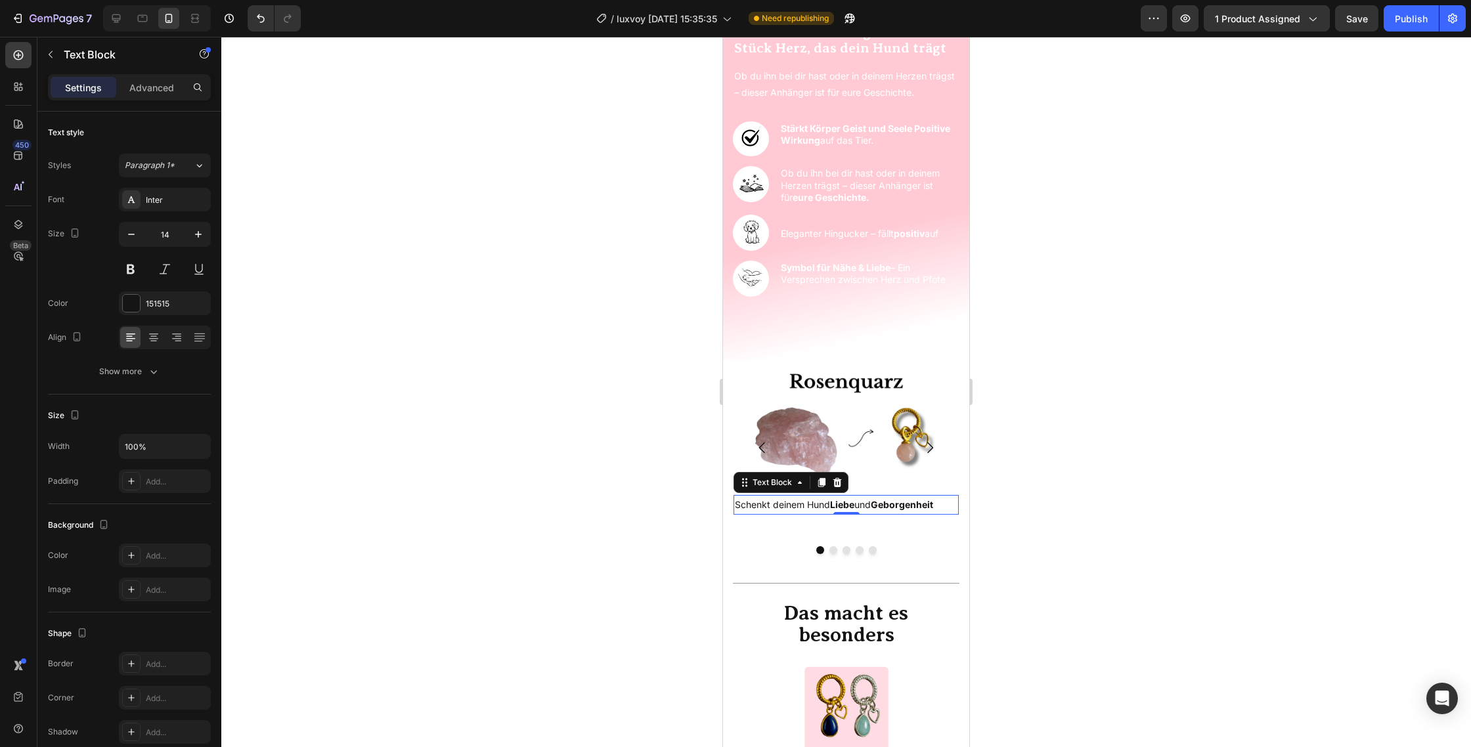
click at [1320, 415] on div at bounding box center [845, 392] width 1249 height 710
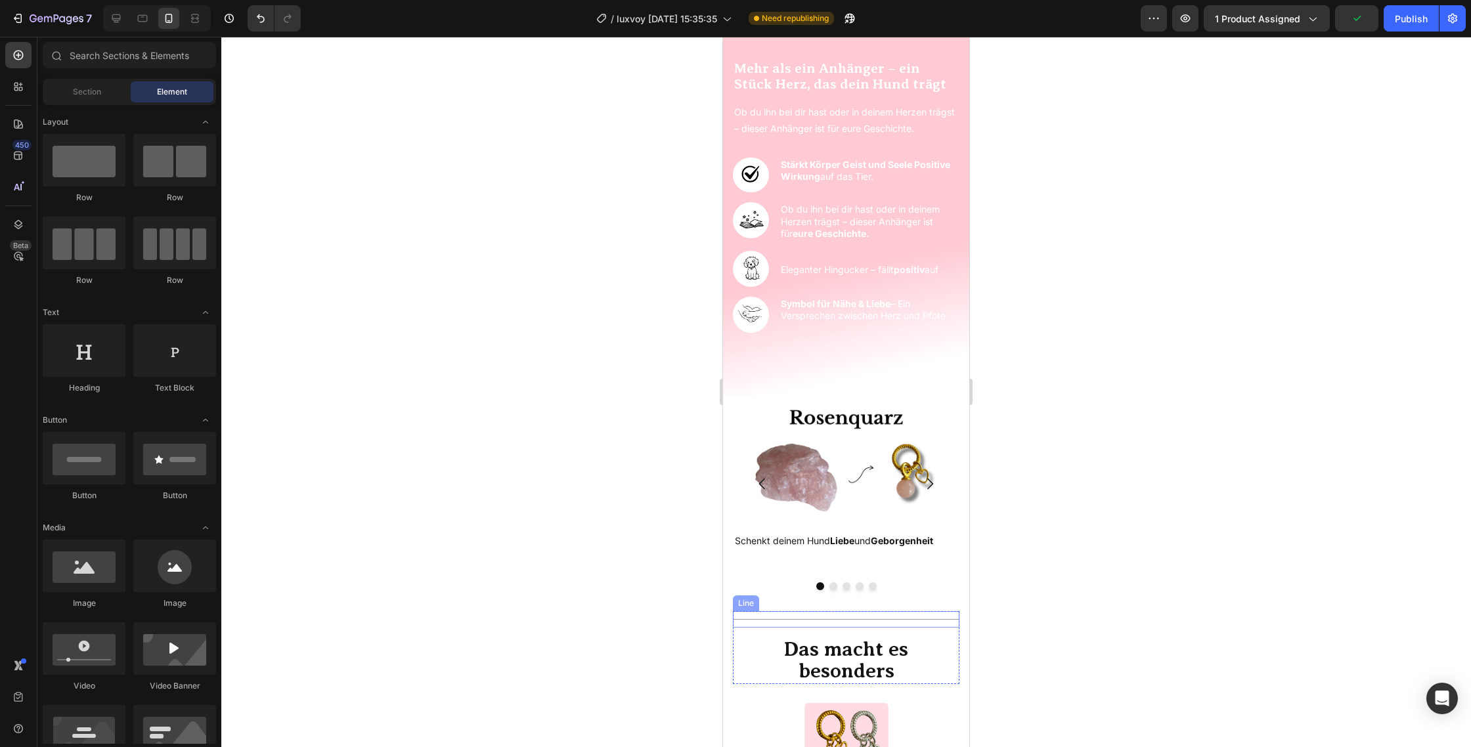
scroll to position [1007, 0]
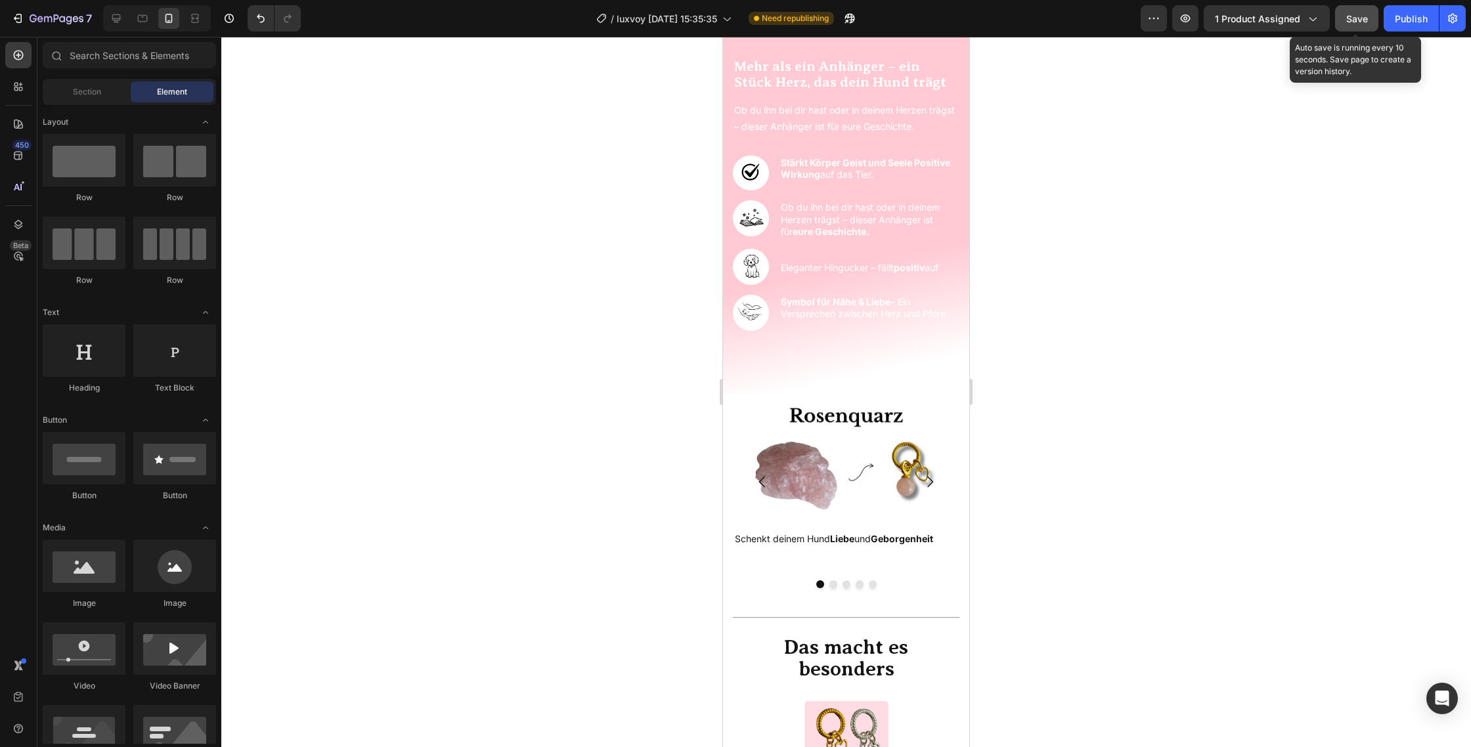
click at [1346, 21] on span "Save" at bounding box center [1357, 18] width 22 height 11
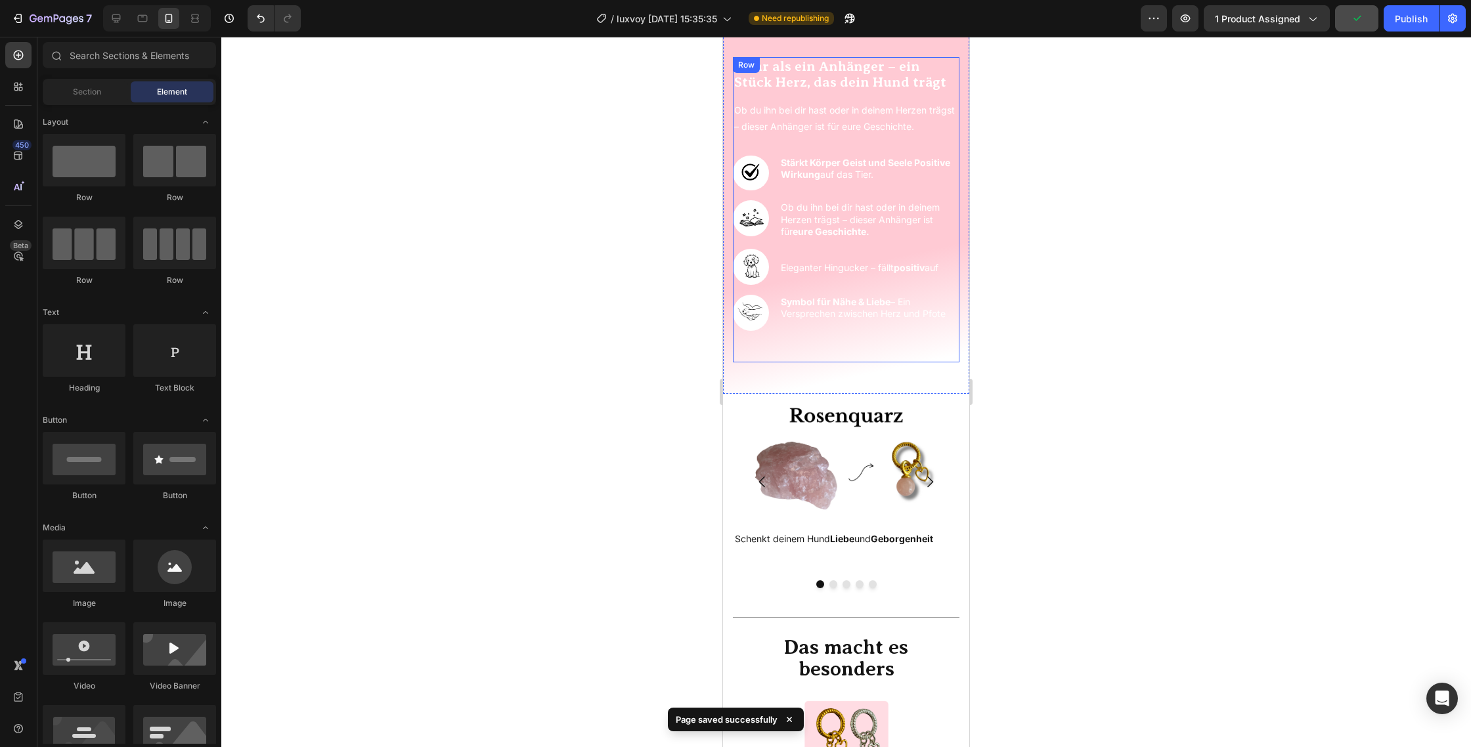
click at [890, 349] on div "Mehr als ein Anhänger – ein Stück Herz, das dein Hund trägt Heading Ob du ihn b…" at bounding box center [846, 209] width 226 height 305
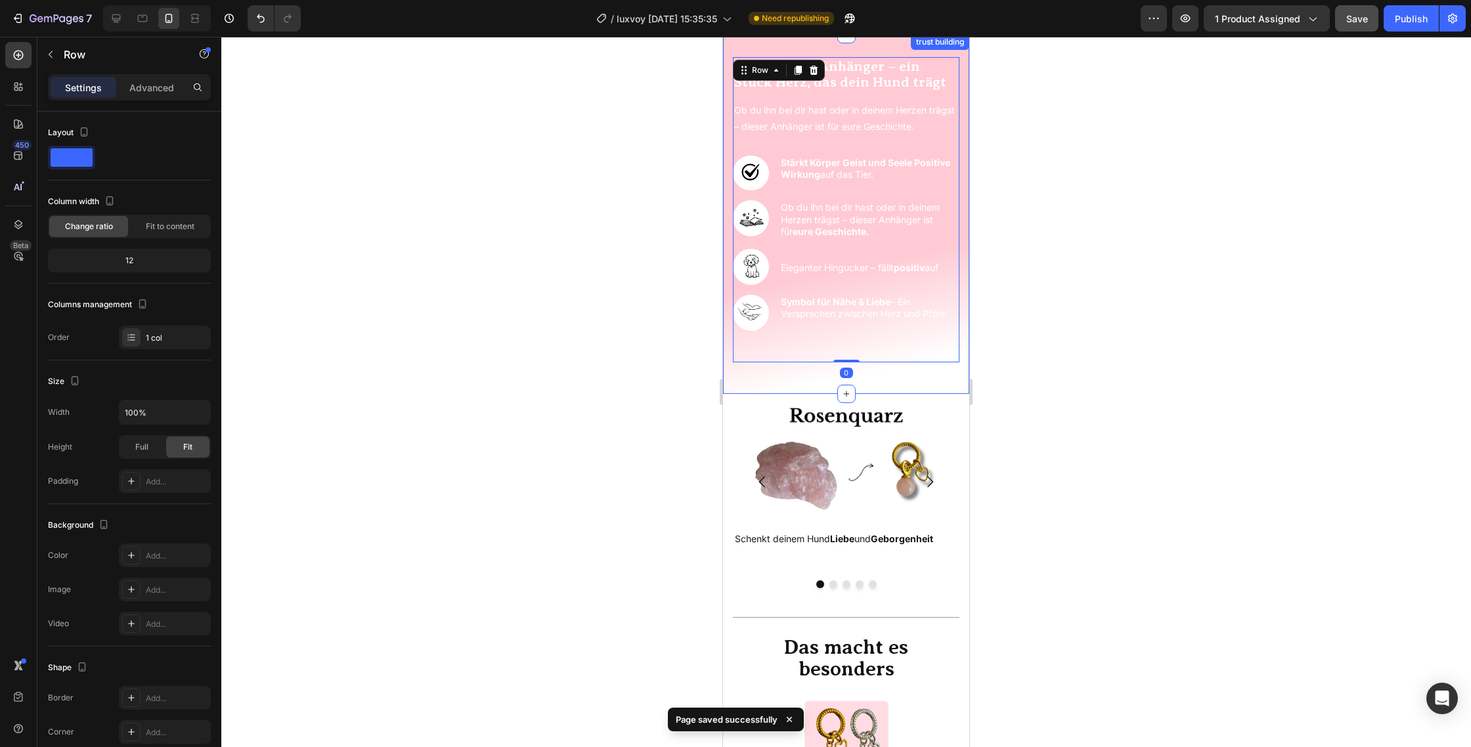
click at [767, 390] on div "Mehr als ein Anhänger – ein Stück Herz, das dein Hund trägt Heading Ob du ihn b…" at bounding box center [846, 214] width 246 height 360
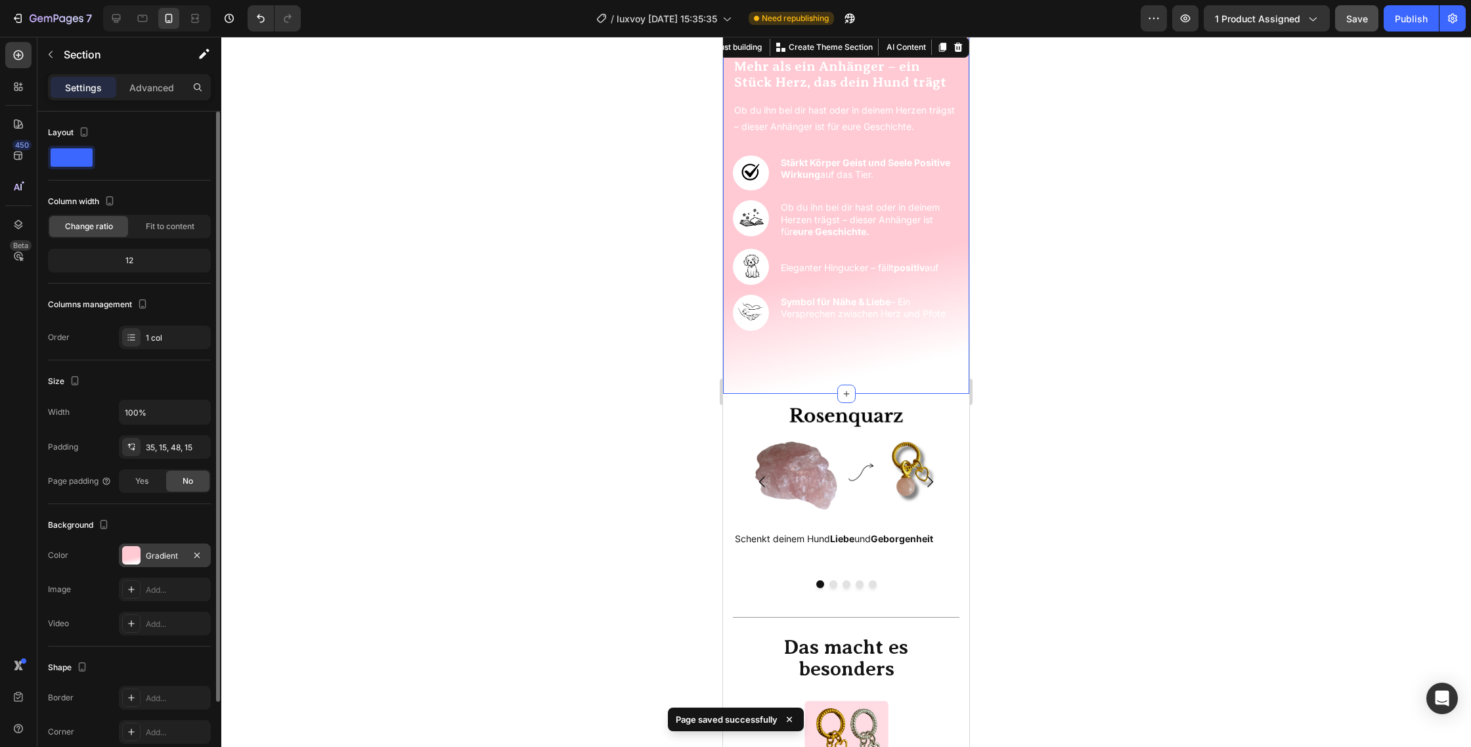
click at [158, 551] on div "Gradient" at bounding box center [165, 556] width 38 height 12
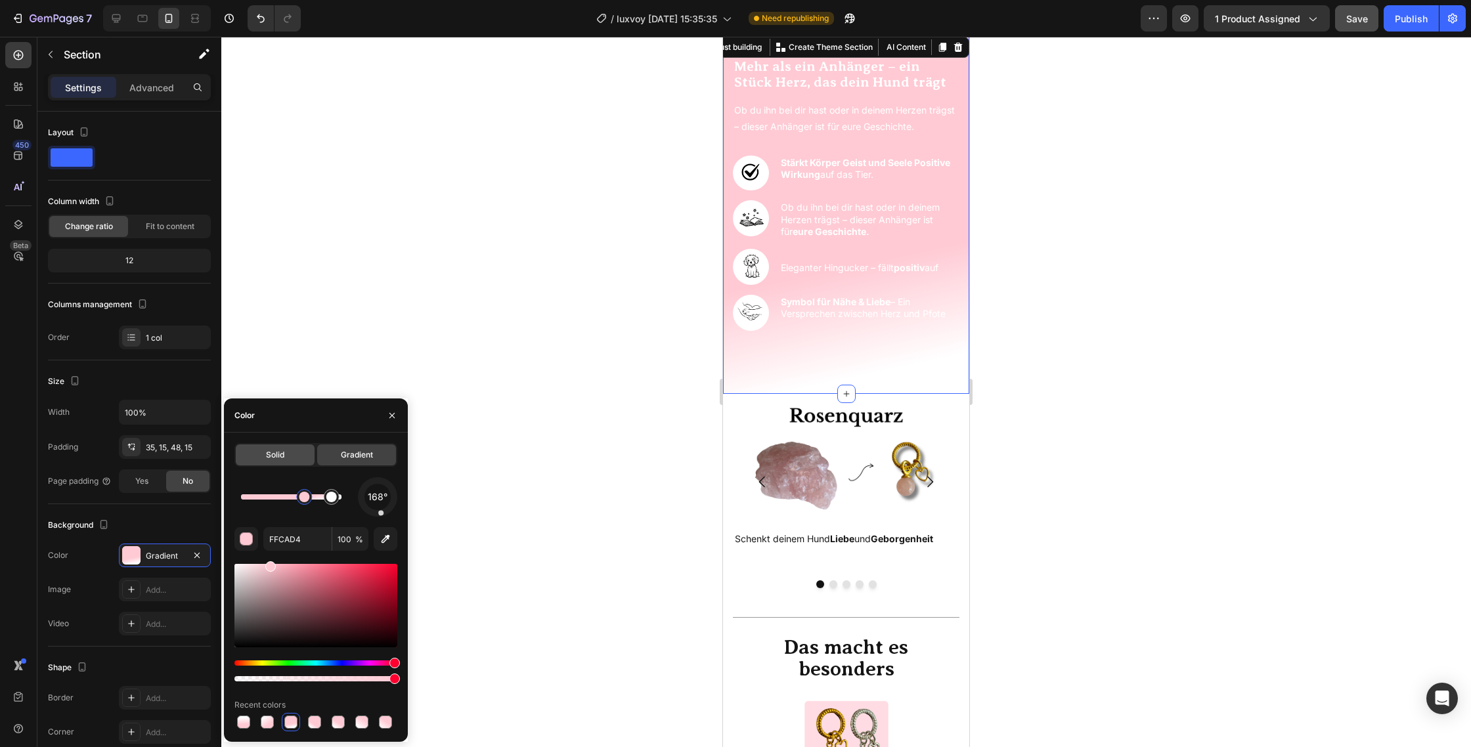
click at [287, 454] on div "Solid" at bounding box center [275, 454] width 79 height 21
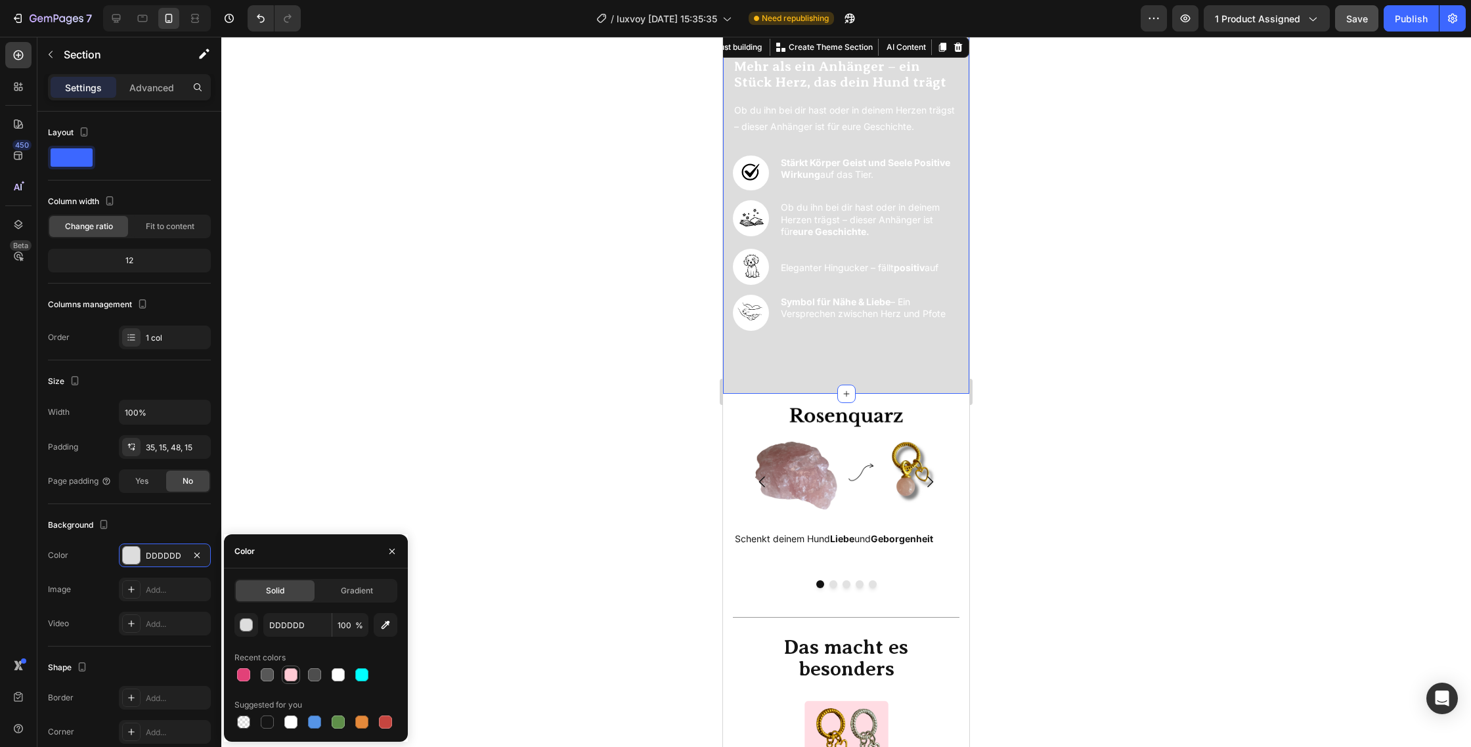
click at [293, 677] on div at bounding box center [290, 674] width 13 height 13
type input "FFCAD4"
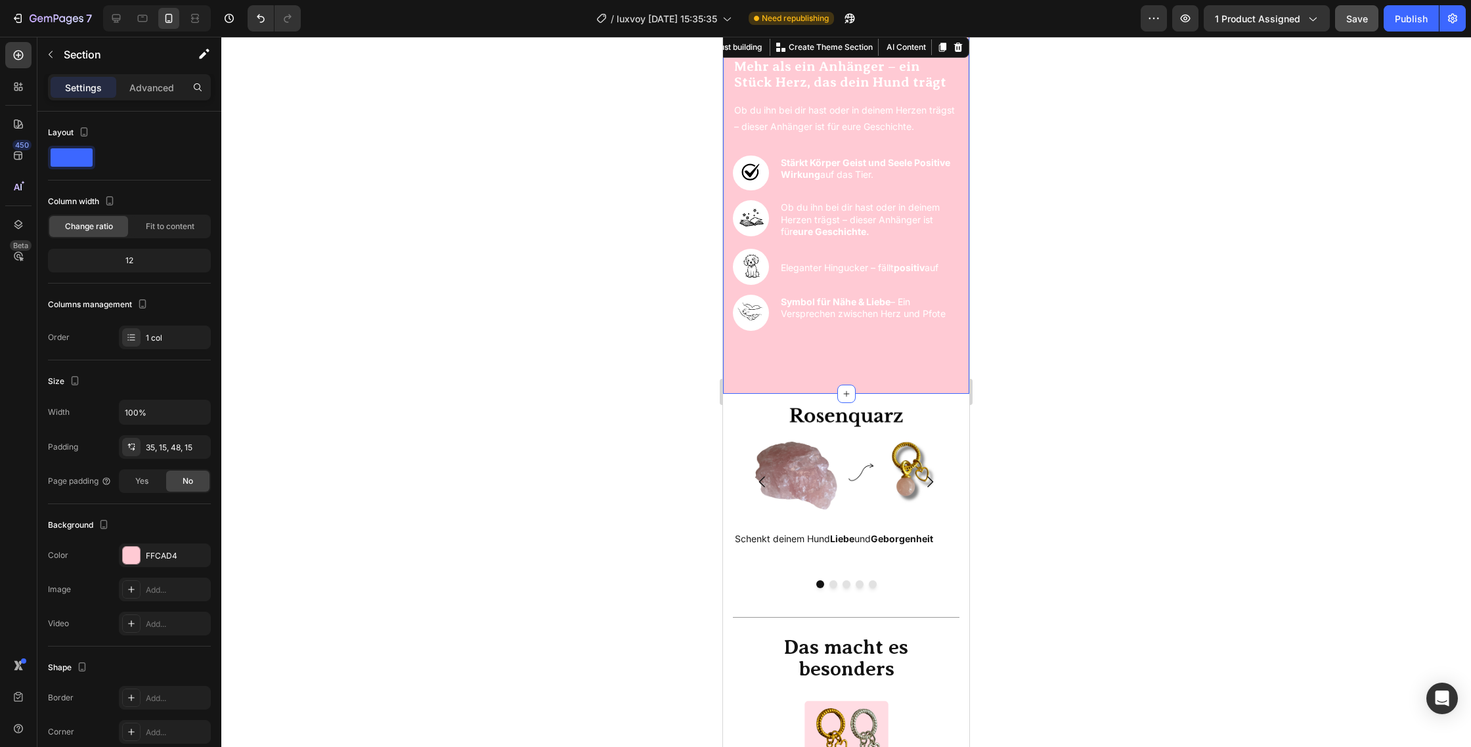
click at [428, 351] on div at bounding box center [845, 392] width 1249 height 710
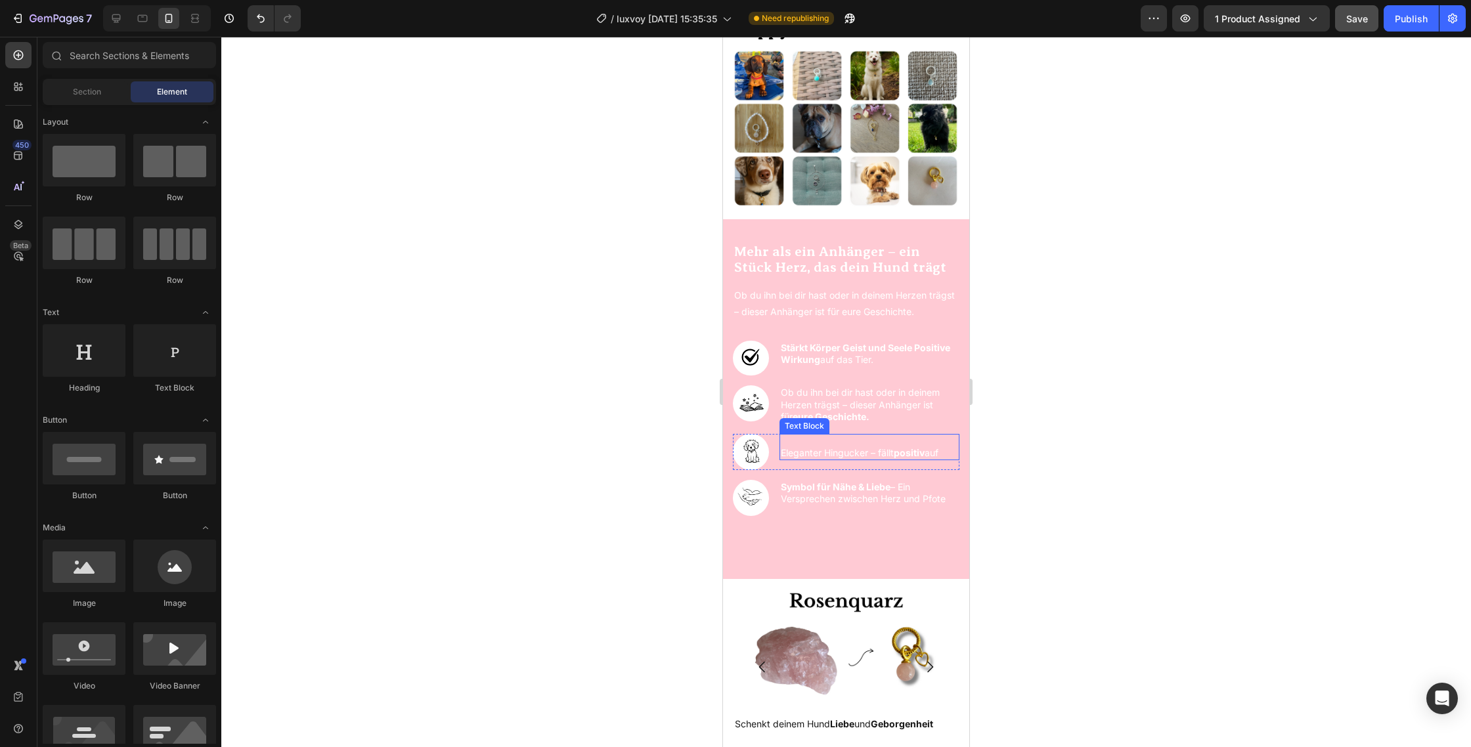
scroll to position [822, 0]
drag, startPoint x: 685, startPoint y: 485, endPoint x: 149, endPoint y: 489, distance: 536.4
click at [685, 485] on div at bounding box center [845, 392] width 1249 height 710
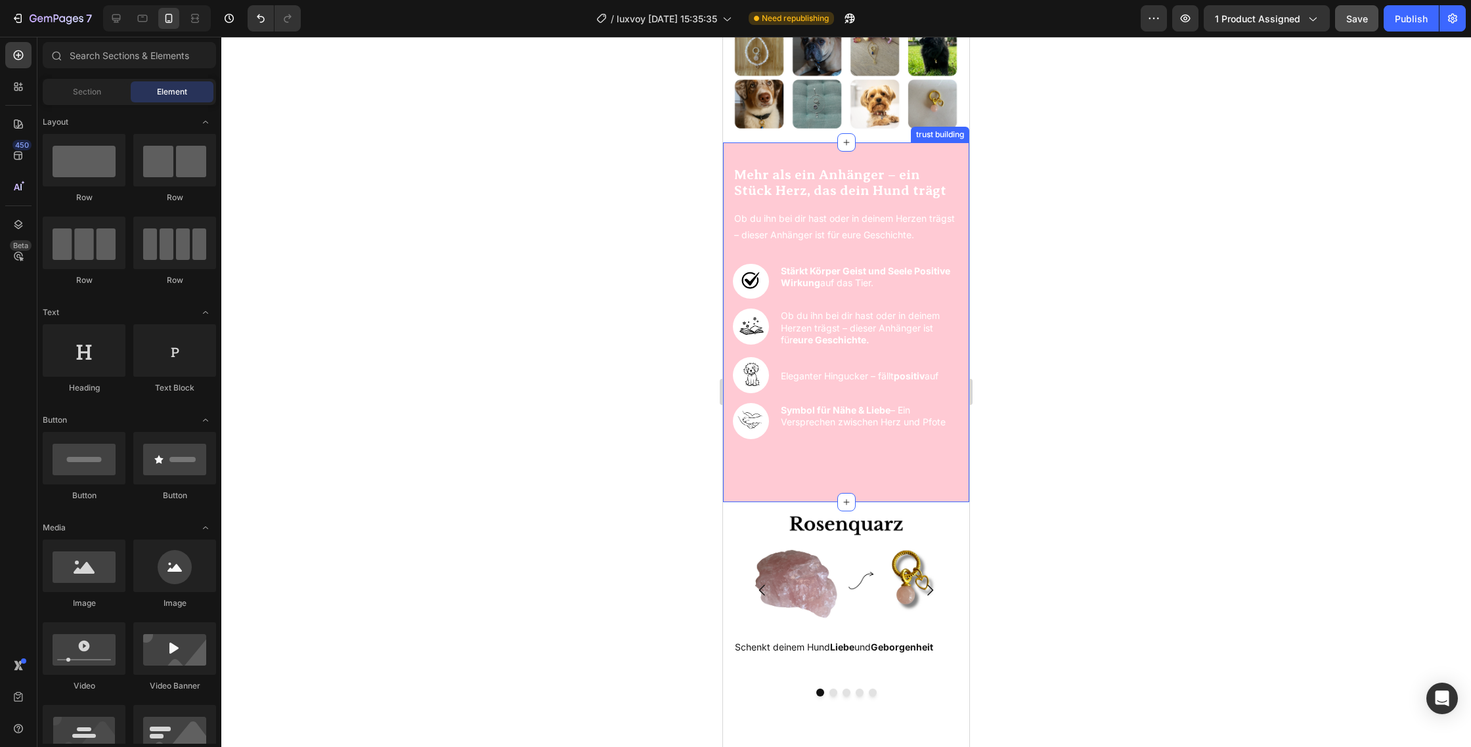
scroll to position [905, 0]
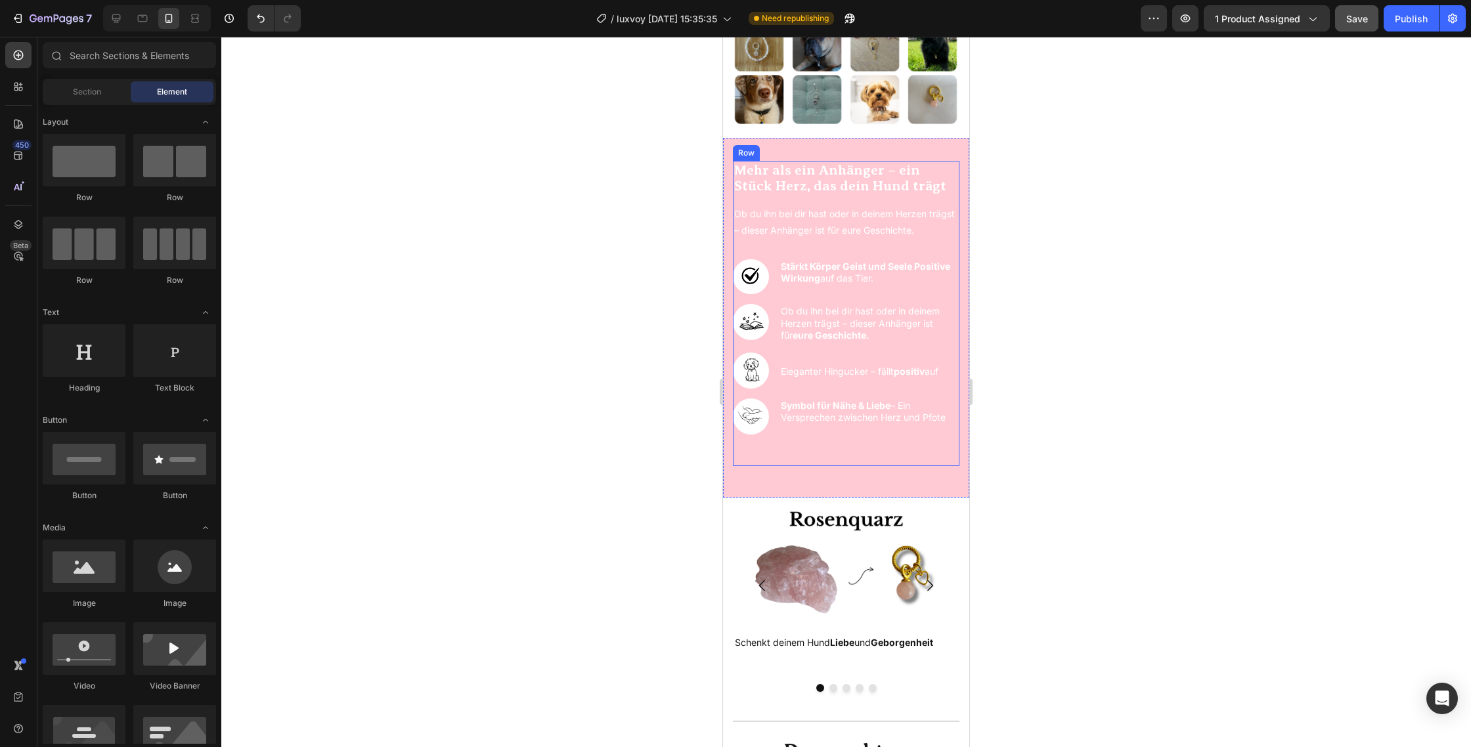
click at [790, 453] on div "Mehr als ein Anhänger – ein Stück Herz, das dein Hund trägt Heading Ob du ihn b…" at bounding box center [846, 313] width 226 height 305
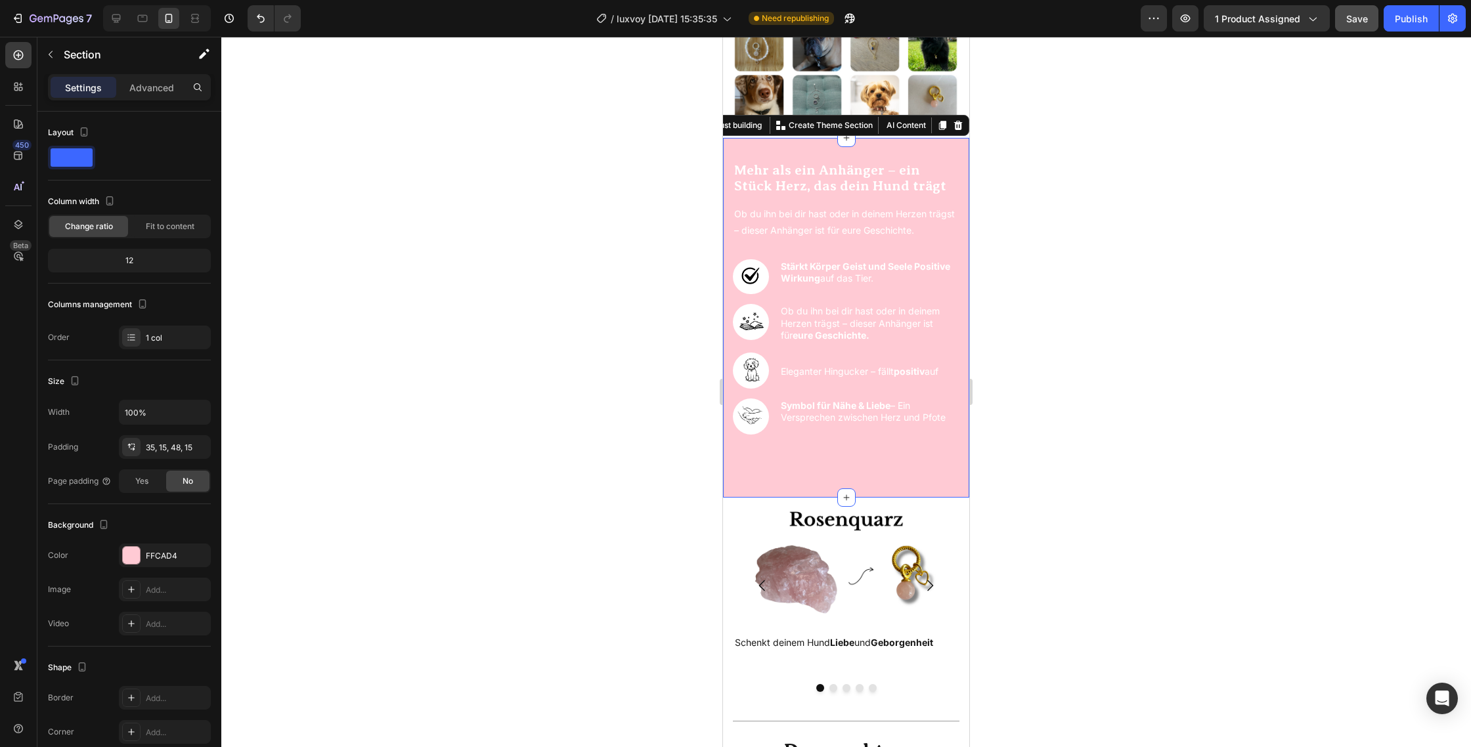
click at [776, 474] on div "Mehr als ein Anhänger – ein Stück Herz, das dein Hund trägt Heading Ob du ihn b…" at bounding box center [846, 318] width 246 height 360
click at [179, 557] on div "FFCAD4" at bounding box center [165, 556] width 38 height 12
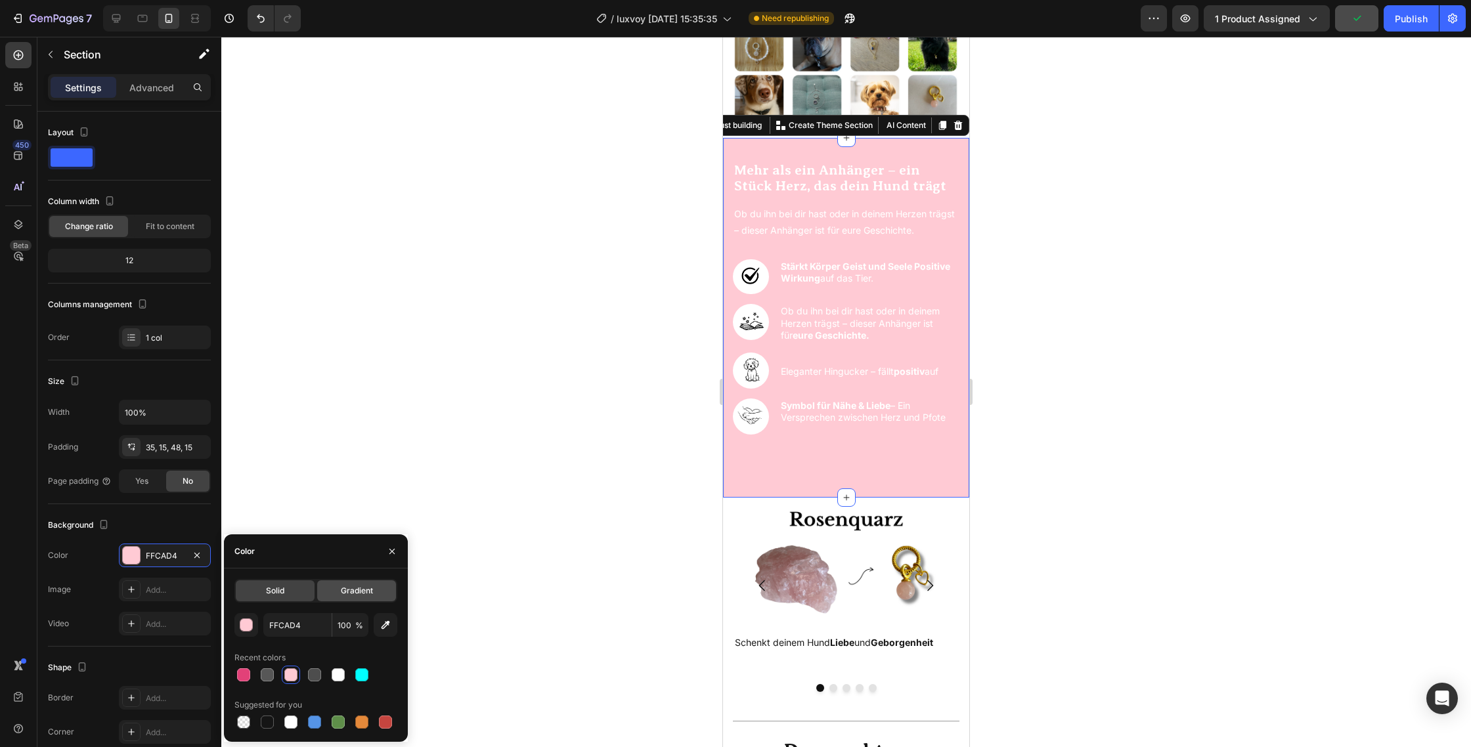
click at [358, 591] on span "Gradient" at bounding box center [357, 591] width 32 height 12
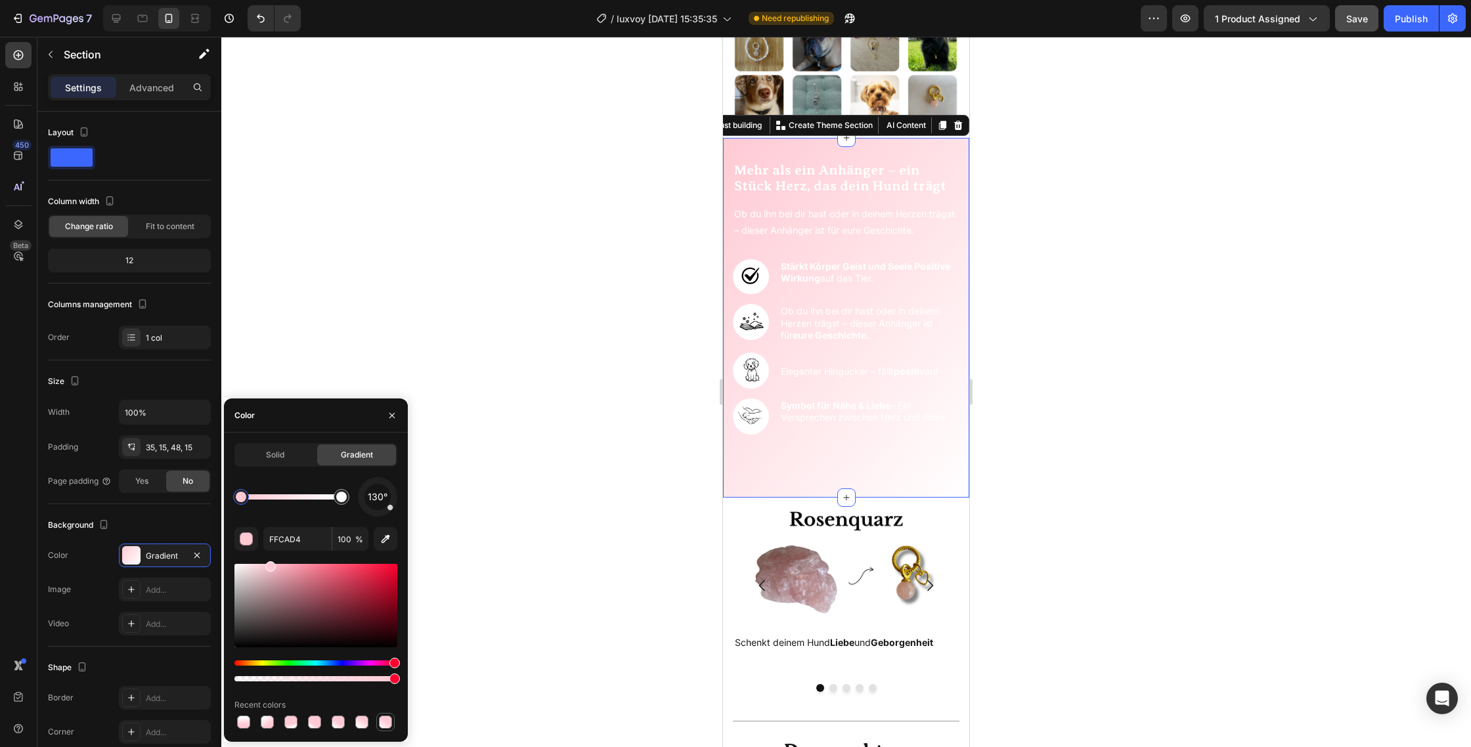
click at [387, 718] on div at bounding box center [385, 722] width 13 height 13
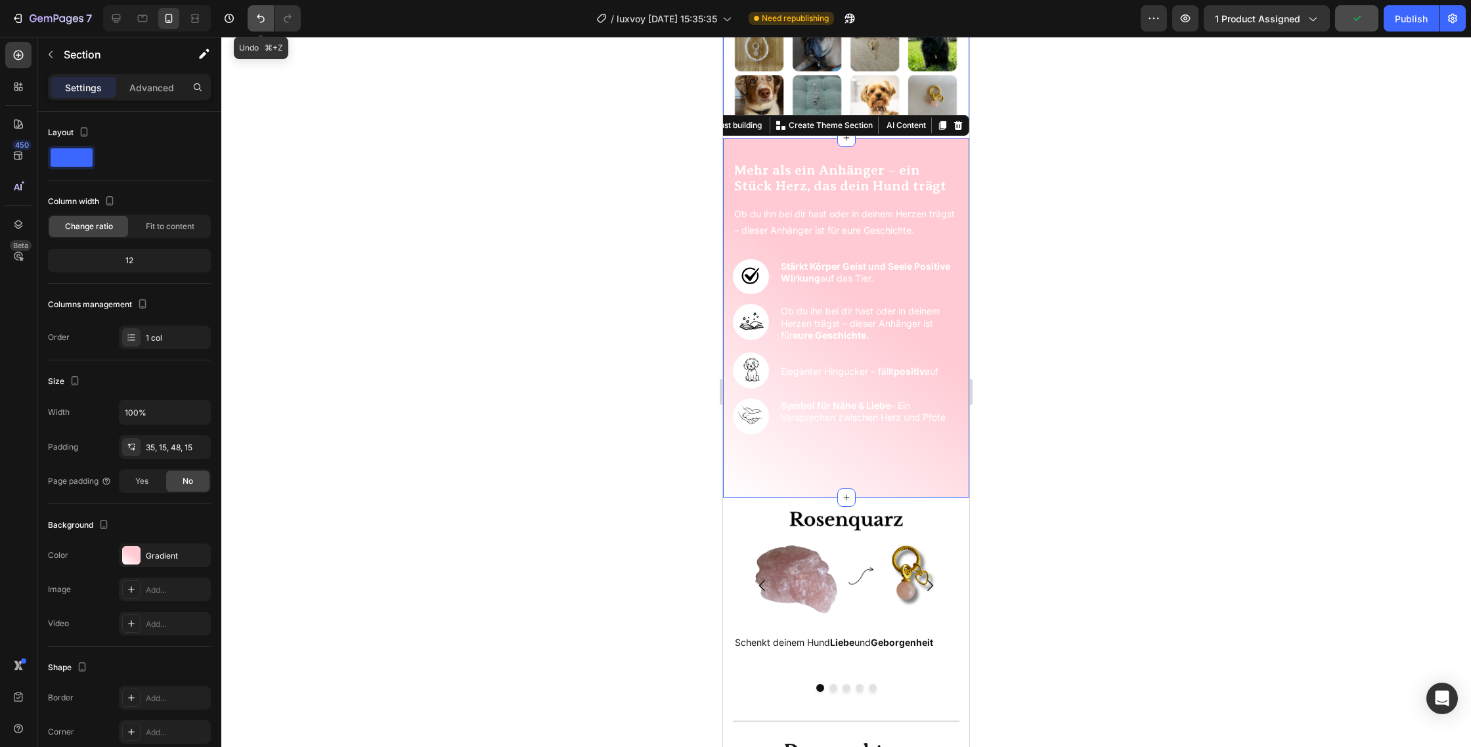
click at [260, 16] on icon "Undo/Redo" at bounding box center [261, 18] width 8 height 9
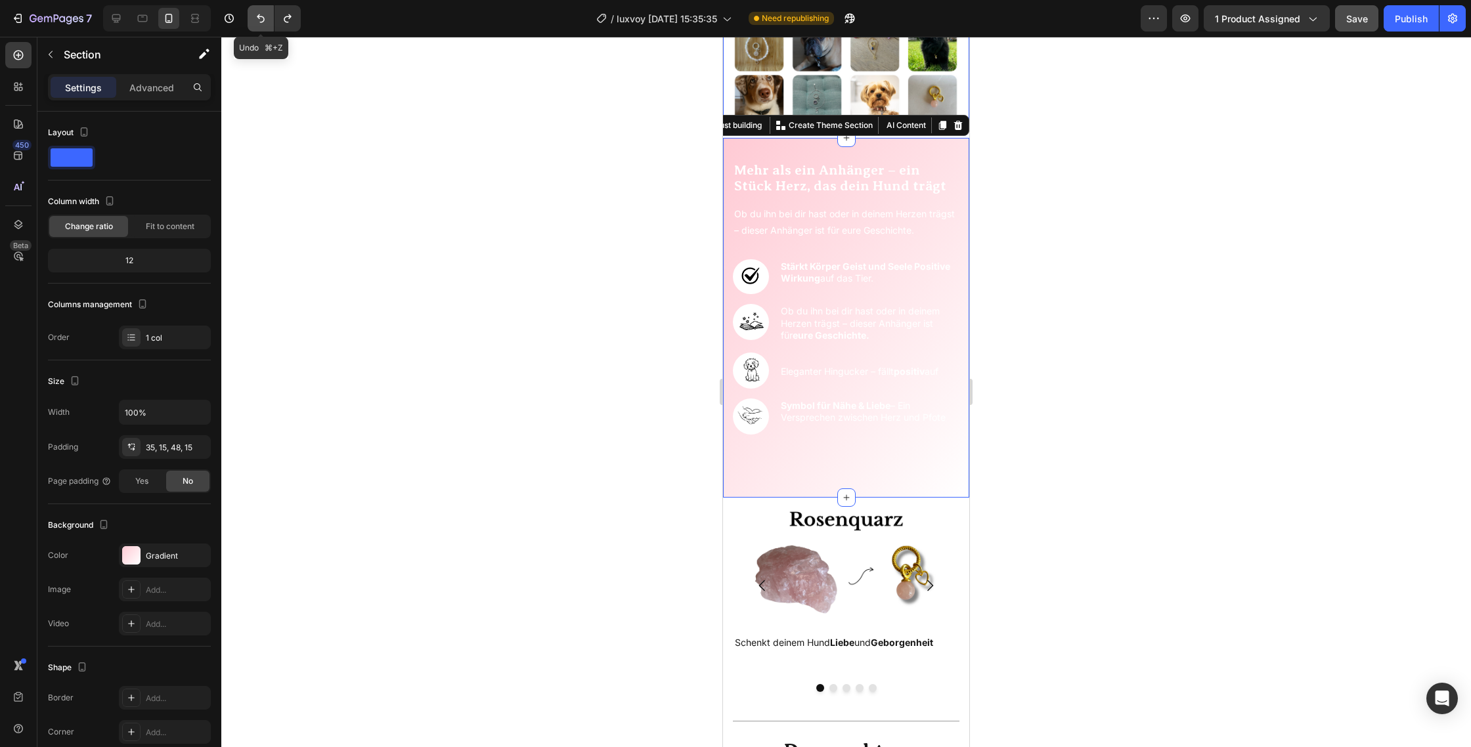
click at [252, 16] on button "Undo/Redo" at bounding box center [260, 18] width 26 height 26
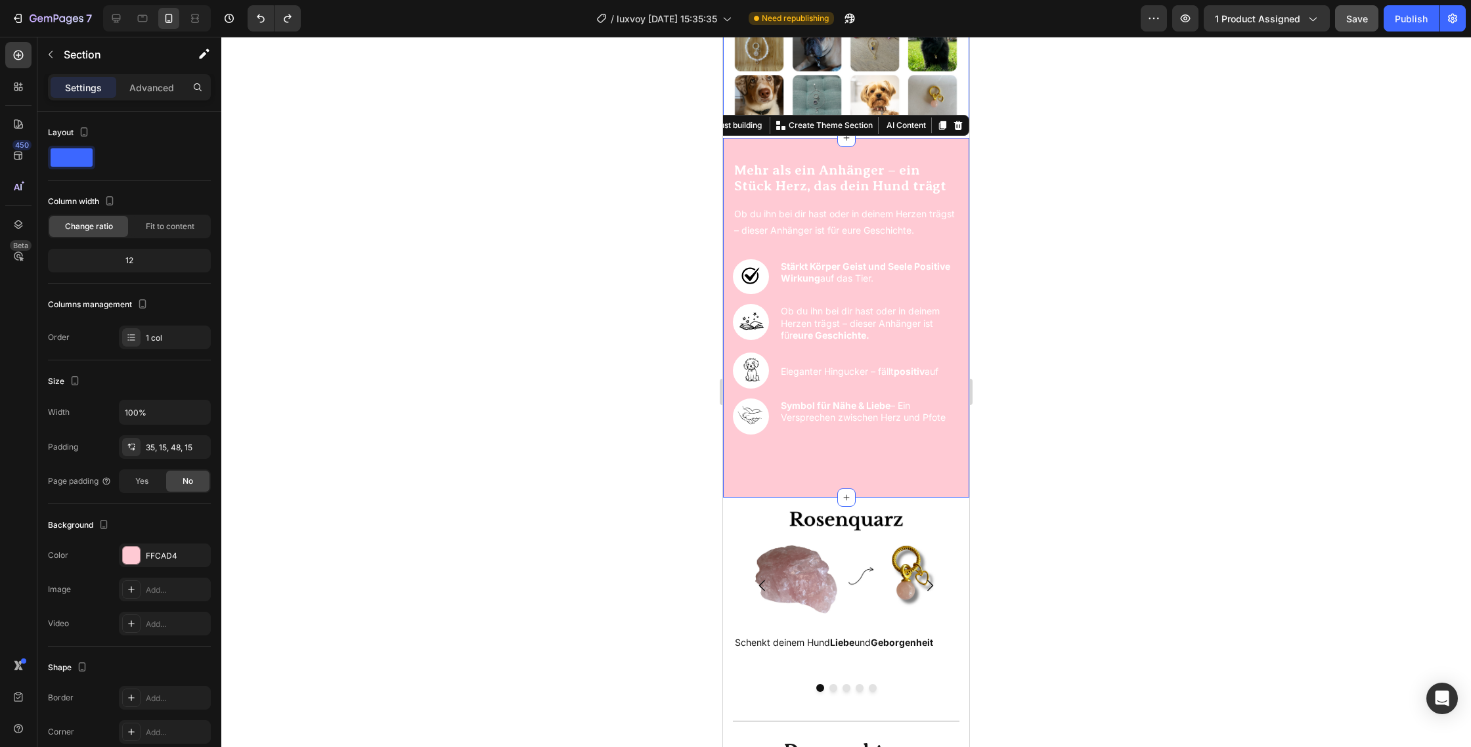
click at [600, 332] on div at bounding box center [845, 392] width 1249 height 710
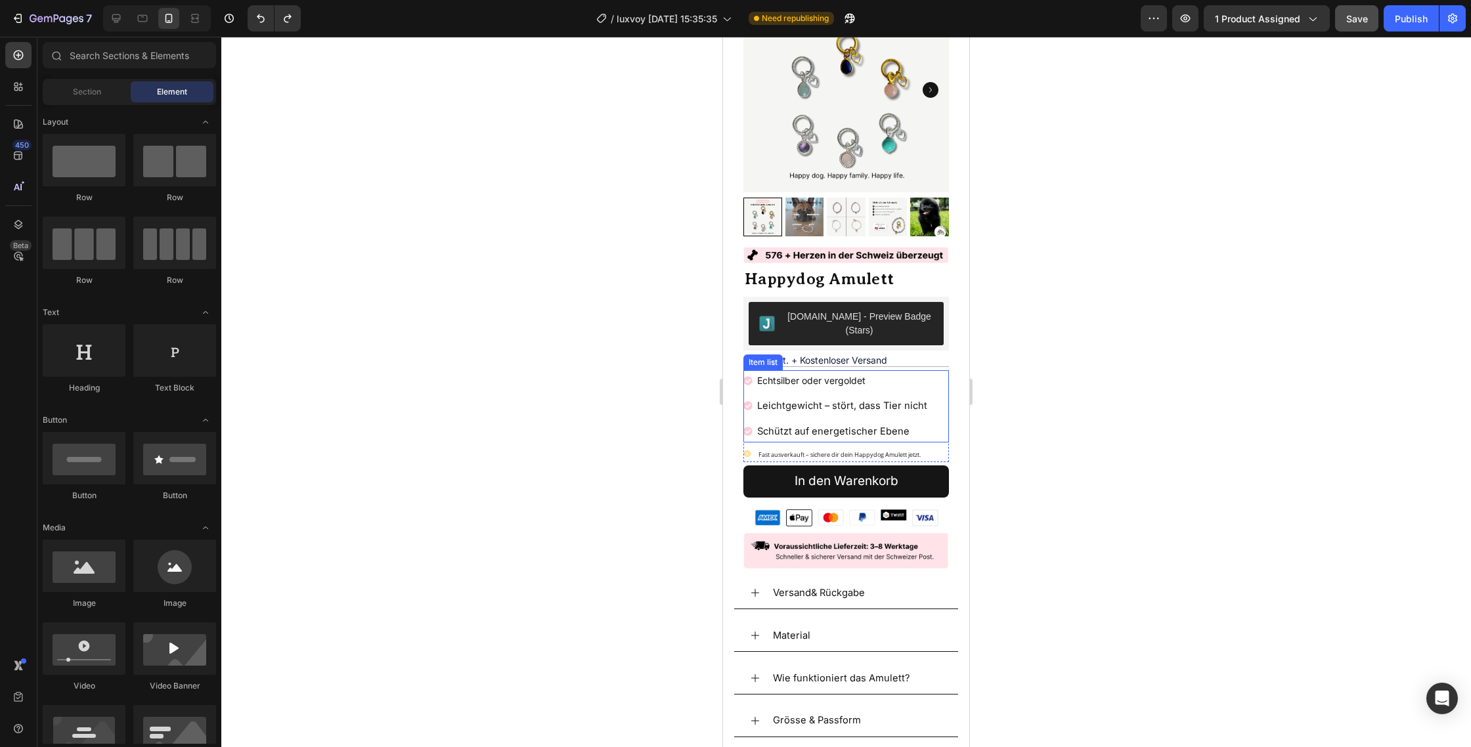
scroll to position [86, 0]
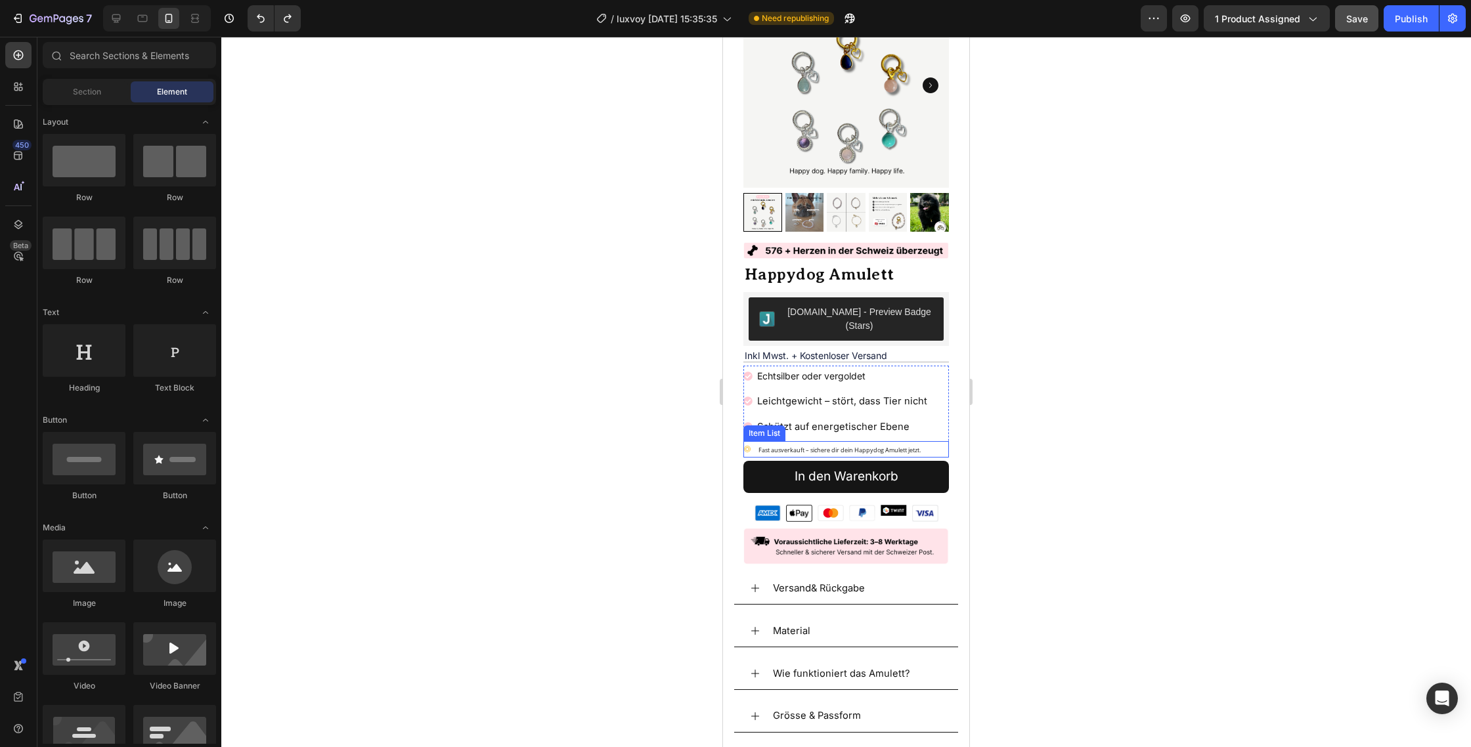
click at [937, 441] on div "Fast ausverkauft – sichere dir dein Happydog Amulett jetzt." at bounding box center [845, 449] width 205 height 17
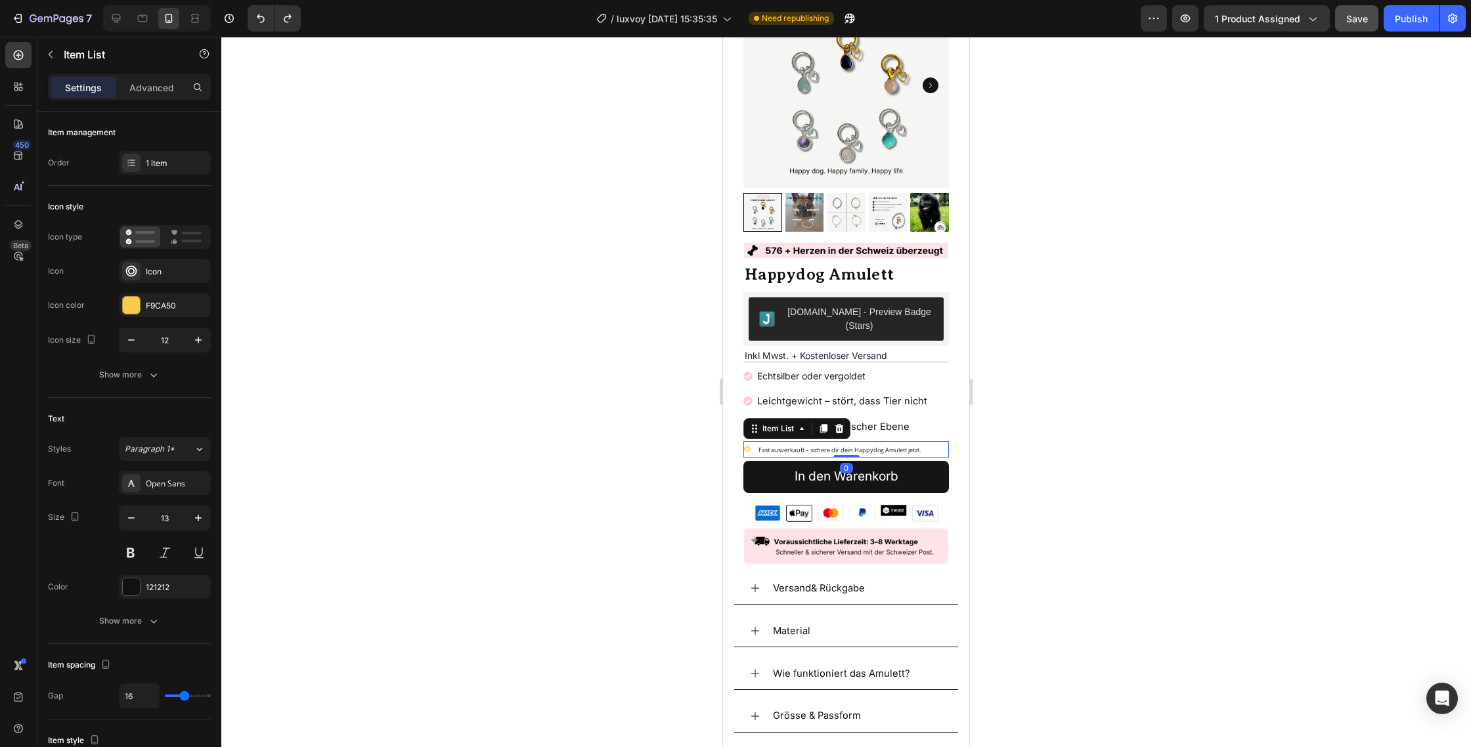
click at [838, 423] on icon at bounding box center [839, 427] width 9 height 9
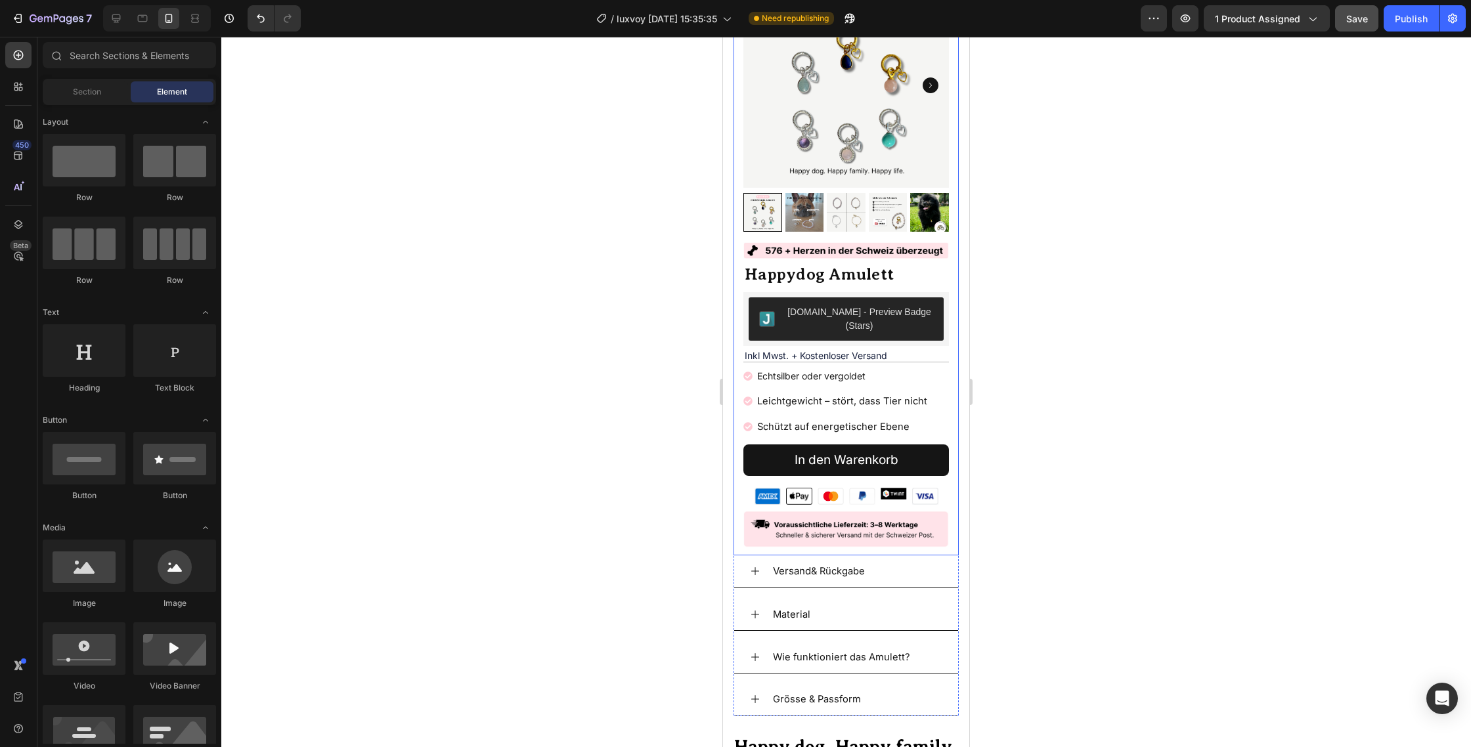
click at [647, 435] on div at bounding box center [845, 392] width 1249 height 710
click at [261, 23] on icon "Undo/Redo" at bounding box center [260, 18] width 13 height 13
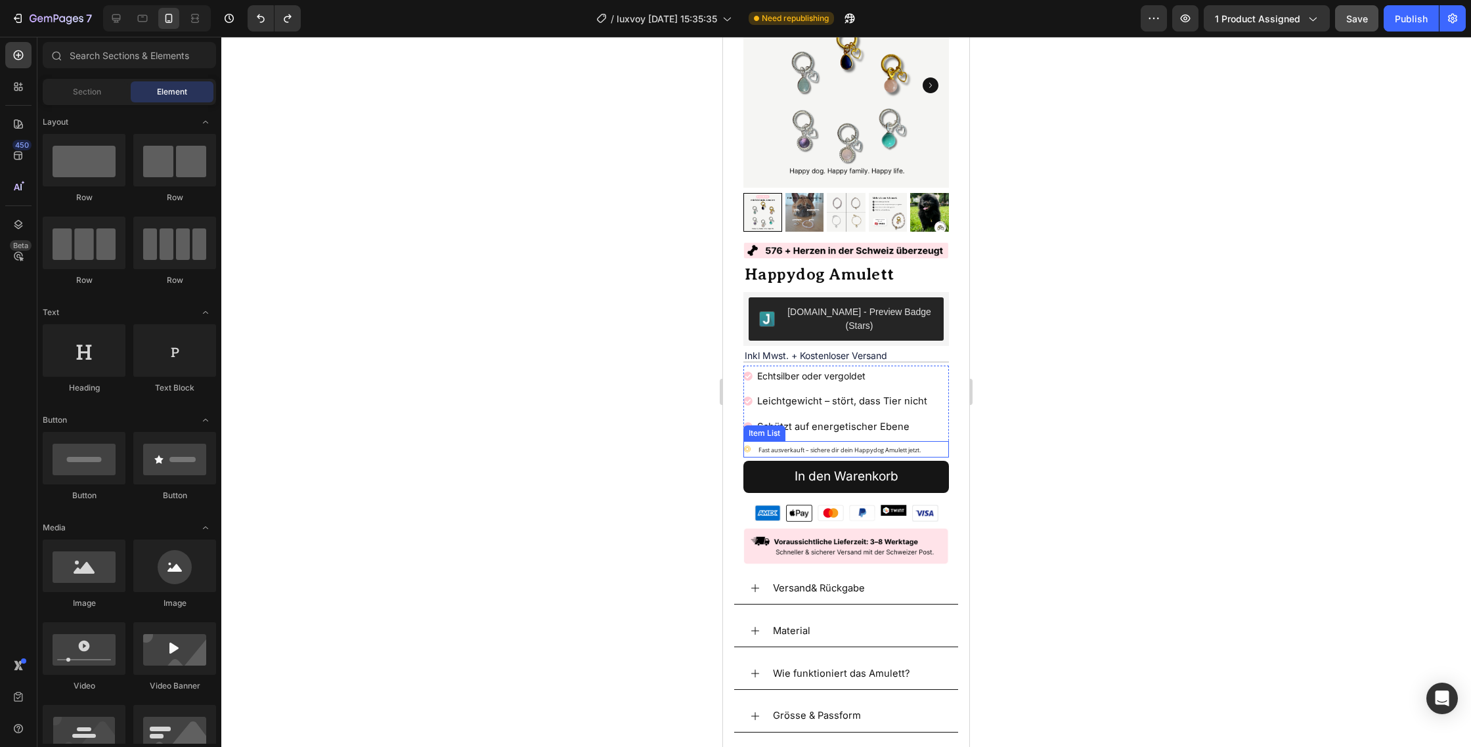
click at [748, 445] on icon at bounding box center [747, 449] width 8 height 8
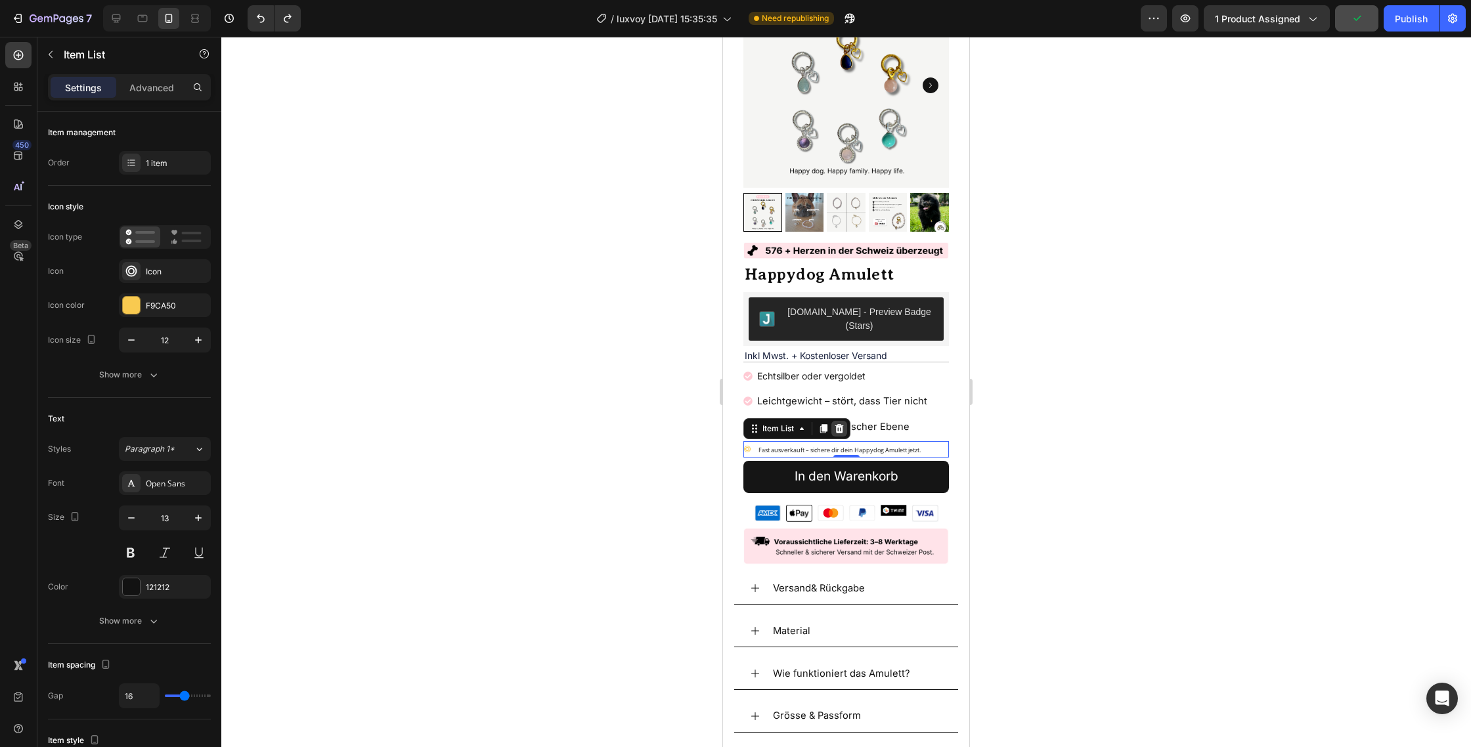
click at [842, 423] on icon at bounding box center [839, 427] width 9 height 9
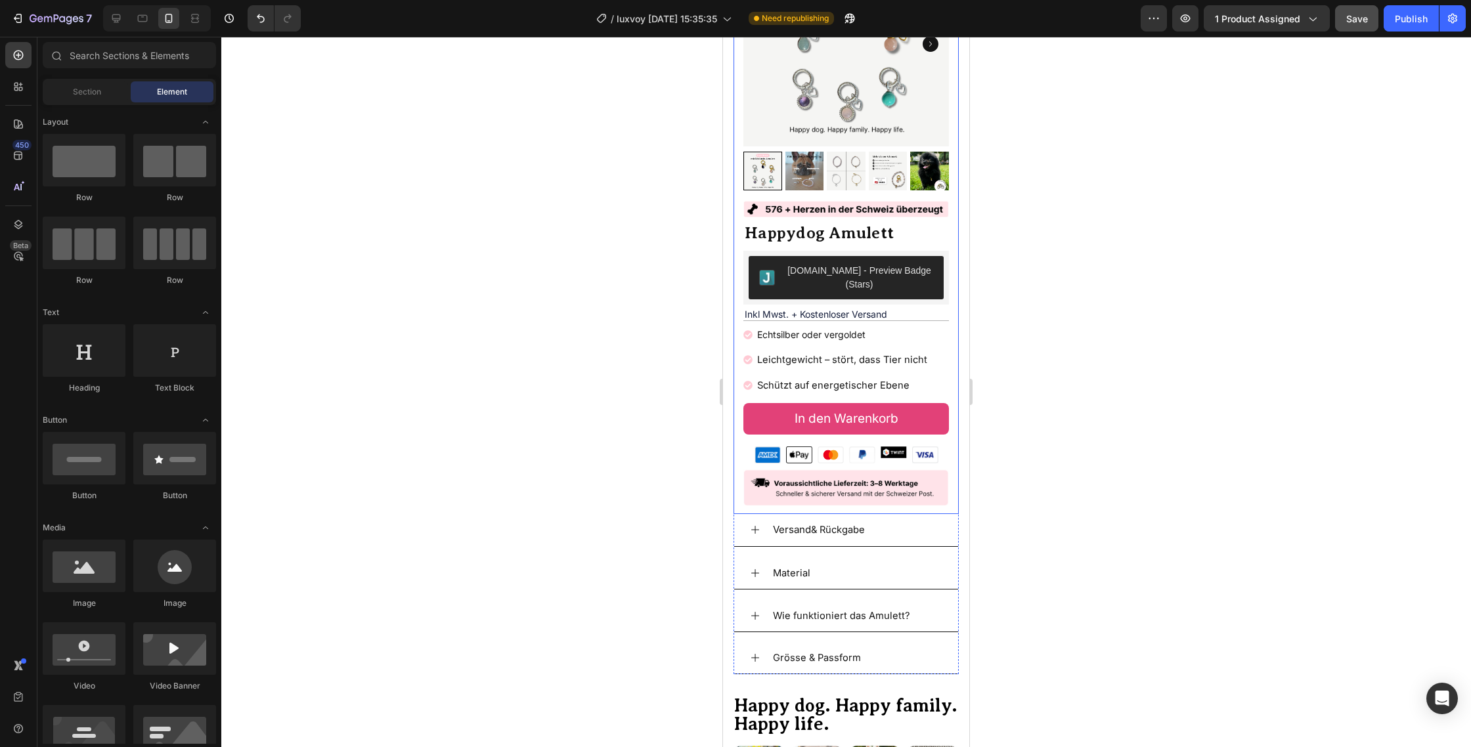
scroll to position [129, 0]
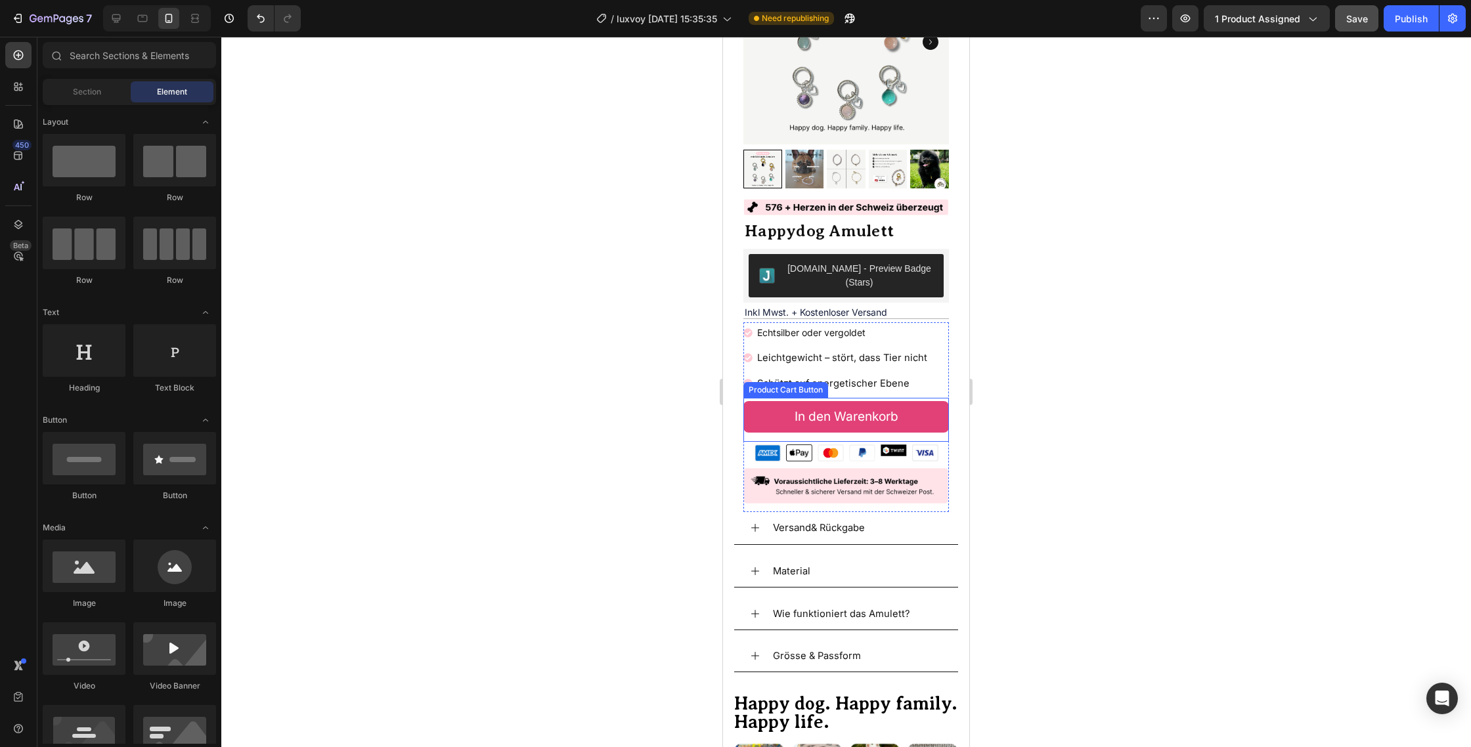
click at [940, 408] on button "In den Warenkorb" at bounding box center [845, 417] width 205 height 32
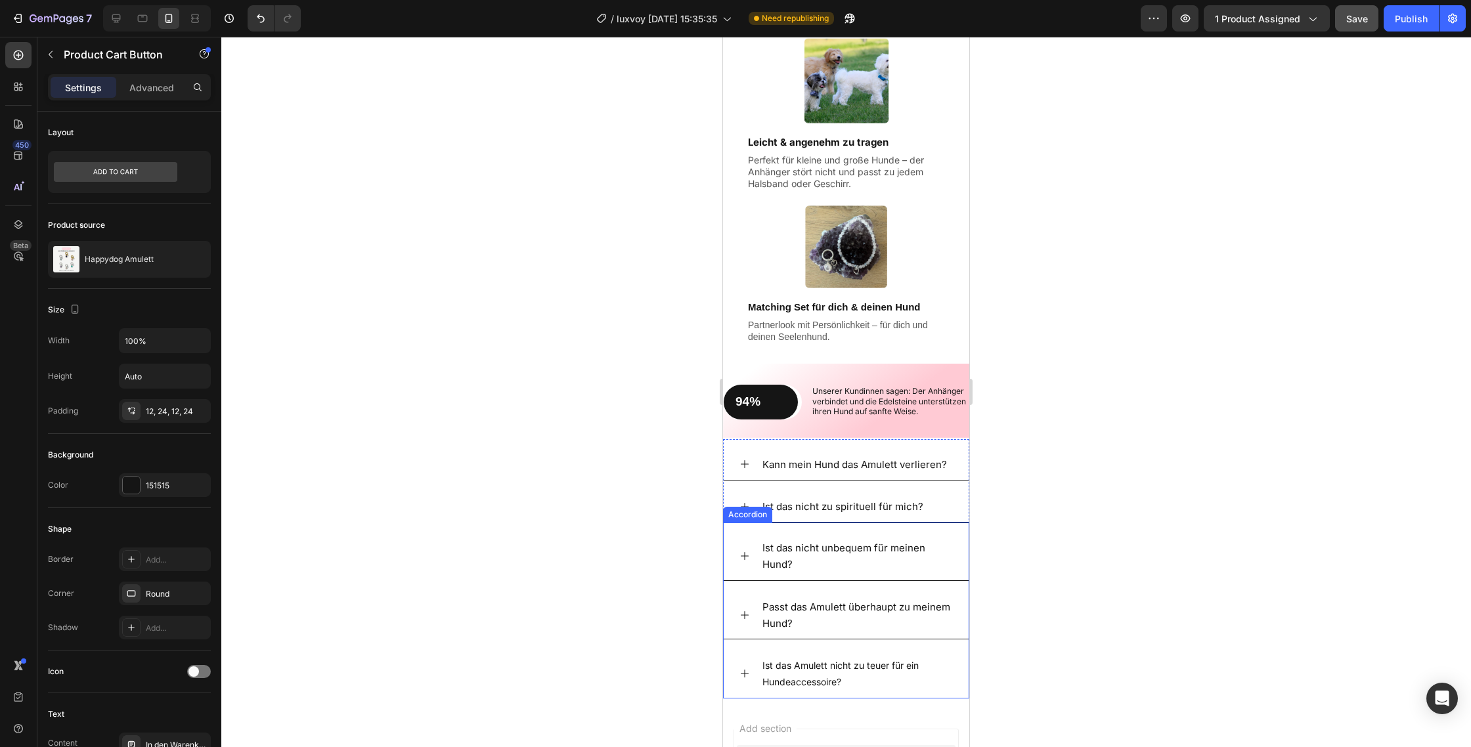
scroll to position [1788, 0]
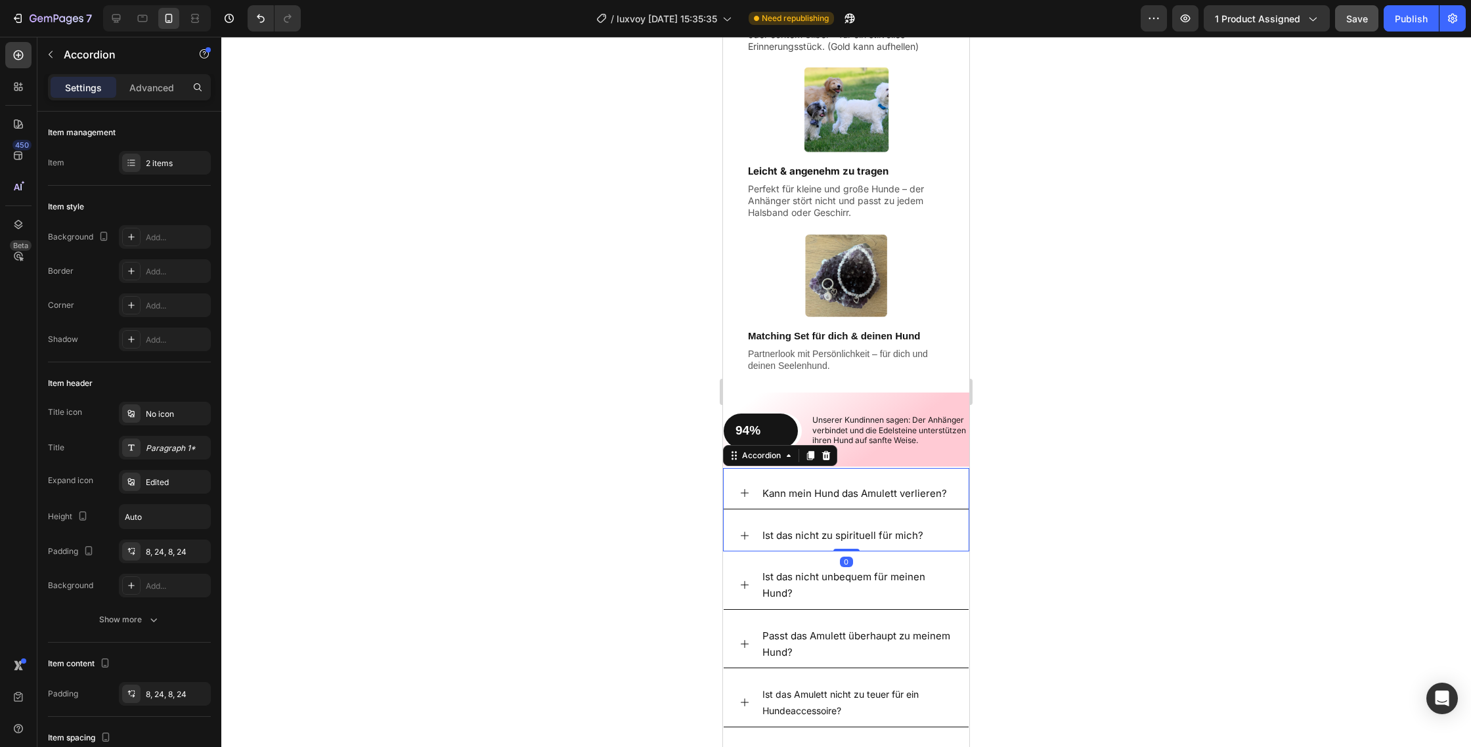
click at [742, 474] on div "Kann mein Hund das Amulett verlieren? Ist das nicht zu spirituell für mich? Acc…" at bounding box center [846, 509] width 246 height 83
click at [829, 454] on icon at bounding box center [826, 455] width 11 height 11
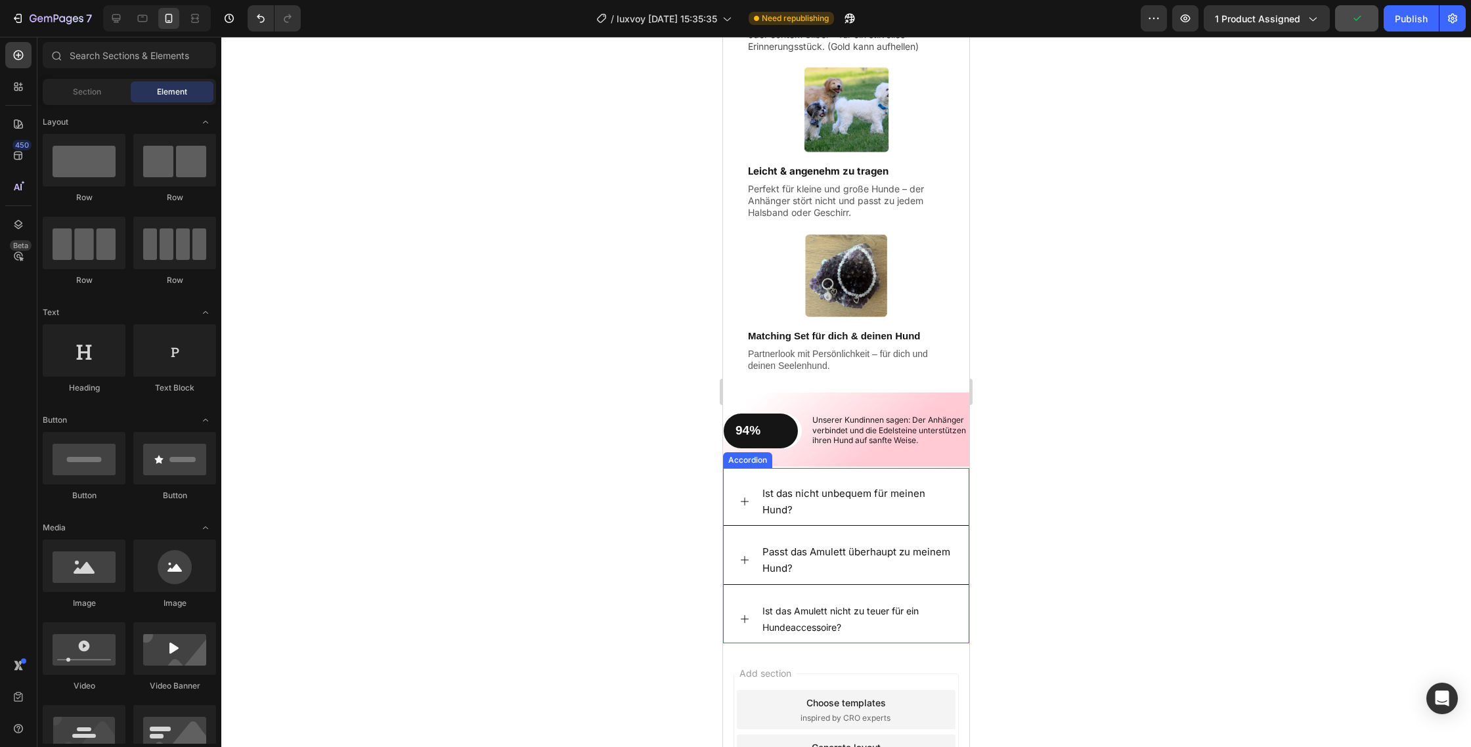
click at [769, 480] on div "Ist das nicht unbequem für meinen Hund?" at bounding box center [845, 502] width 245 height 48
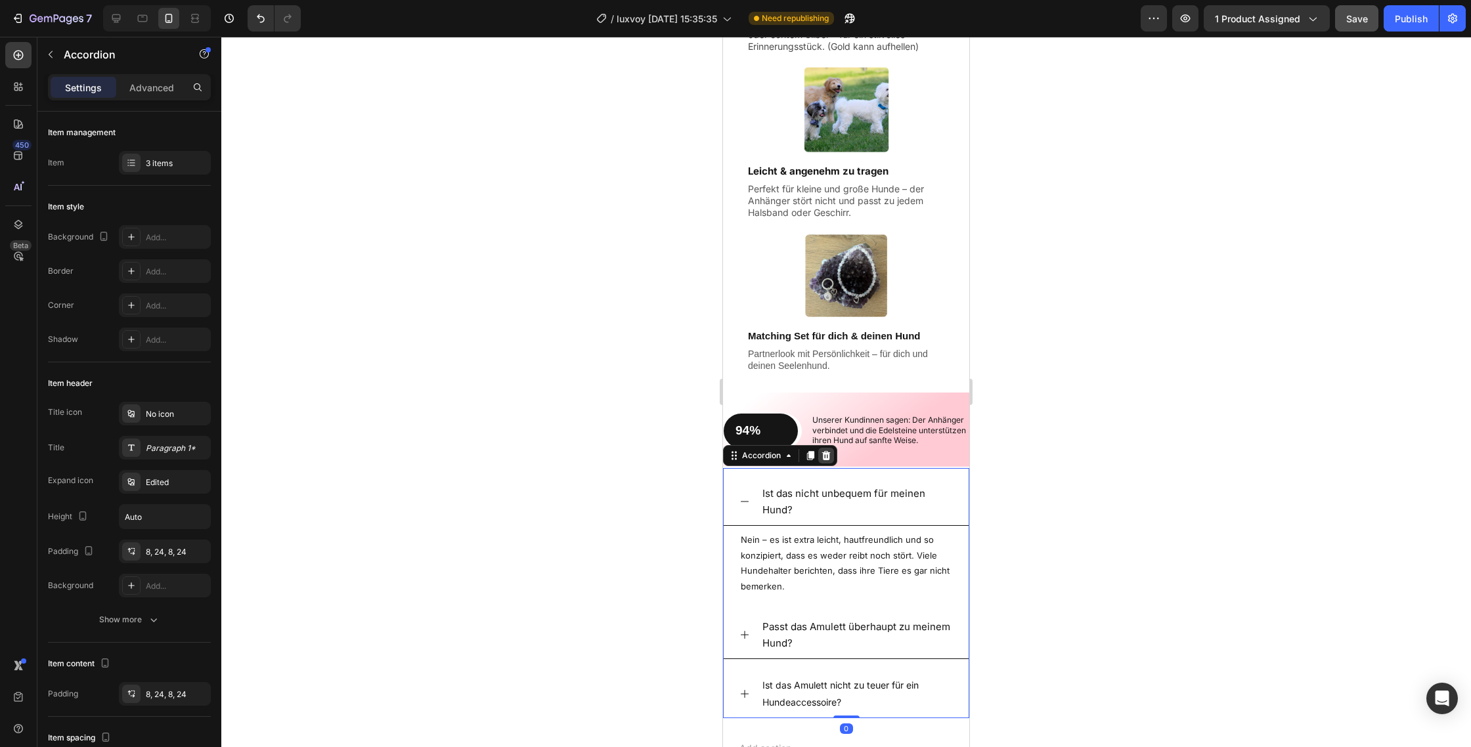
click at [825, 454] on icon at bounding box center [826, 455] width 11 height 11
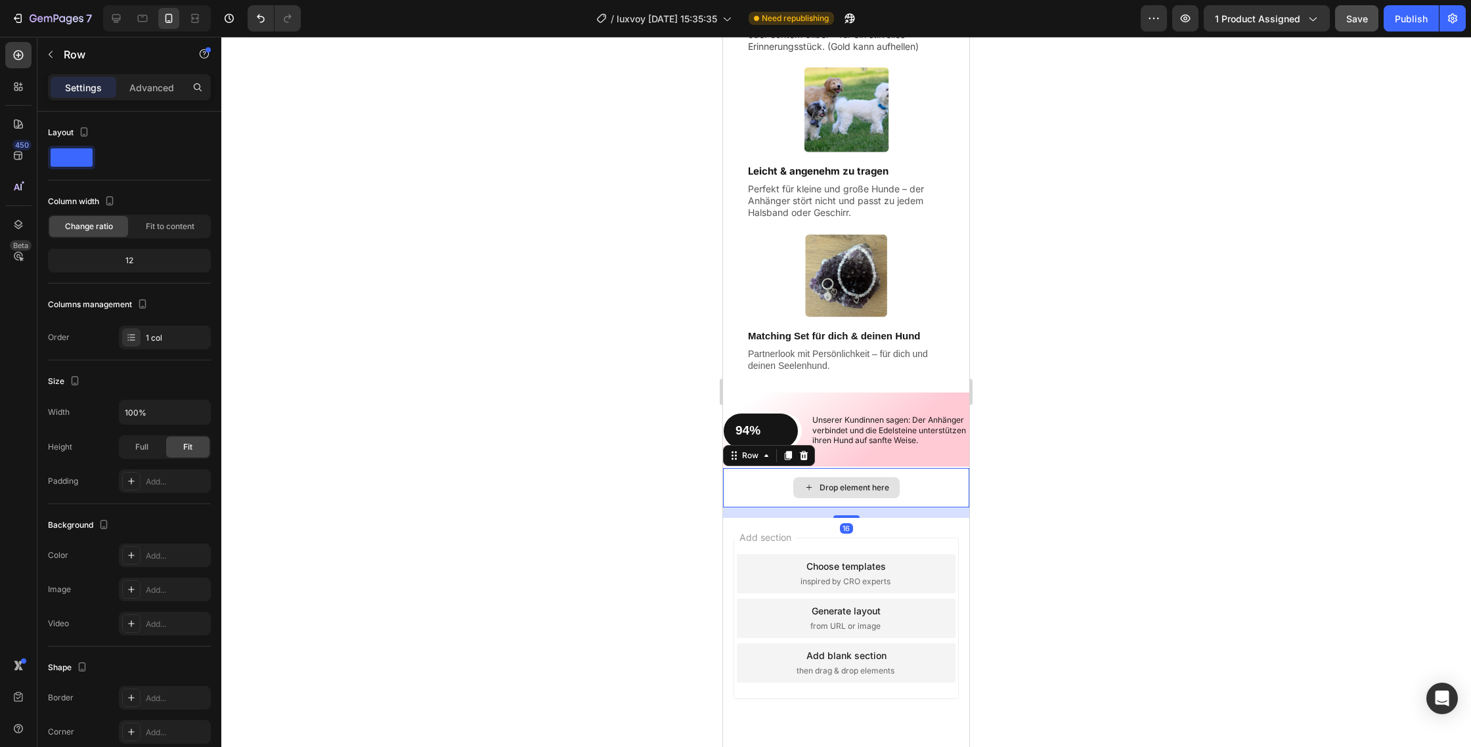
click at [782, 488] on div "Drop element here" at bounding box center [846, 487] width 246 height 39
click at [800, 450] on icon at bounding box center [803, 455] width 11 height 11
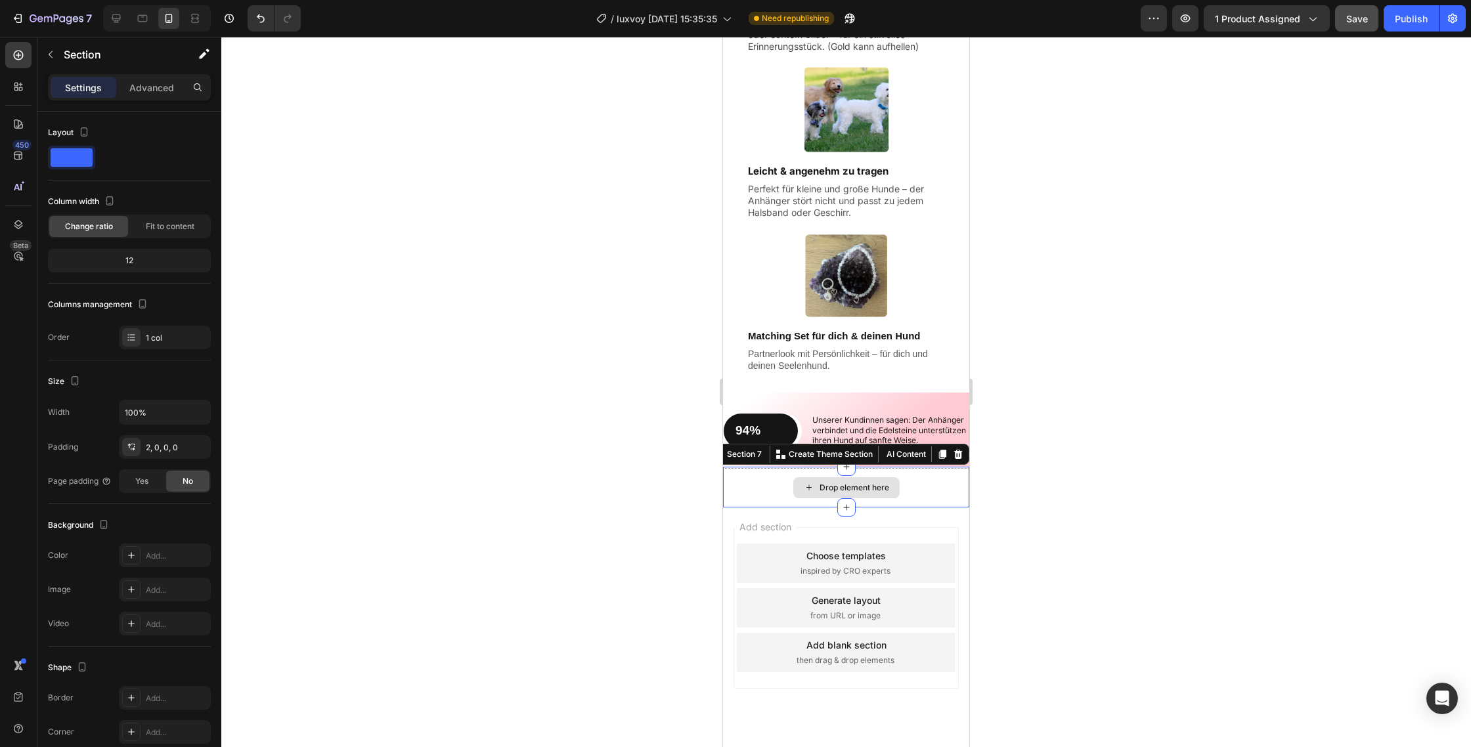
click at [754, 490] on div "Drop element here" at bounding box center [846, 487] width 246 height 39
click at [956, 456] on icon at bounding box center [958, 454] width 9 height 9
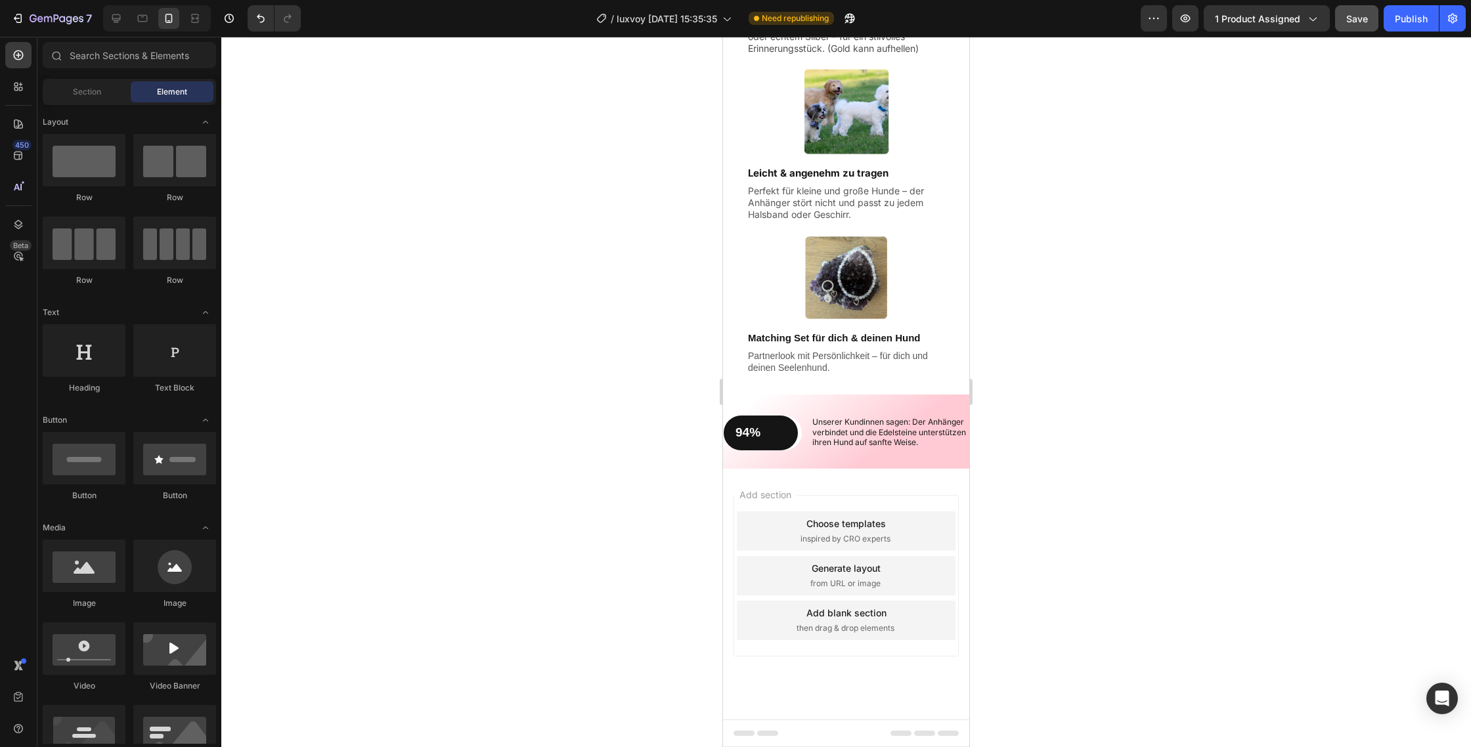
scroll to position [1785, 0]
click at [586, 489] on div at bounding box center [845, 392] width 1249 height 710
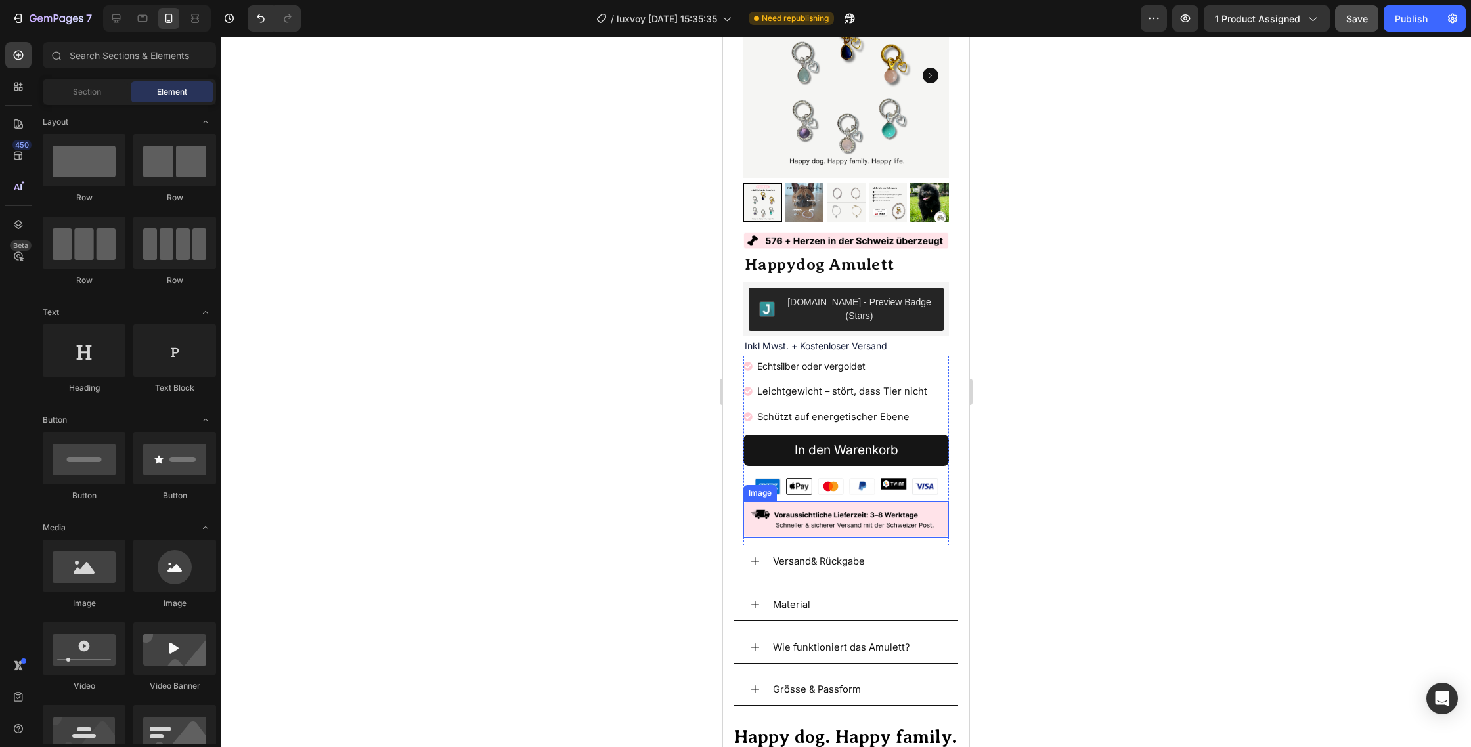
scroll to position [97, 0]
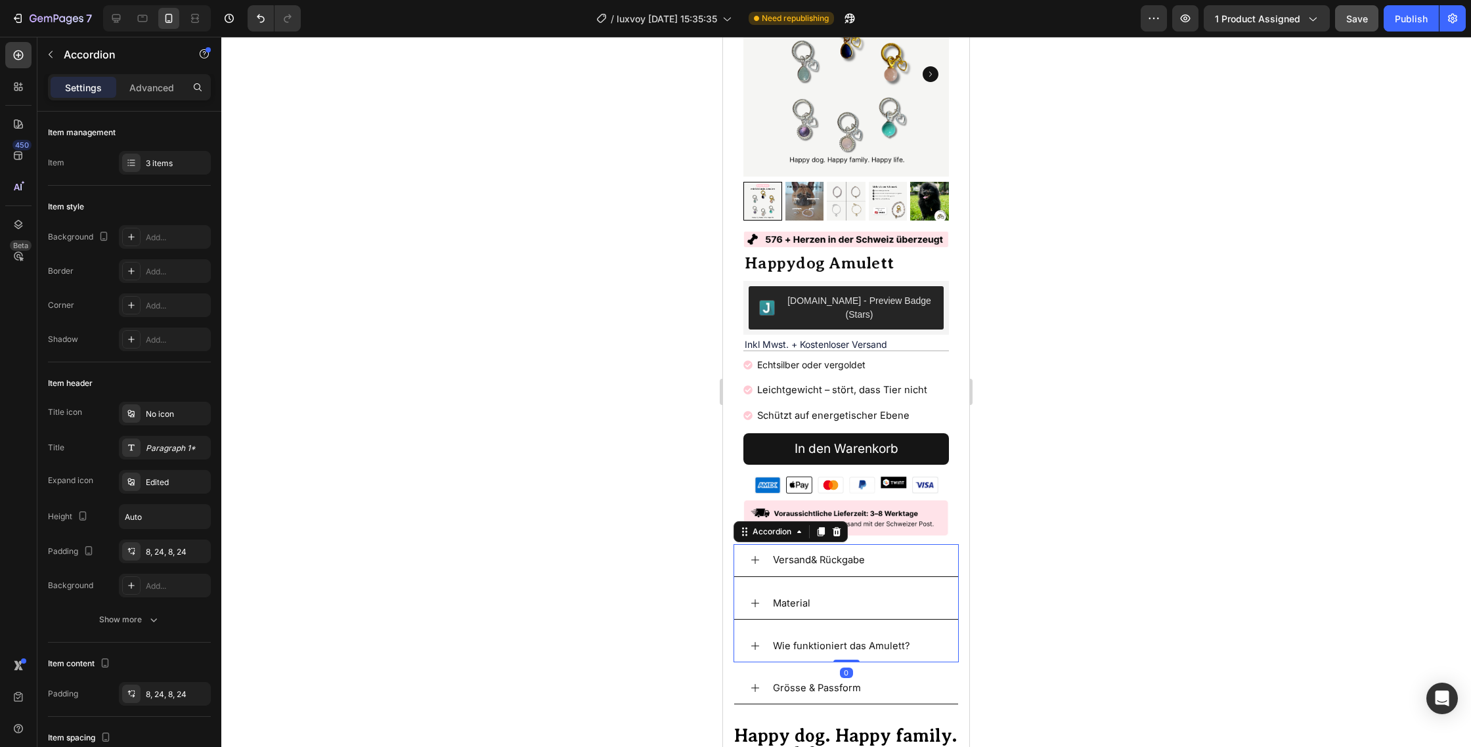
click at [753, 598] on icon at bounding box center [755, 603] width 11 height 11
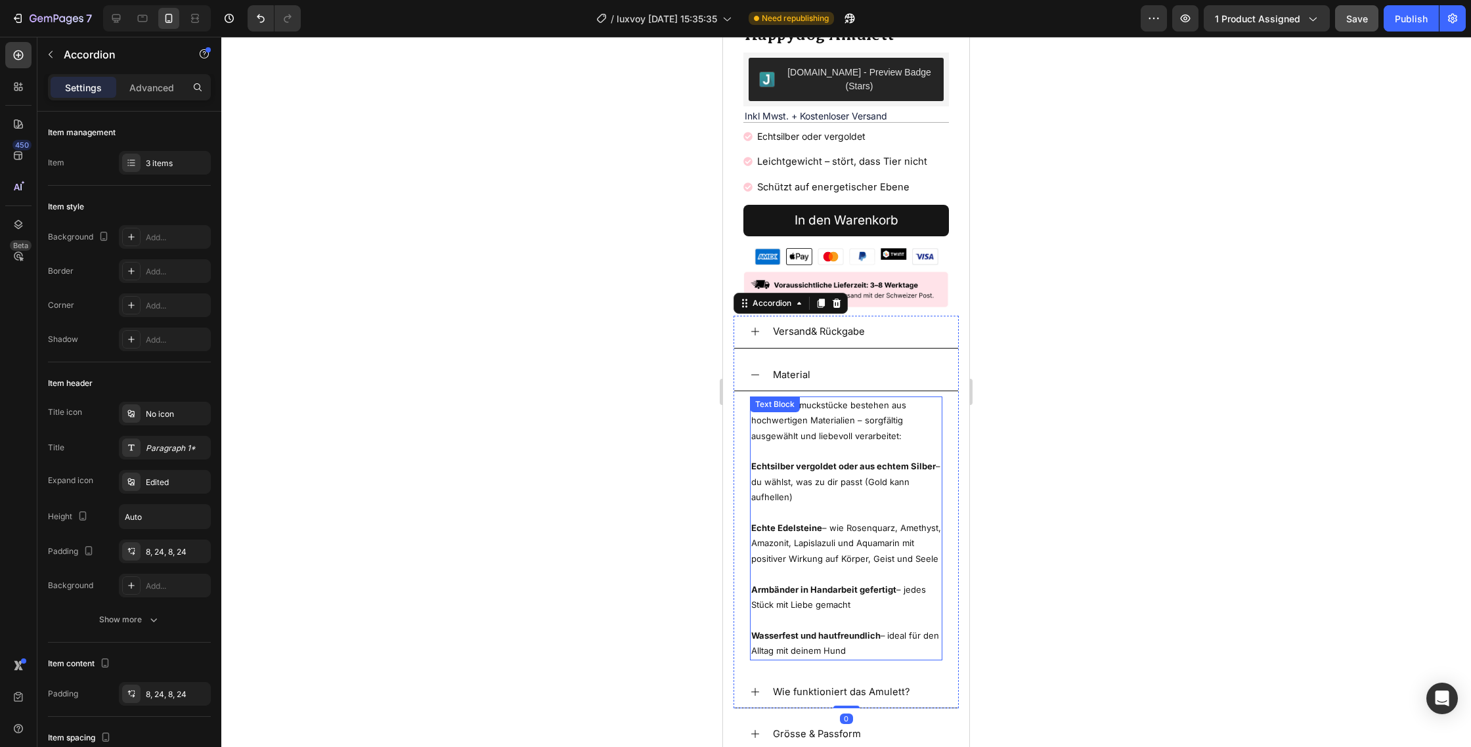
scroll to position [326, 0]
click at [751, 630] on strong "Wasserfest und hautfreundlich" at bounding box center [815, 635] width 129 height 11
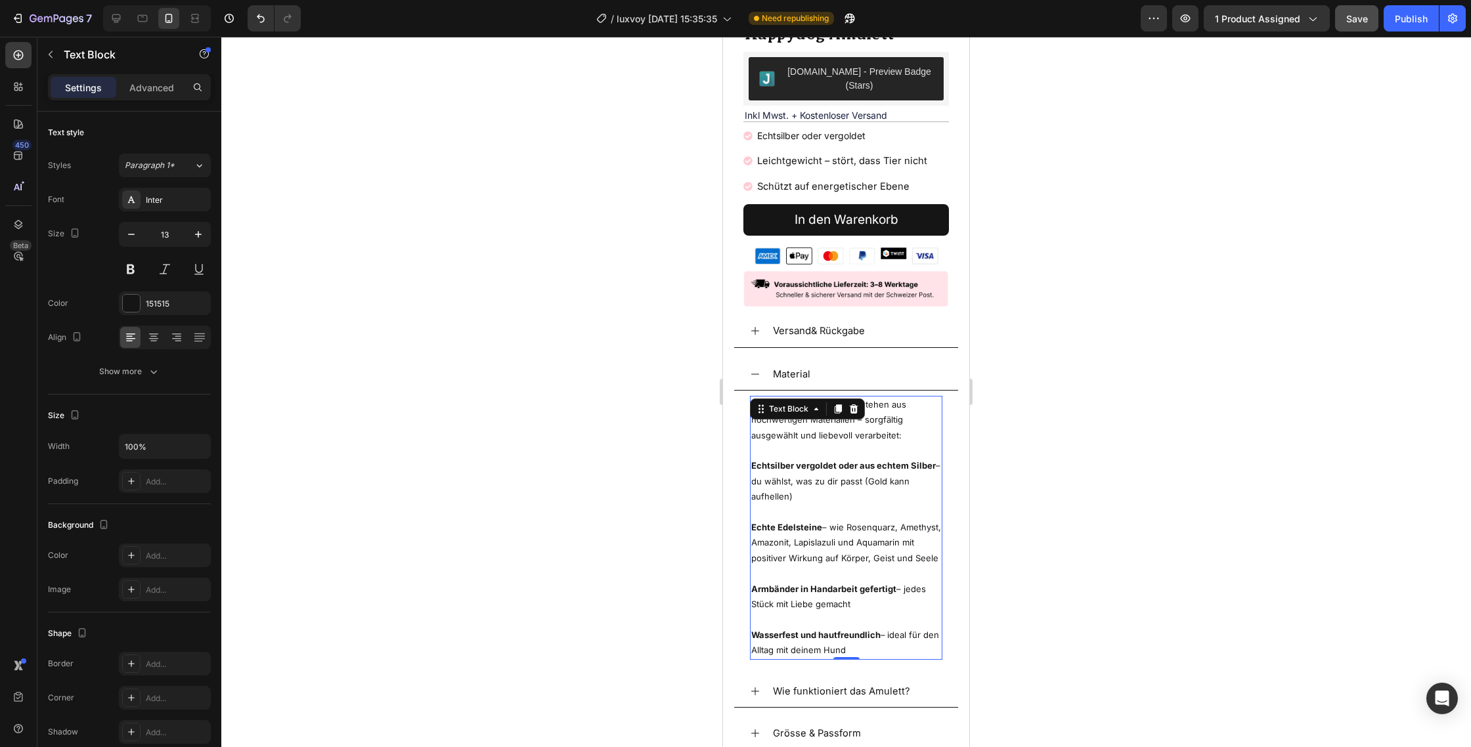
click at [754, 630] on strong "Wasserfest und hautfreundlich" at bounding box center [815, 635] width 129 height 11
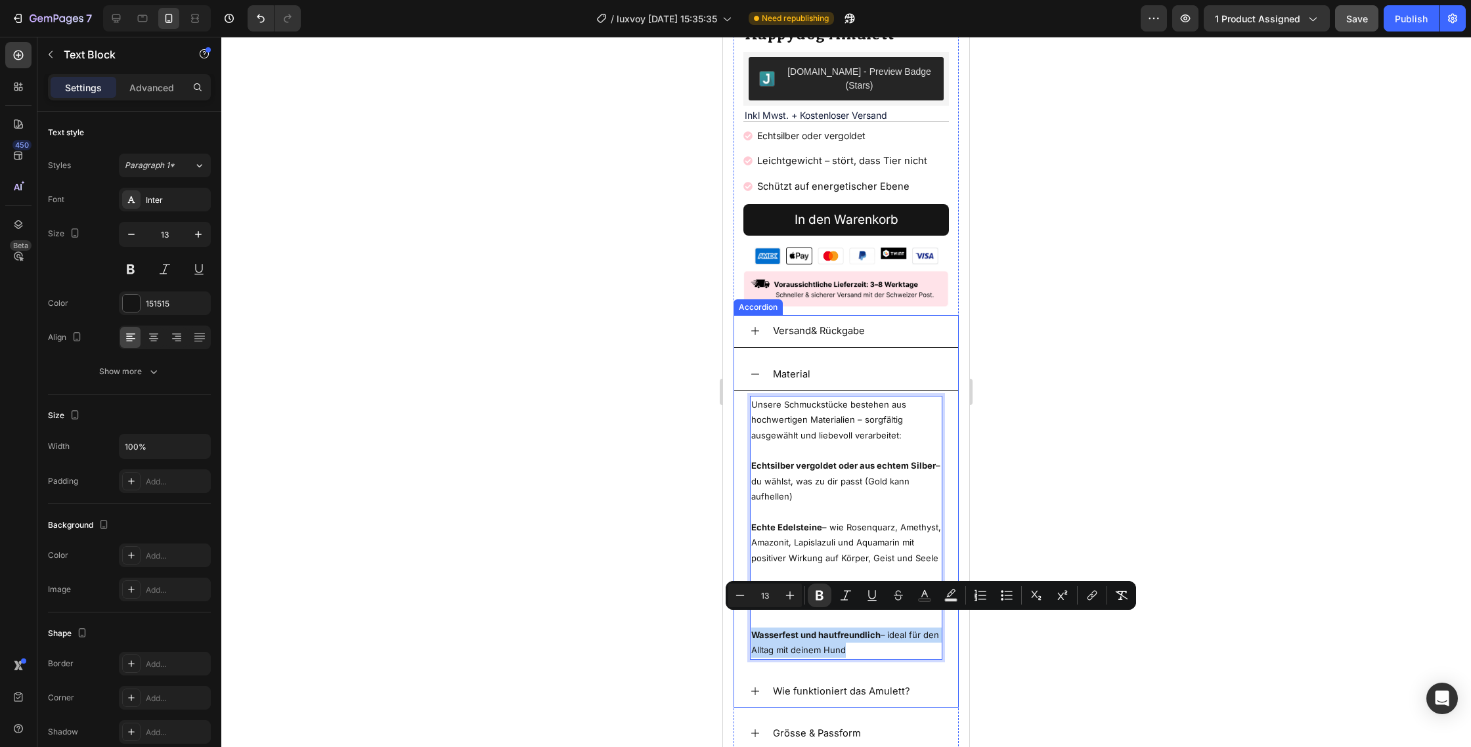
drag, startPoint x: 754, startPoint y: 619, endPoint x: 878, endPoint y: 646, distance: 127.0
click at [878, 646] on div "Unsere Schmuckstücke bestehen aus hochwertigen Materialien – sorgfältig ausgewä…" at bounding box center [846, 528] width 224 height 274
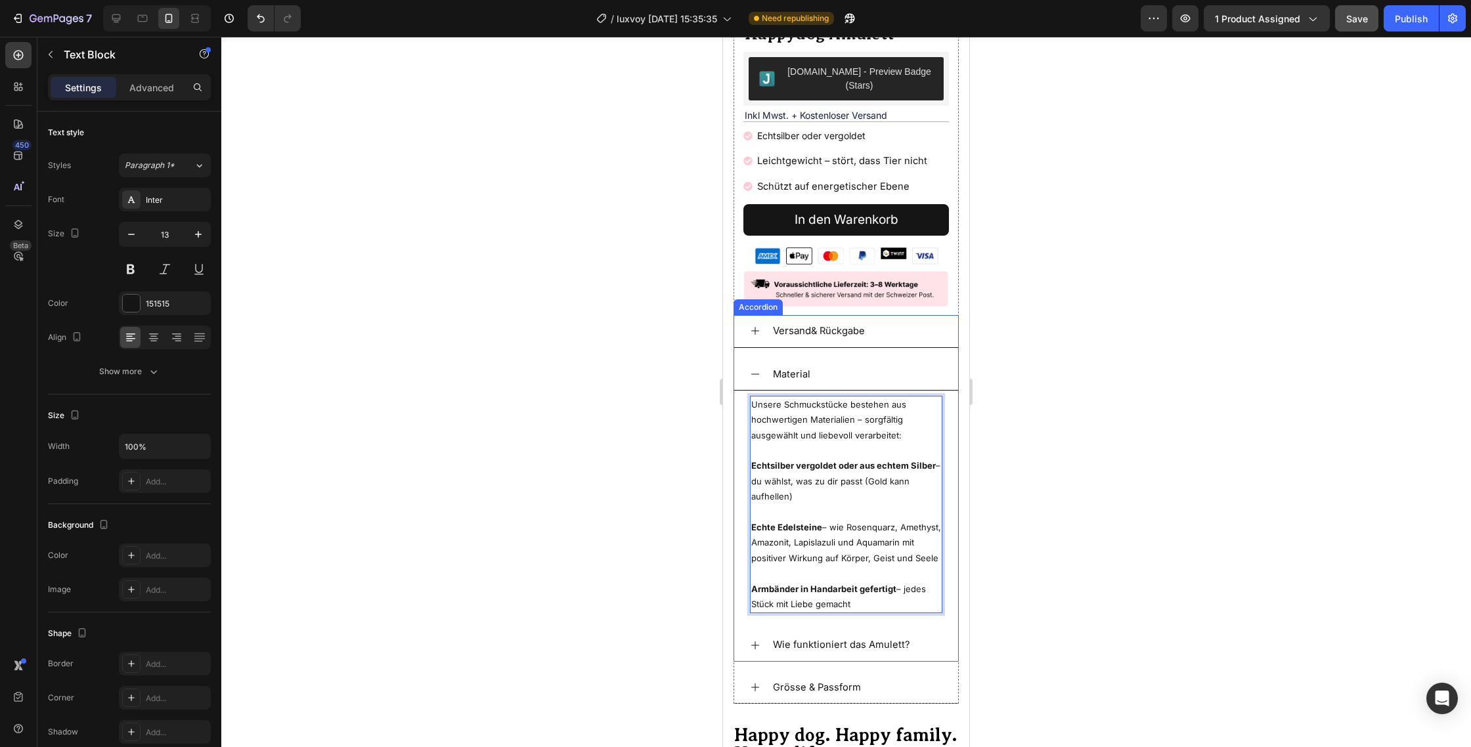
click at [746, 360] on div "Material" at bounding box center [846, 374] width 224 height 32
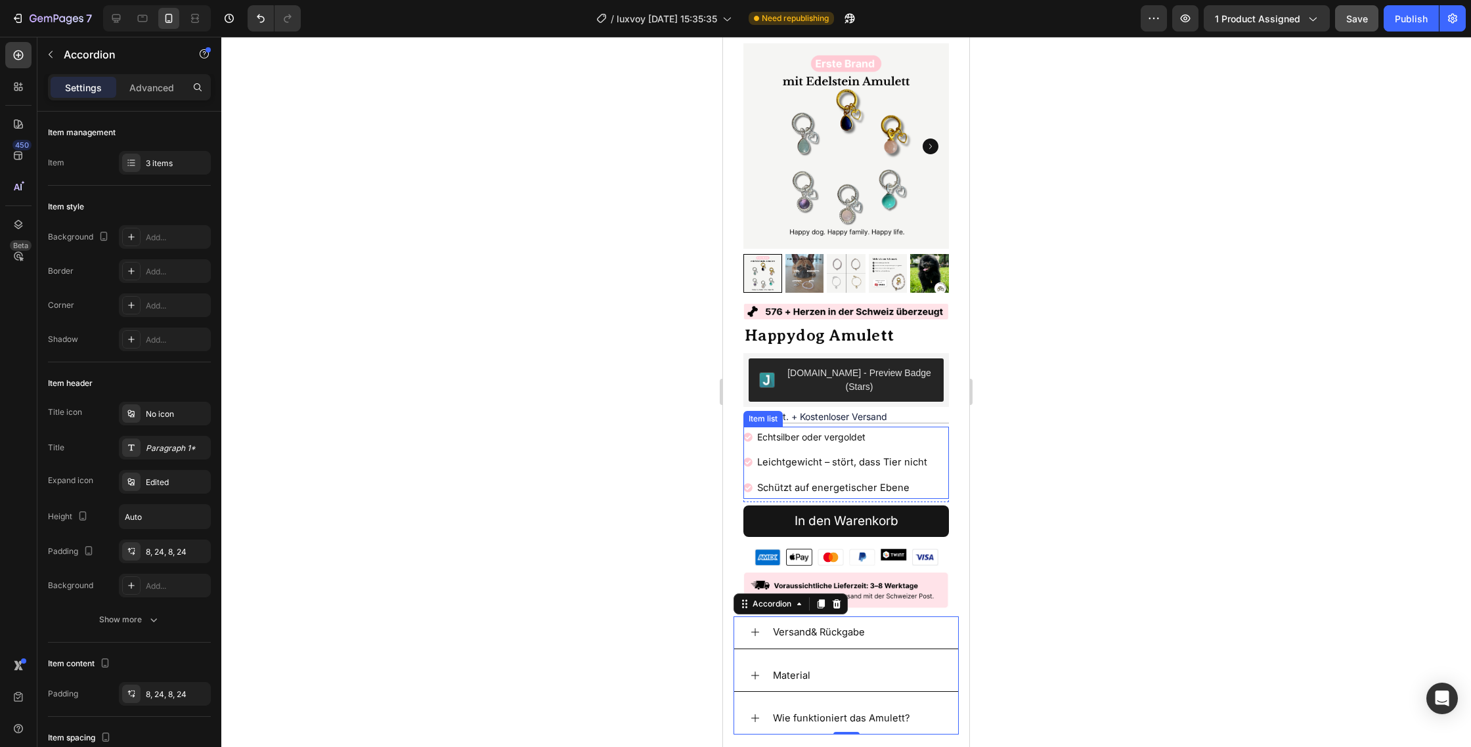
scroll to position [0, 0]
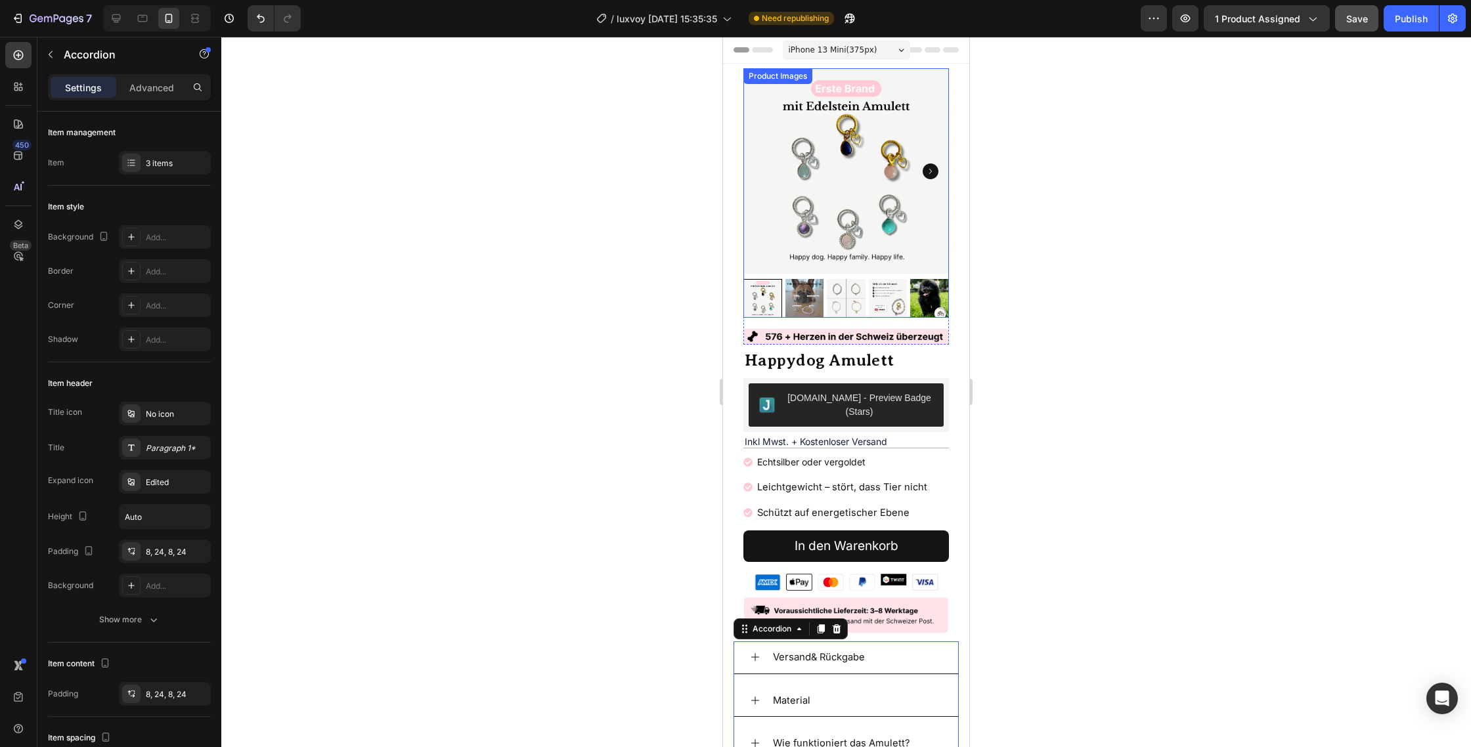
click at [932, 165] on icon "Carousel Next Arrow" at bounding box center [930, 171] width 16 height 16
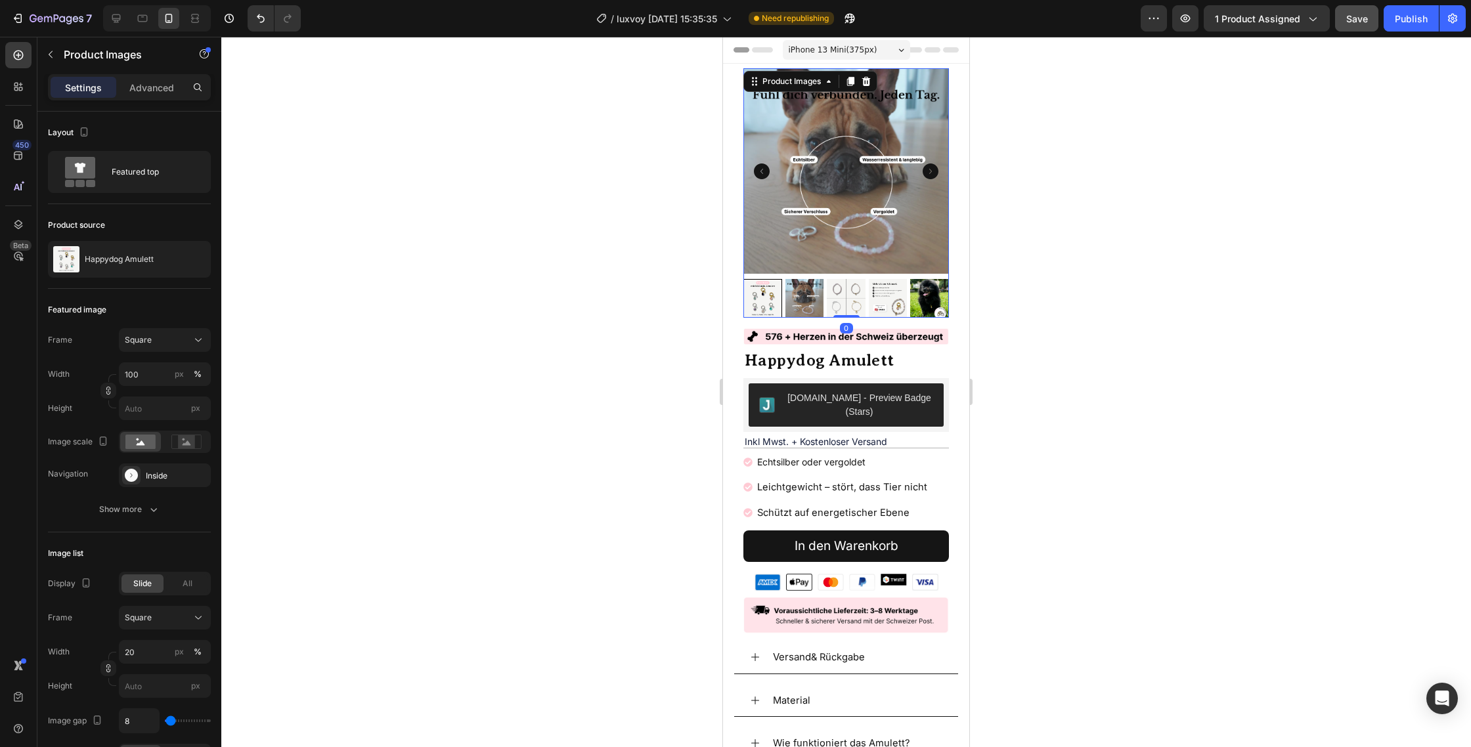
click at [932, 165] on icon "Carousel Next Arrow" at bounding box center [930, 171] width 16 height 16
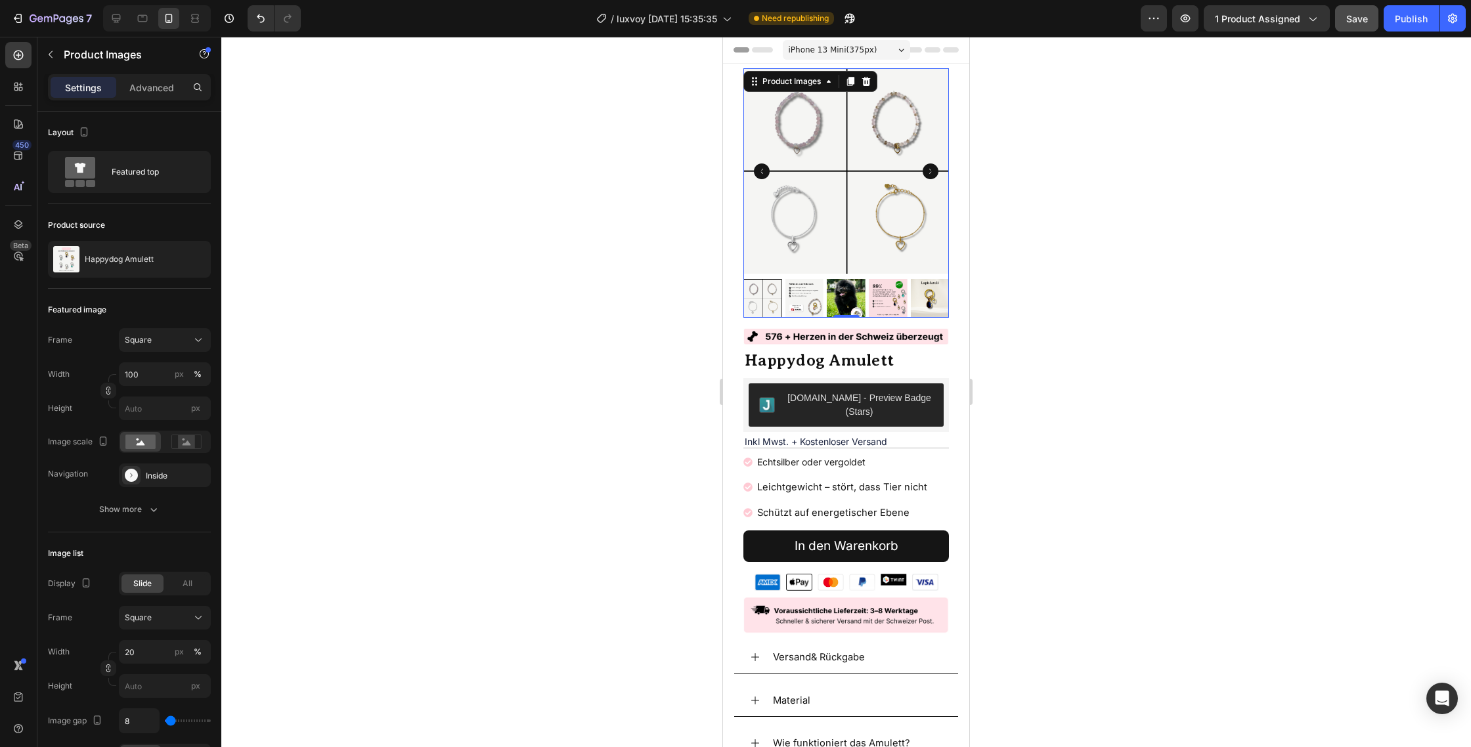
click at [763, 167] on icon "Carousel Back Arrow" at bounding box center [762, 171] width 16 height 16
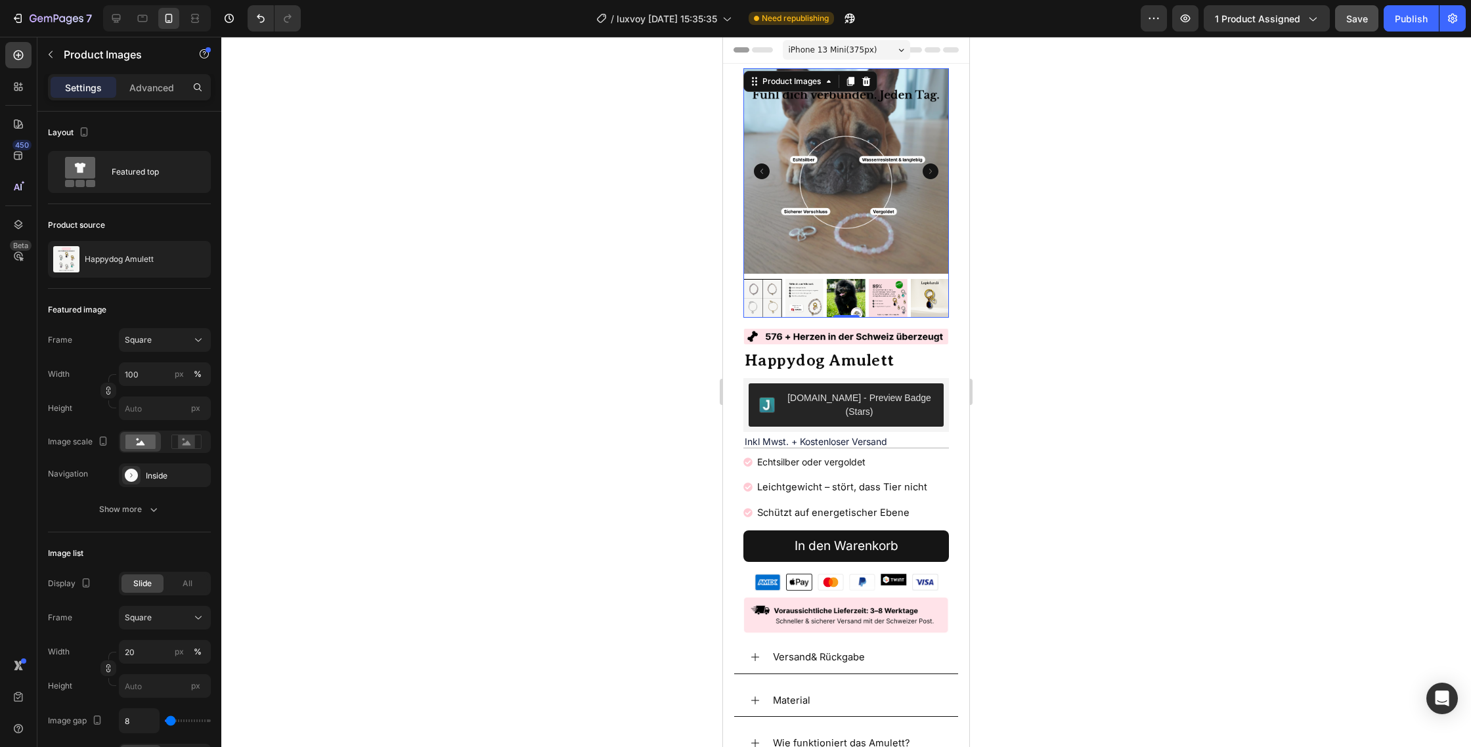
click at [763, 167] on icon "Carousel Back Arrow" at bounding box center [762, 171] width 16 height 16
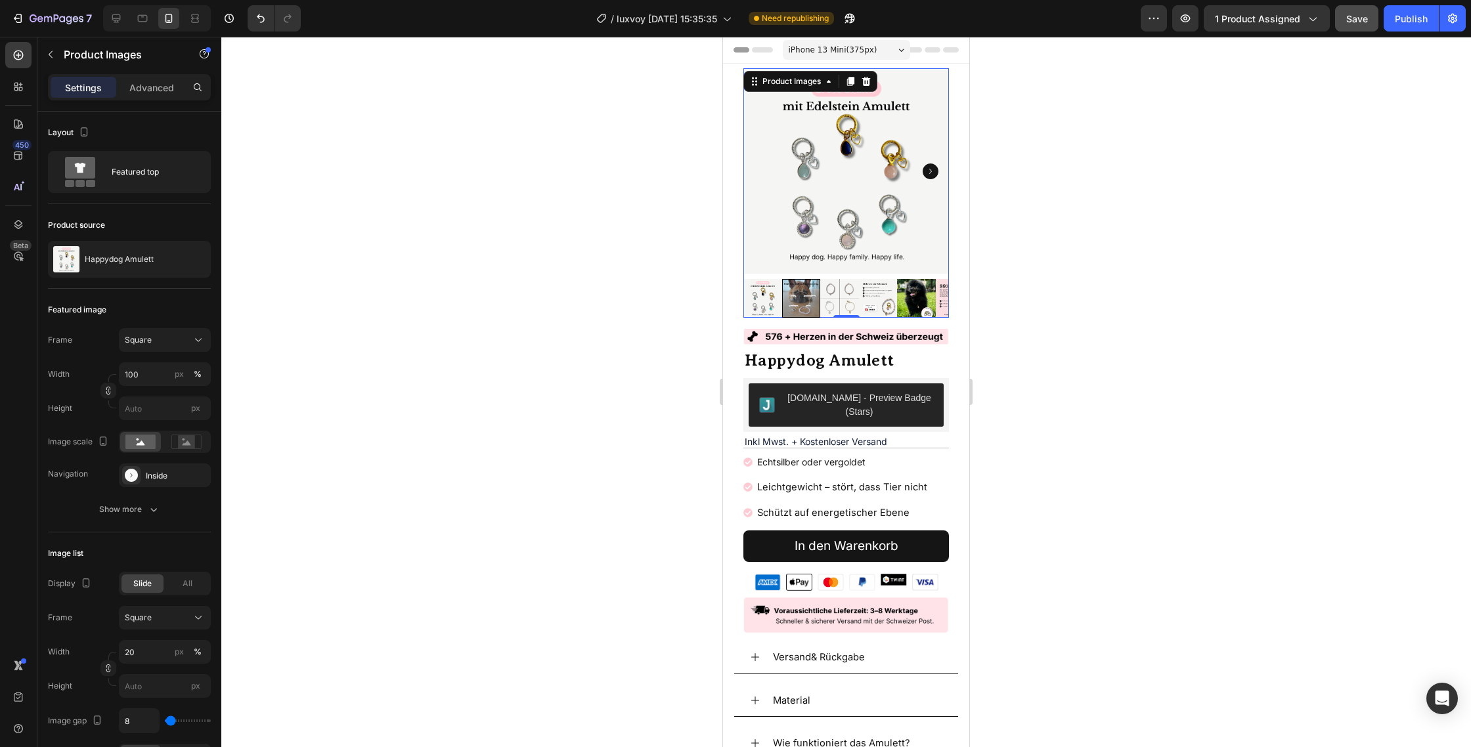
click at [763, 167] on img at bounding box center [845, 170] width 205 height 205
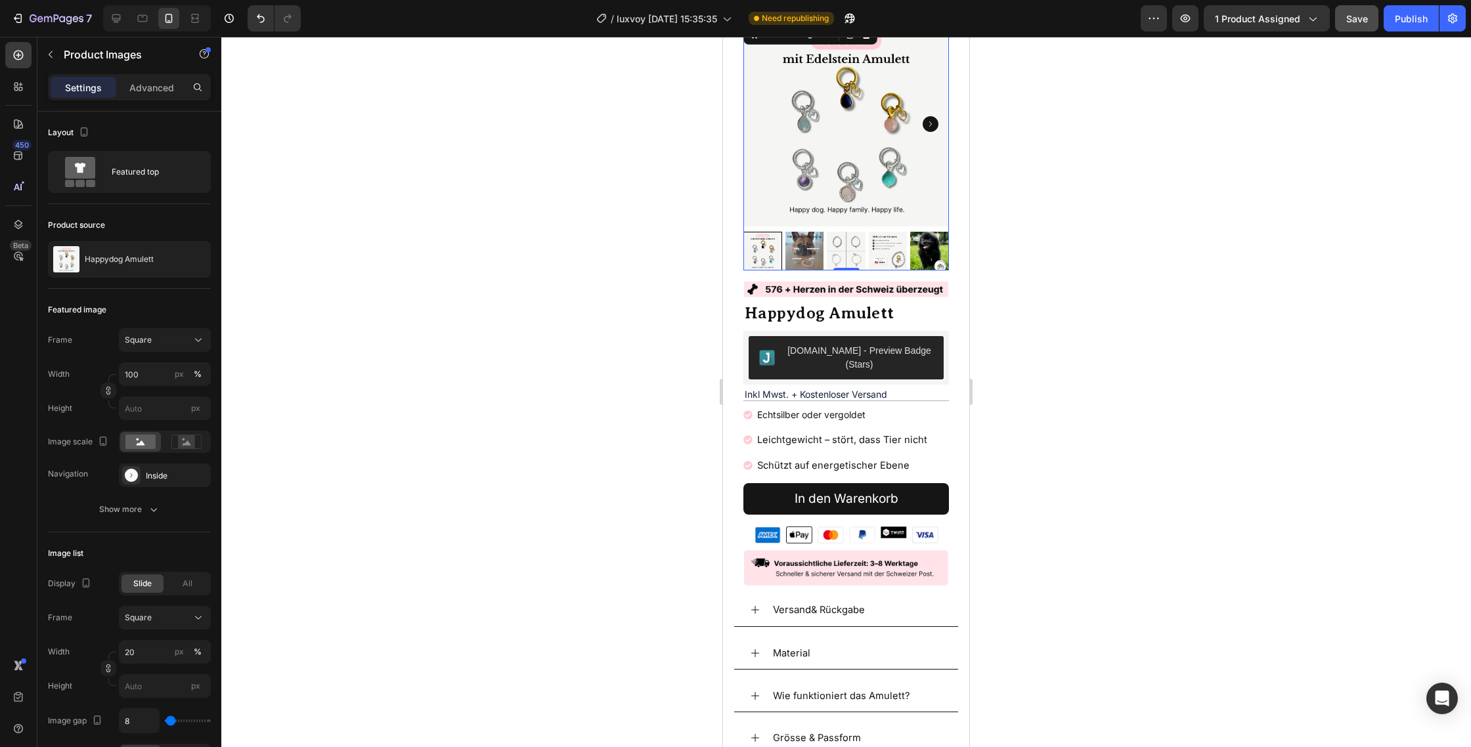
scroll to position [49, 0]
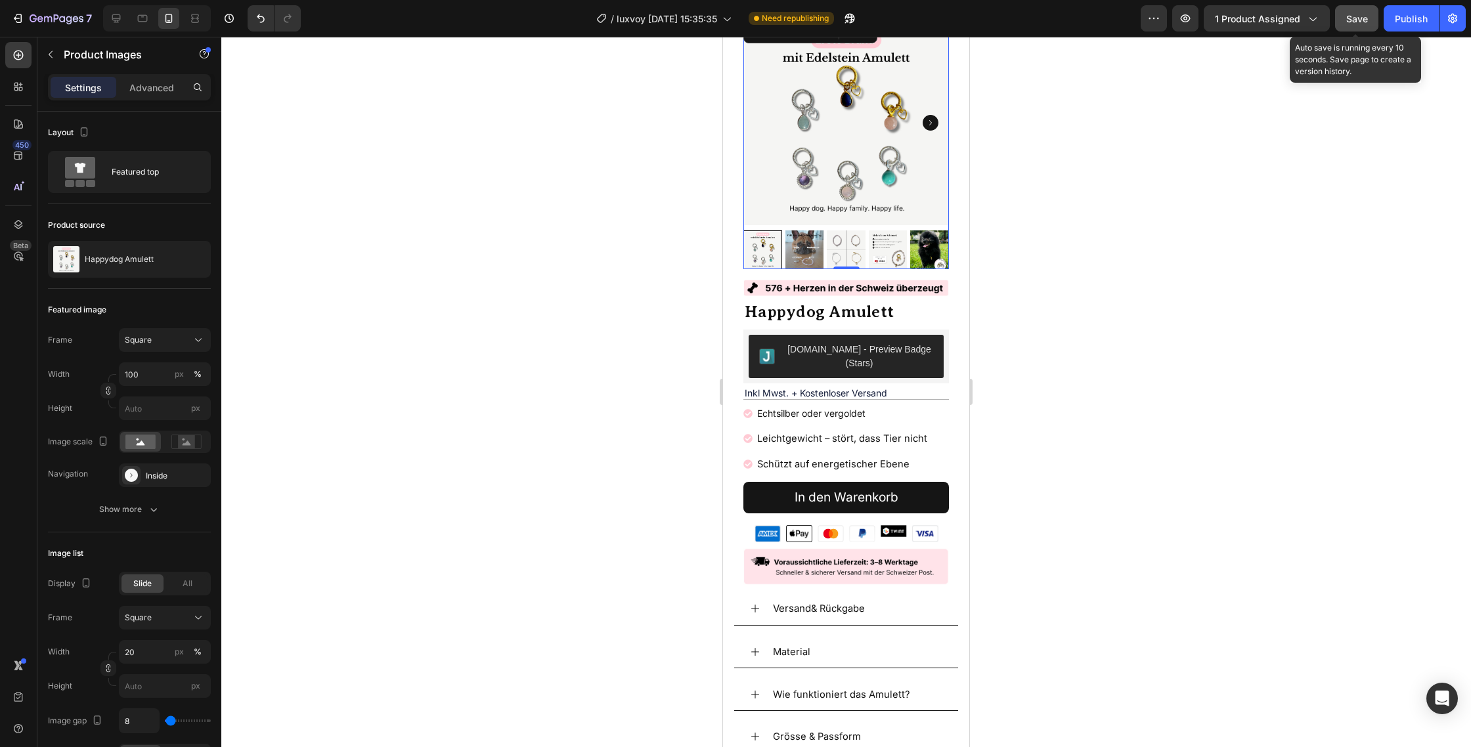
click at [1352, 25] on div "Save" at bounding box center [1357, 19] width 22 height 14
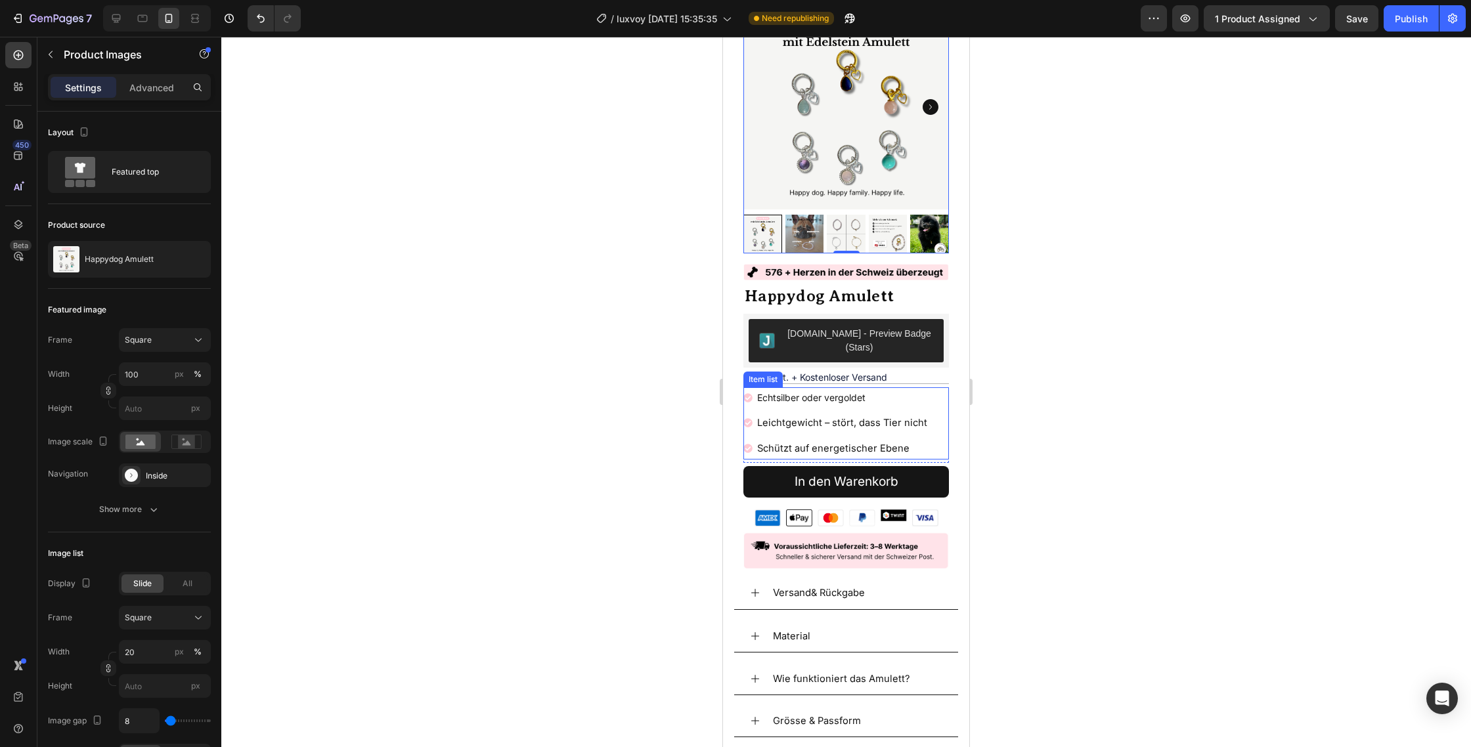
scroll to position [65, 0]
click at [840, 236] on img at bounding box center [846, 233] width 39 height 39
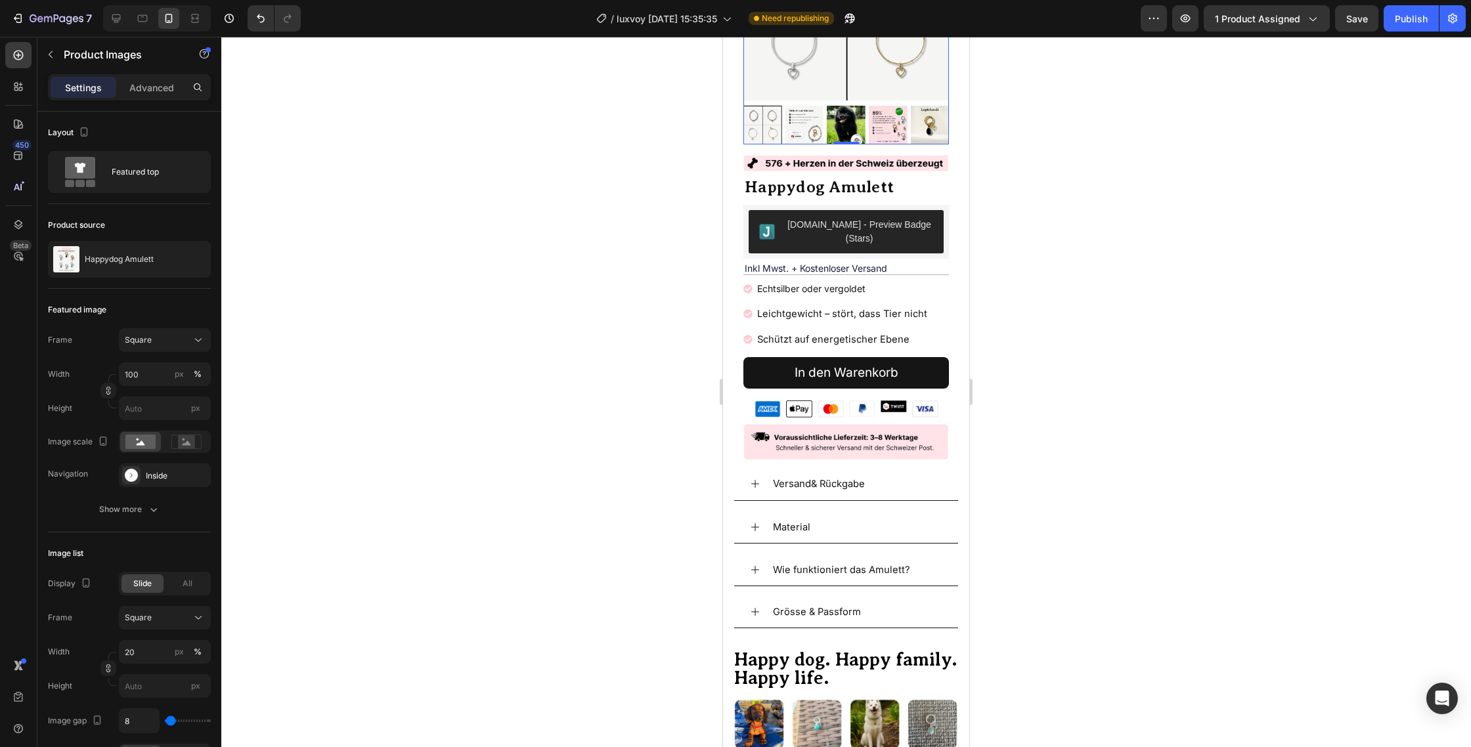
scroll to position [160, 0]
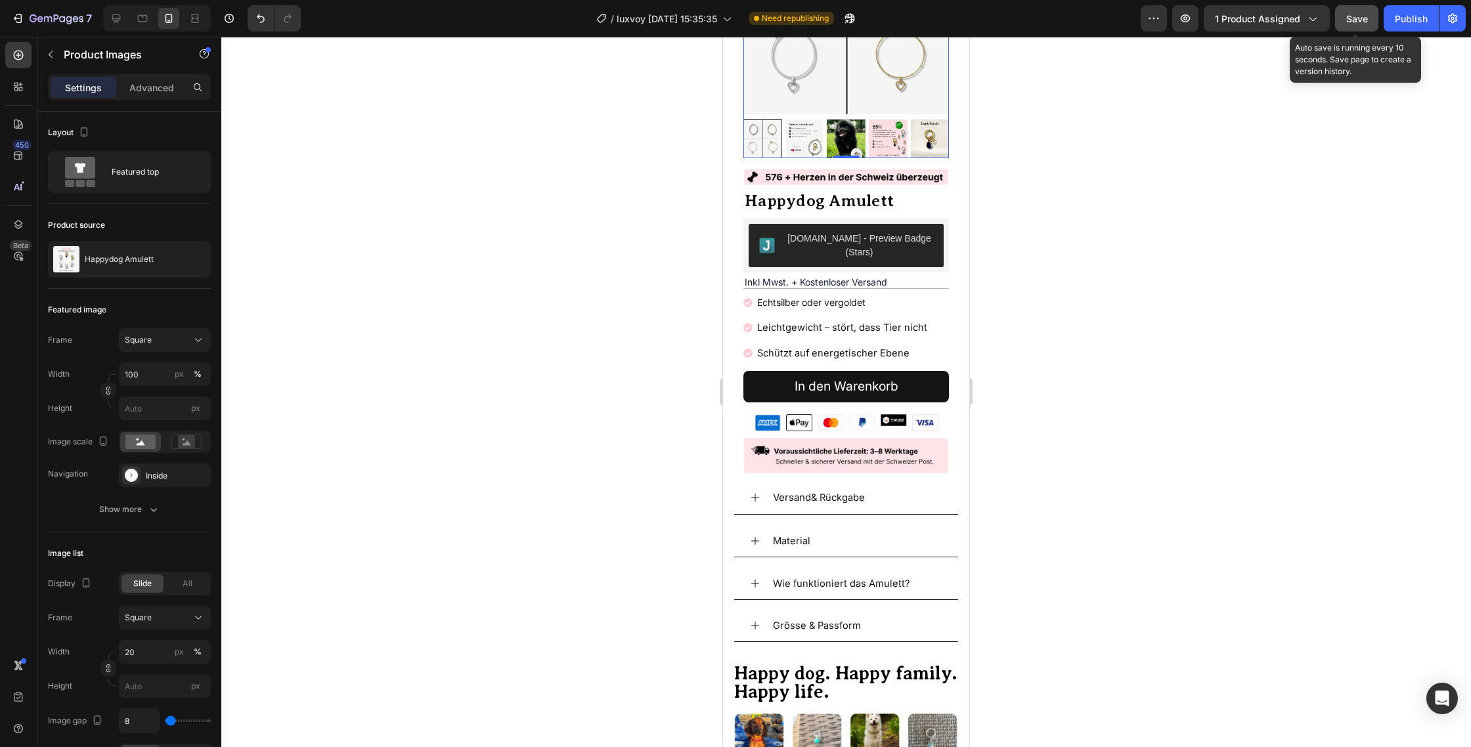
click at [1364, 28] on button "Save" at bounding box center [1356, 18] width 43 height 26
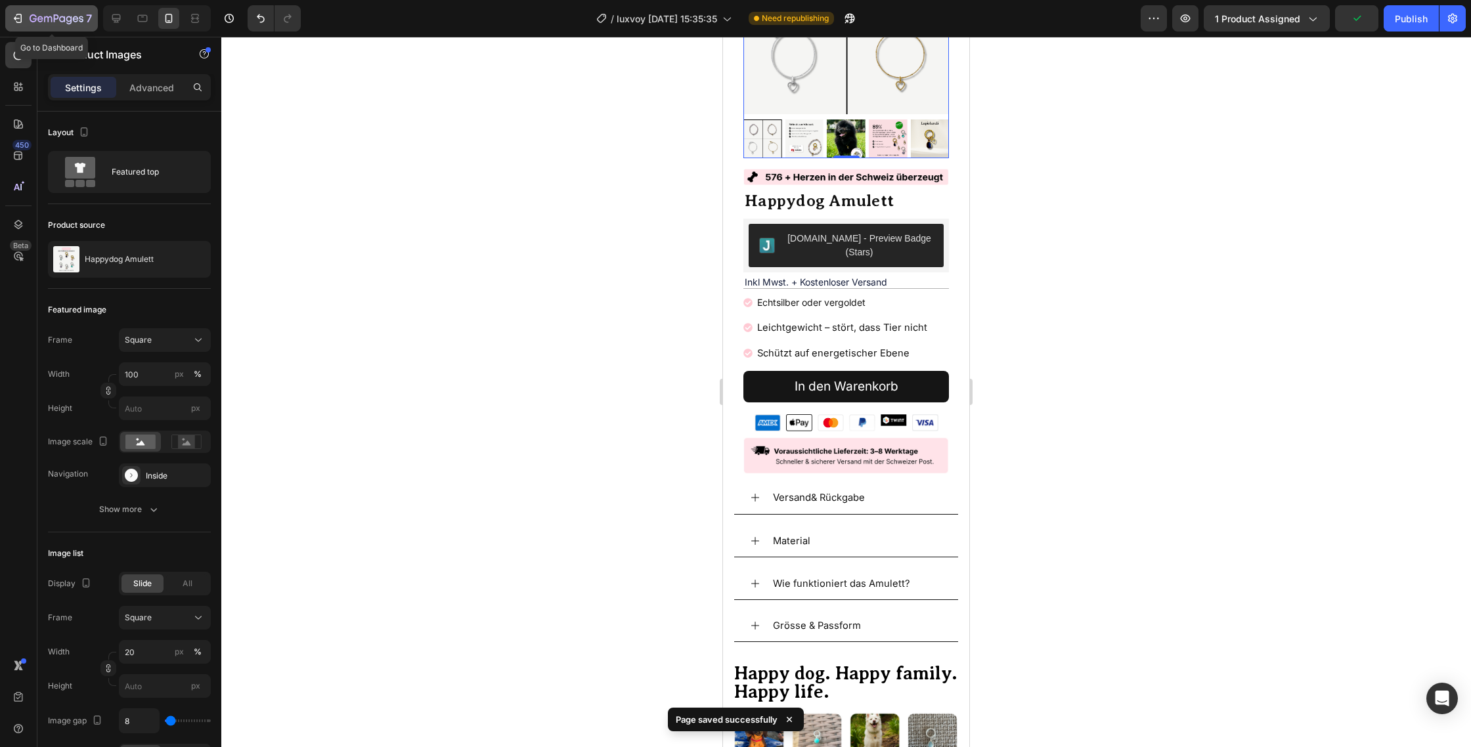
click at [59, 16] on icon "button" at bounding box center [57, 19] width 54 height 11
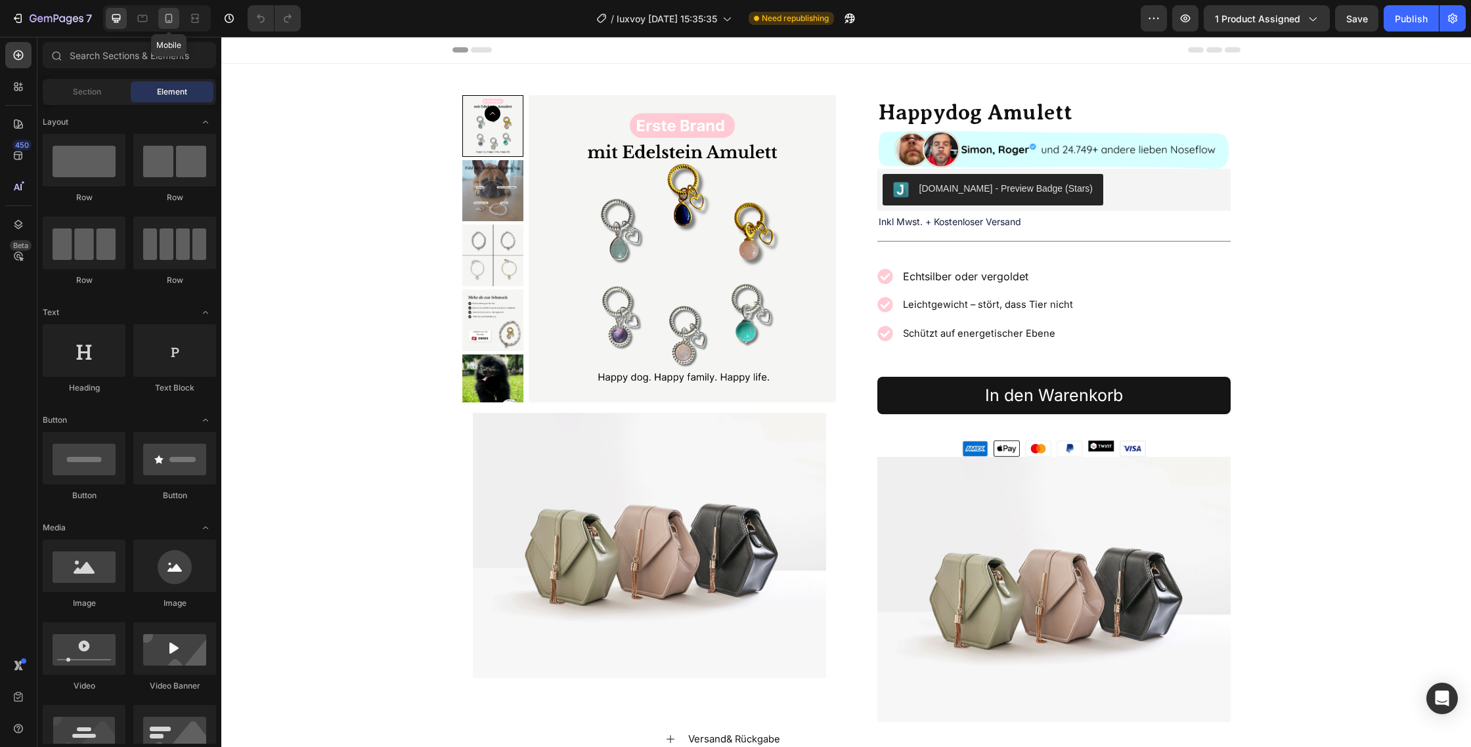
click at [167, 28] on div at bounding box center [168, 18] width 21 height 21
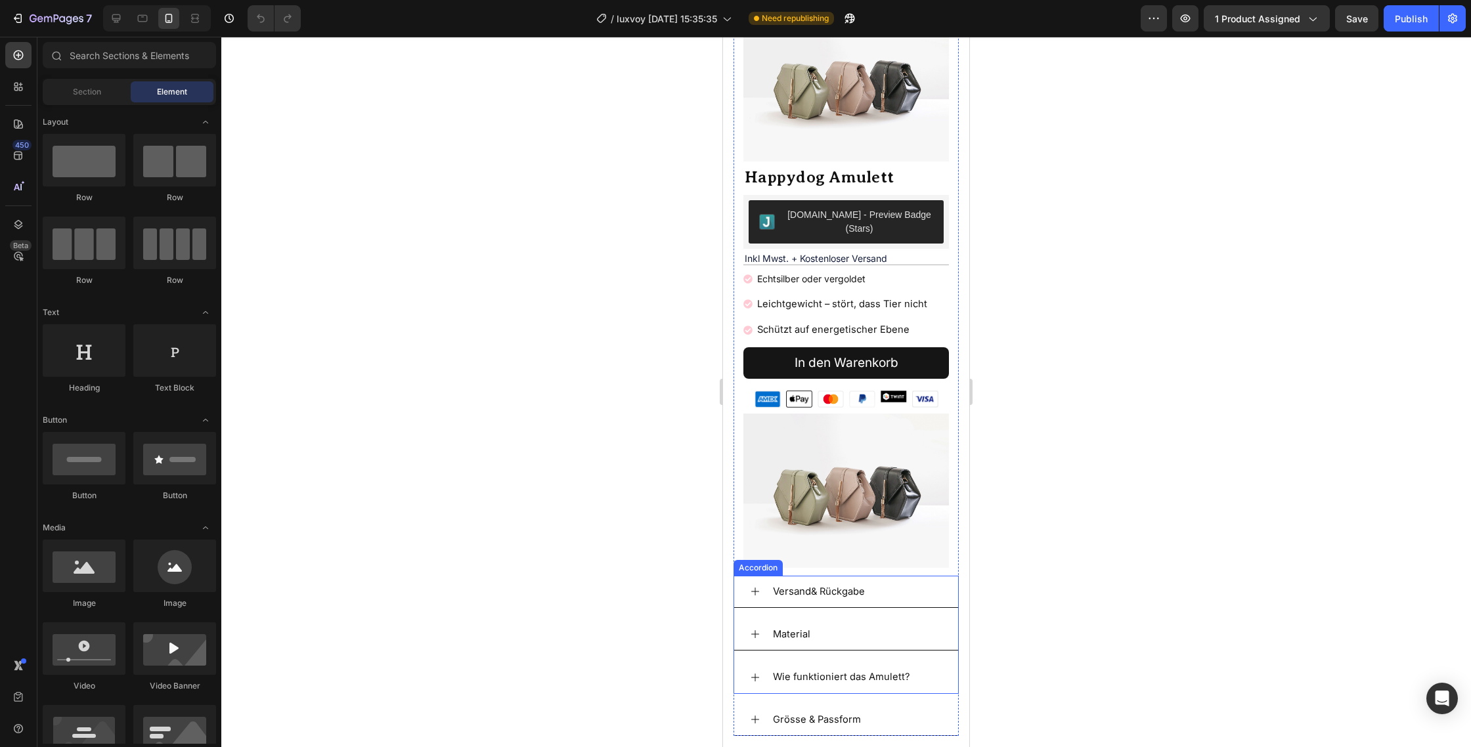
scroll to position [323, 0]
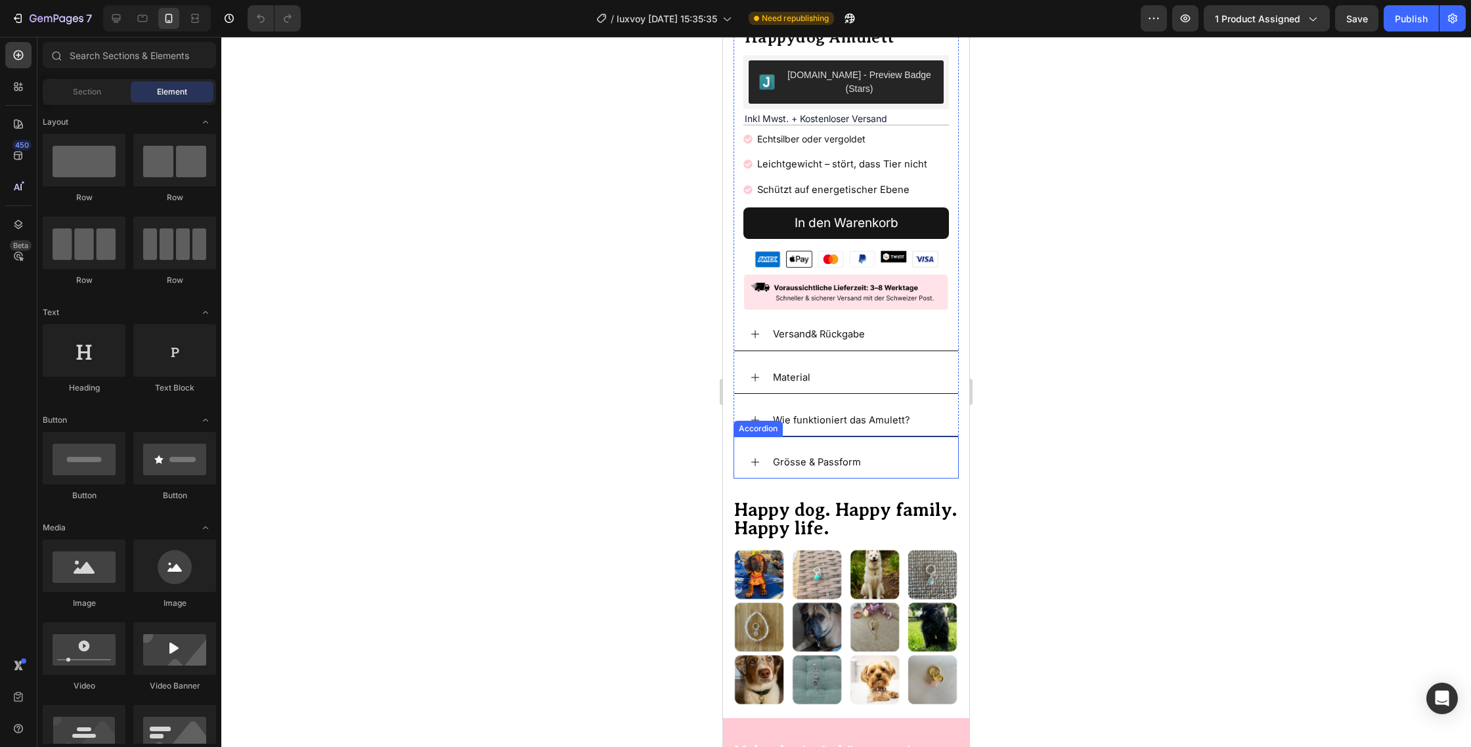
click at [754, 457] on icon at bounding box center [755, 462] width 11 height 11
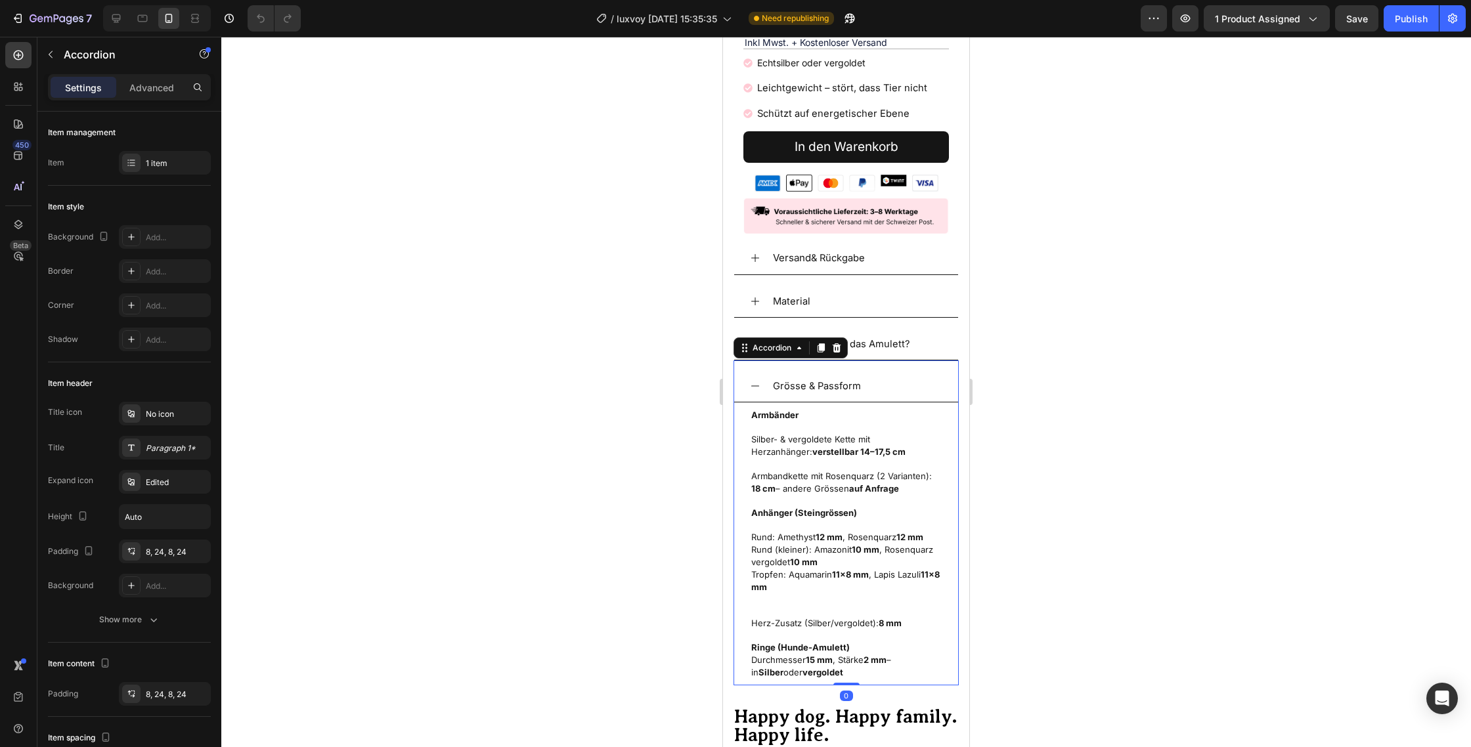
scroll to position [401, 0]
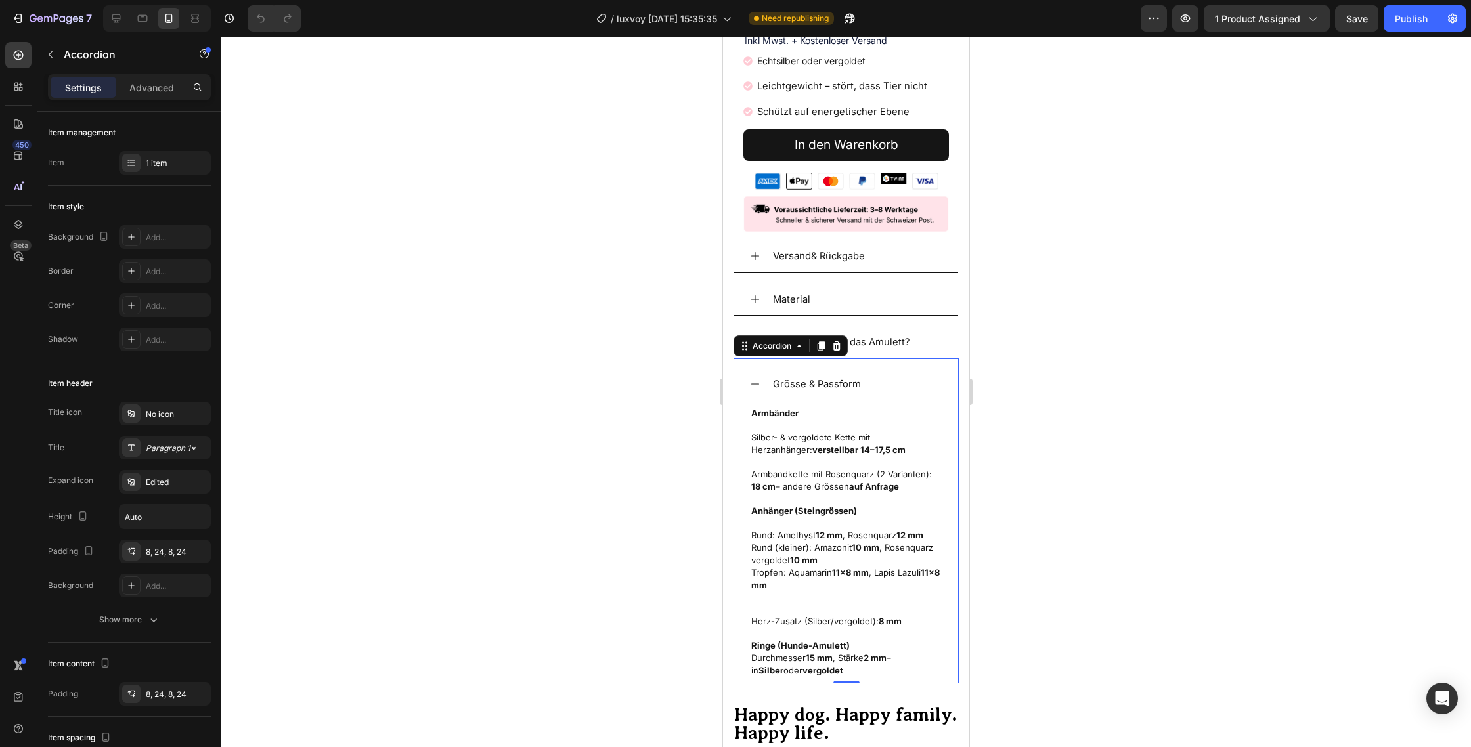
click at [756, 368] on div "Grösse & Passform" at bounding box center [846, 384] width 224 height 32
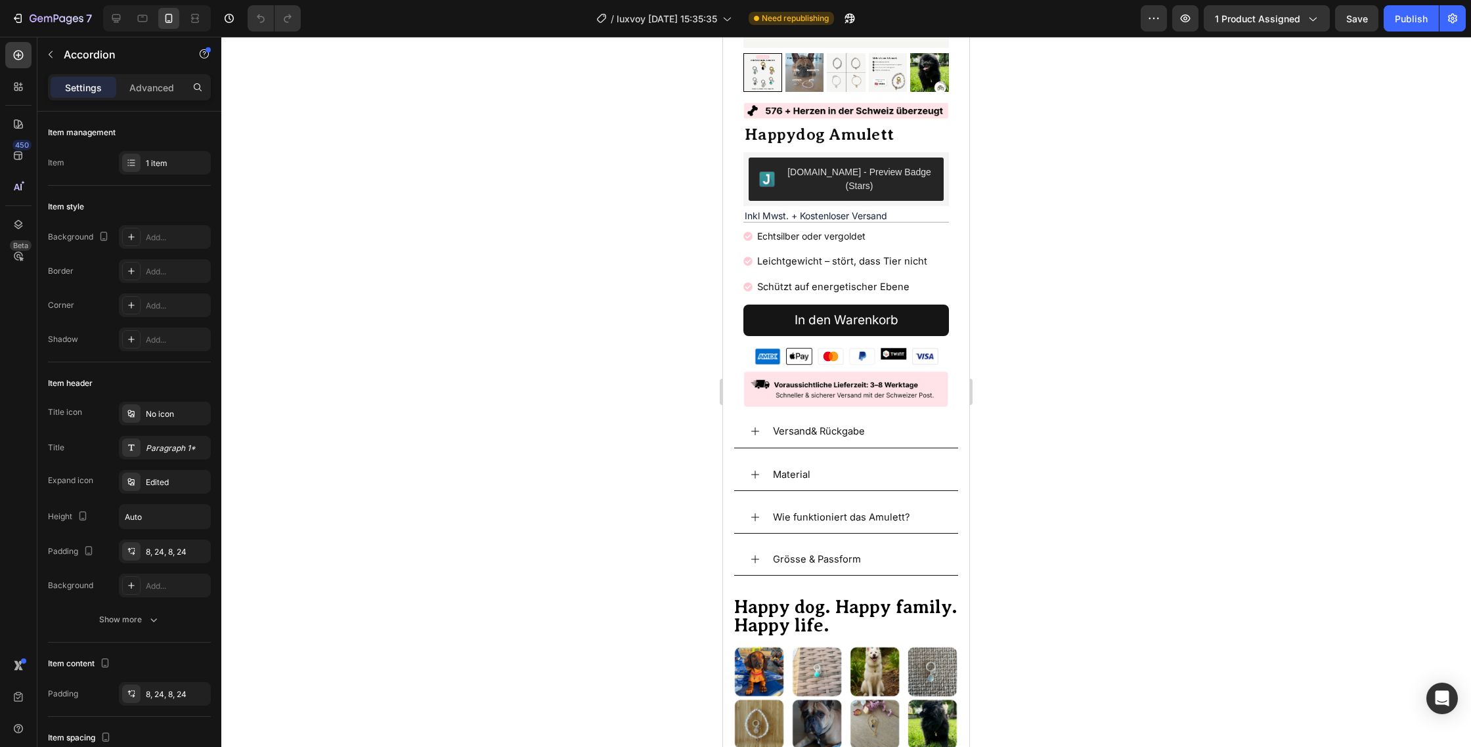
scroll to position [238, 0]
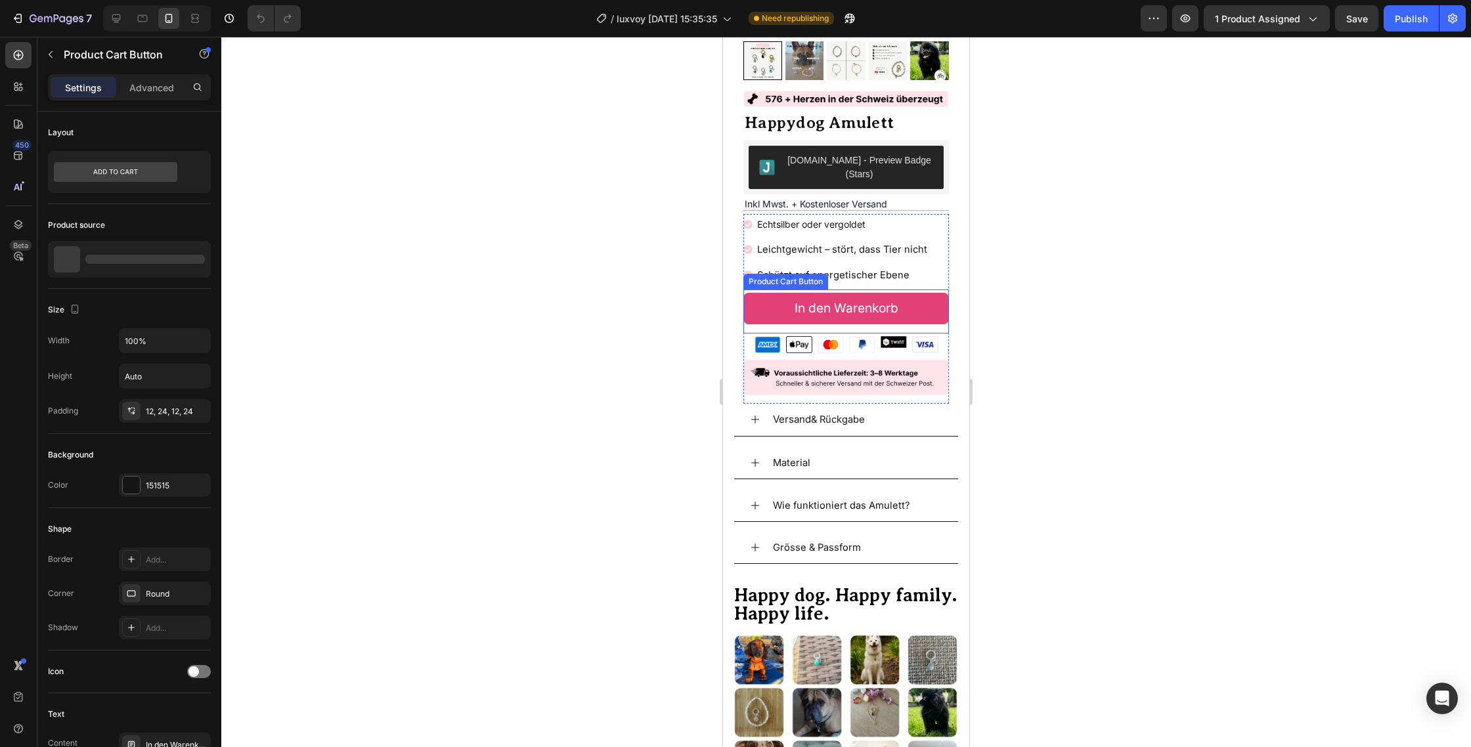
click at [765, 296] on button "In den Warenkorb" at bounding box center [845, 309] width 205 height 32
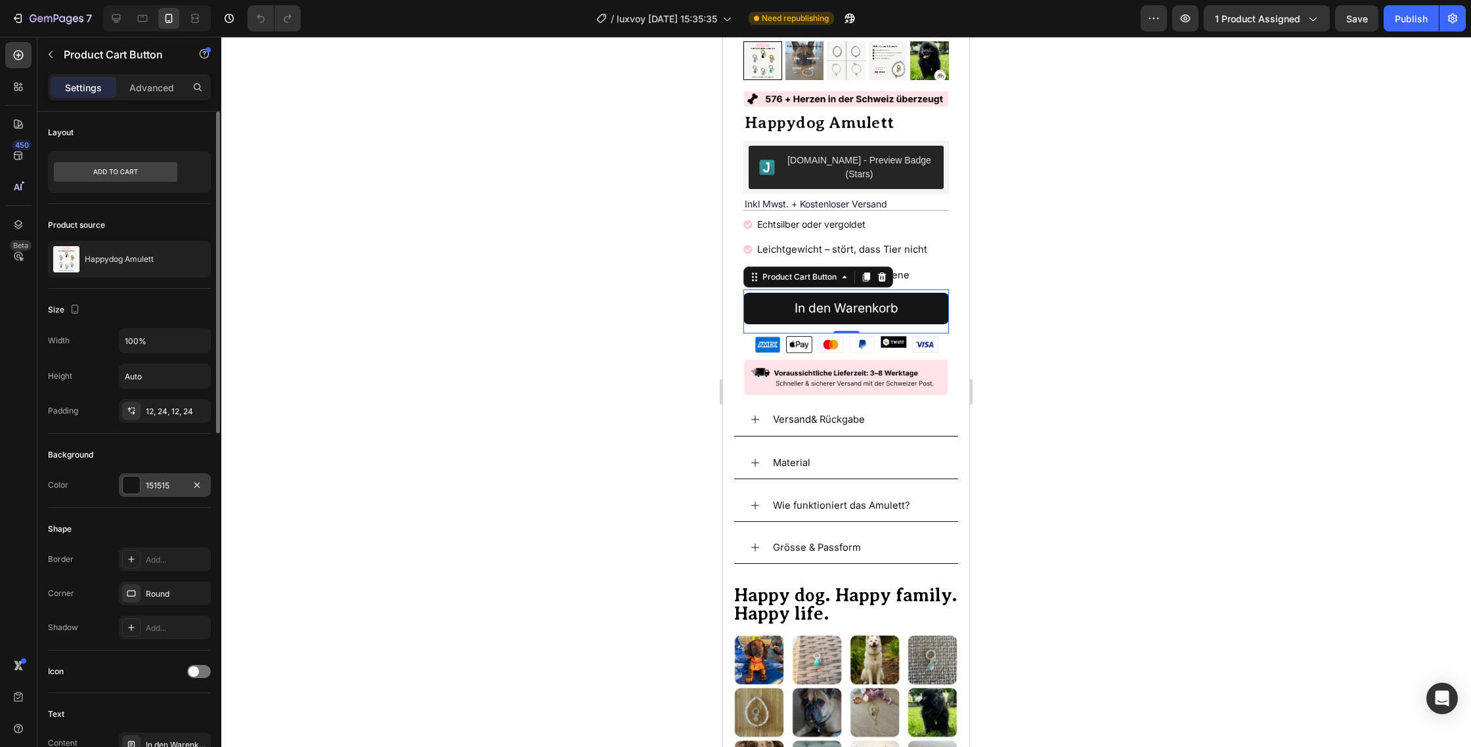
click at [177, 487] on div "151515" at bounding box center [165, 486] width 38 height 12
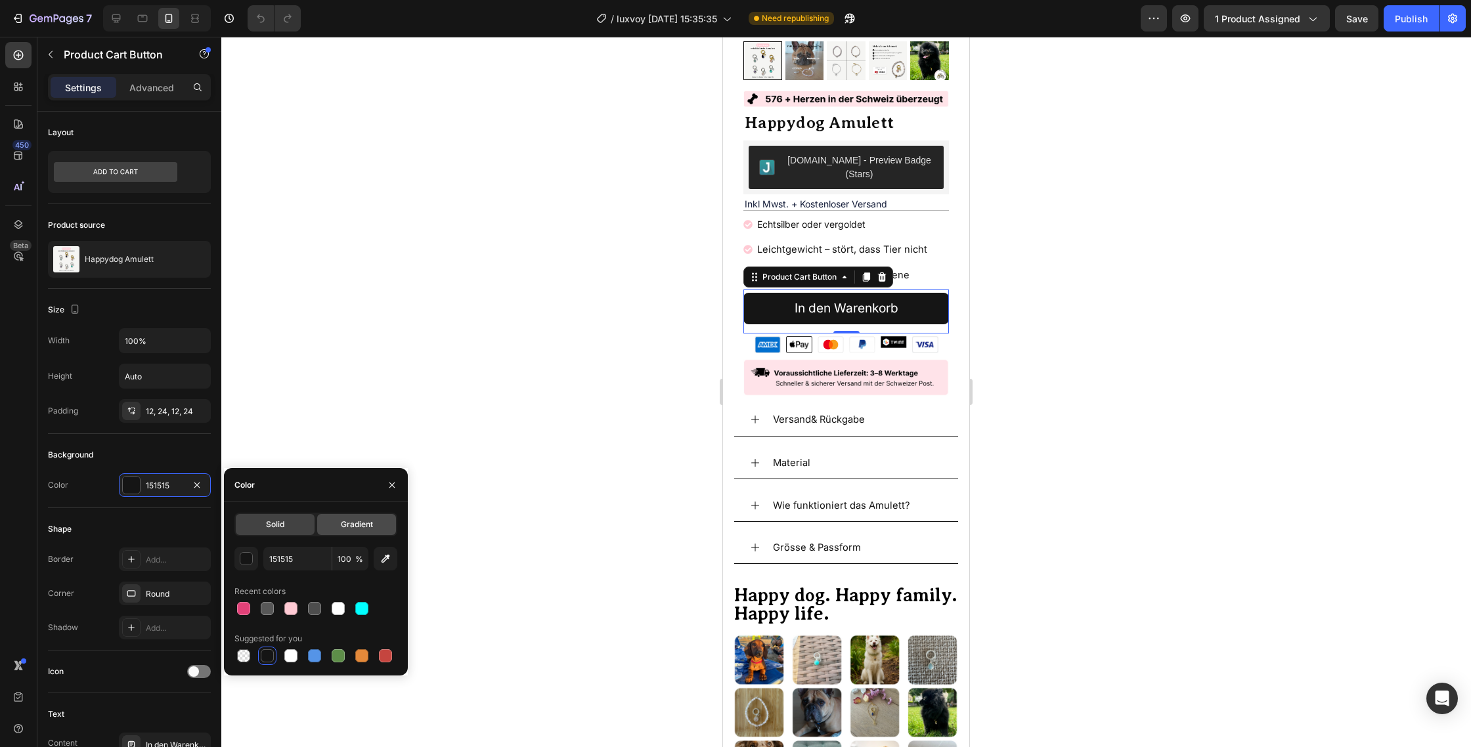
click at [353, 517] on div "Gradient" at bounding box center [356, 524] width 79 height 21
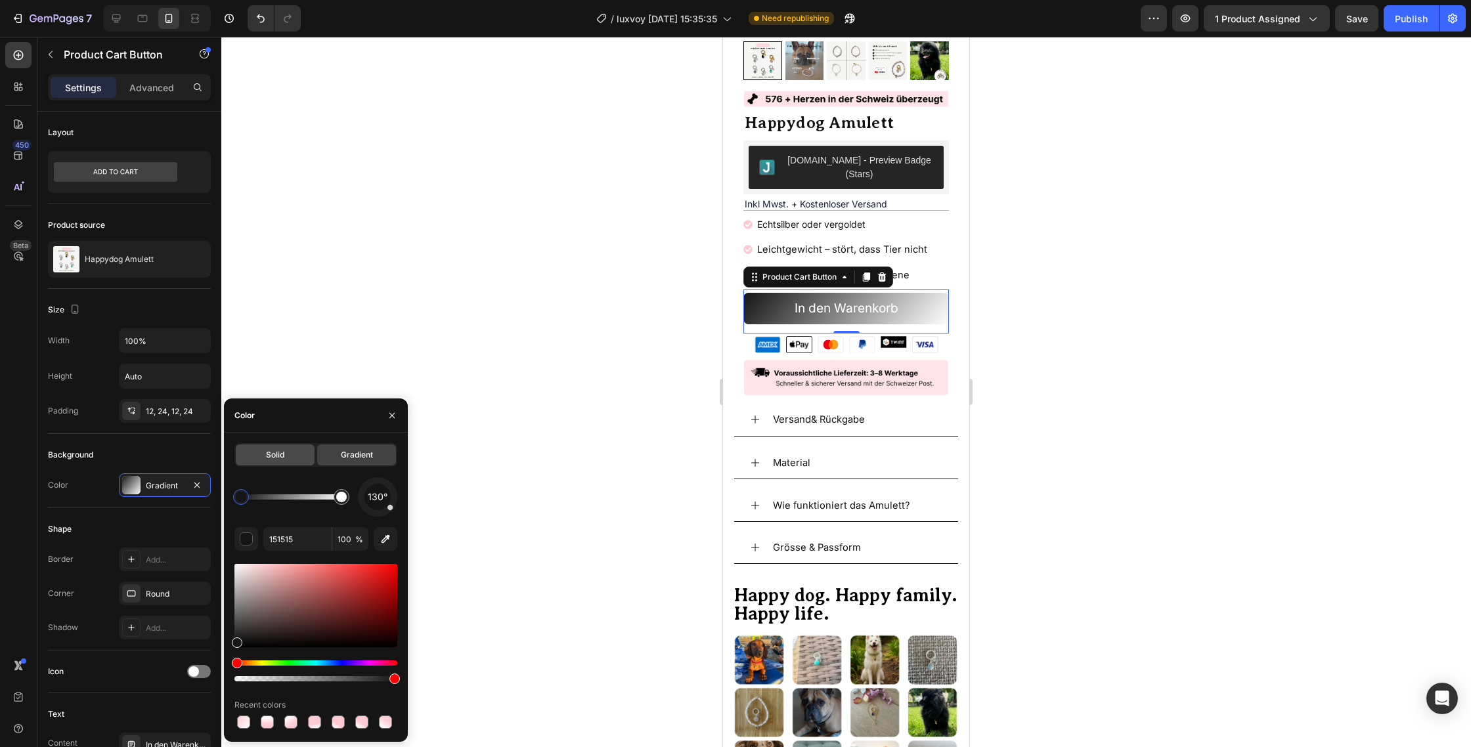
click at [296, 456] on div "Solid" at bounding box center [275, 454] width 79 height 21
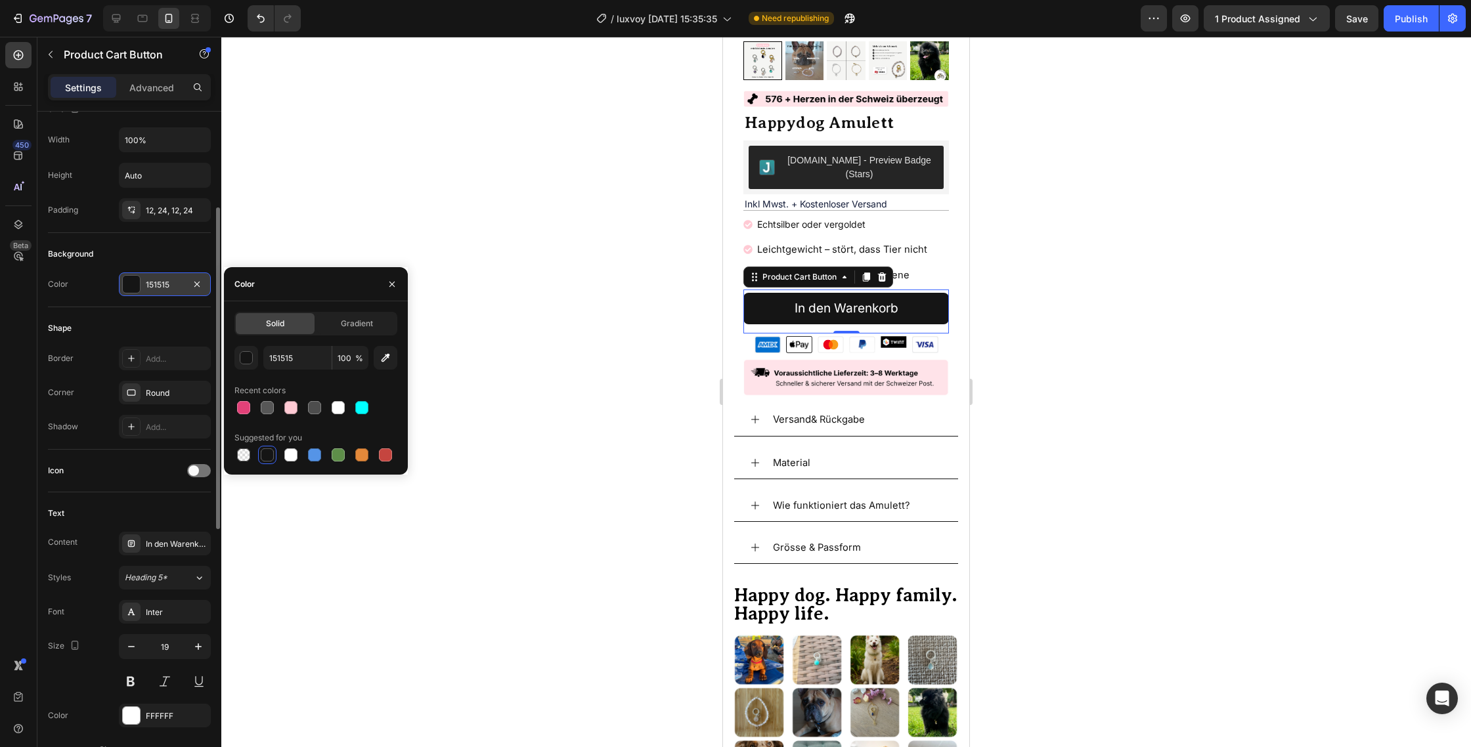
scroll to position [205, 0]
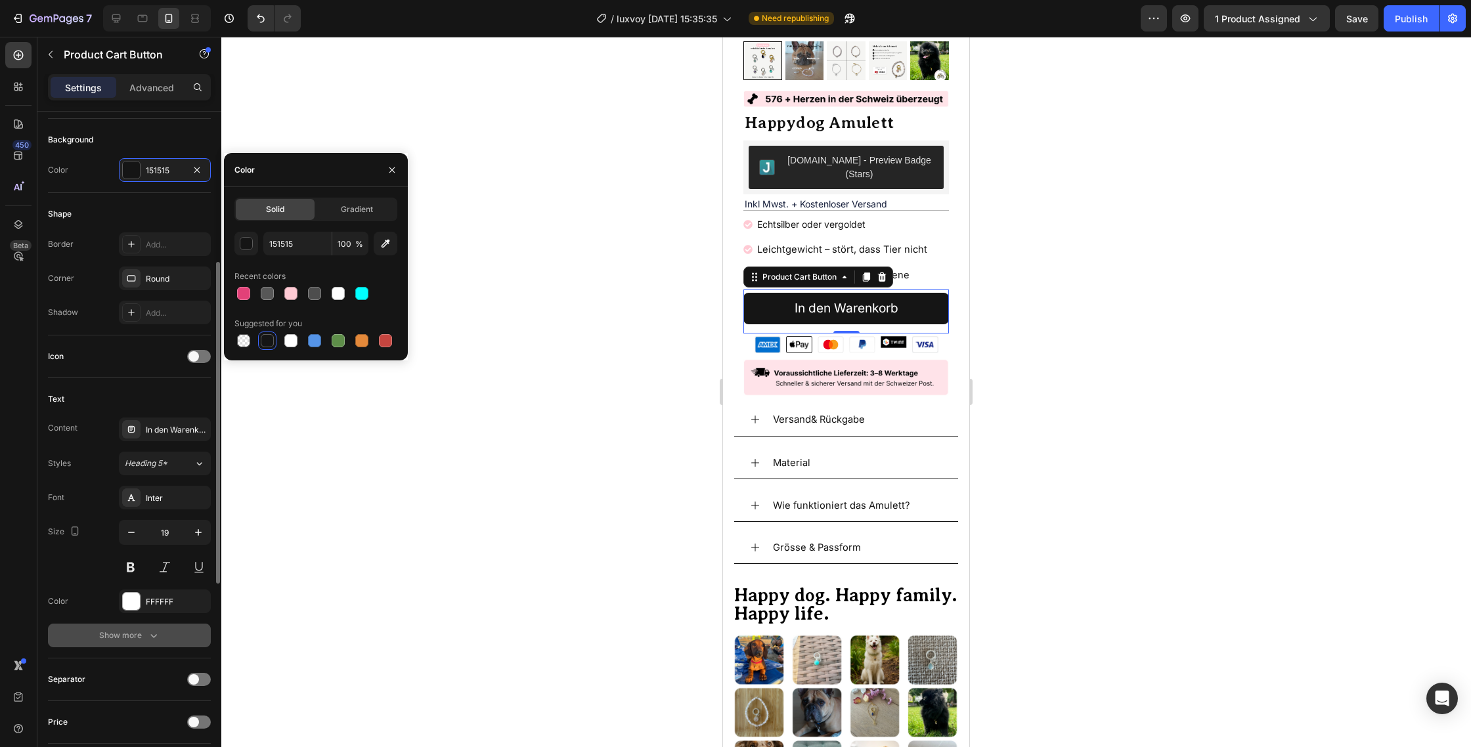
click at [171, 642] on button "Show more" at bounding box center [129, 636] width 163 height 24
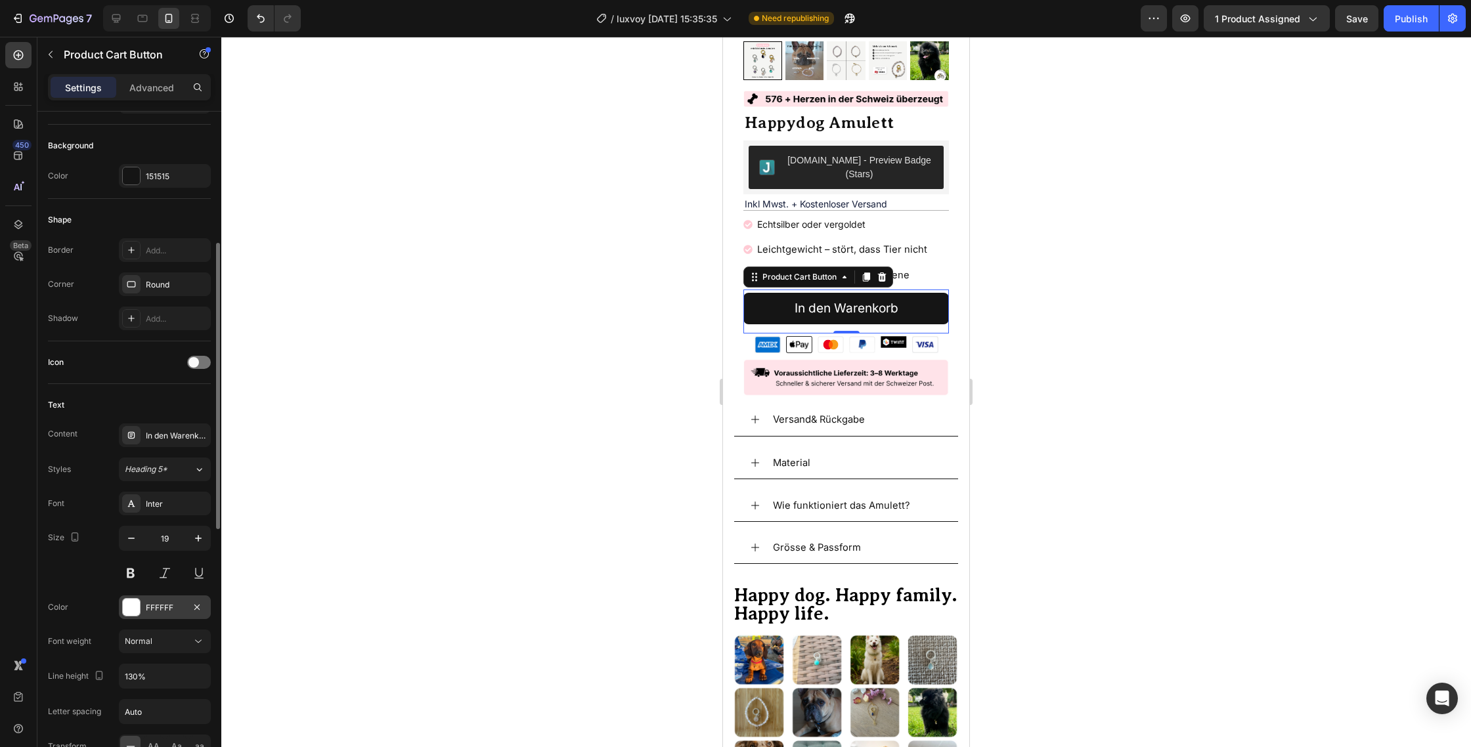
scroll to position [307, 0]
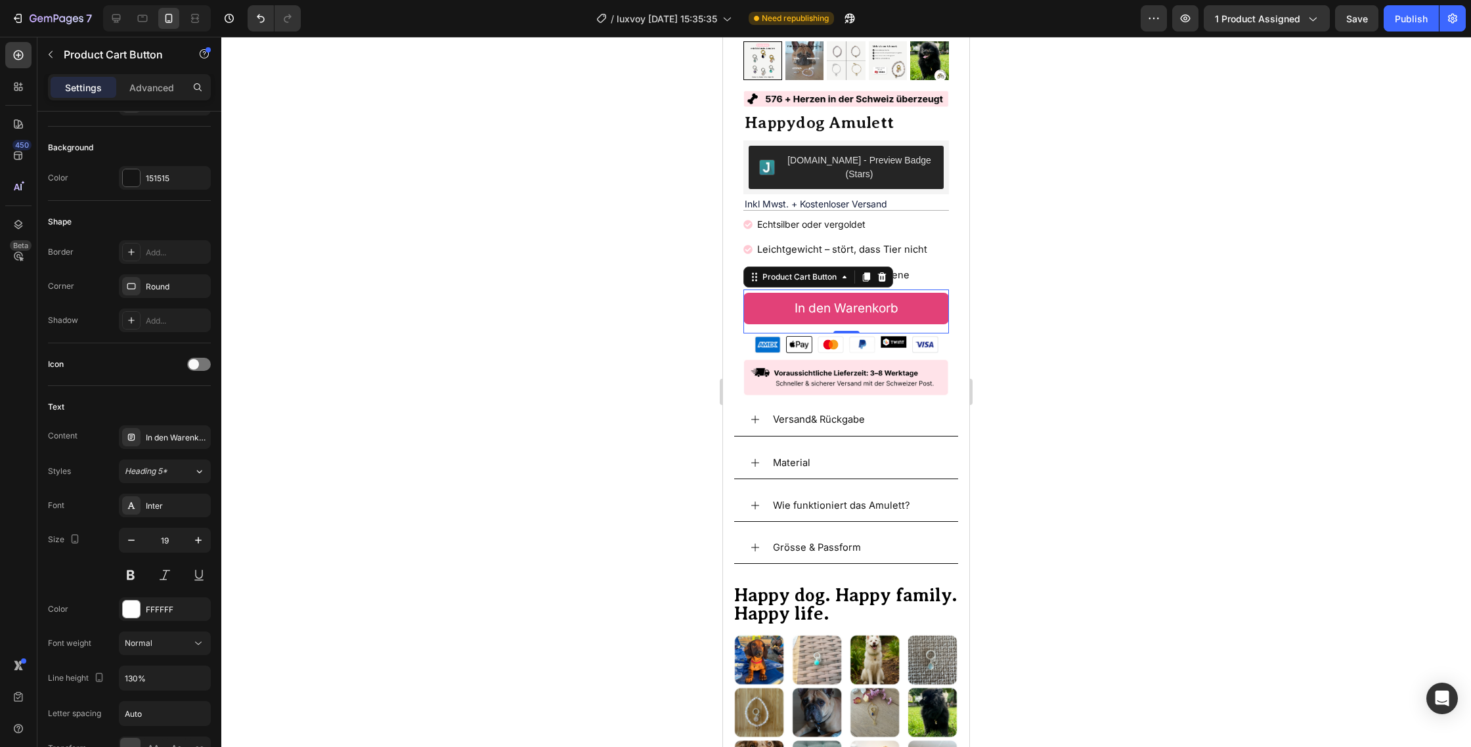
click at [775, 294] on button "In den Warenkorb" at bounding box center [845, 309] width 205 height 32
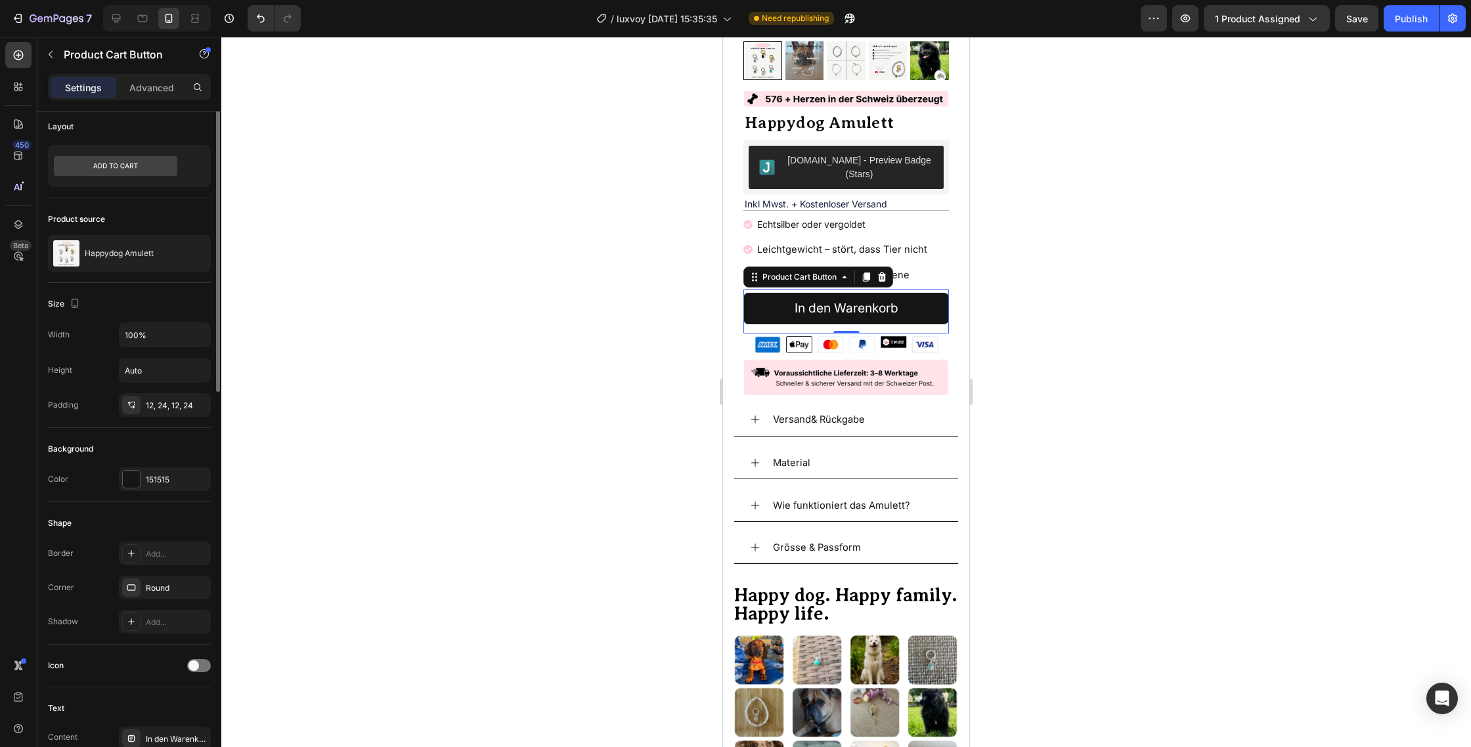
scroll to position [0, 0]
click at [163, 383] on input "Auto" at bounding box center [164, 376] width 91 height 24
click at [178, 490] on div "151515" at bounding box center [165, 483] width 92 height 24
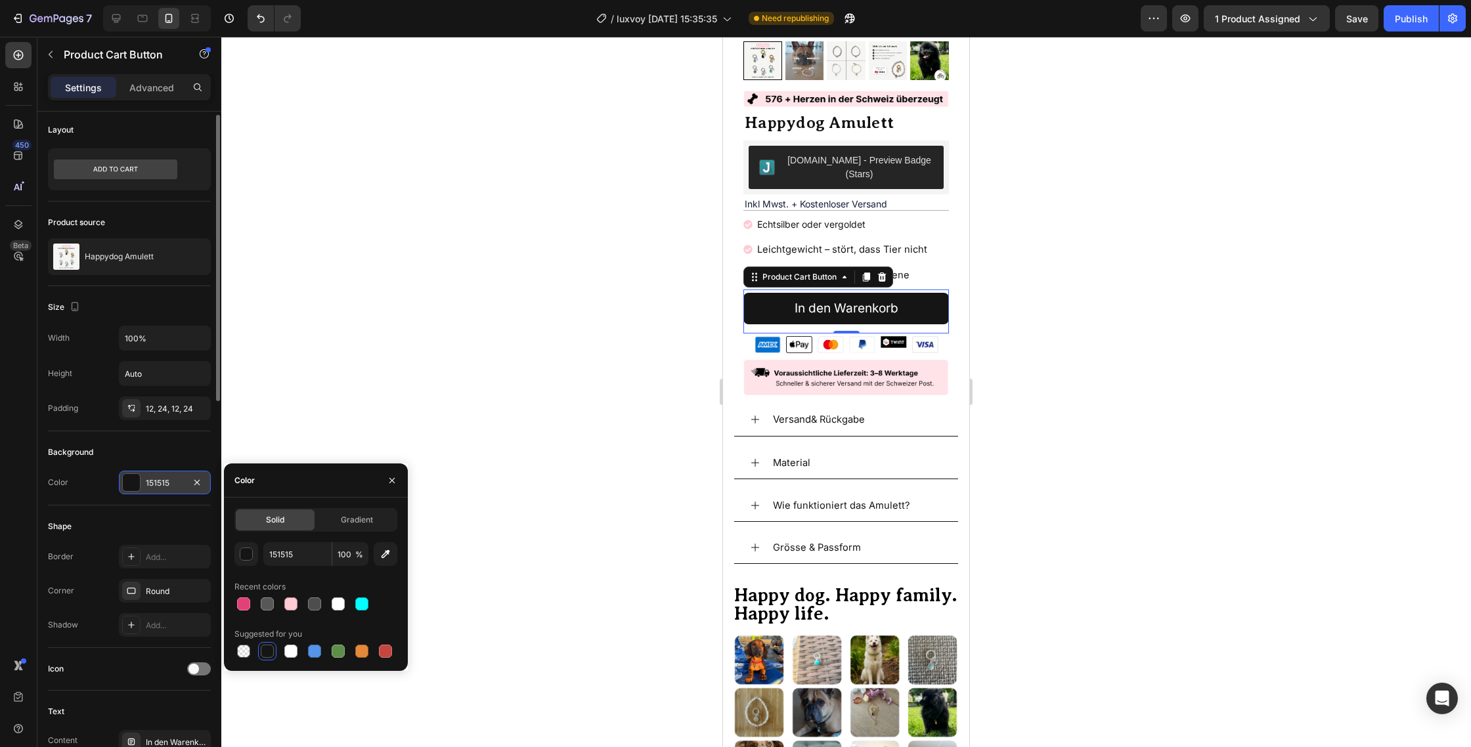
scroll to position [5, 0]
click at [178, 490] on div "151515" at bounding box center [165, 481] width 92 height 24
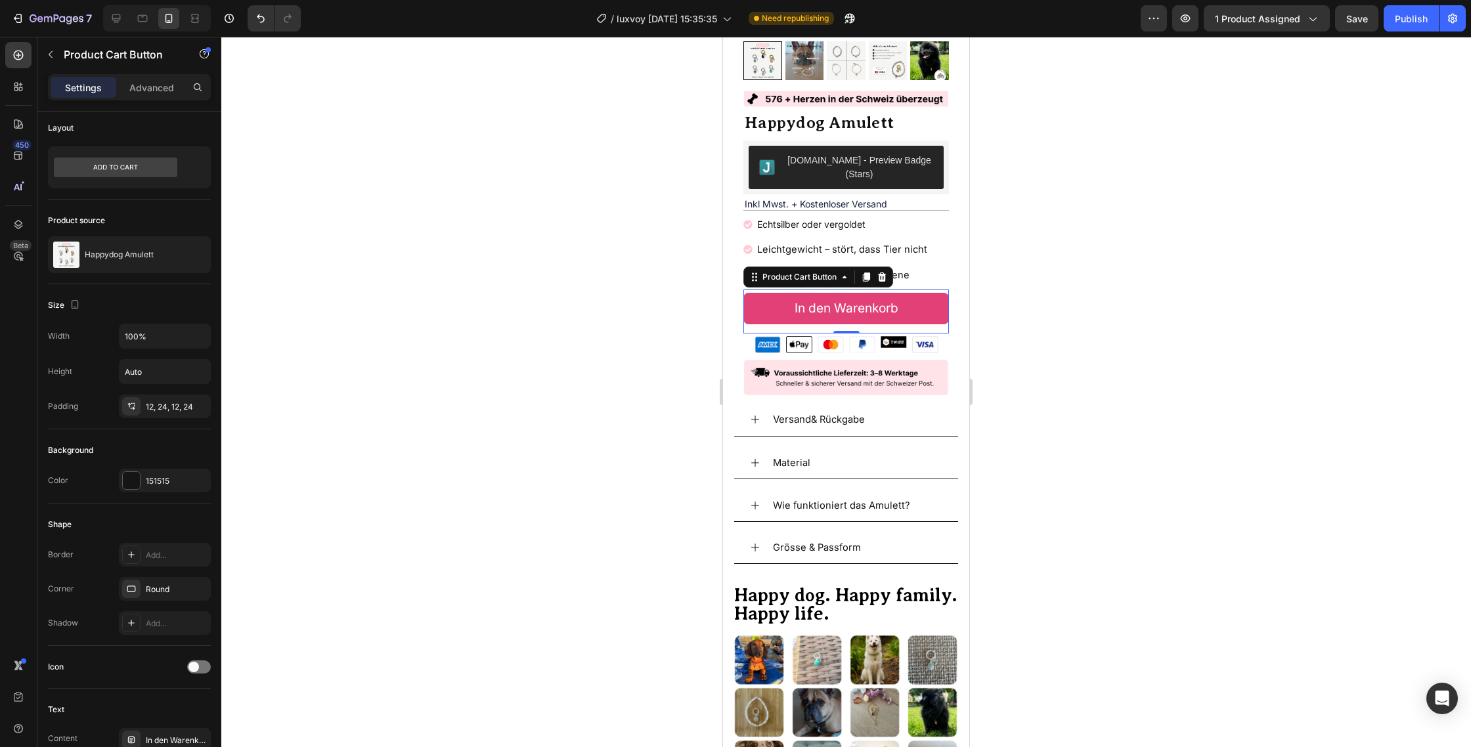
scroll to position [238, 0]
click at [771, 270] on div "Product Cart Button" at bounding box center [799, 276] width 79 height 12
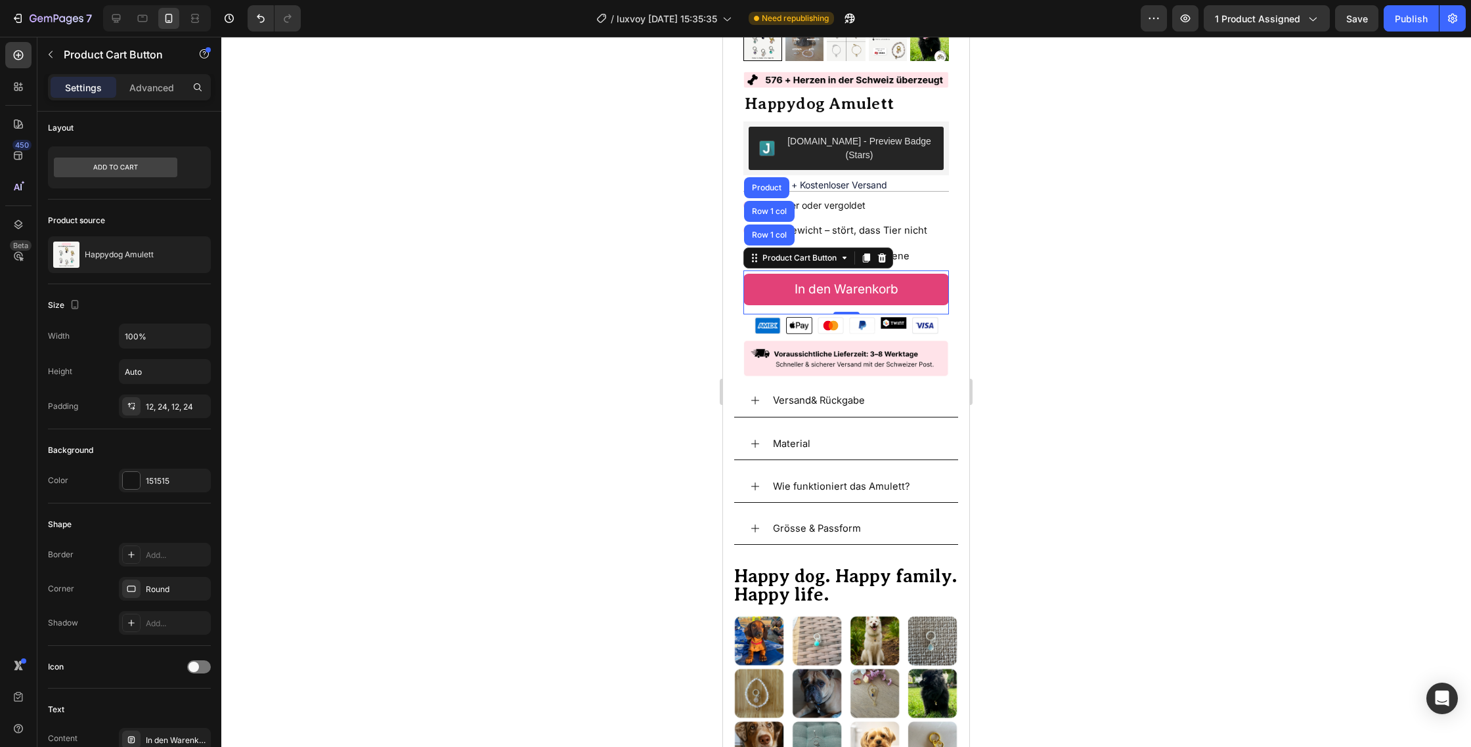
scroll to position [257, 0]
click at [779, 273] on button "In den Warenkorb" at bounding box center [845, 289] width 205 height 32
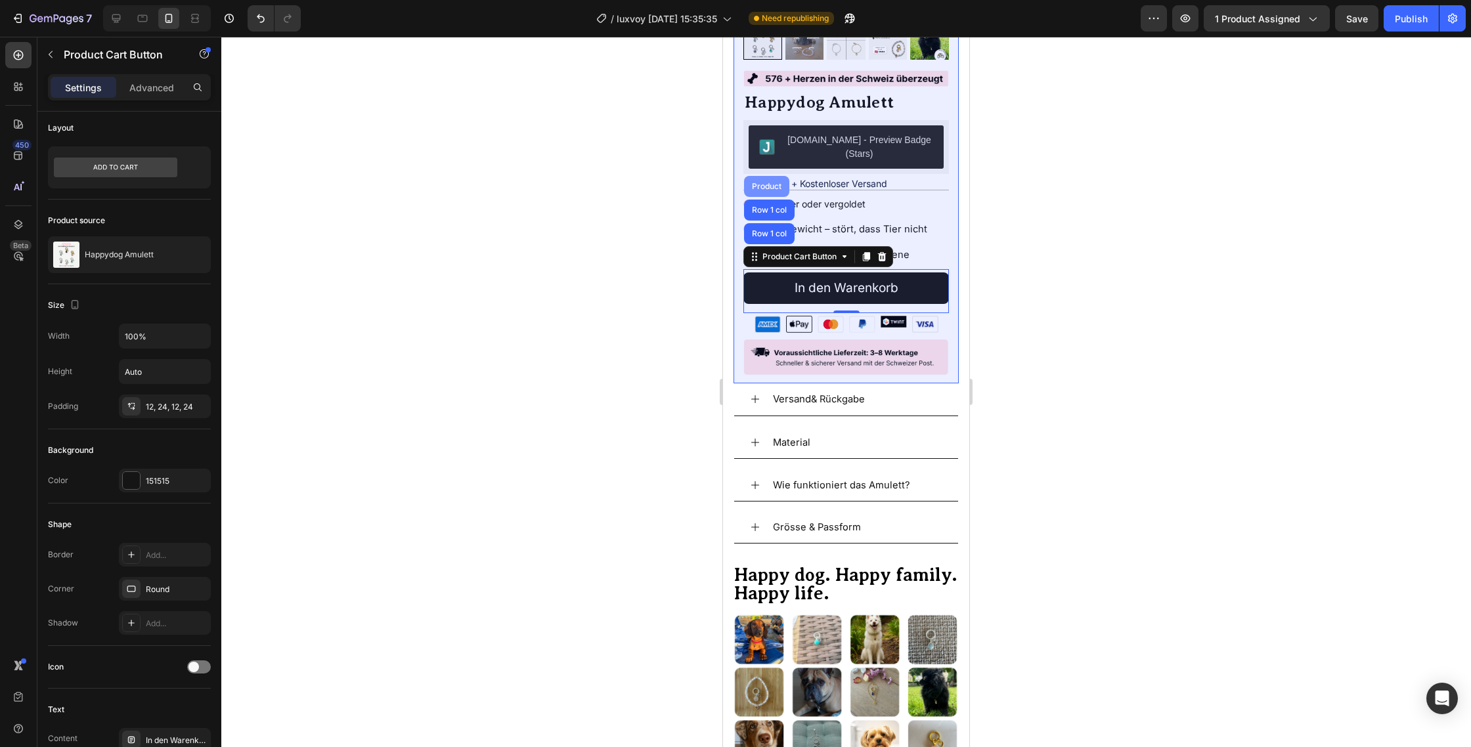
scroll to position [257, 0]
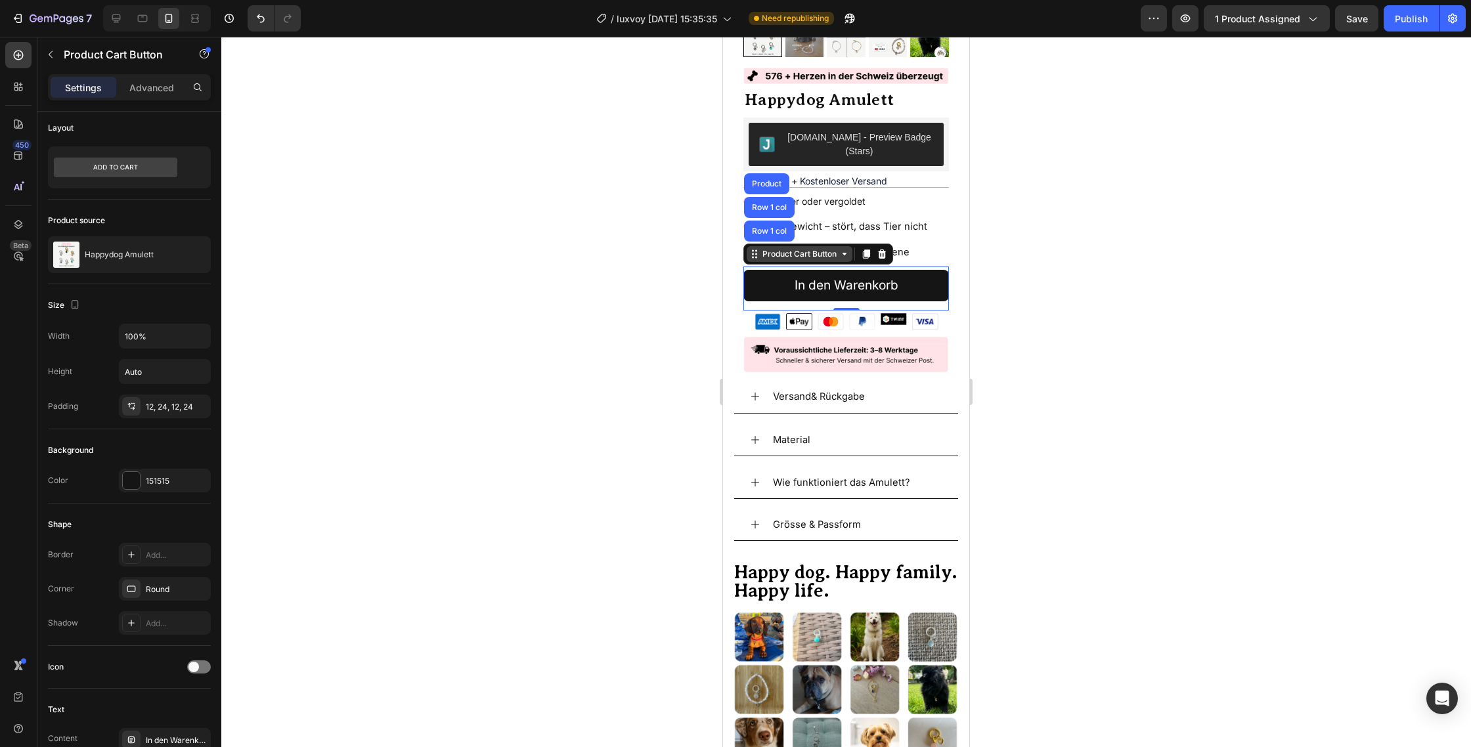
click at [771, 248] on div "Product Cart Button" at bounding box center [799, 254] width 79 height 12
click at [771, 247] on div "Product Cart Button" at bounding box center [799, 253] width 79 height 12
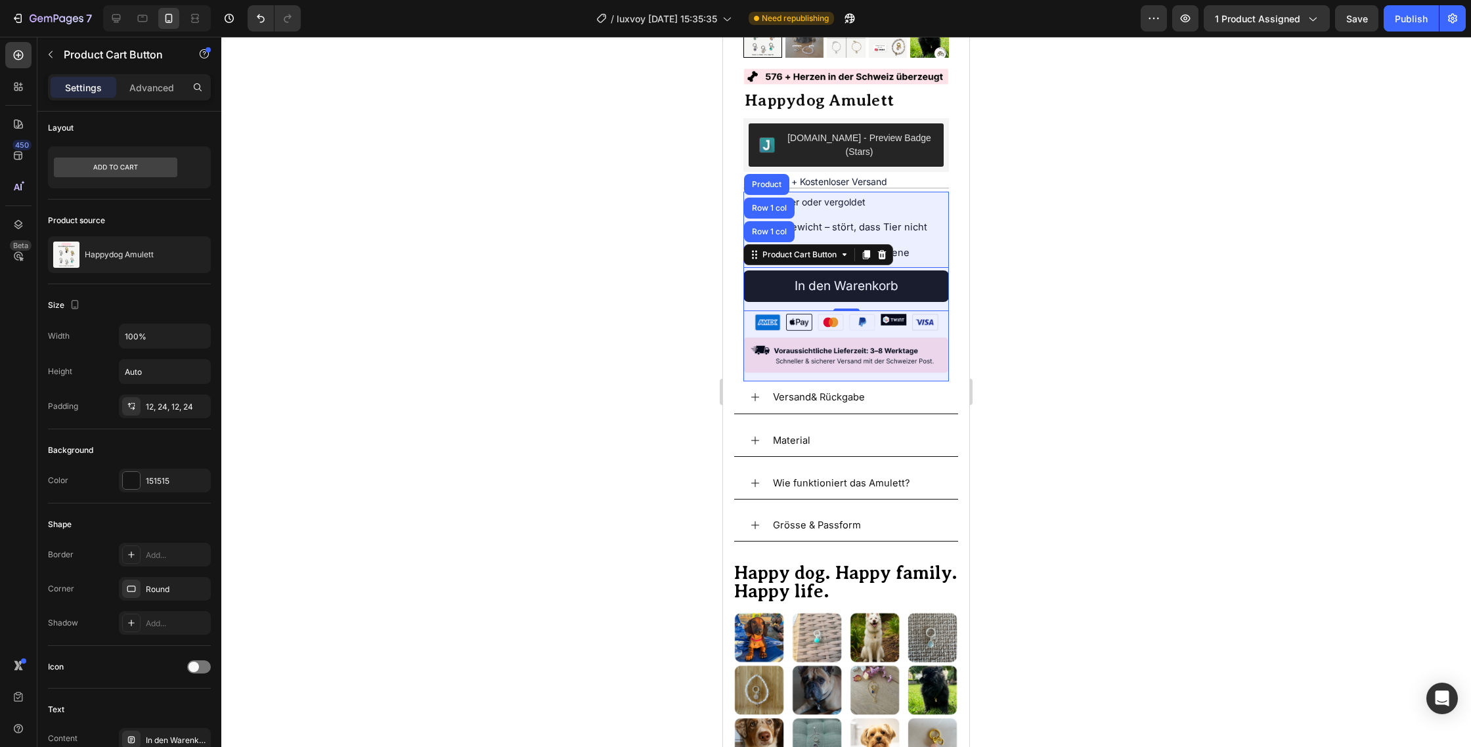
scroll to position [262, 0]
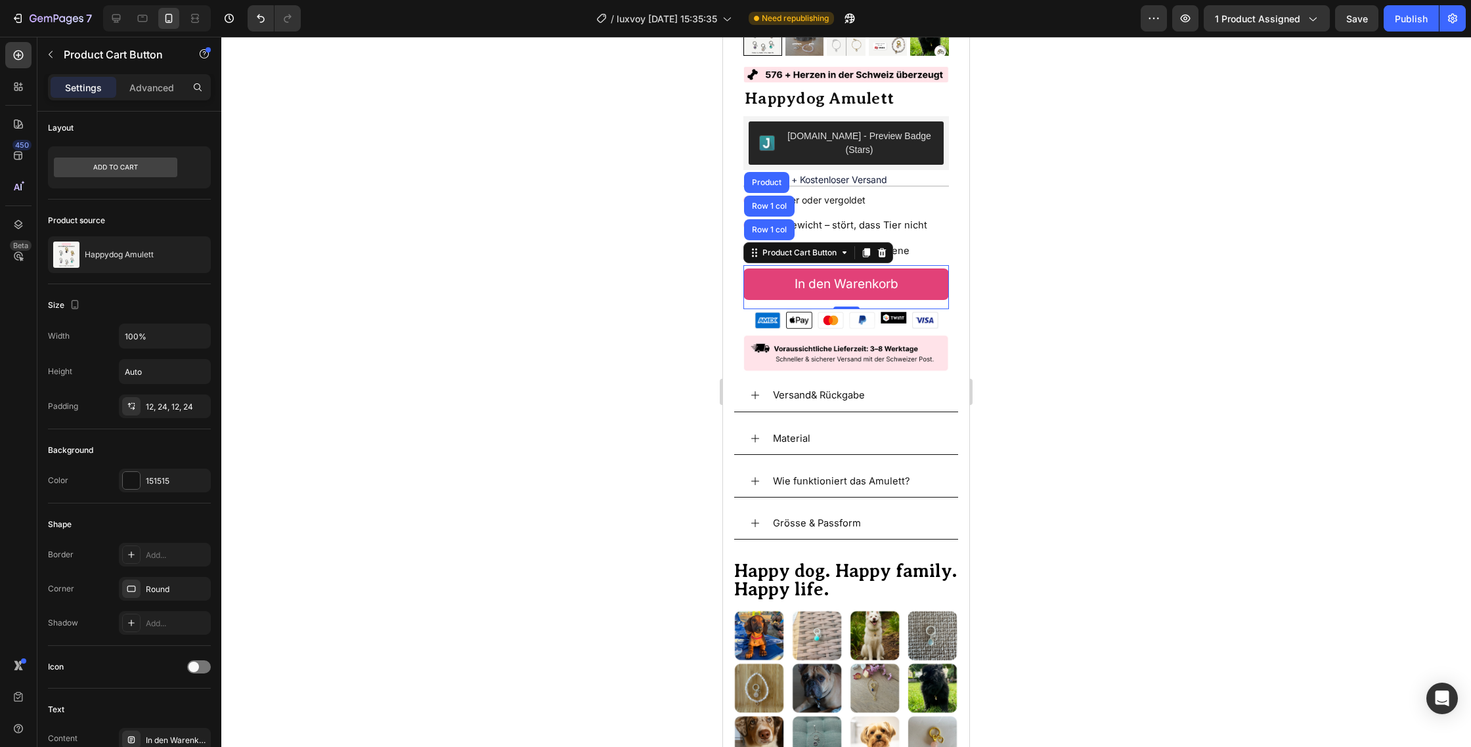
click at [765, 269] on button "In den Warenkorb" at bounding box center [845, 285] width 205 height 32
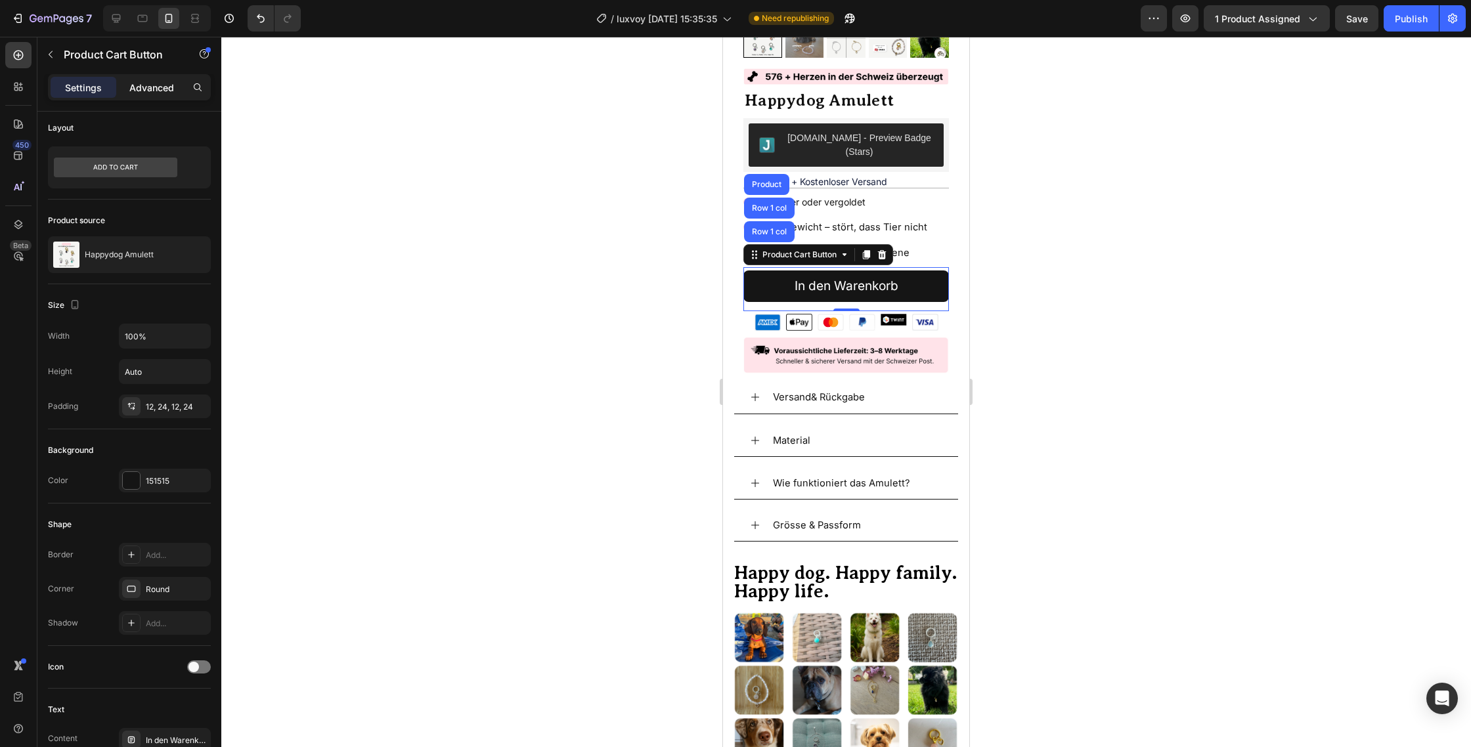
click at [166, 94] on div "Advanced" at bounding box center [152, 87] width 66 height 21
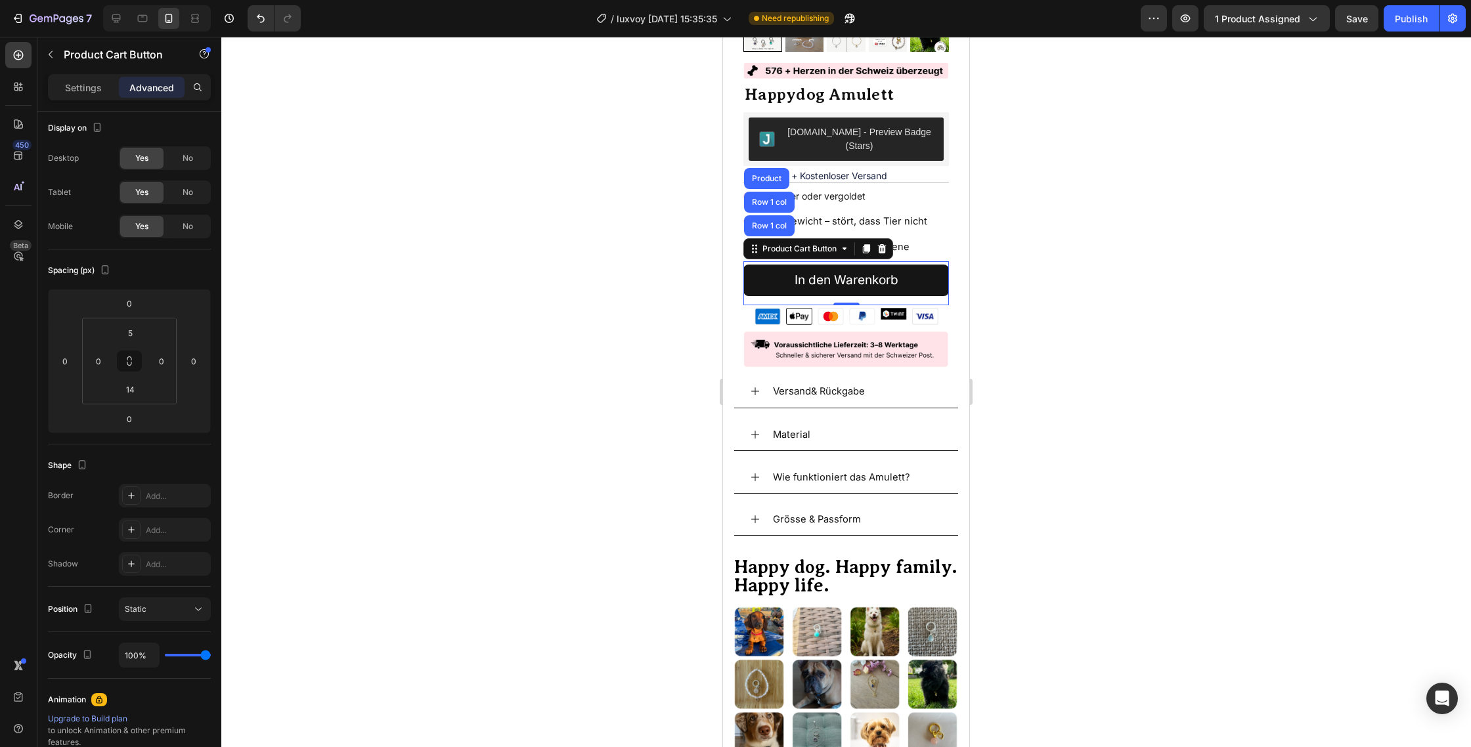
scroll to position [267, 0]
click at [801, 240] on div "Product Cart Button" at bounding box center [799, 248] width 106 height 16
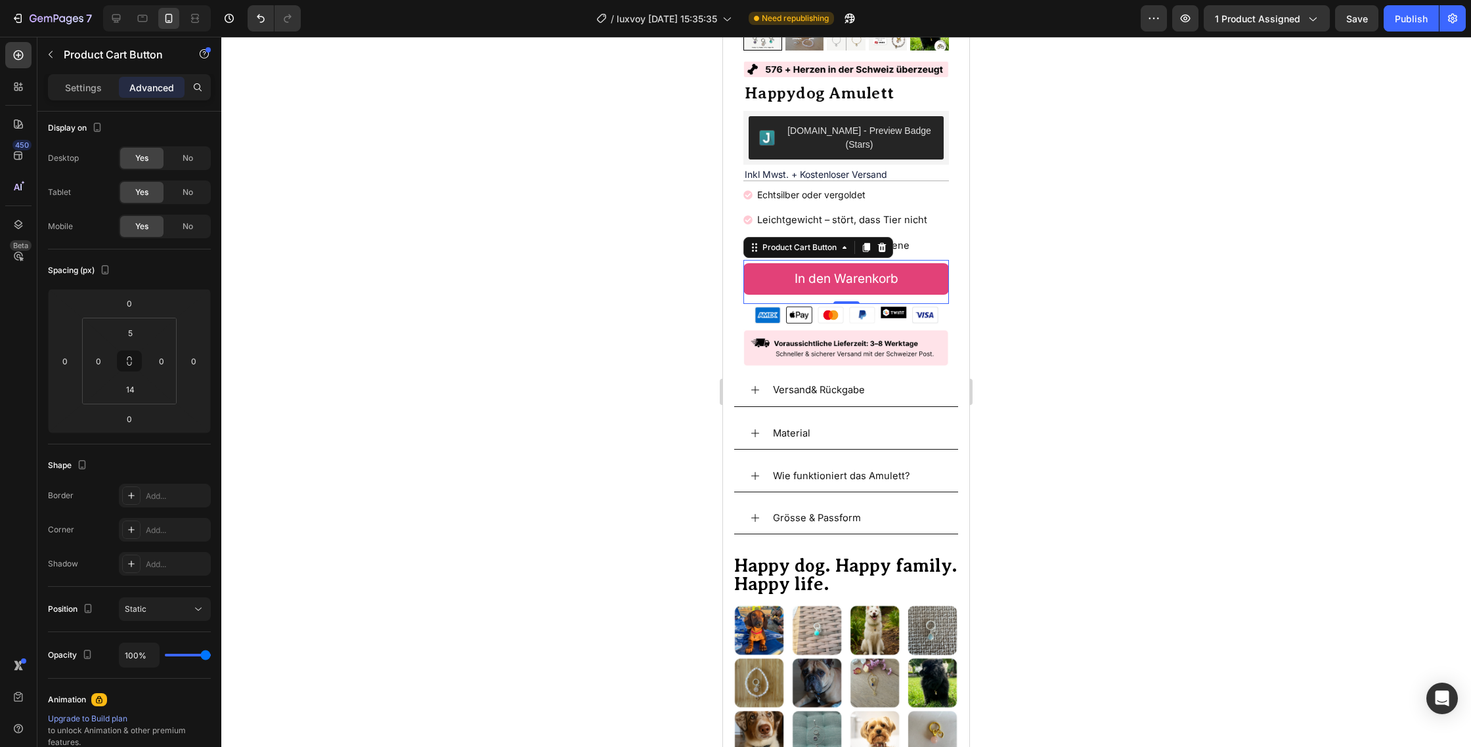
click at [790, 263] on button "In den Warenkorb" at bounding box center [845, 279] width 205 height 32
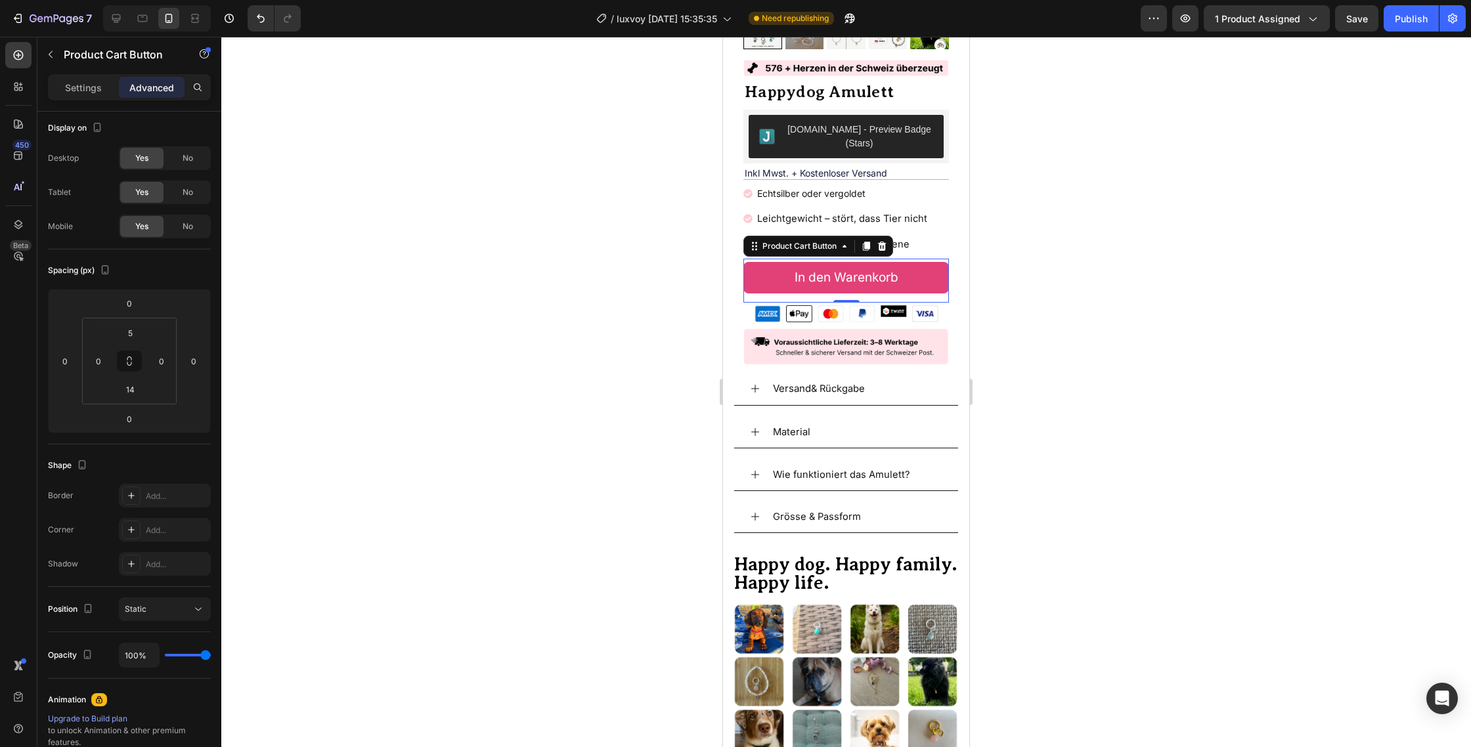
click at [790, 263] on button "In den Warenkorb" at bounding box center [845, 278] width 205 height 32
click at [817, 240] on div "Product Cart Button" at bounding box center [799, 246] width 79 height 12
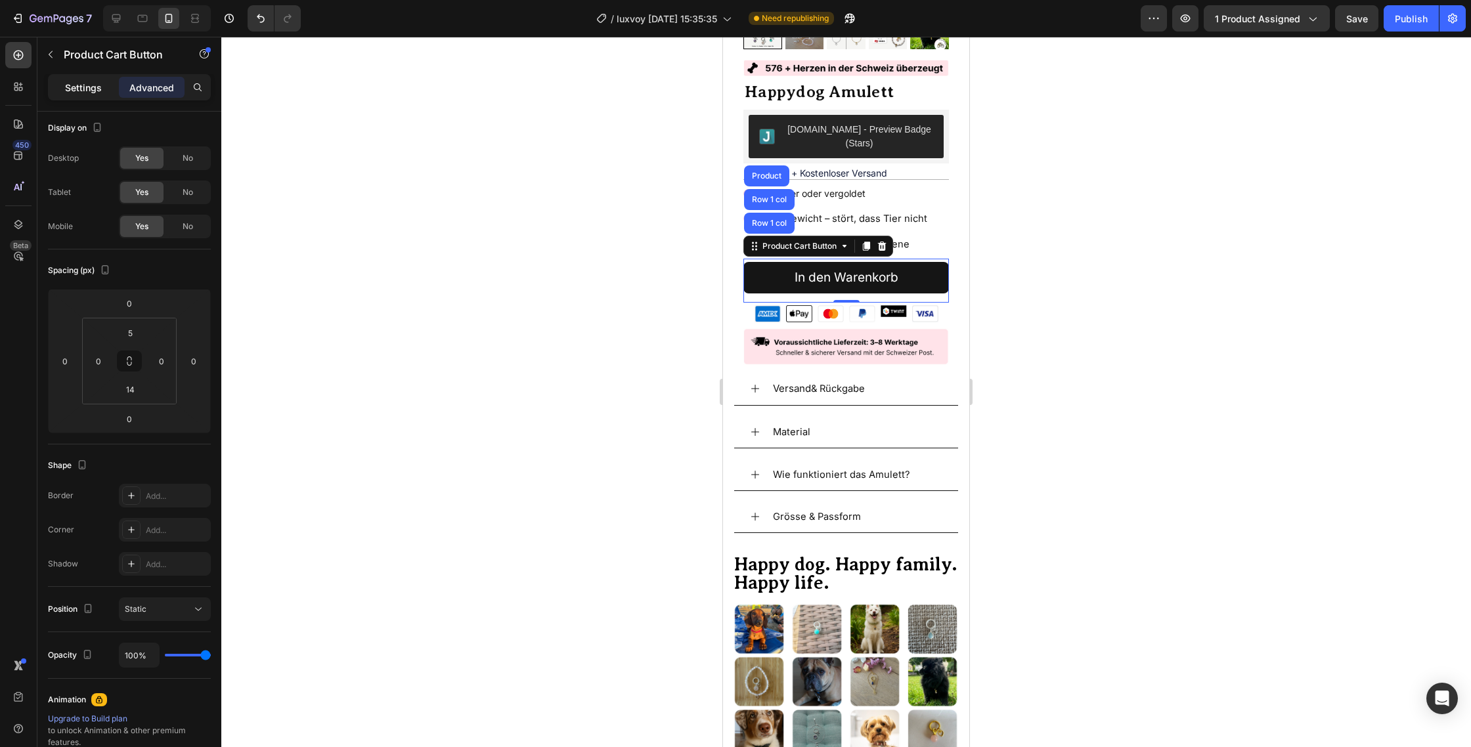
click at [81, 88] on p "Settings" at bounding box center [83, 88] width 37 height 14
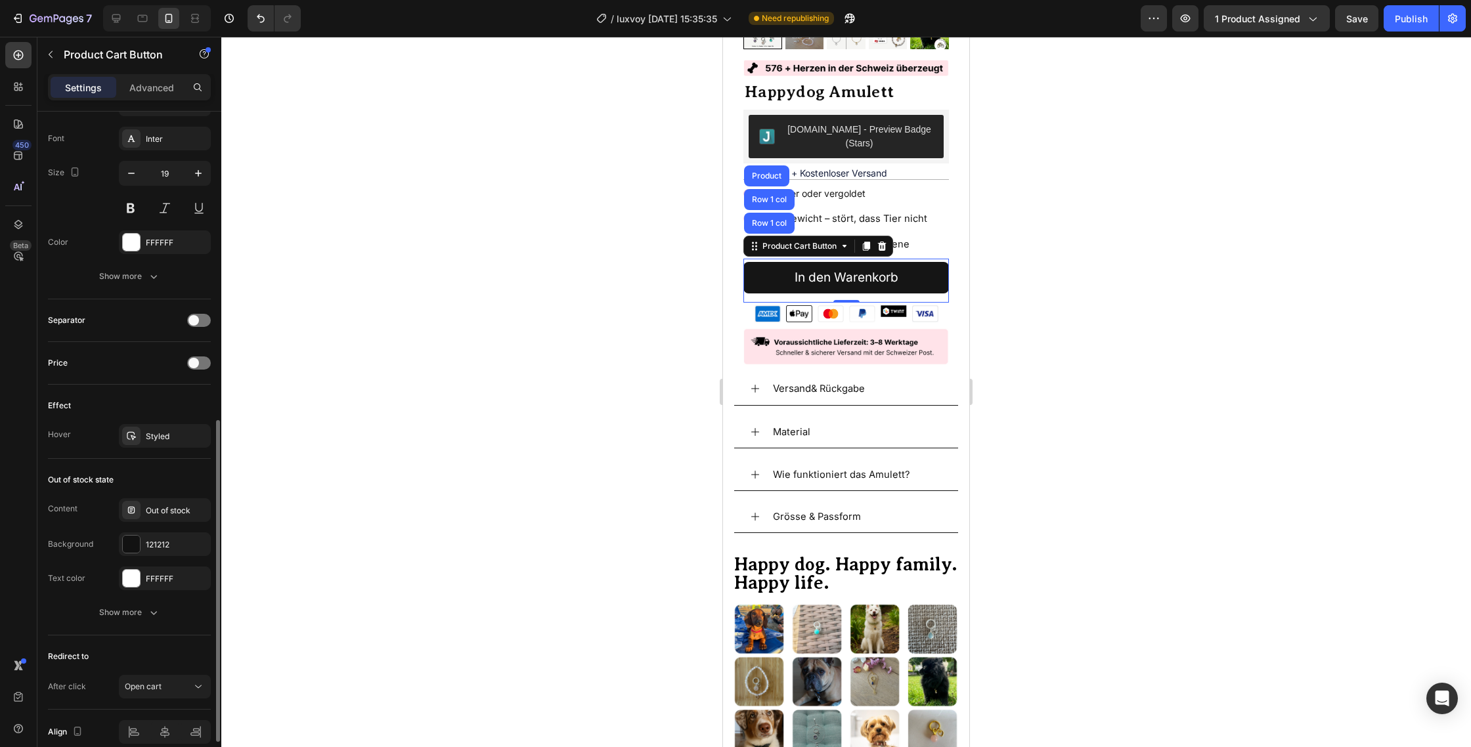
scroll to position [734, 0]
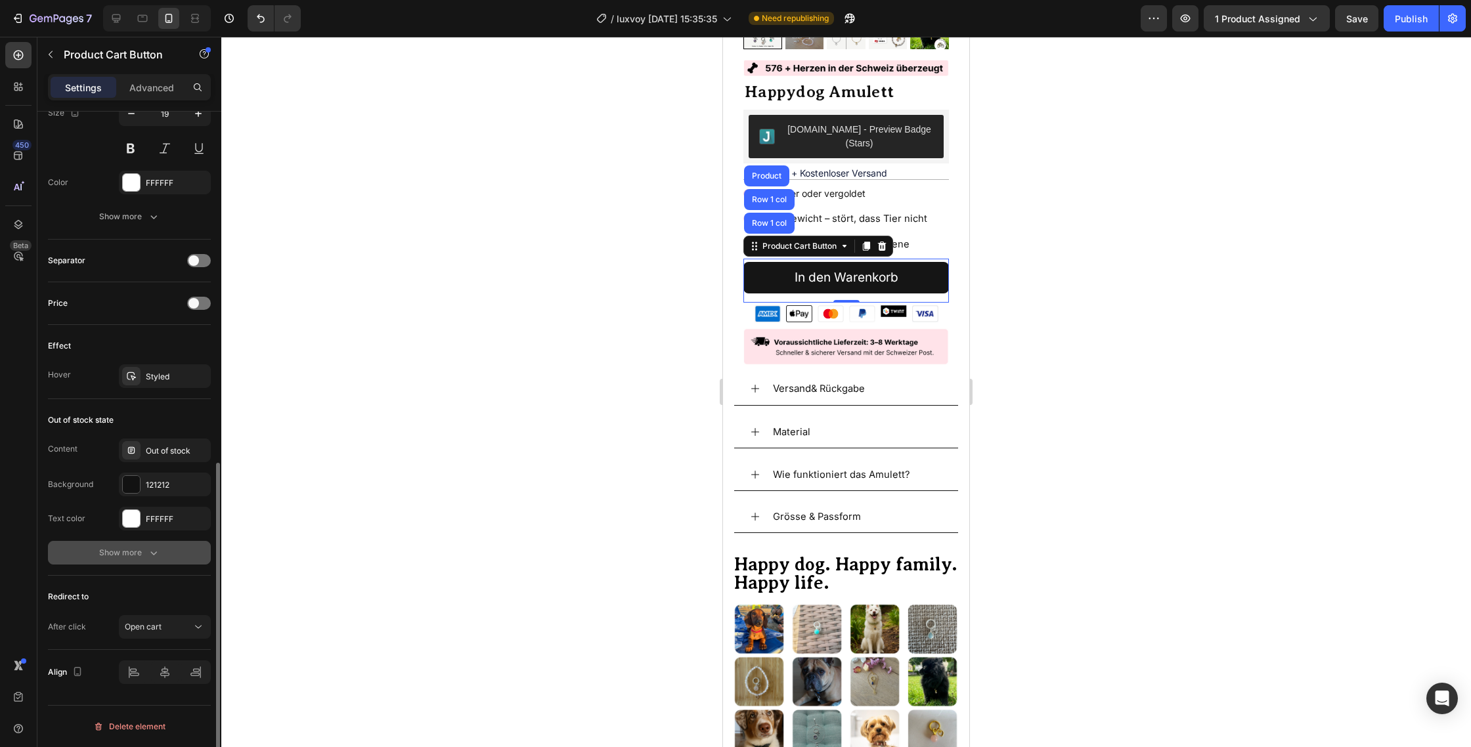
click at [122, 556] on div "Show more" at bounding box center [129, 552] width 61 height 13
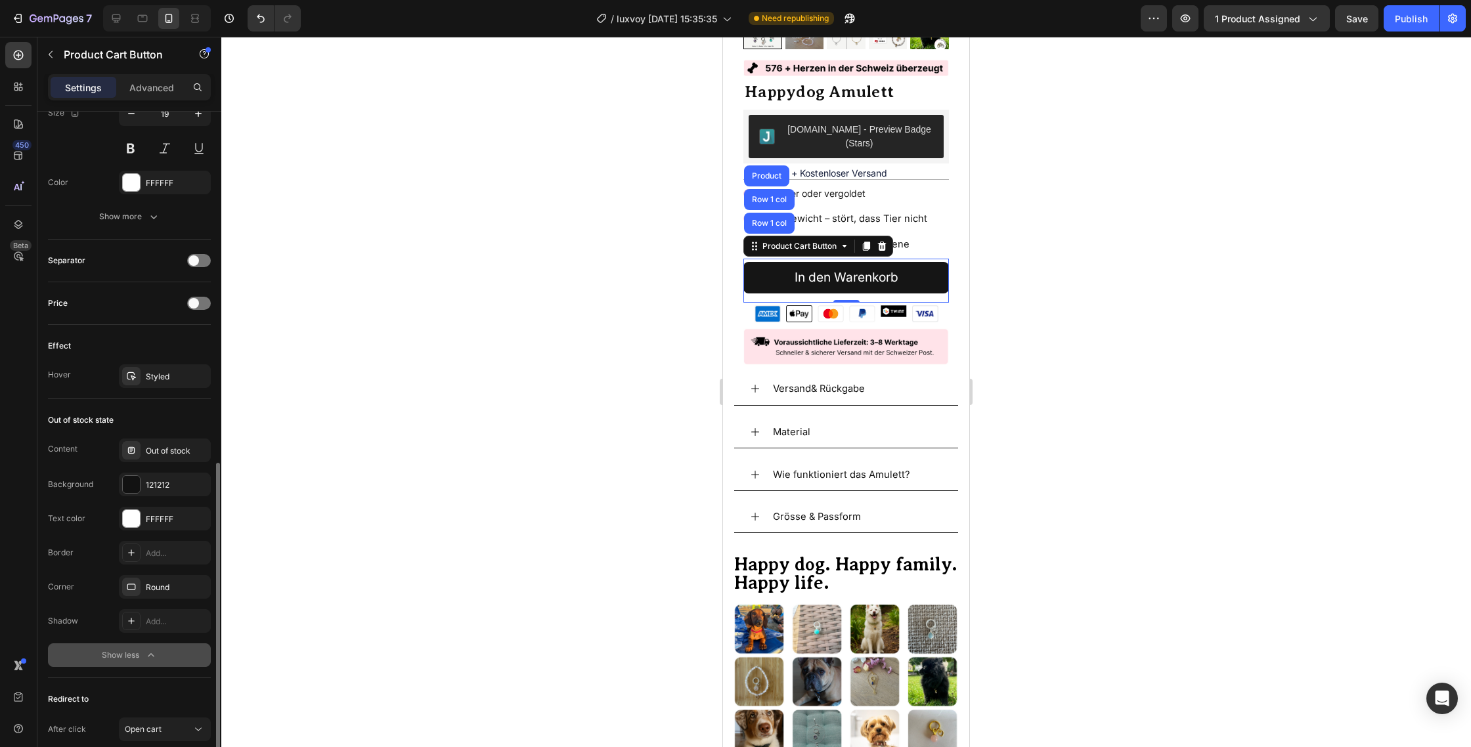
click at [122, 556] on div at bounding box center [131, 553] width 18 height 18
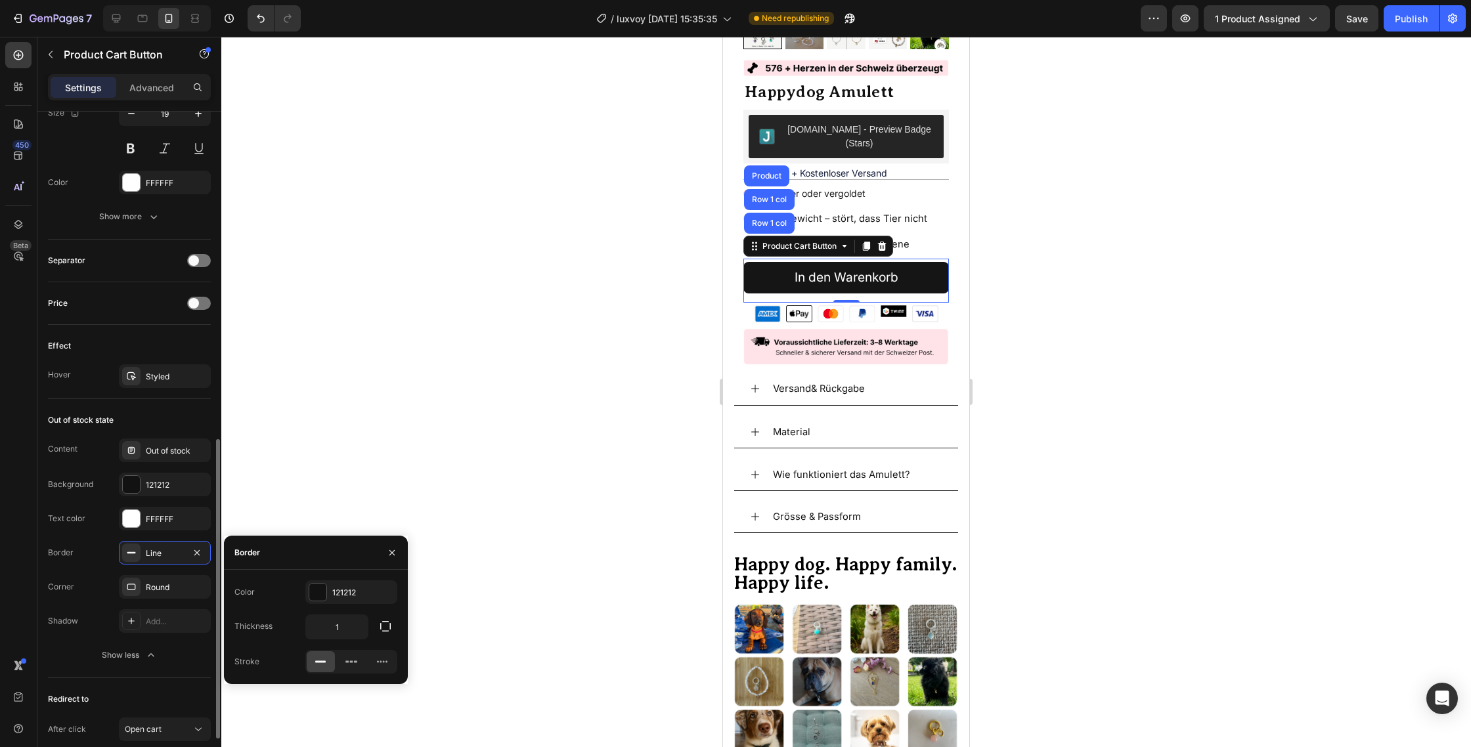
click at [108, 547] on div "Border Line" at bounding box center [129, 553] width 163 height 24
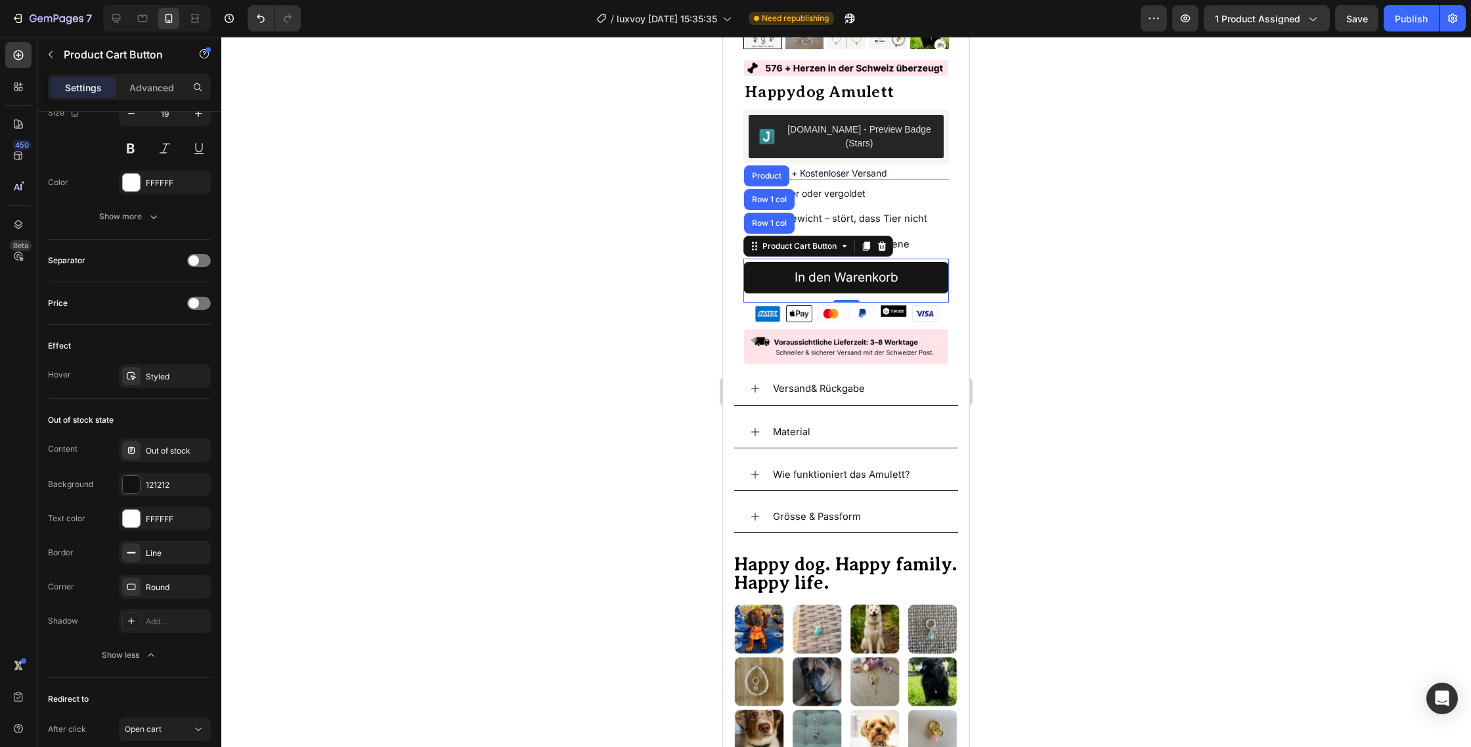
click at [698, 251] on div at bounding box center [845, 392] width 1249 height 710
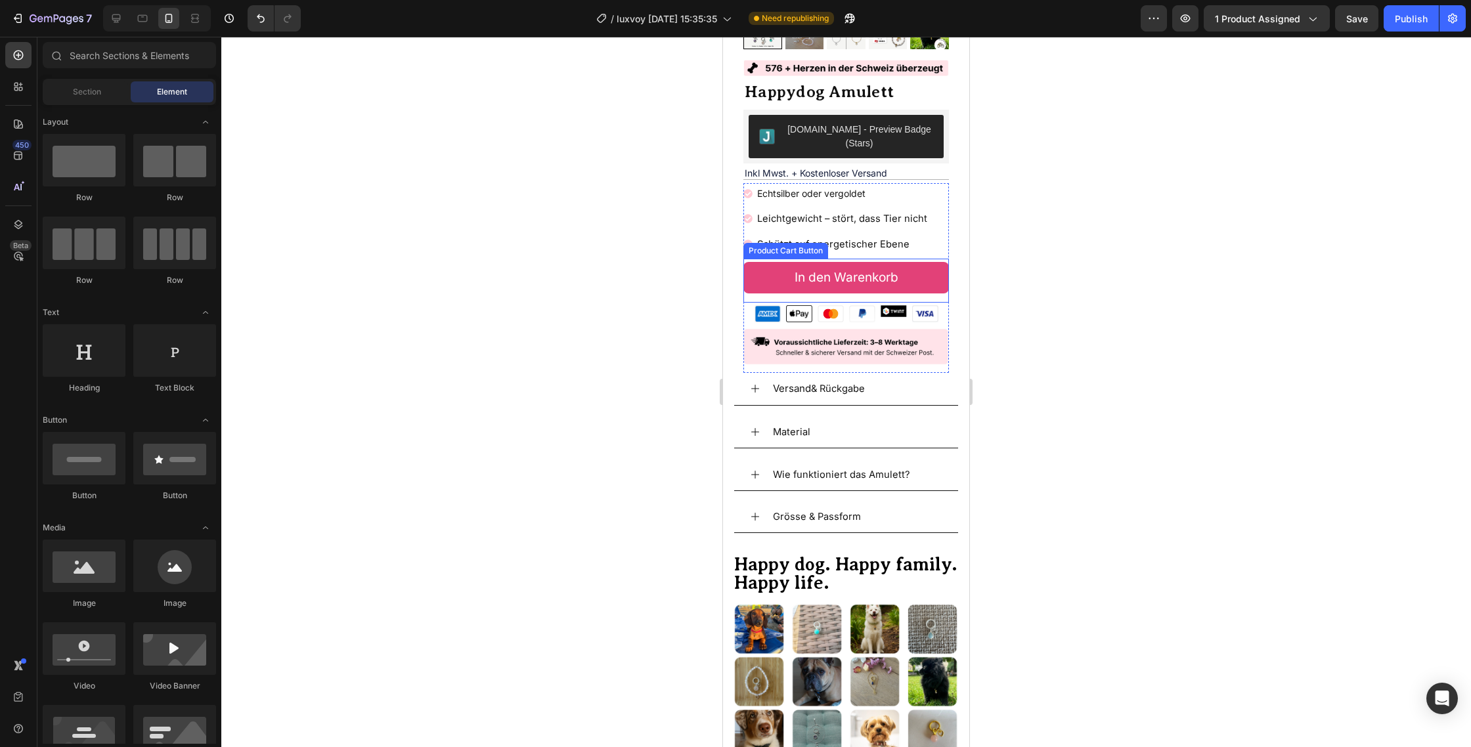
click at [765, 262] on button "In den Warenkorb" at bounding box center [845, 278] width 205 height 32
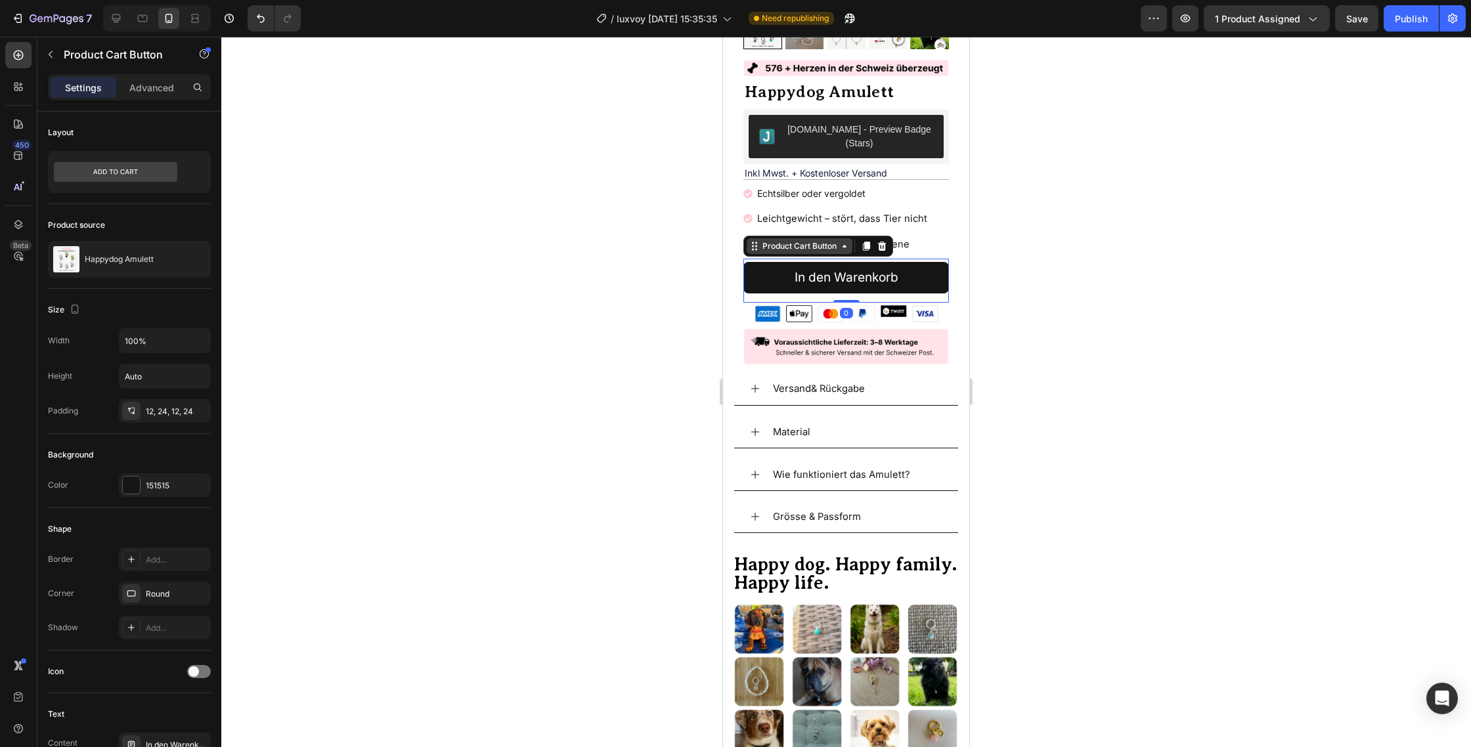
click at [774, 240] on div "Product Cart Button" at bounding box center [799, 246] width 79 height 12
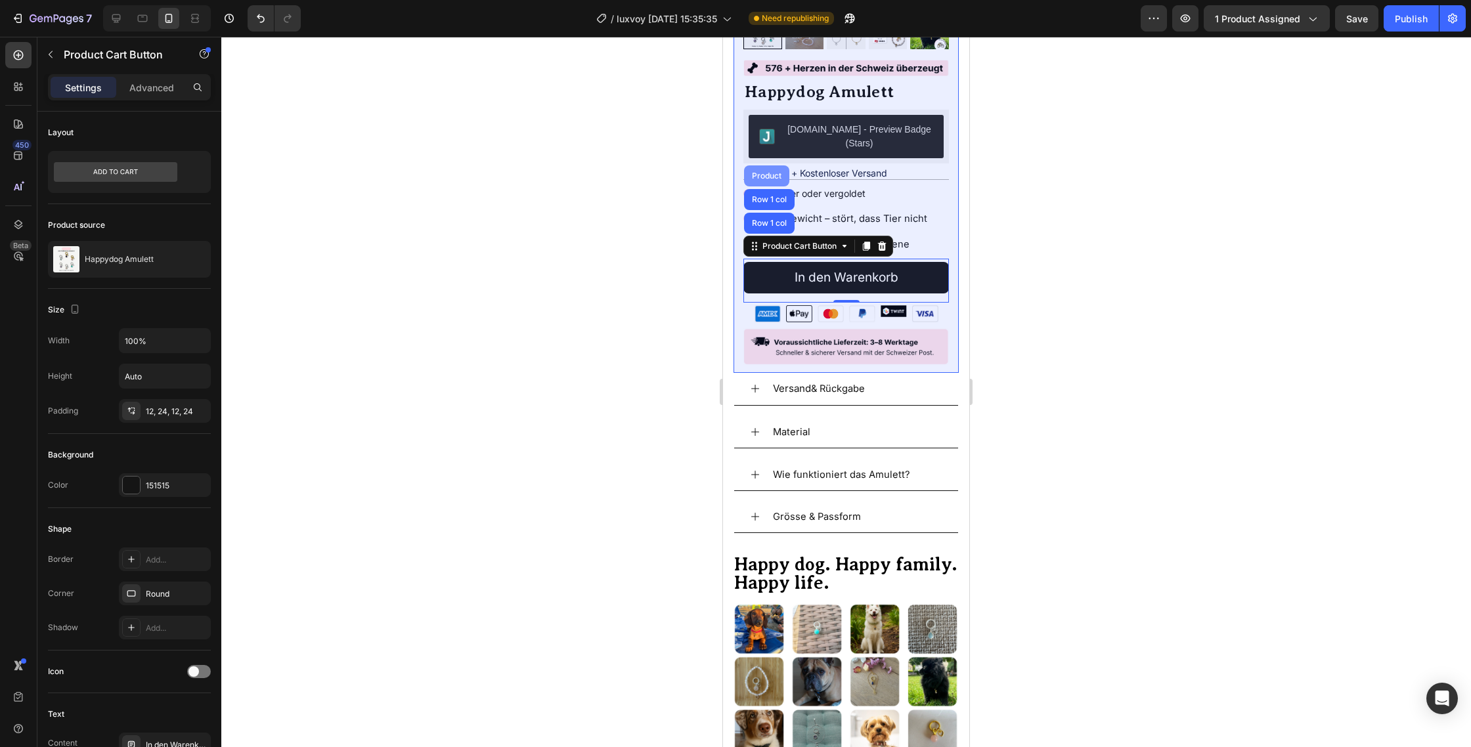
click at [765, 172] on div "Product" at bounding box center [766, 176] width 35 height 8
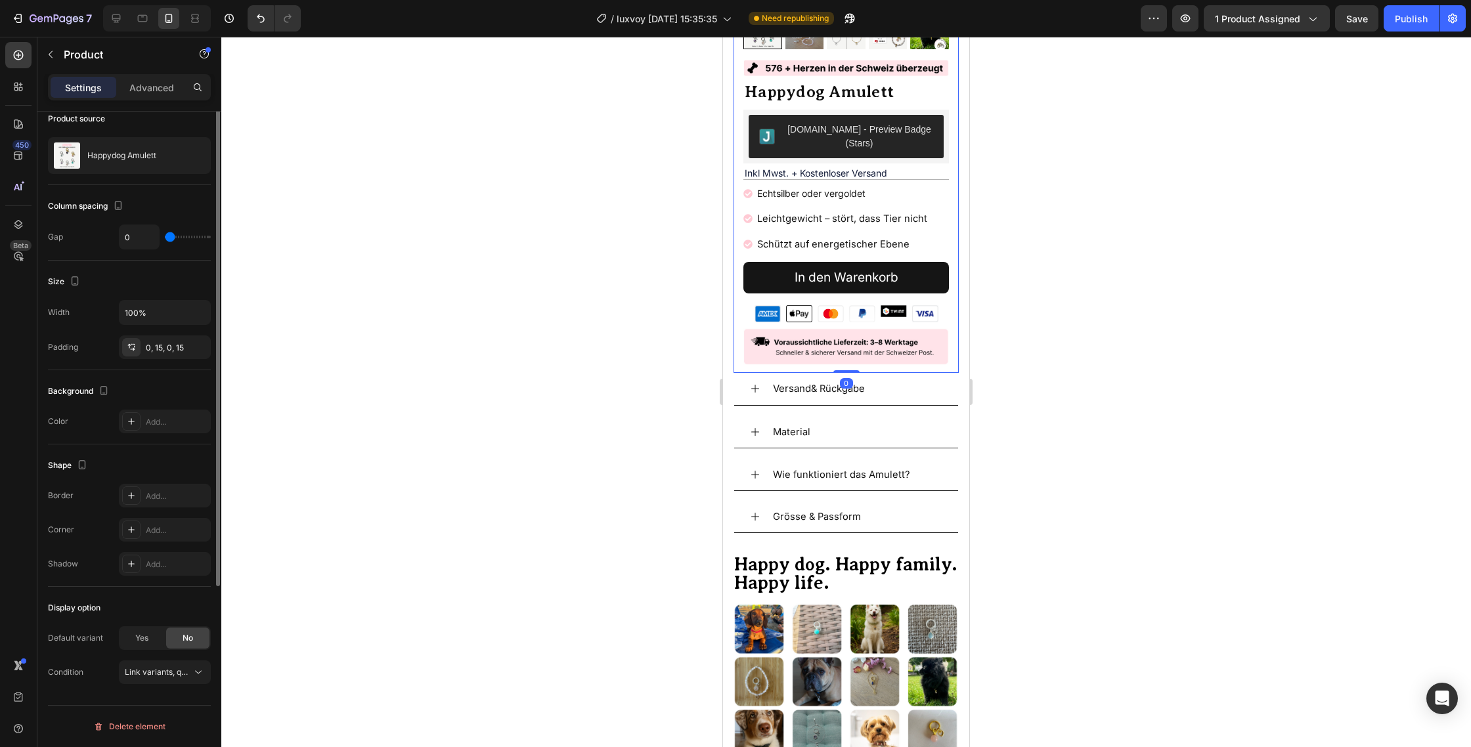
scroll to position [0, 0]
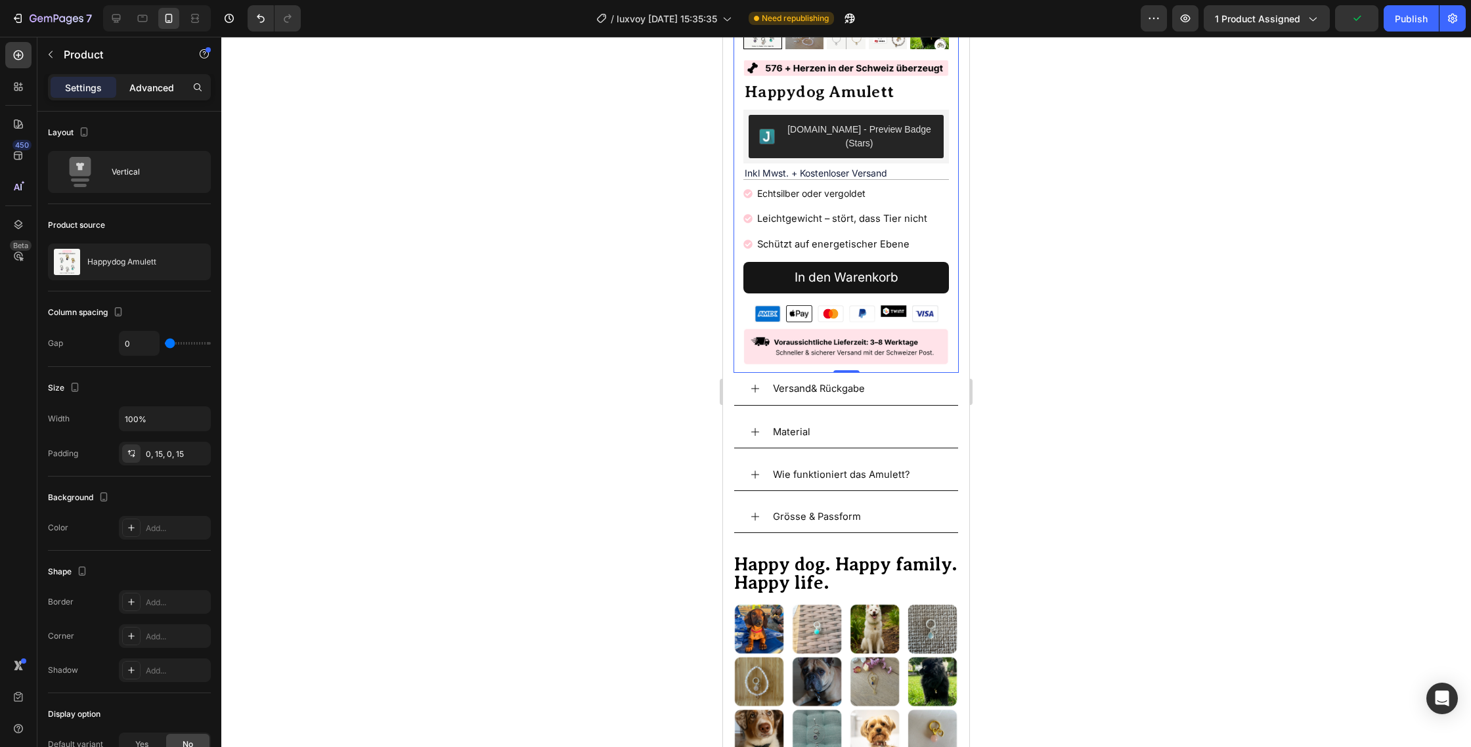
click at [172, 96] on div "Advanced" at bounding box center [152, 87] width 66 height 21
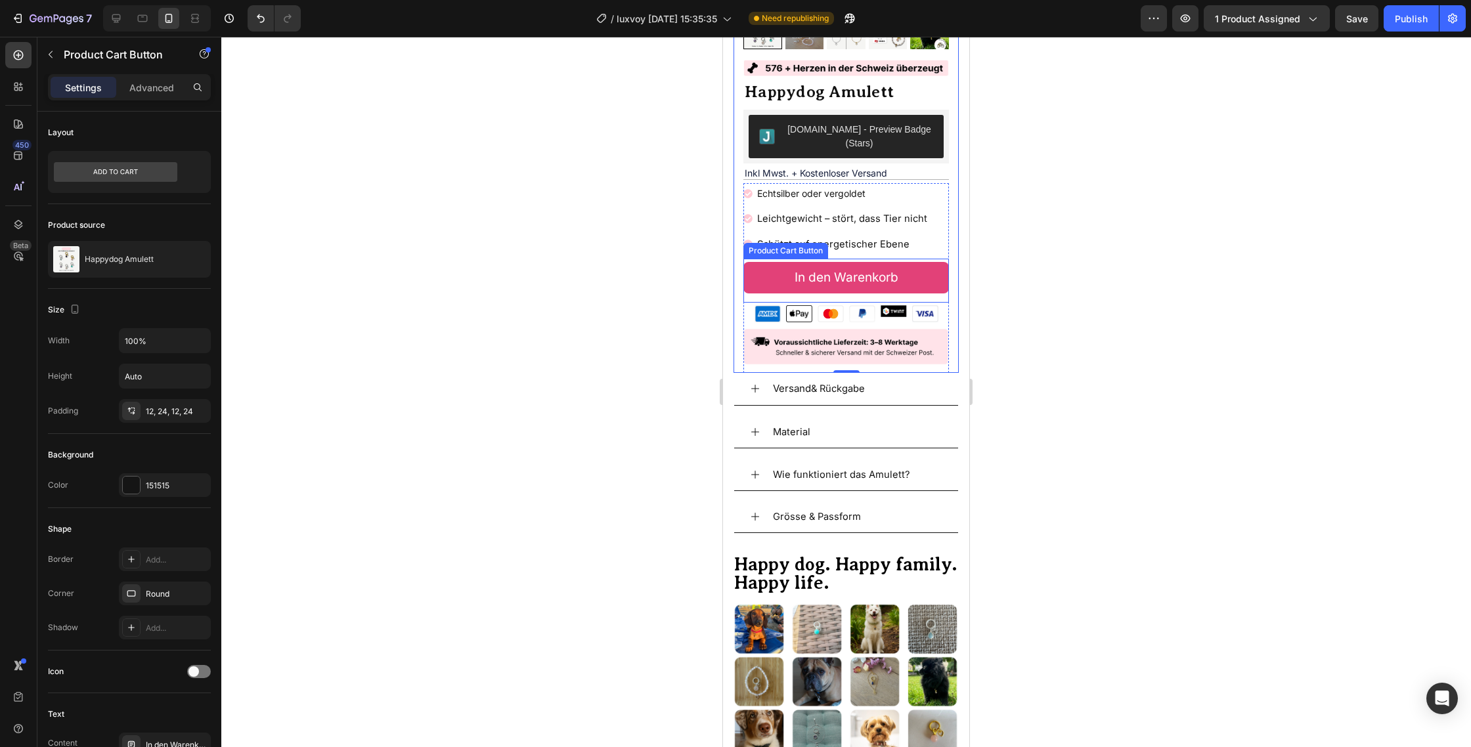
click at [765, 267] on button "In den Warenkorb" at bounding box center [845, 278] width 205 height 32
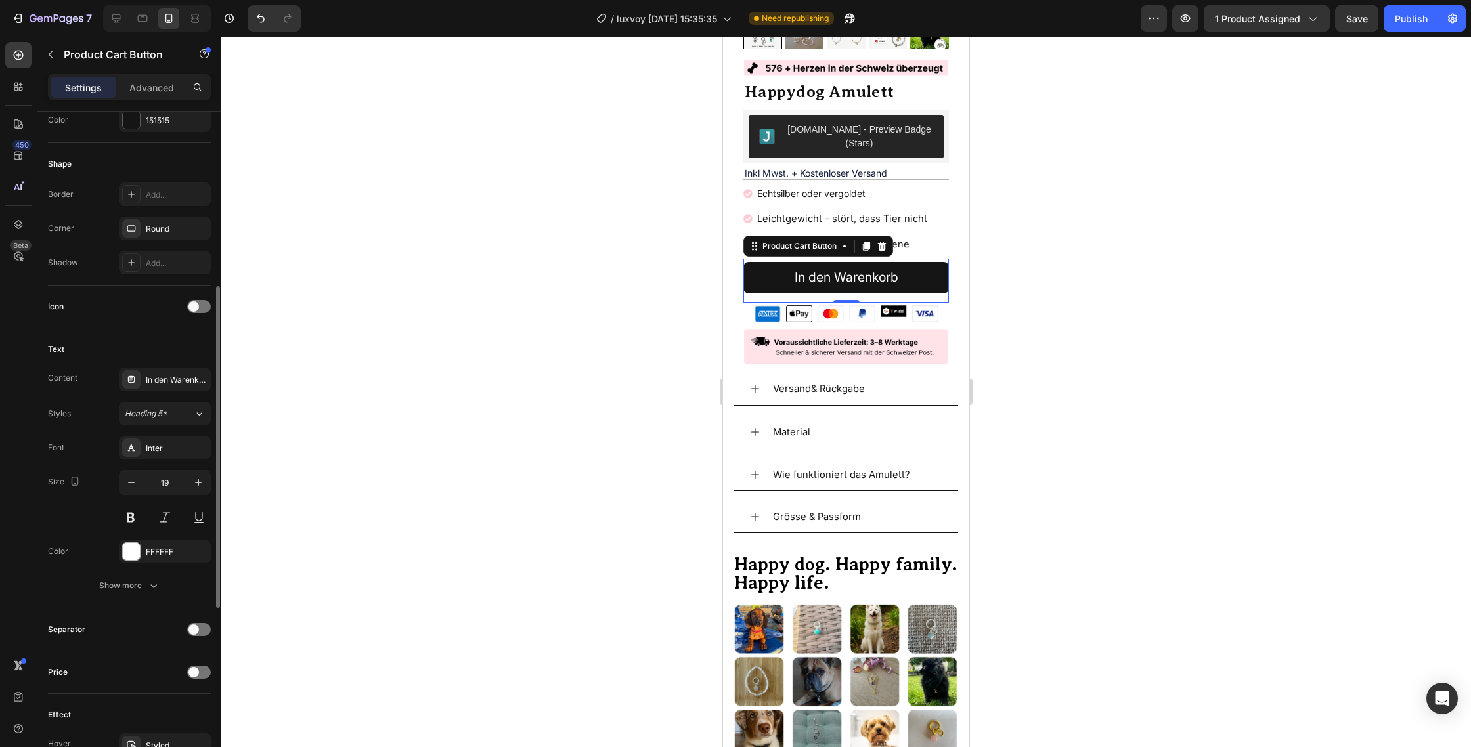
scroll to position [387, 0]
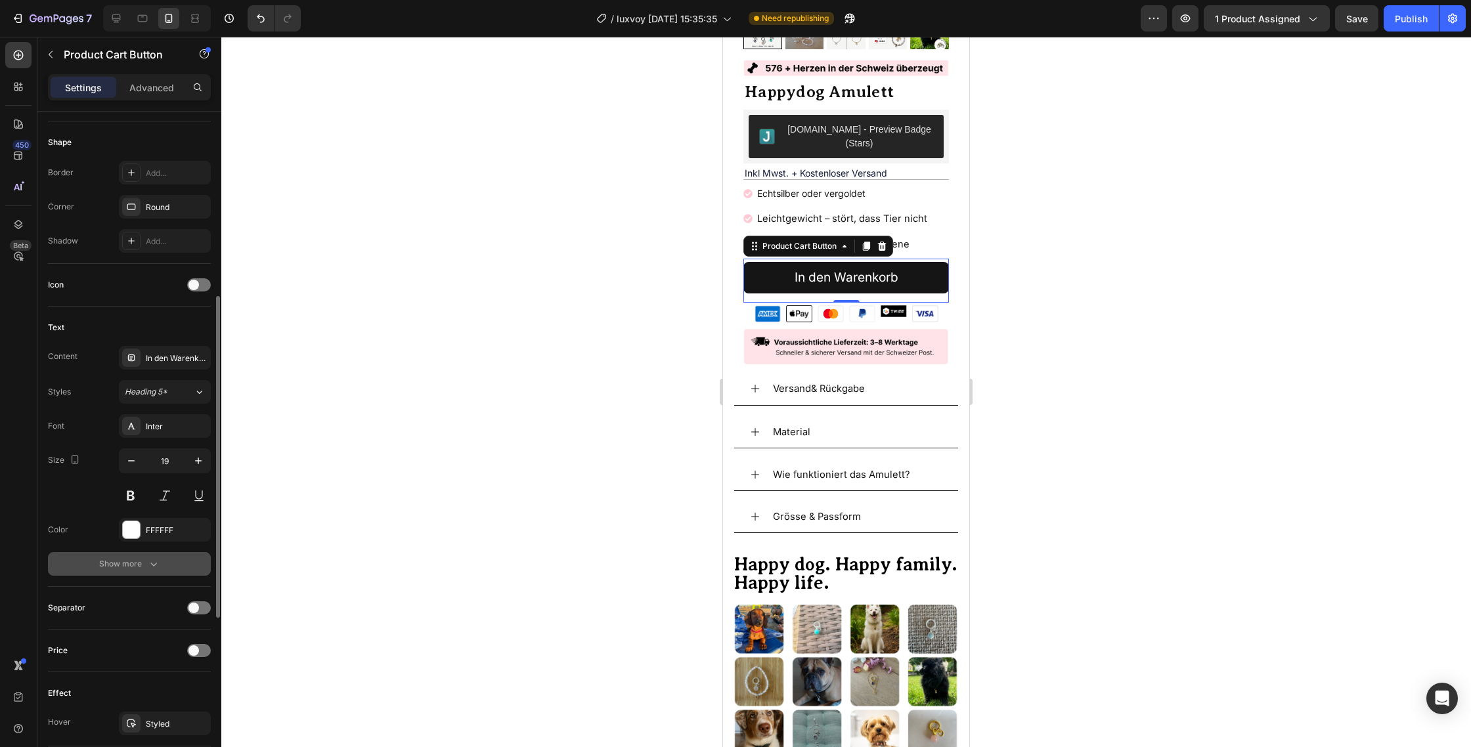
click at [122, 565] on div "Show more" at bounding box center [129, 563] width 61 height 13
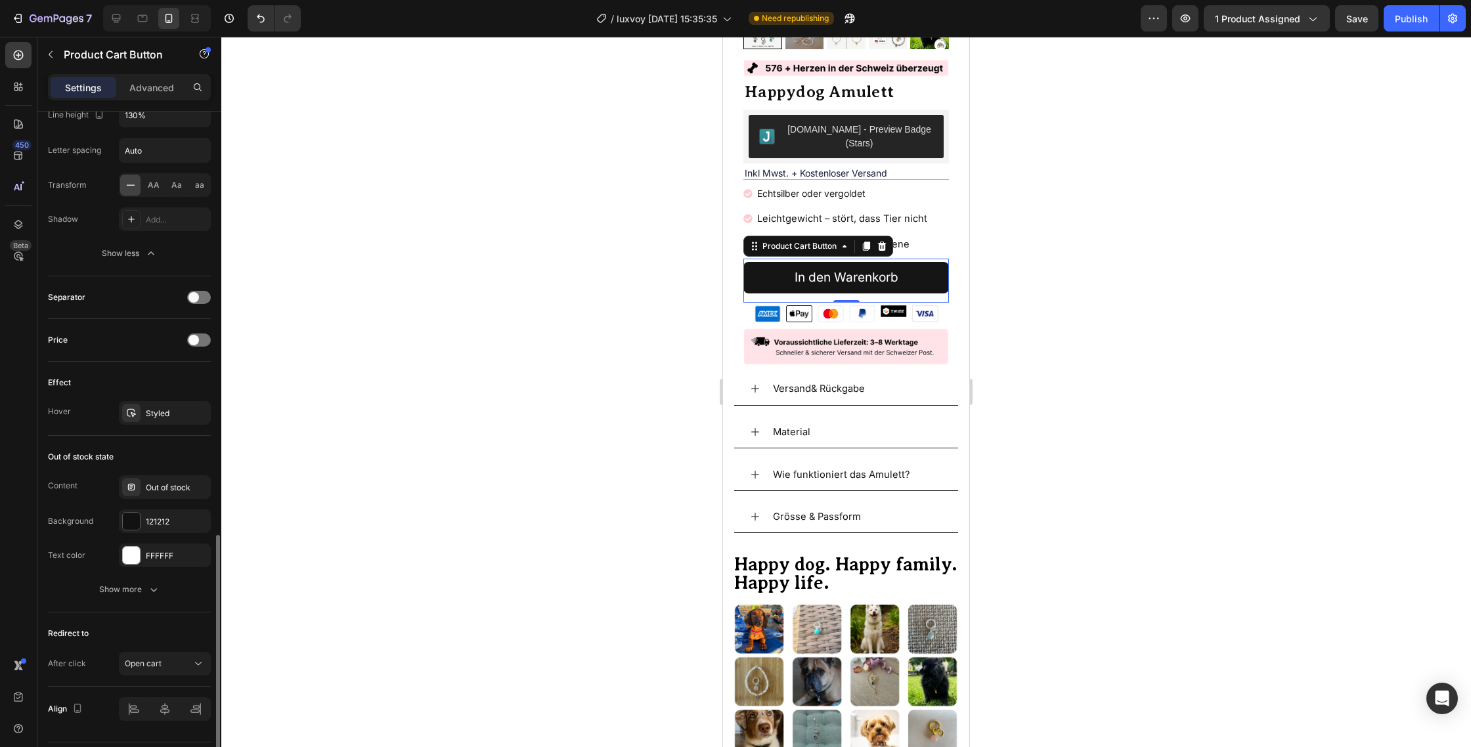
scroll to position [907, 0]
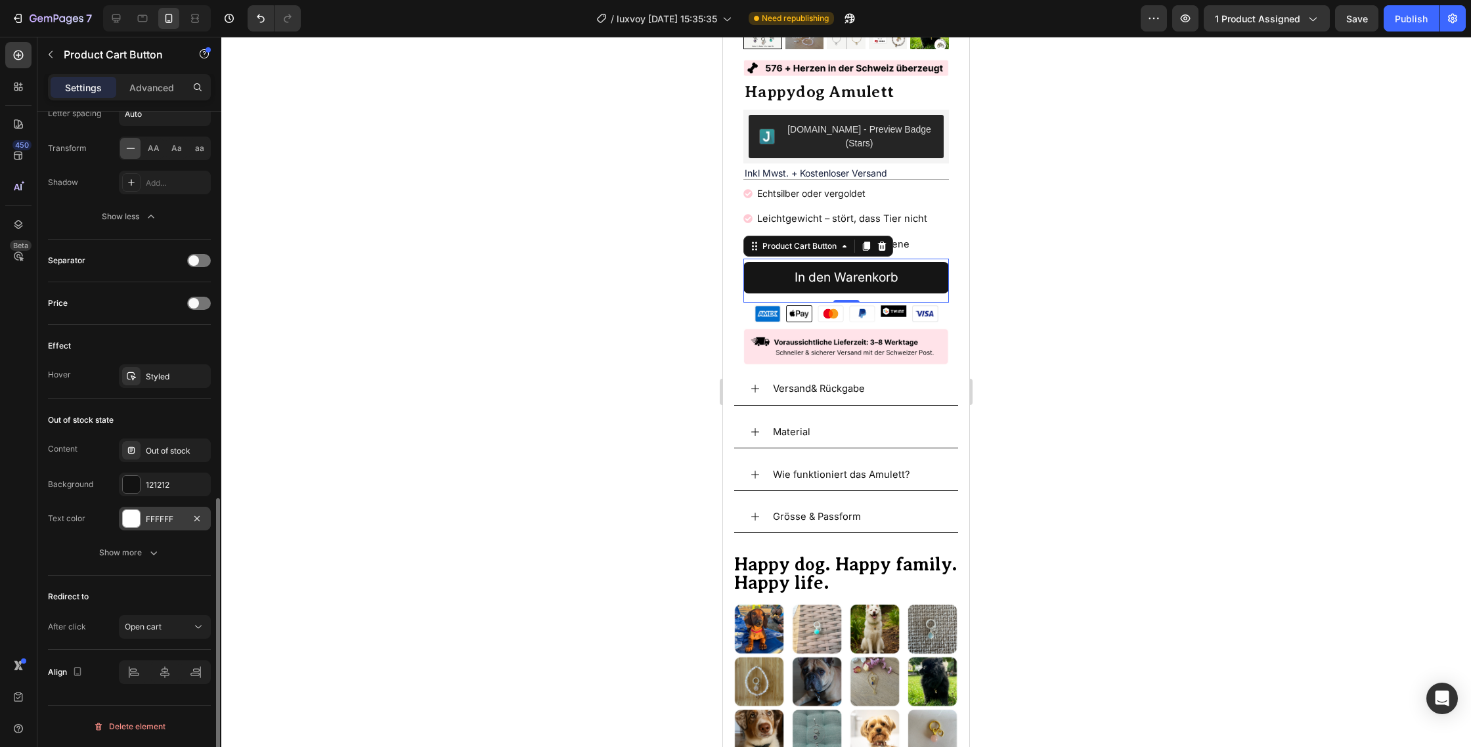
click at [187, 516] on div "FFFFFF" at bounding box center [165, 519] width 92 height 24
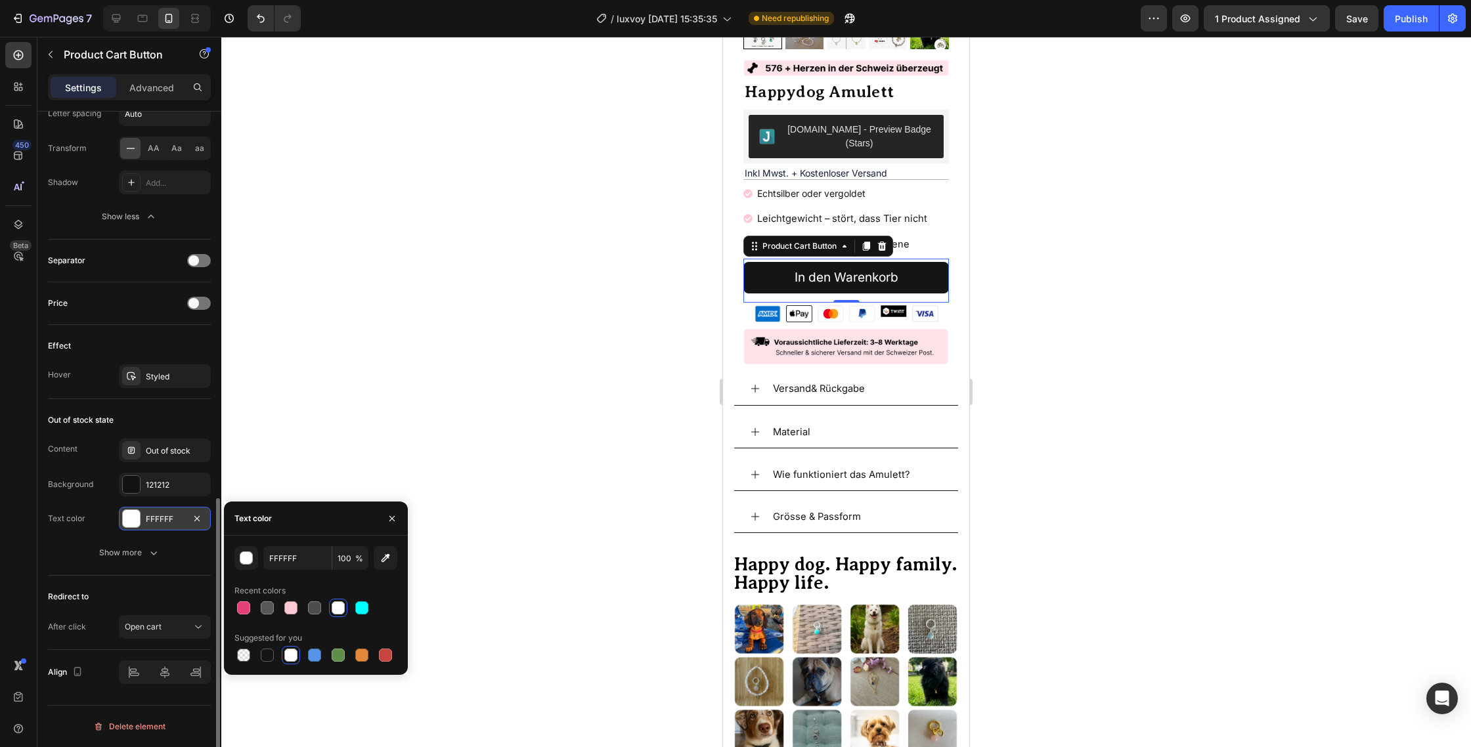
click at [174, 515] on div "FFFFFF" at bounding box center [165, 519] width 38 height 12
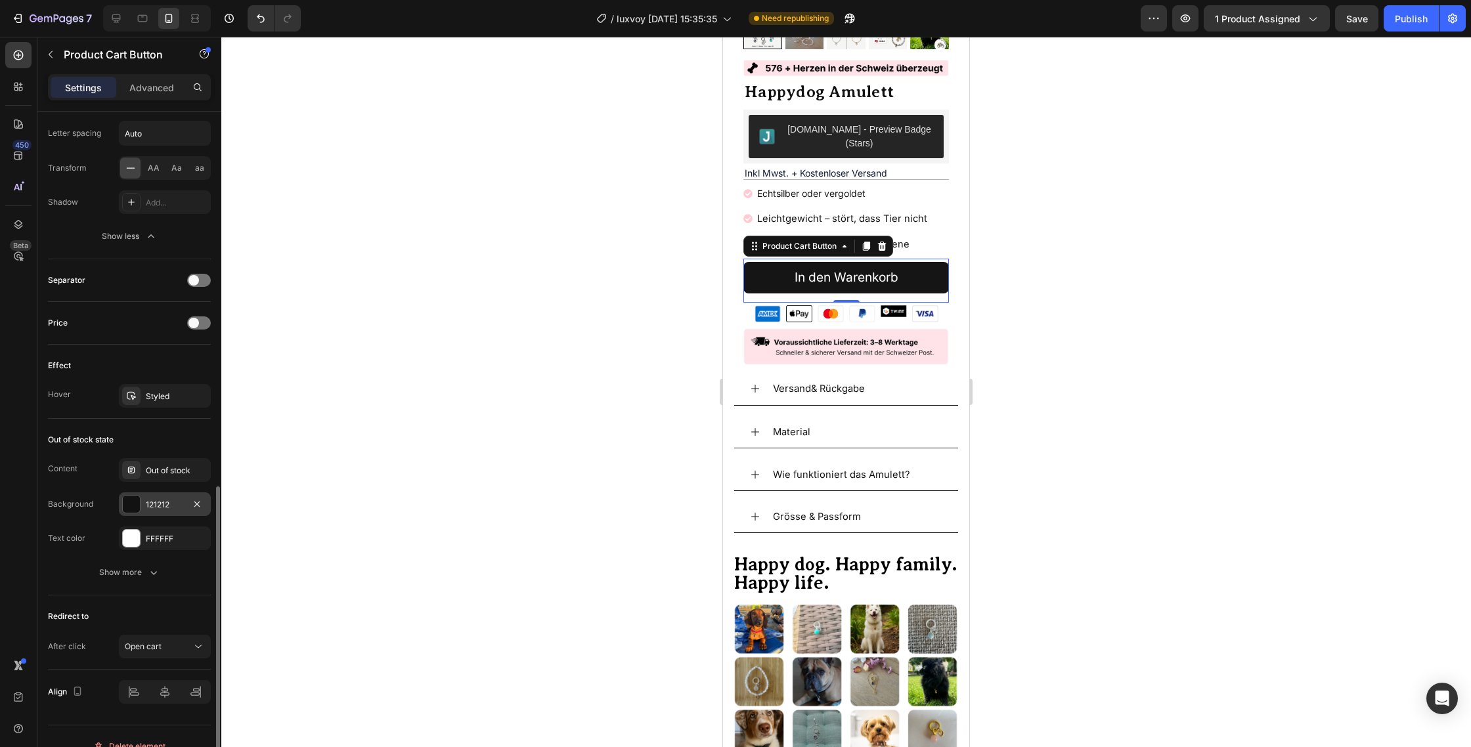
scroll to position [890, 0]
click at [160, 501] on div "121212" at bounding box center [165, 503] width 38 height 12
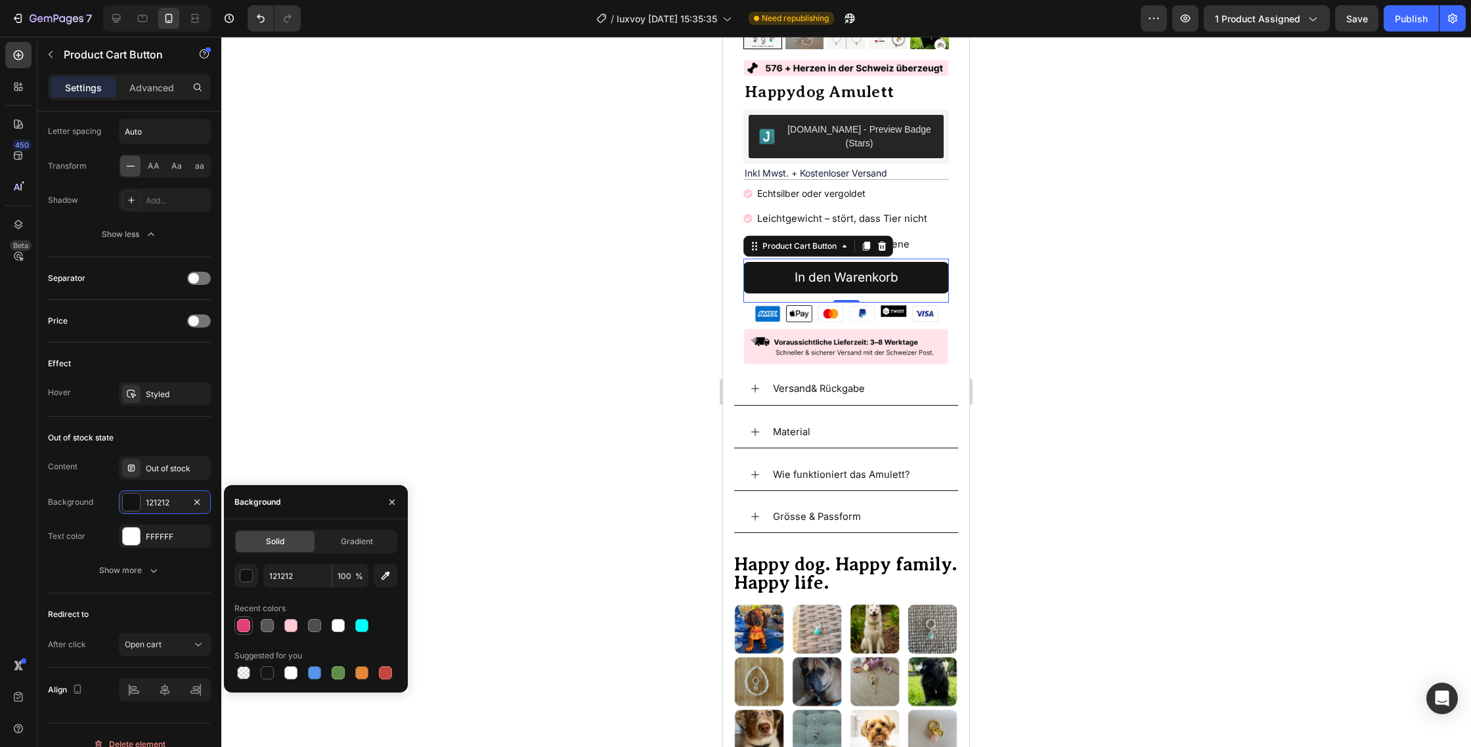
click at [249, 630] on div at bounding box center [243, 625] width 13 height 13
click at [289, 626] on div at bounding box center [290, 625] width 13 height 13
type input "FFCAD4"
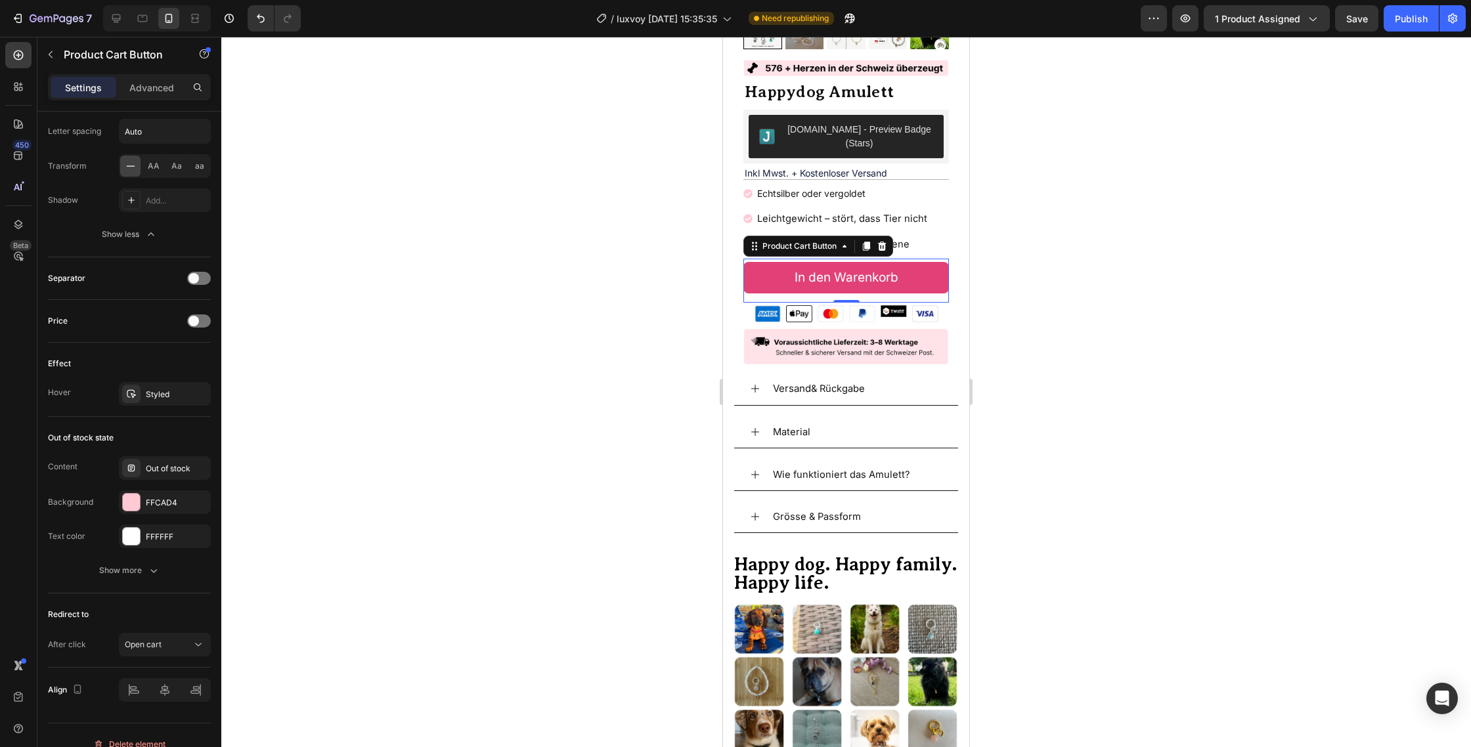
click at [789, 265] on button "In den Warenkorb" at bounding box center [845, 278] width 205 height 32
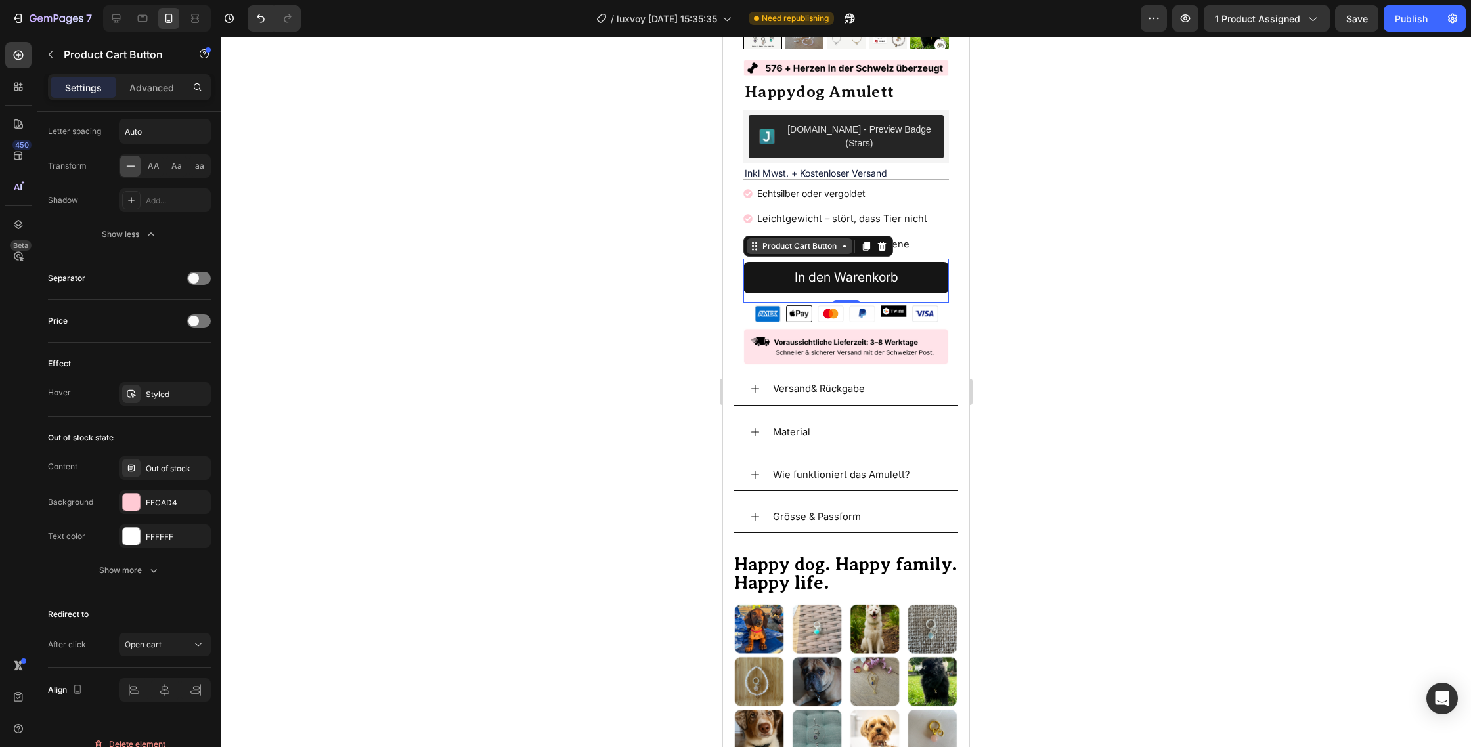
click at [773, 239] on div "Product Cart Button" at bounding box center [799, 246] width 106 height 16
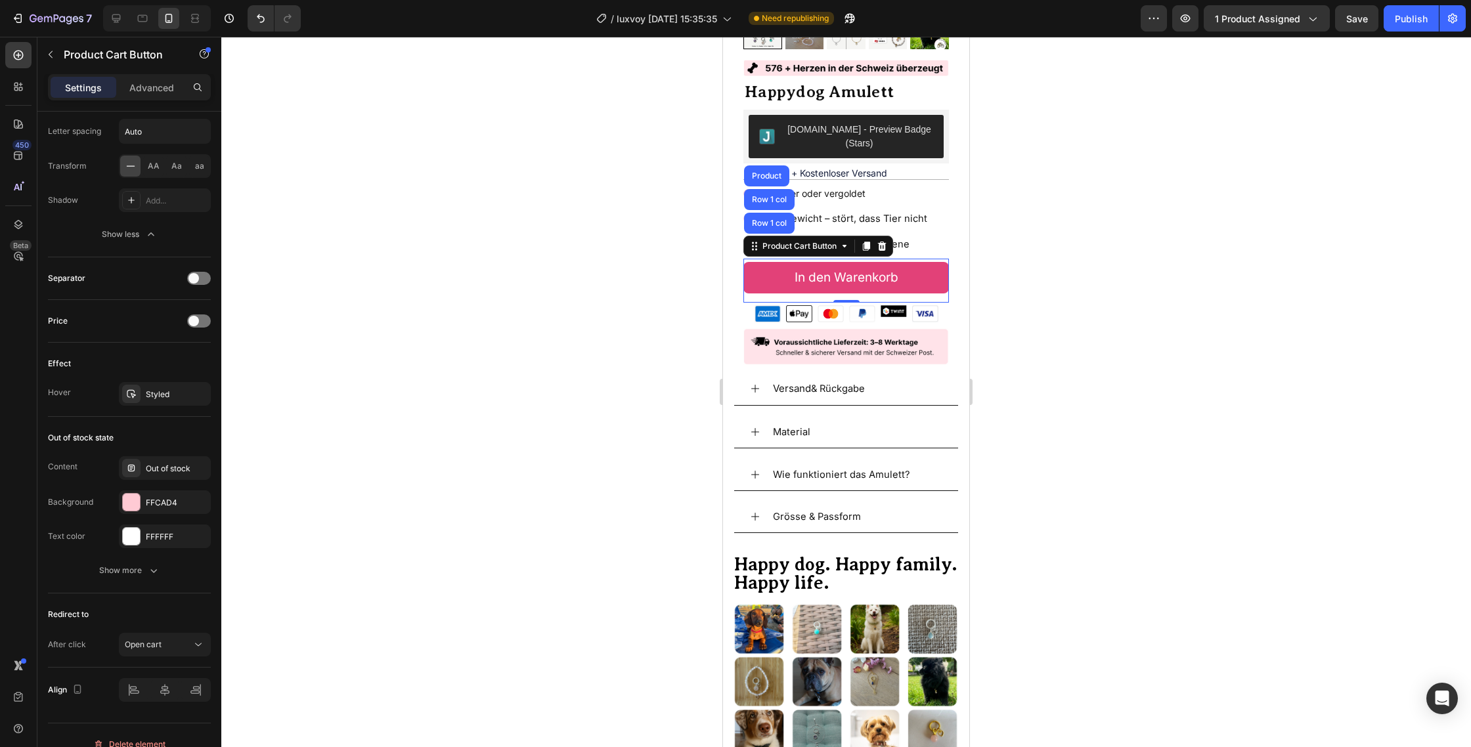
click at [777, 265] on button "In den Warenkorb" at bounding box center [845, 278] width 205 height 32
click at [941, 274] on button "In den Warenkorb" at bounding box center [845, 278] width 205 height 32
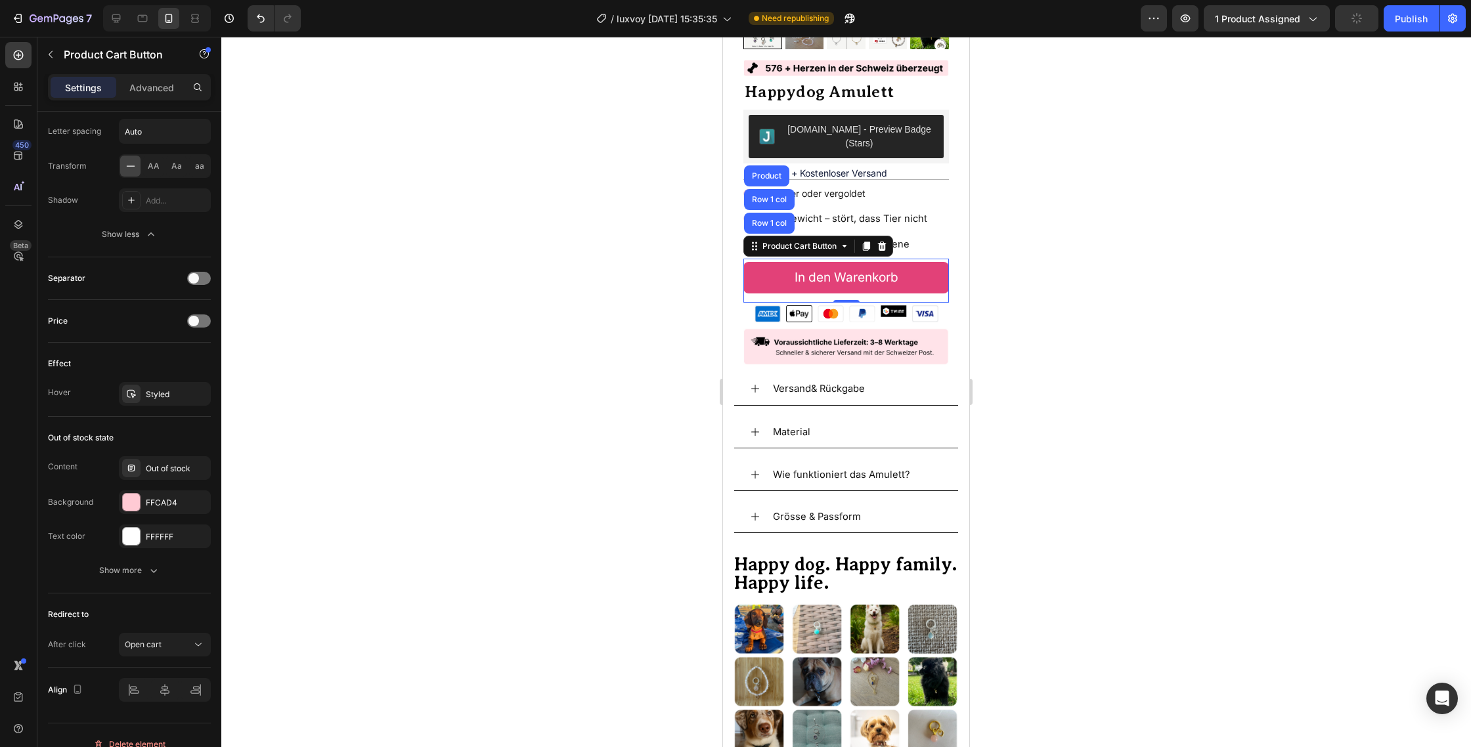
click at [941, 274] on button "In den Warenkorb" at bounding box center [845, 278] width 205 height 32
drag, startPoint x: 941, startPoint y: 274, endPoint x: 888, endPoint y: 248, distance: 59.3
click at [940, 274] on button "In den Warenkorb" at bounding box center [845, 278] width 205 height 32
click at [842, 241] on icon at bounding box center [844, 246] width 11 height 11
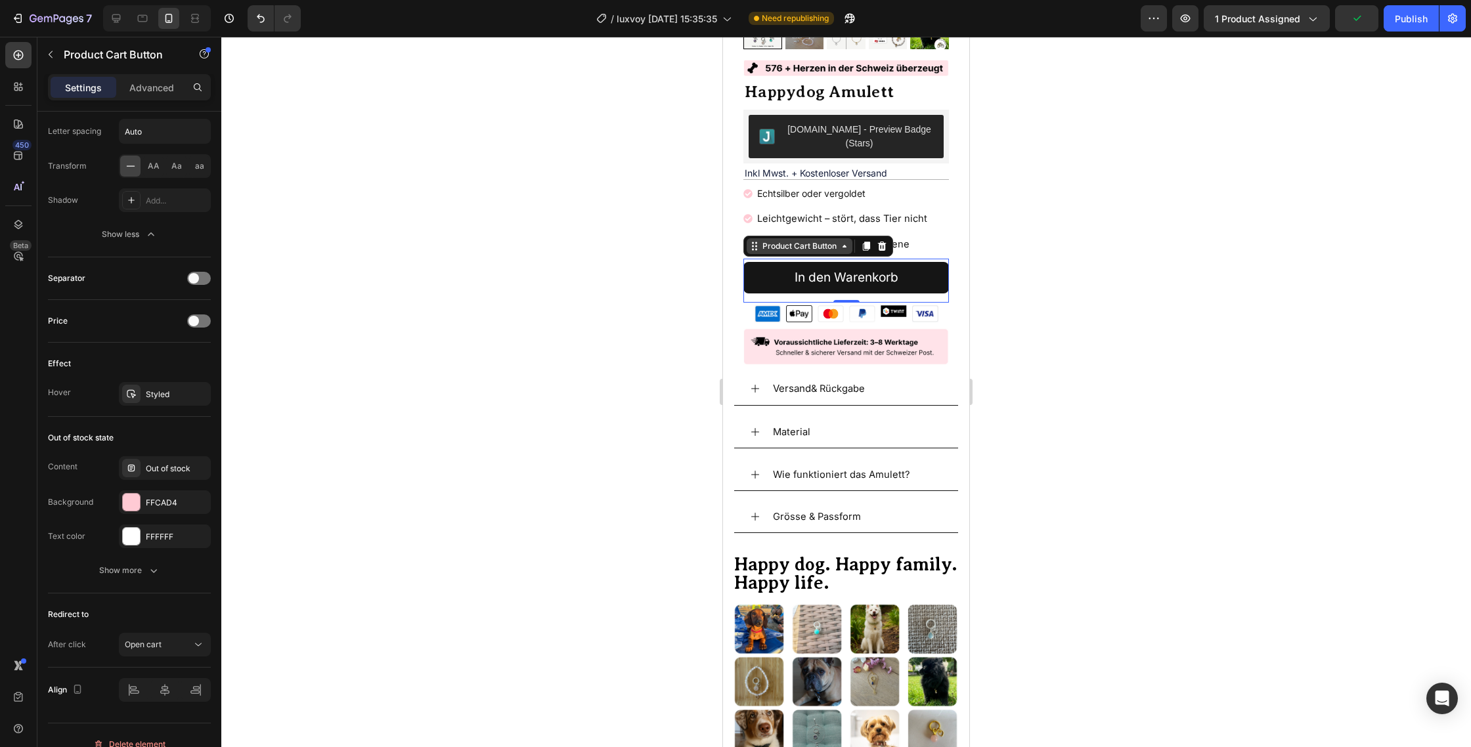
click at [840, 241] on icon at bounding box center [844, 246] width 11 height 11
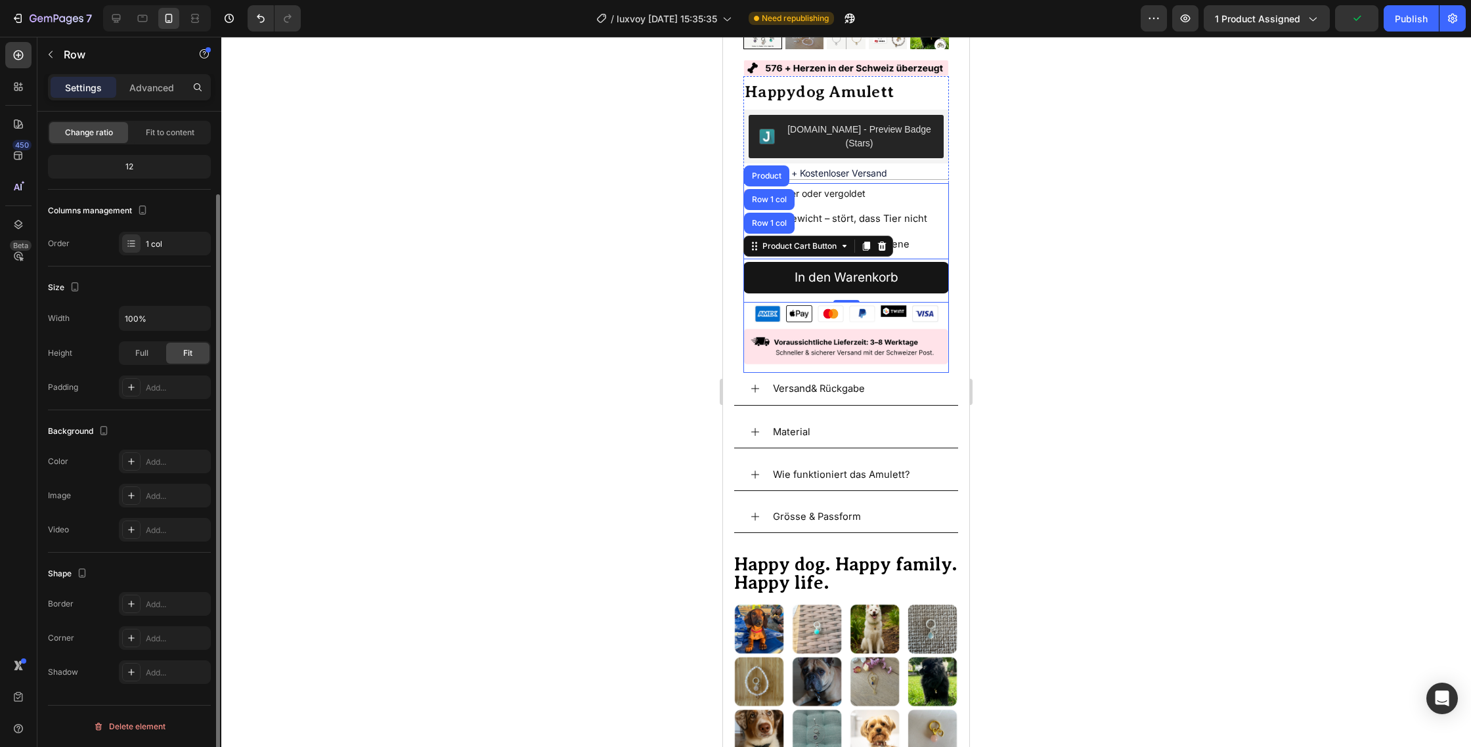
scroll to position [0, 0]
click at [859, 290] on div "Echtsilber oder vergoldet Leichtgewicht – stört, dass Tier nicht Schützt auf en…" at bounding box center [845, 278] width 205 height 190
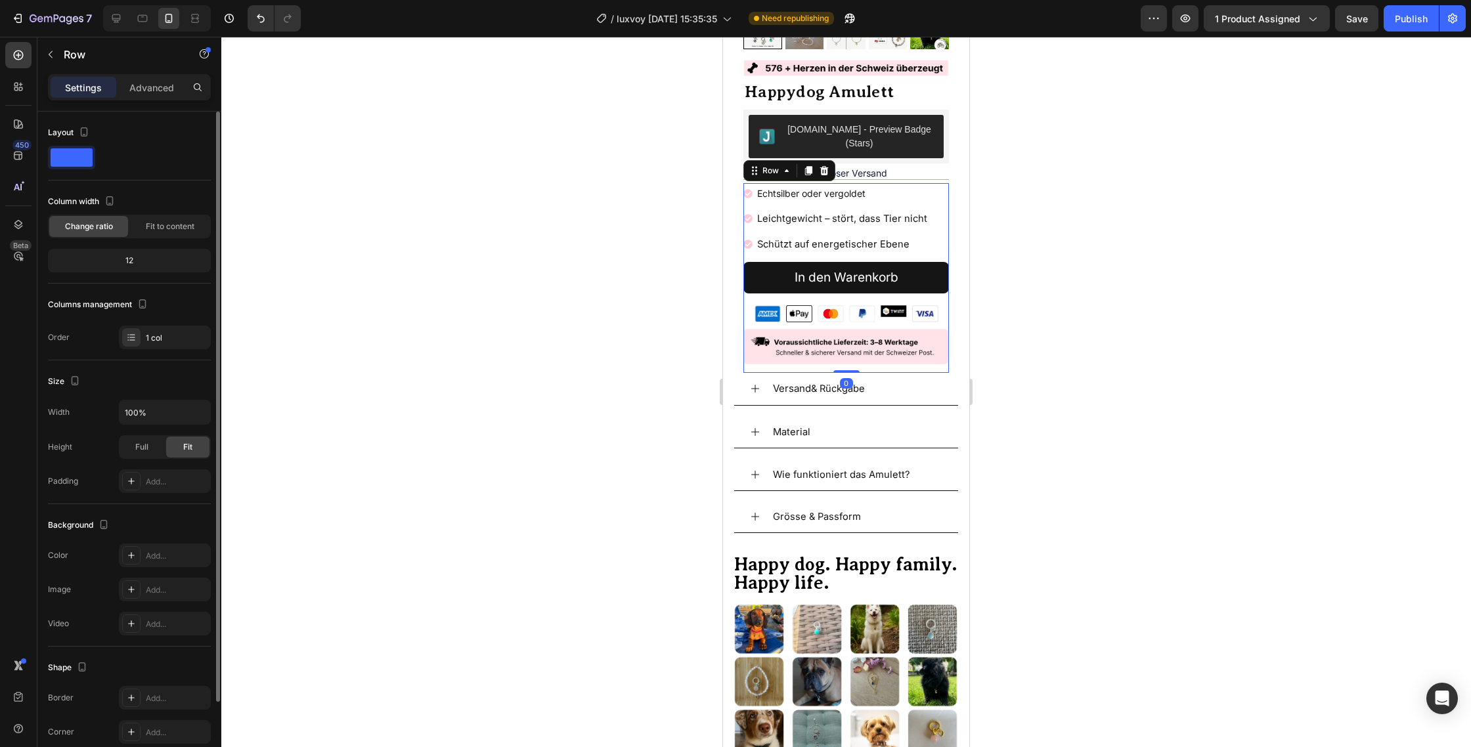
click at [861, 288] on div "Echtsilber oder vergoldet Leichtgewicht – stört, dass Tier nicht Schützt auf en…" at bounding box center [845, 278] width 205 height 190
click at [861, 287] on div "In den Warenkorb Product Cart Button 0" at bounding box center [845, 281] width 205 height 45
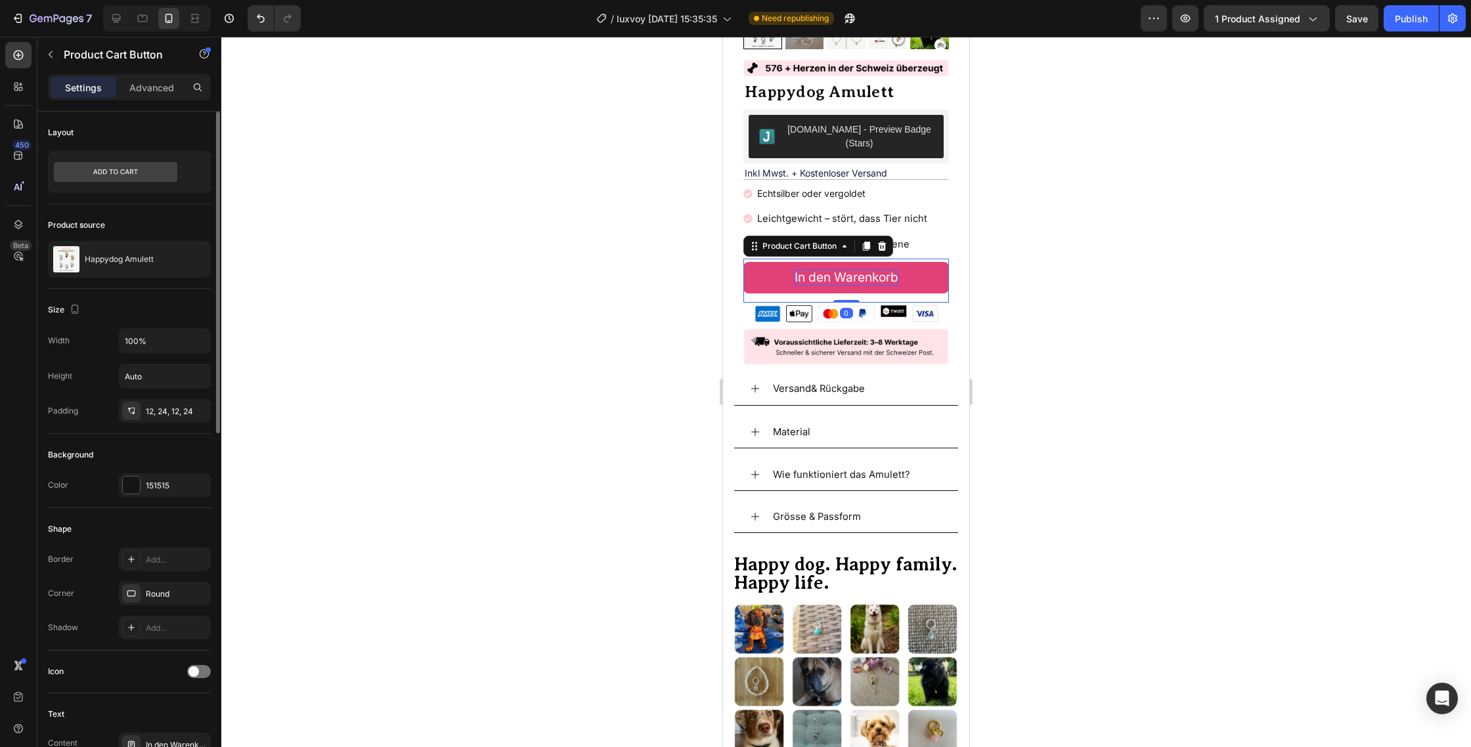
click at [859, 270] on div "In den Warenkorb" at bounding box center [846, 278] width 104 height 16
click at [859, 270] on p "In den Warenkorb" at bounding box center [846, 278] width 104 height 16
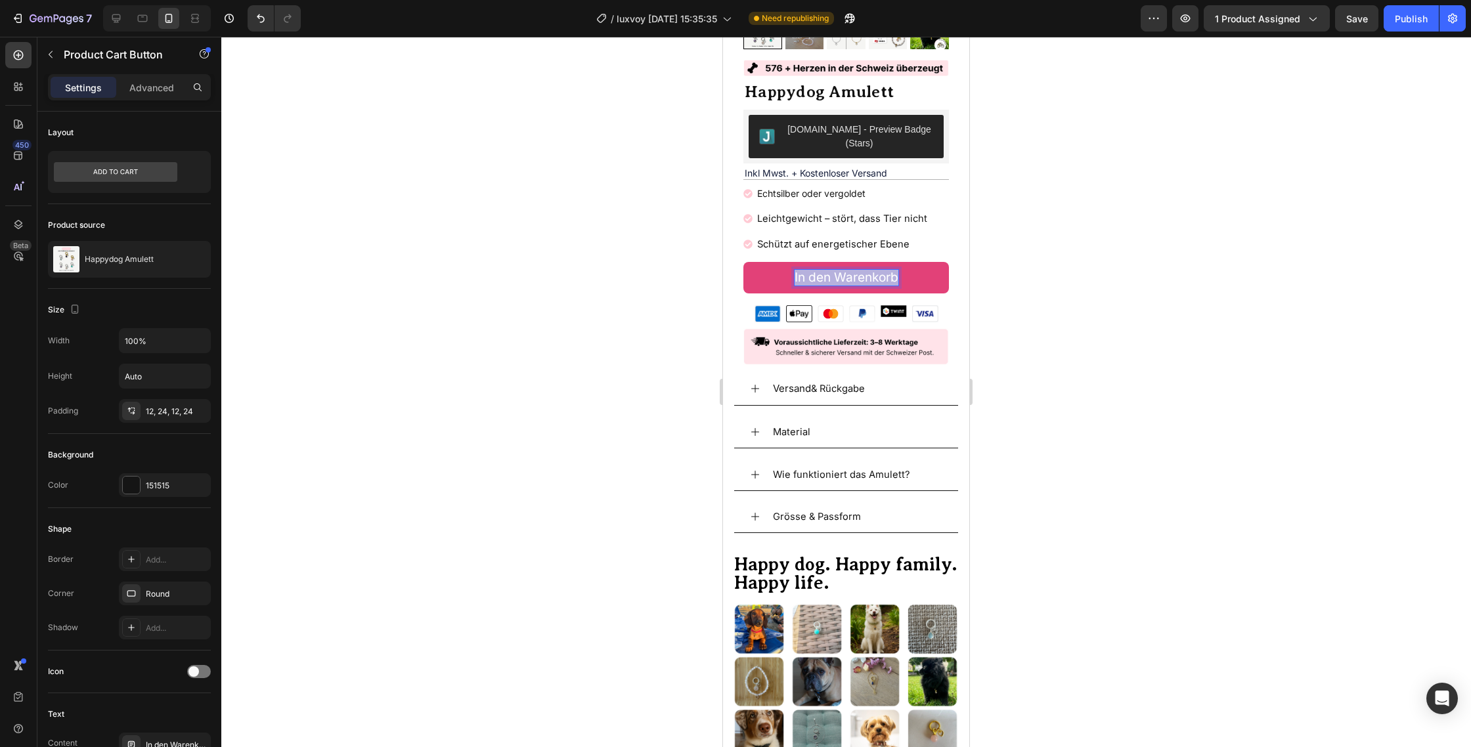
click at [859, 270] on p "In den Warenkorb" at bounding box center [846, 278] width 104 height 16
click at [743, 262] on button "In den Warenkorb" at bounding box center [845, 278] width 205 height 32
click at [779, 270] on button "In den Warenkorb" at bounding box center [845, 278] width 205 height 32
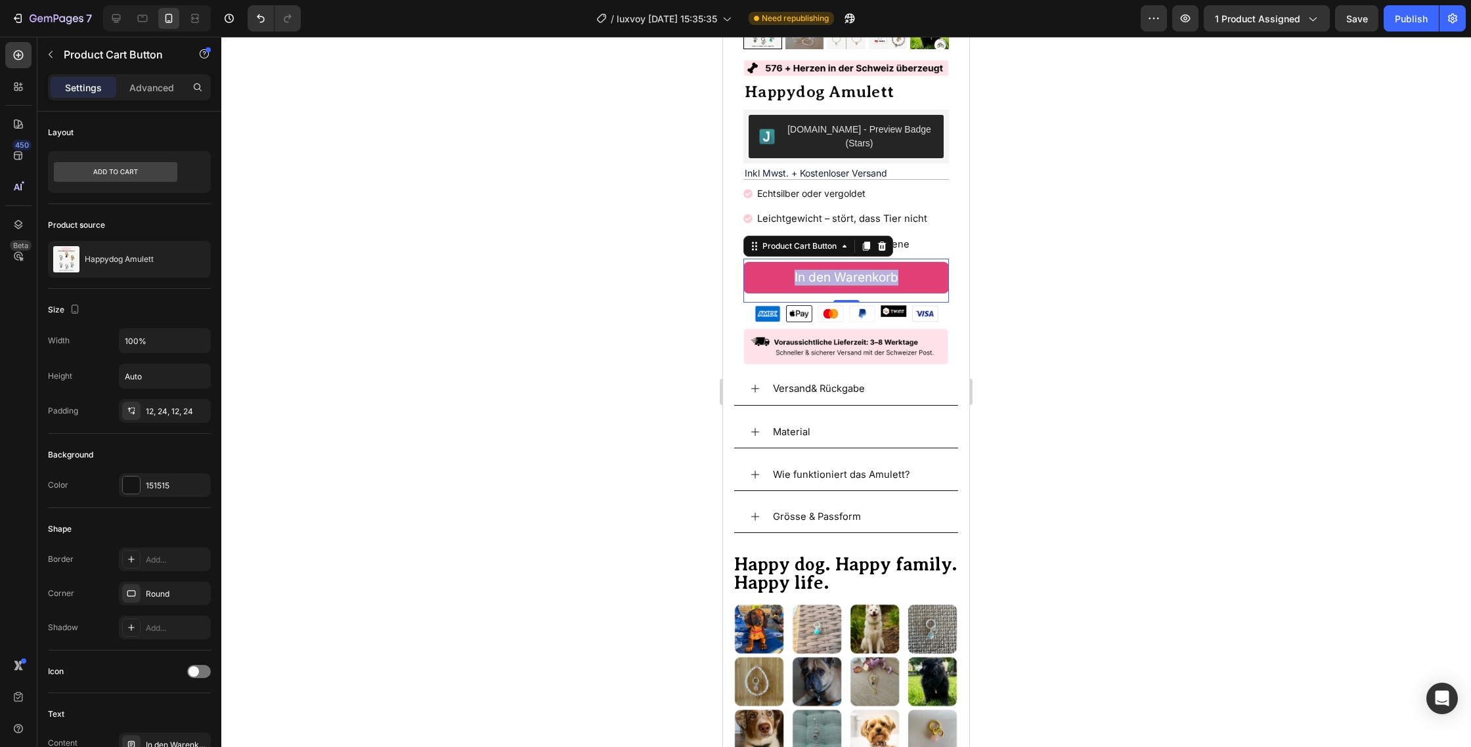
click at [779, 270] on button "In den Warenkorb" at bounding box center [845, 278] width 205 height 32
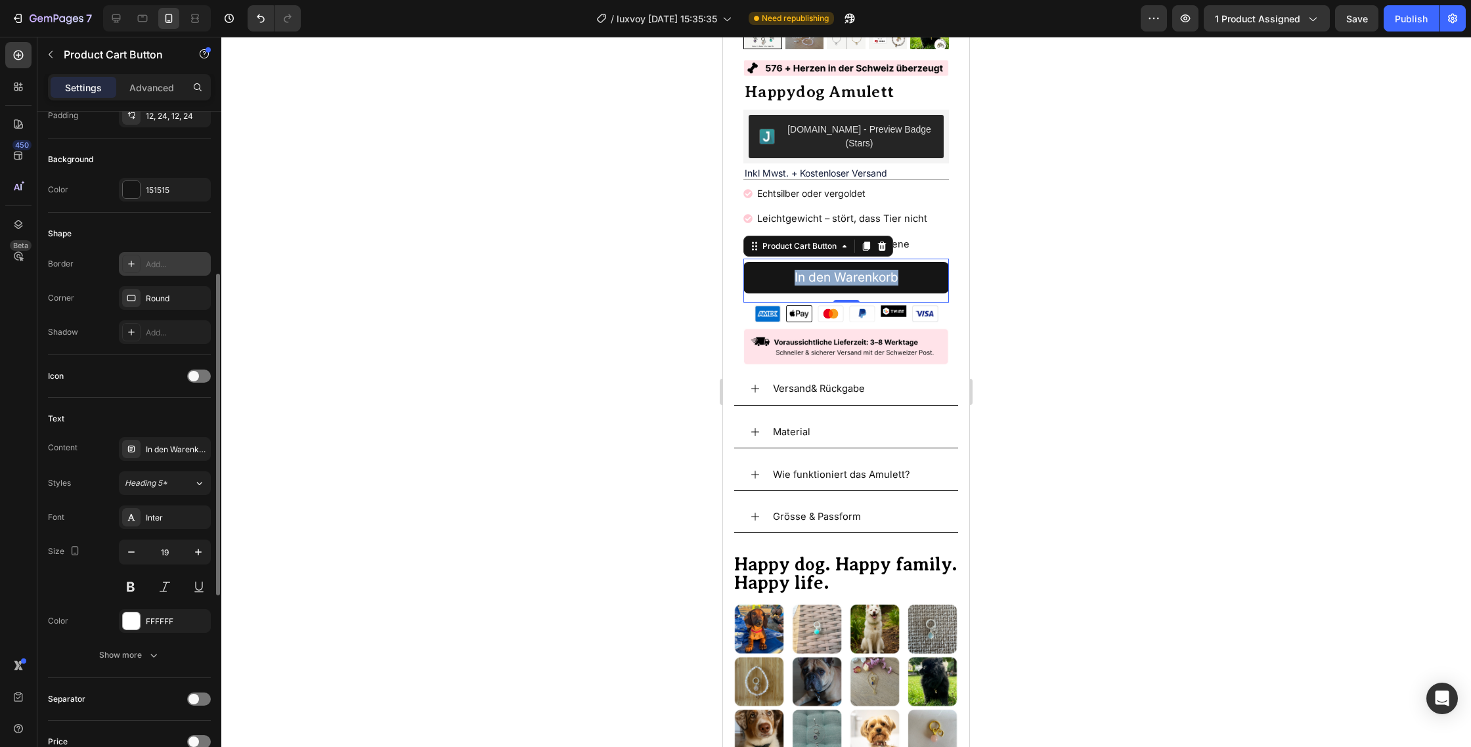
scroll to position [310, 0]
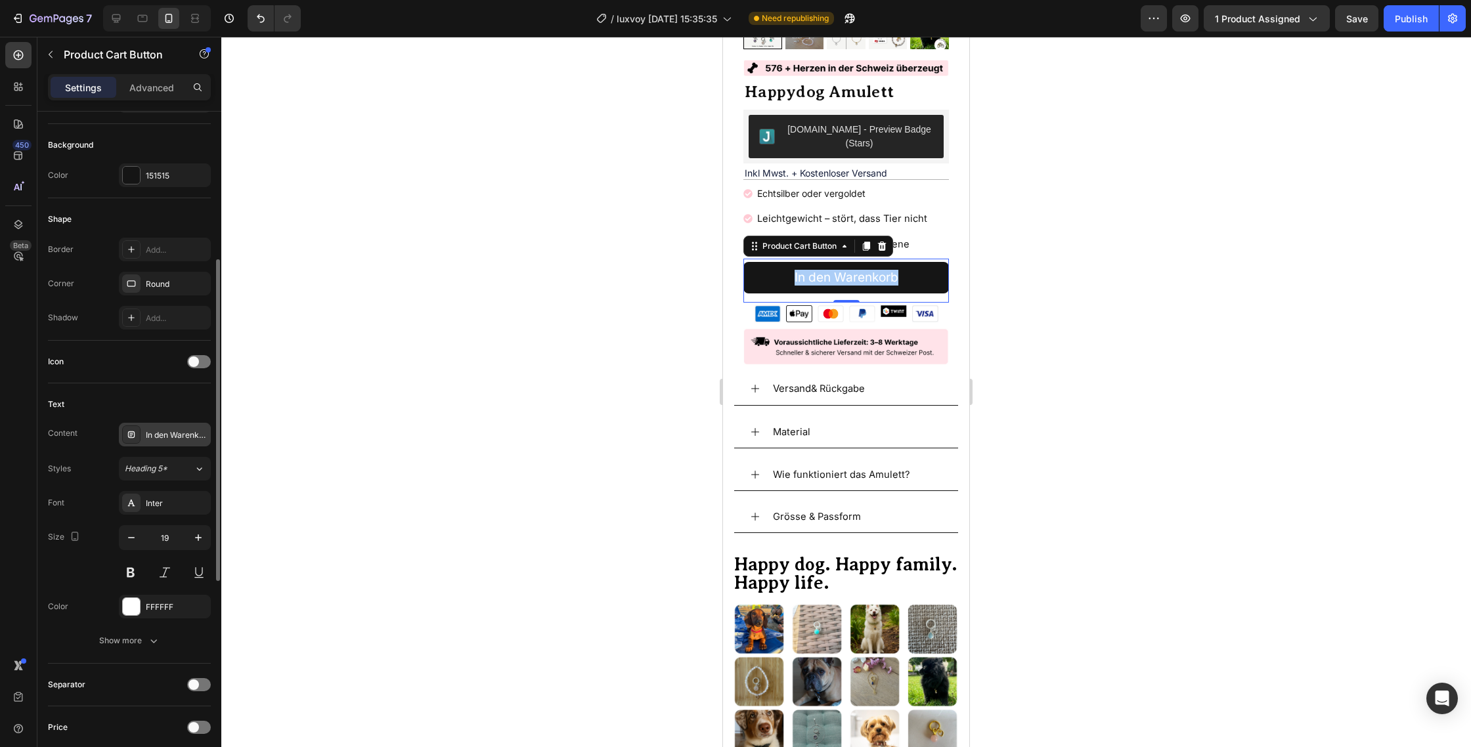
click at [172, 441] on div "In den Warenkorb" at bounding box center [165, 435] width 92 height 24
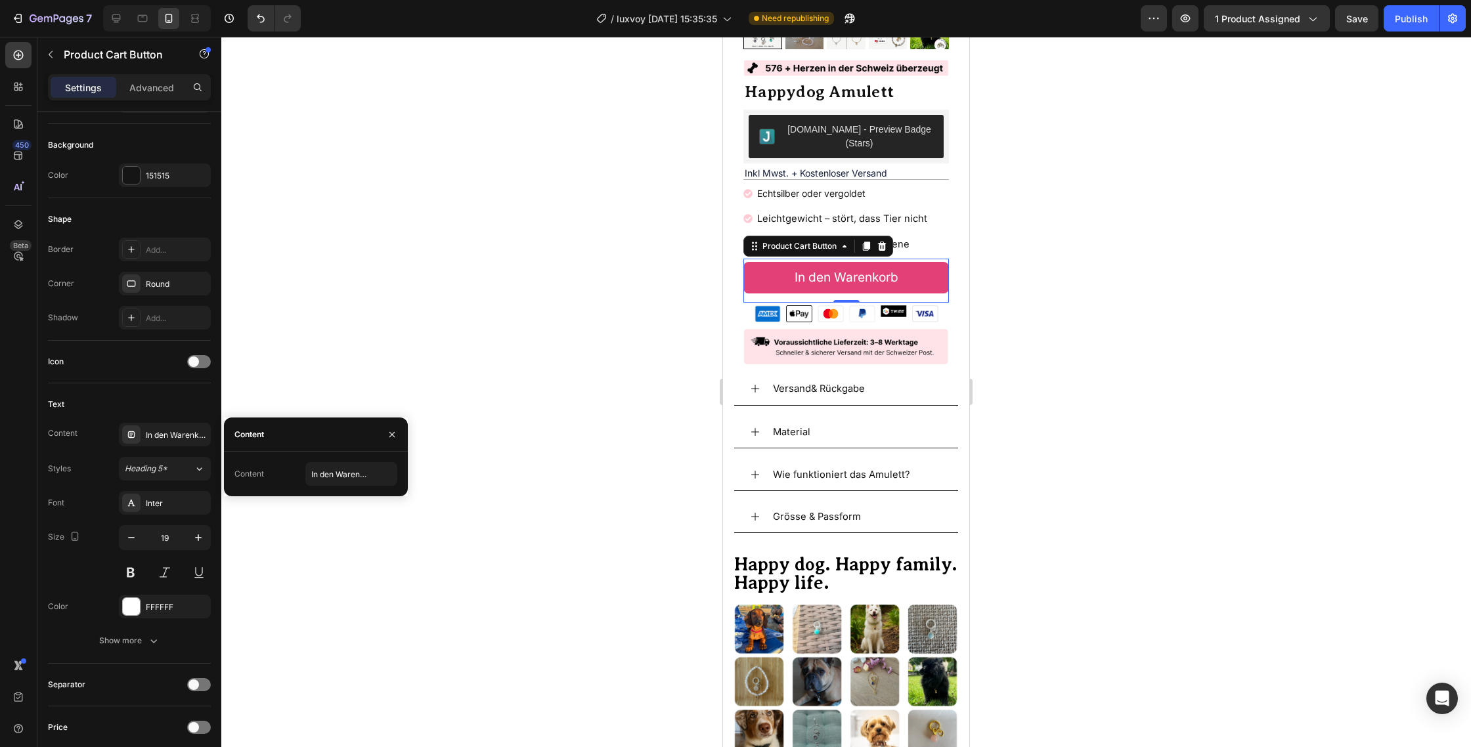
click at [761, 266] on button "In den Warenkorb" at bounding box center [845, 278] width 205 height 32
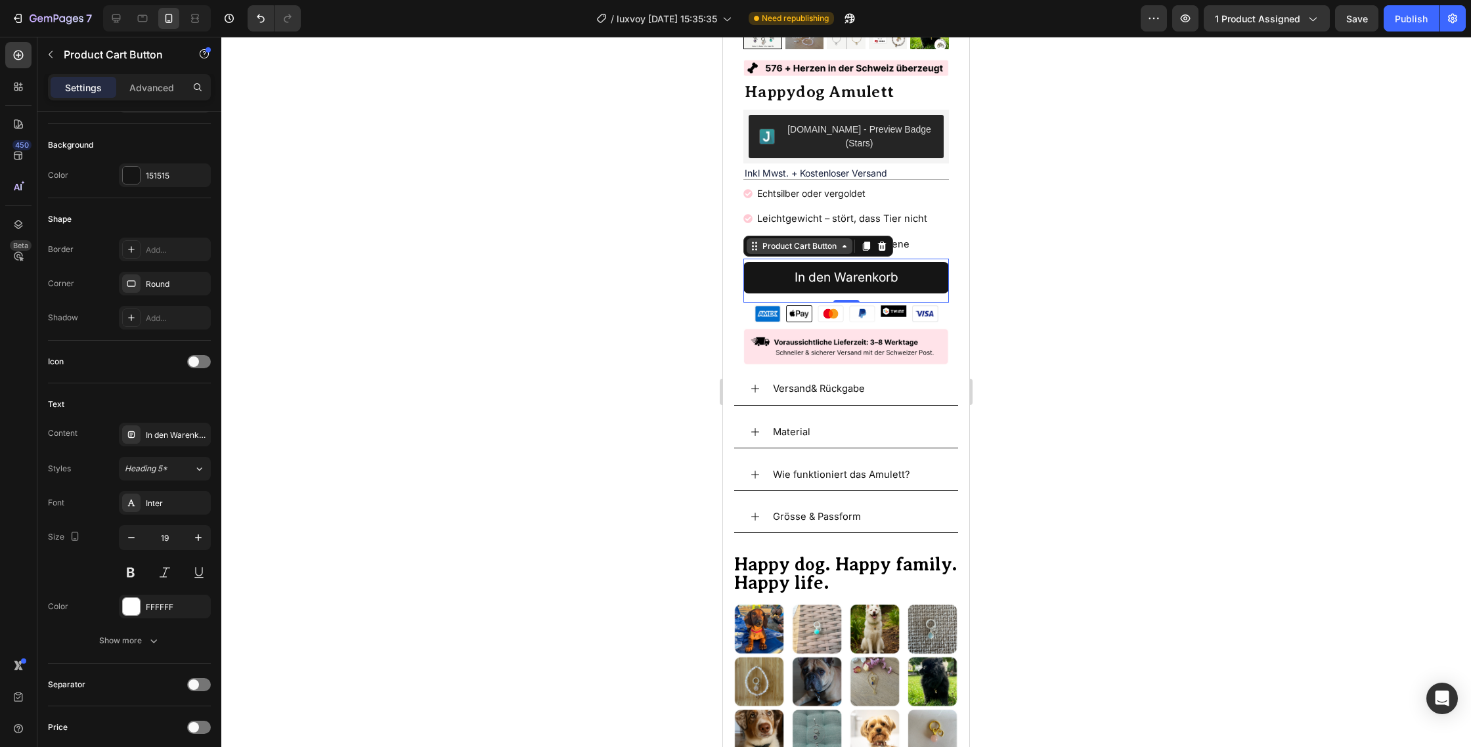
click at [757, 241] on icon at bounding box center [754, 246] width 11 height 11
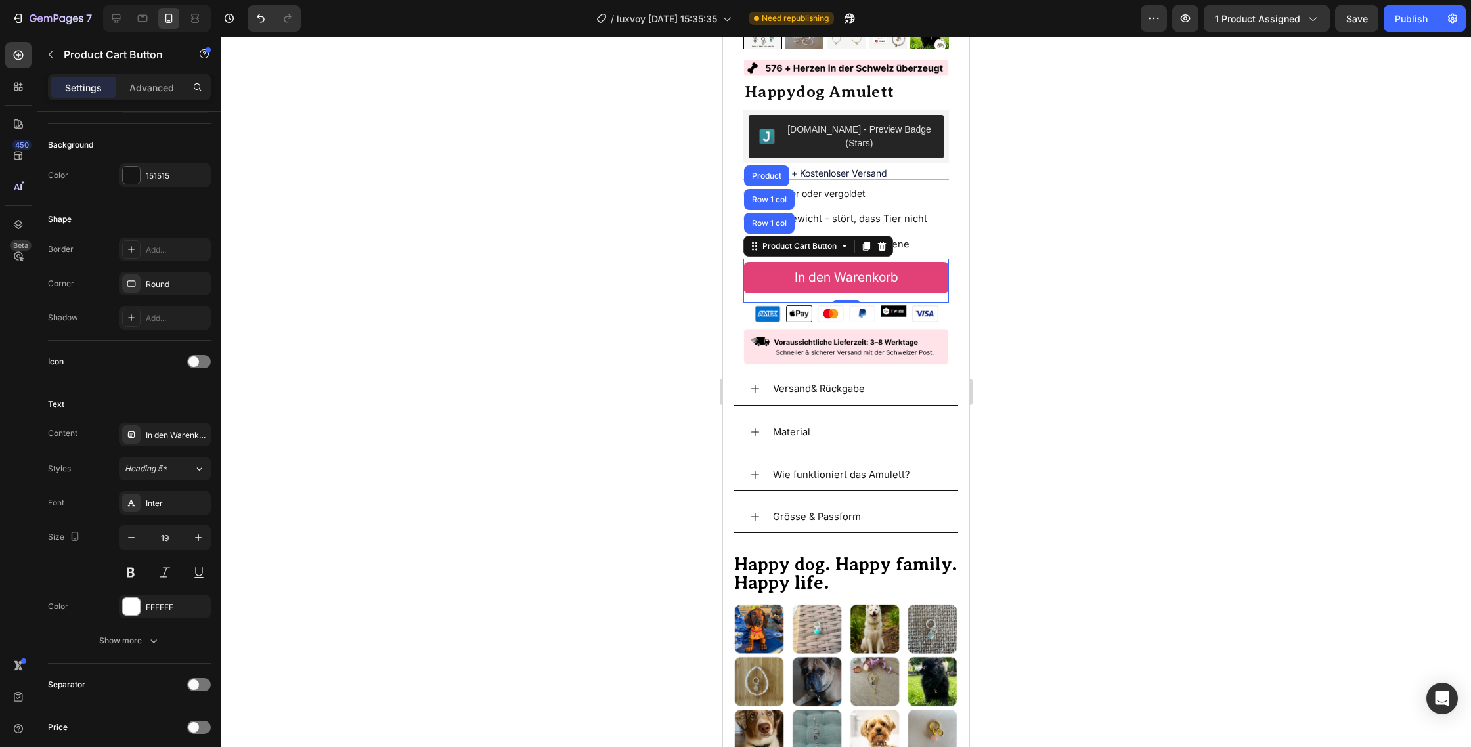
click at [802, 262] on button "In den Warenkorb" at bounding box center [845, 278] width 205 height 32
click at [818, 270] on p "In den Warenkorb" at bounding box center [846, 278] width 104 height 16
click at [786, 262] on button "In den Warenkorb" at bounding box center [845, 278] width 205 height 32
click at [704, 260] on div at bounding box center [845, 392] width 1249 height 710
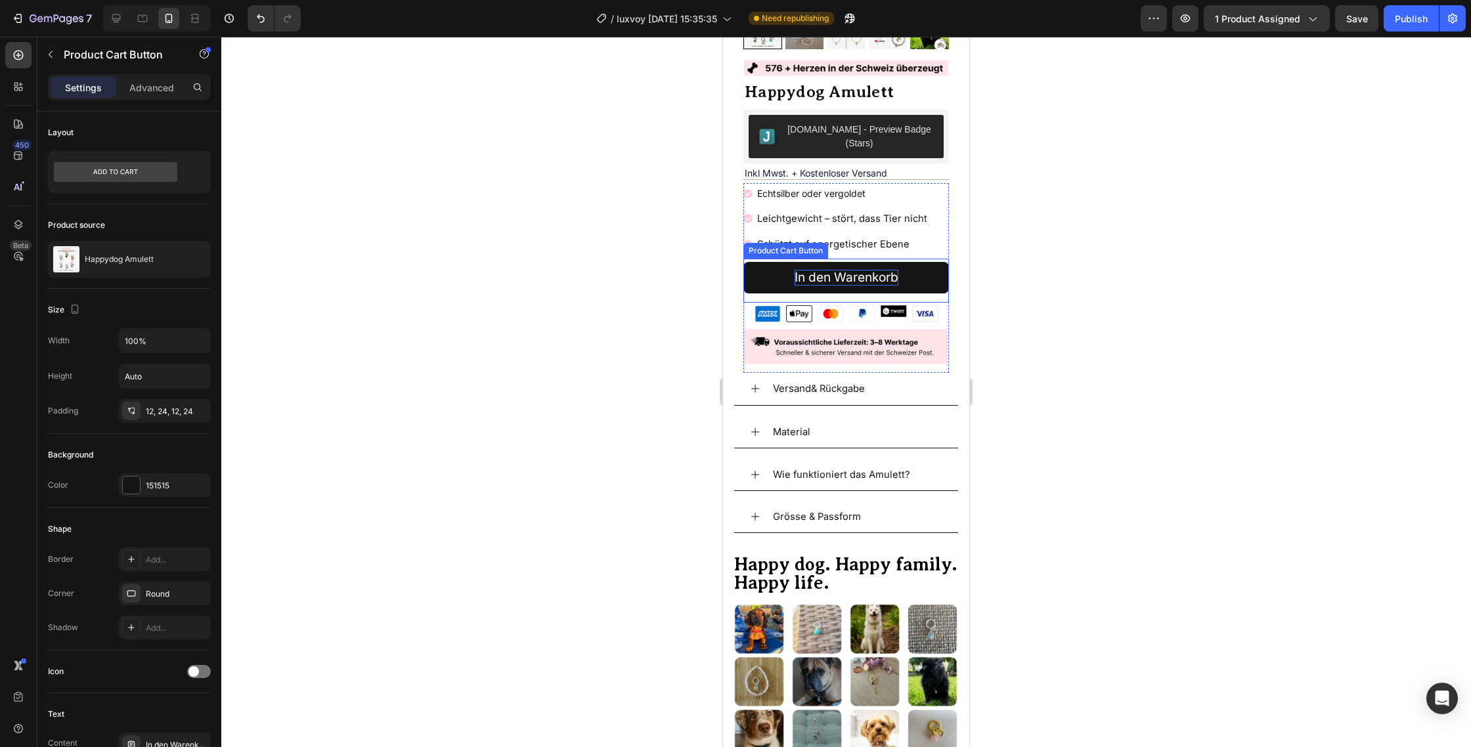
click at [802, 270] on p "In den Warenkorb" at bounding box center [846, 278] width 104 height 16
click at [773, 267] on button "In den Warenkorb" at bounding box center [845, 278] width 205 height 32
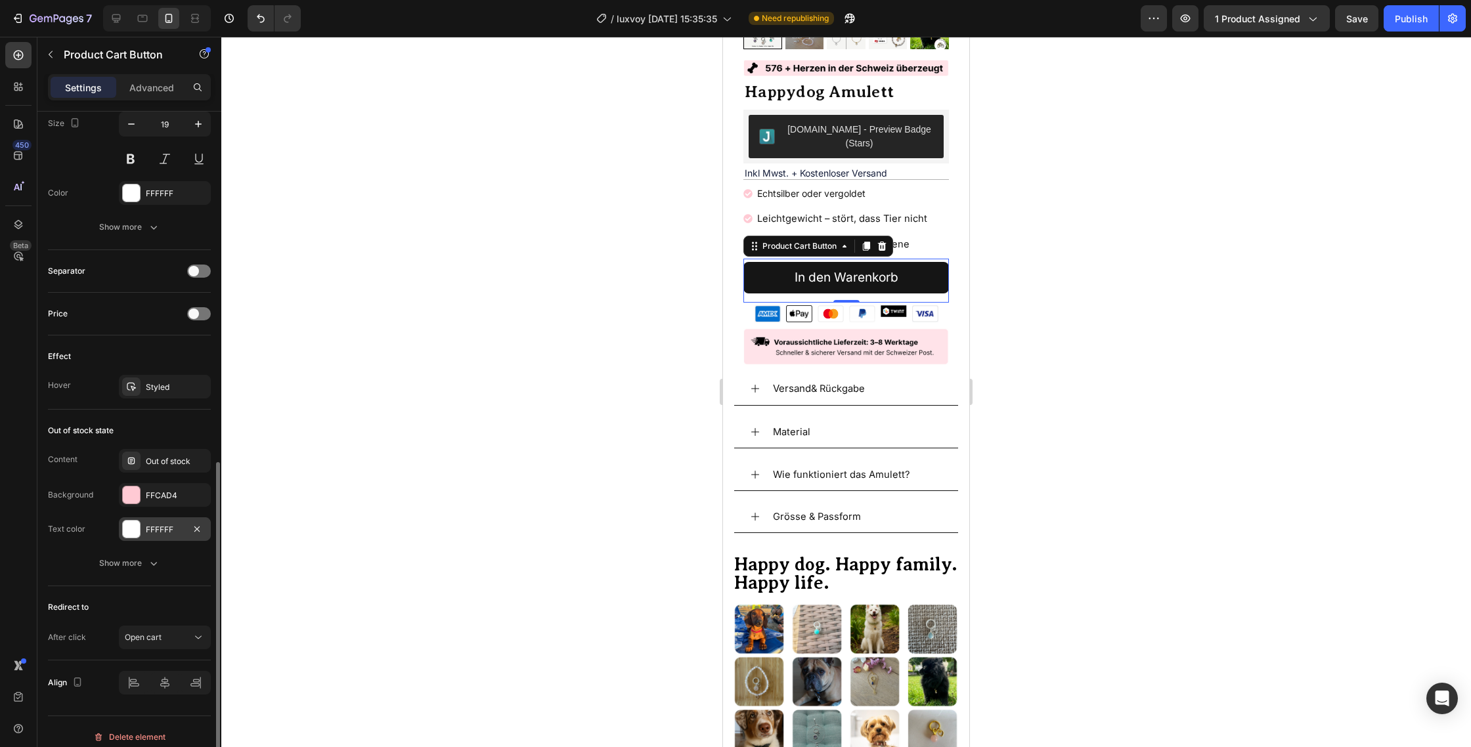
scroll to position [734, 0]
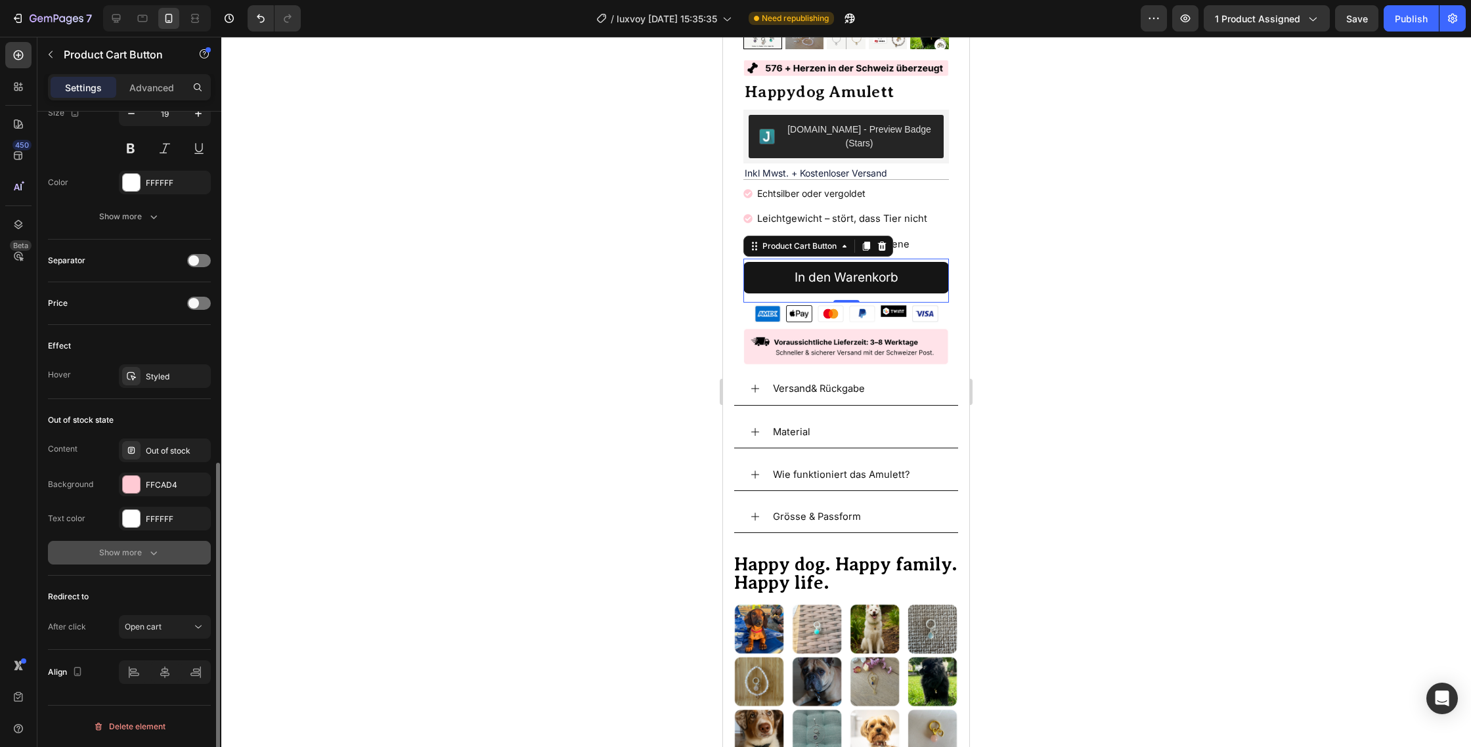
click at [158, 549] on icon "button" at bounding box center [153, 552] width 13 height 13
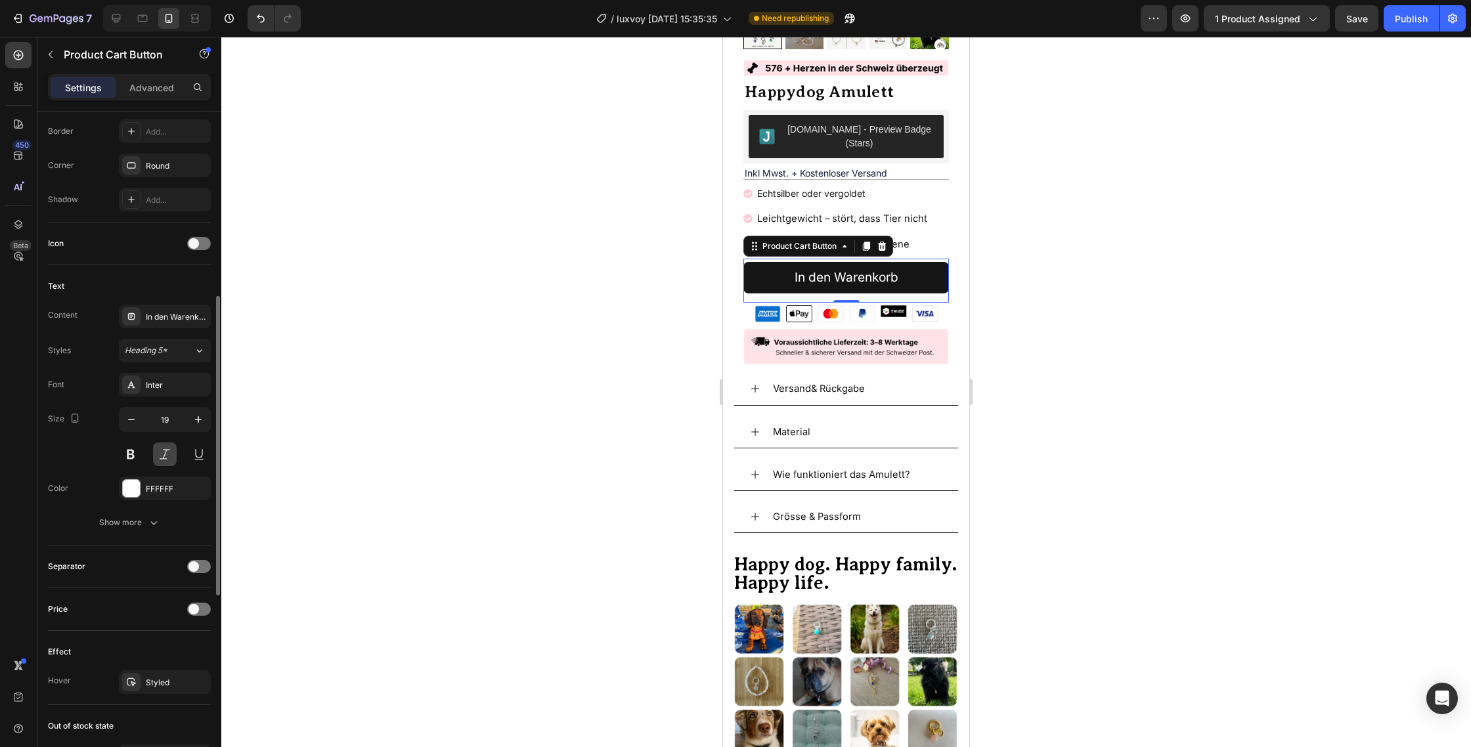
scroll to position [423, 0]
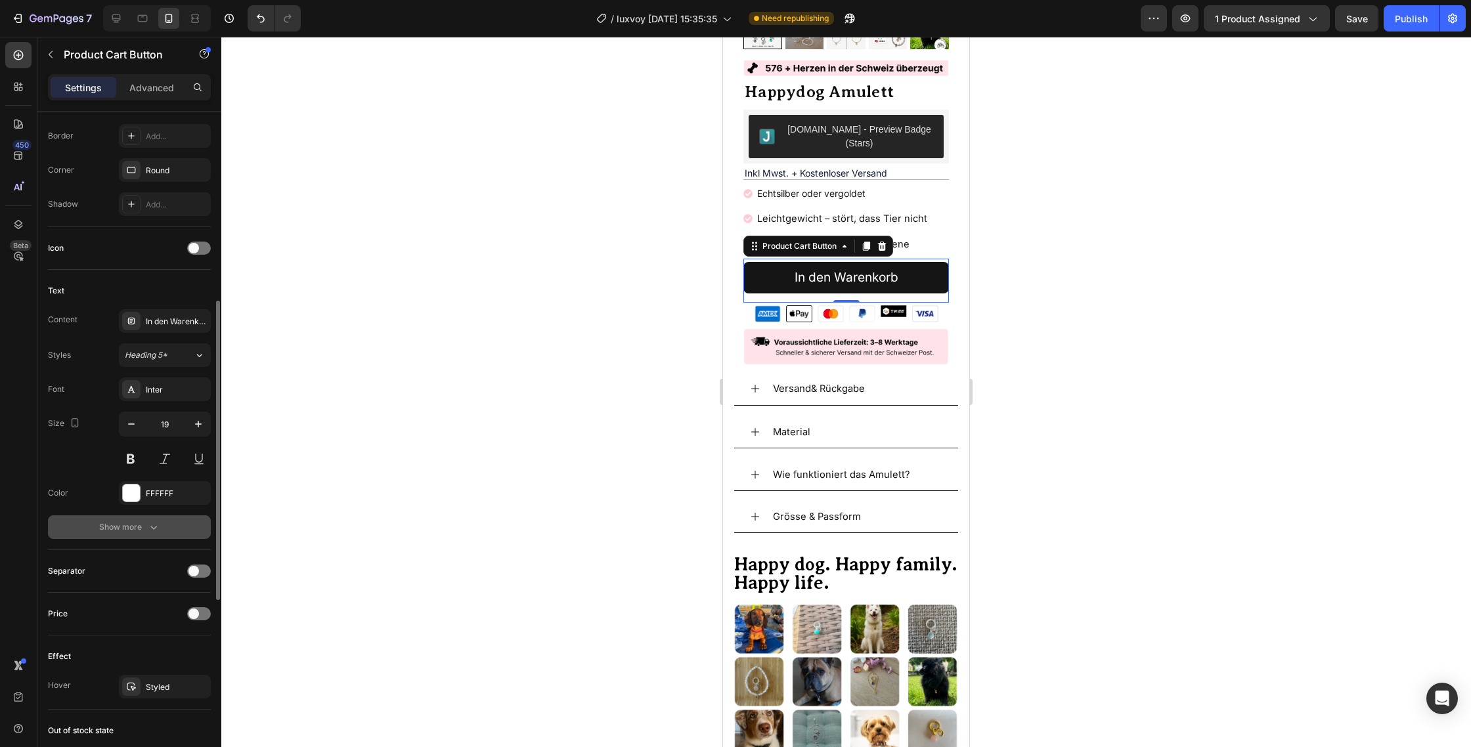
click at [149, 535] on button "Show more" at bounding box center [129, 527] width 163 height 24
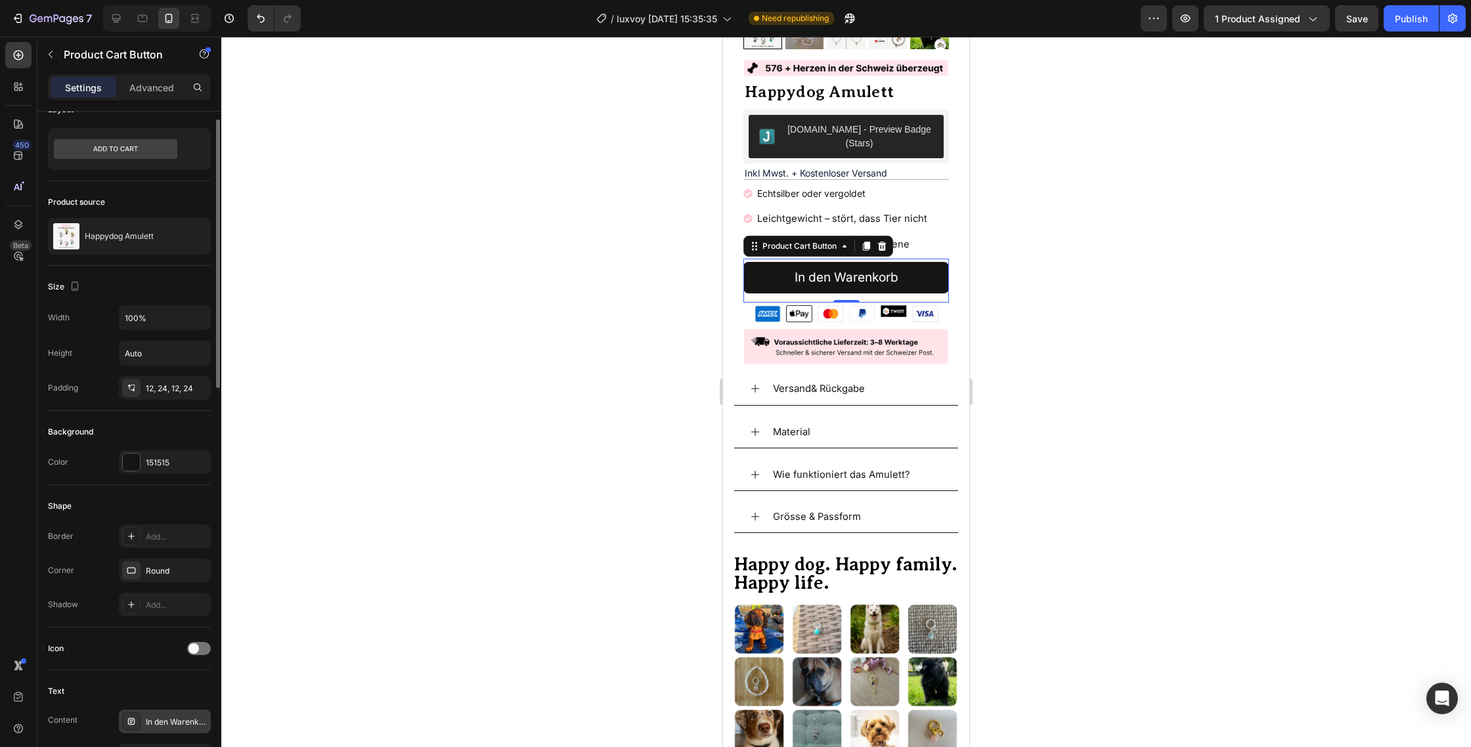
scroll to position [22, 0]
click at [198, 462] on icon "button" at bounding box center [196, 462] width 5 height 5
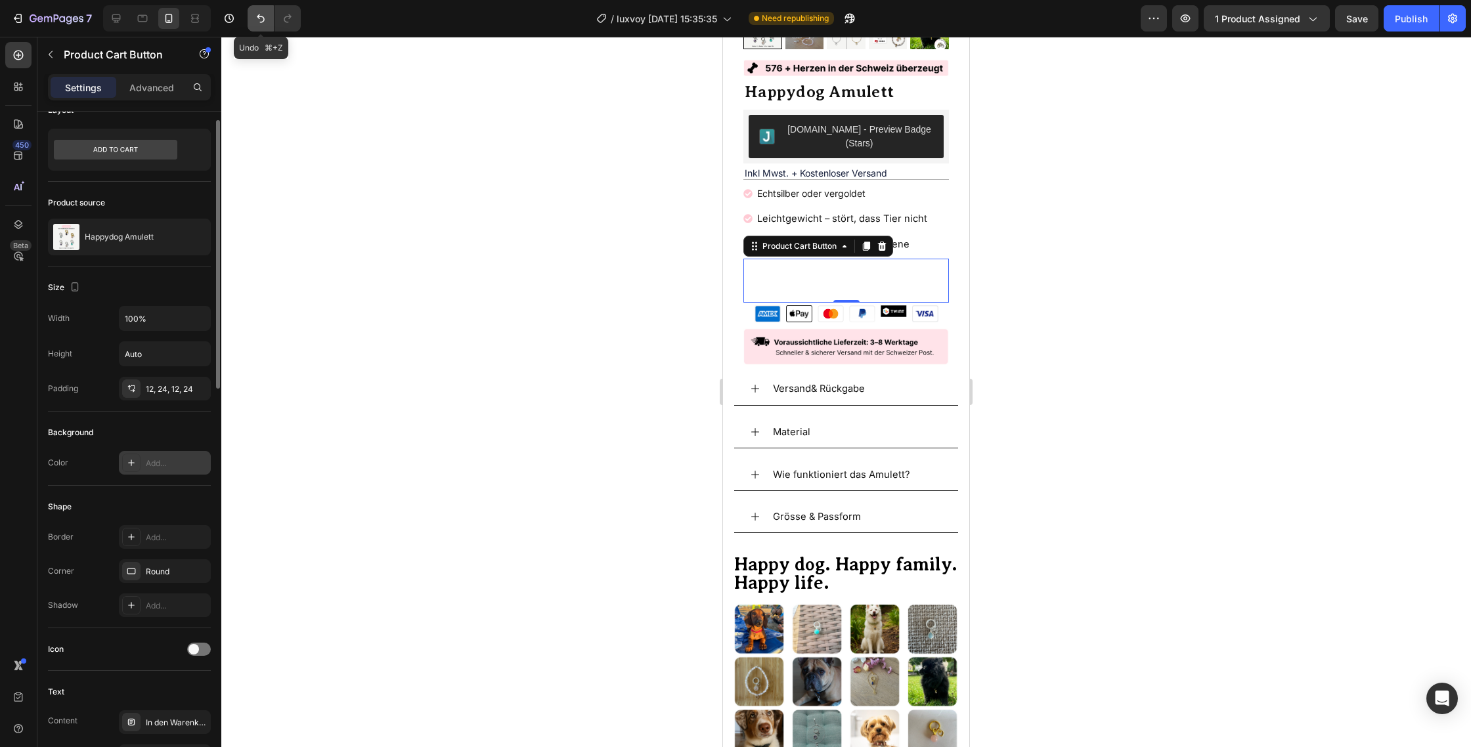
click at [255, 16] on icon "Undo/Redo" at bounding box center [260, 18] width 13 height 13
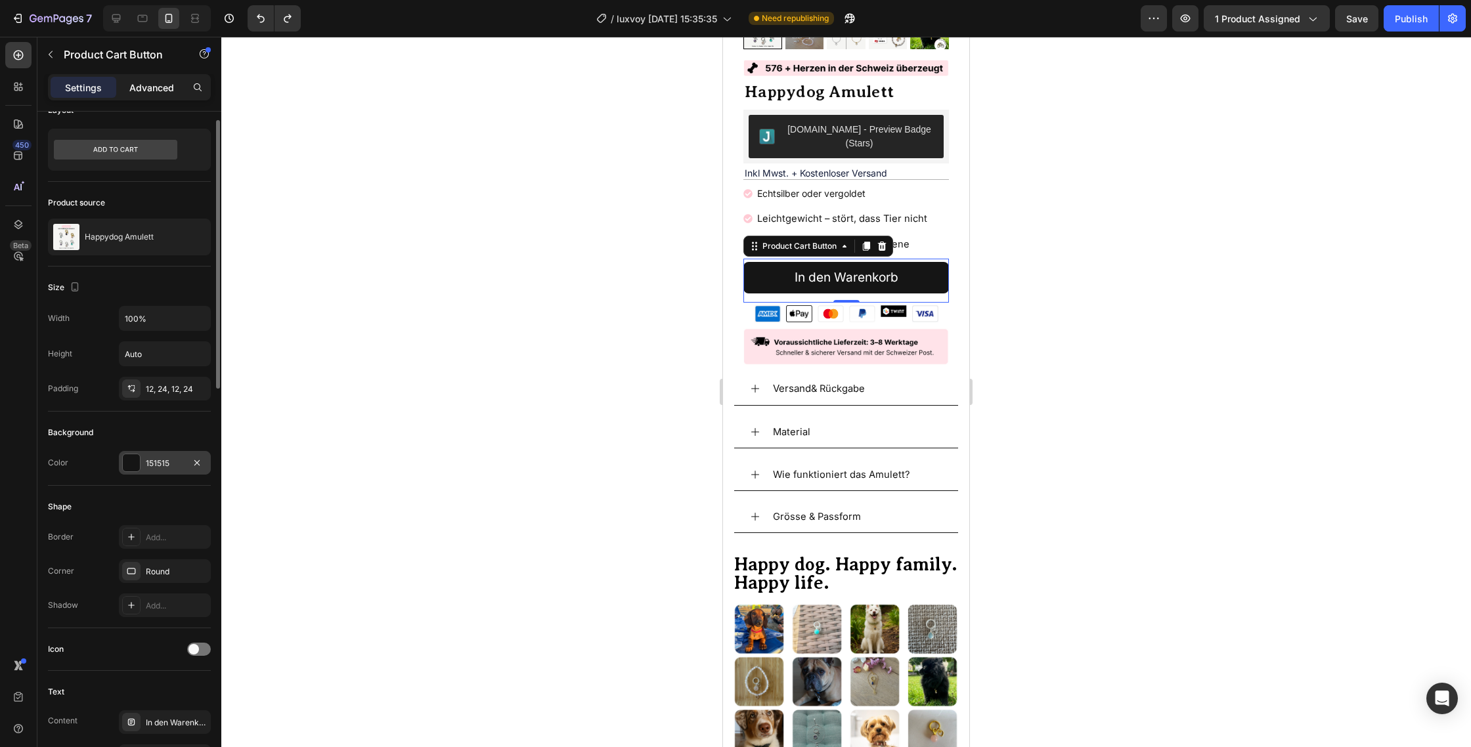
click at [161, 89] on p "Advanced" at bounding box center [151, 88] width 45 height 14
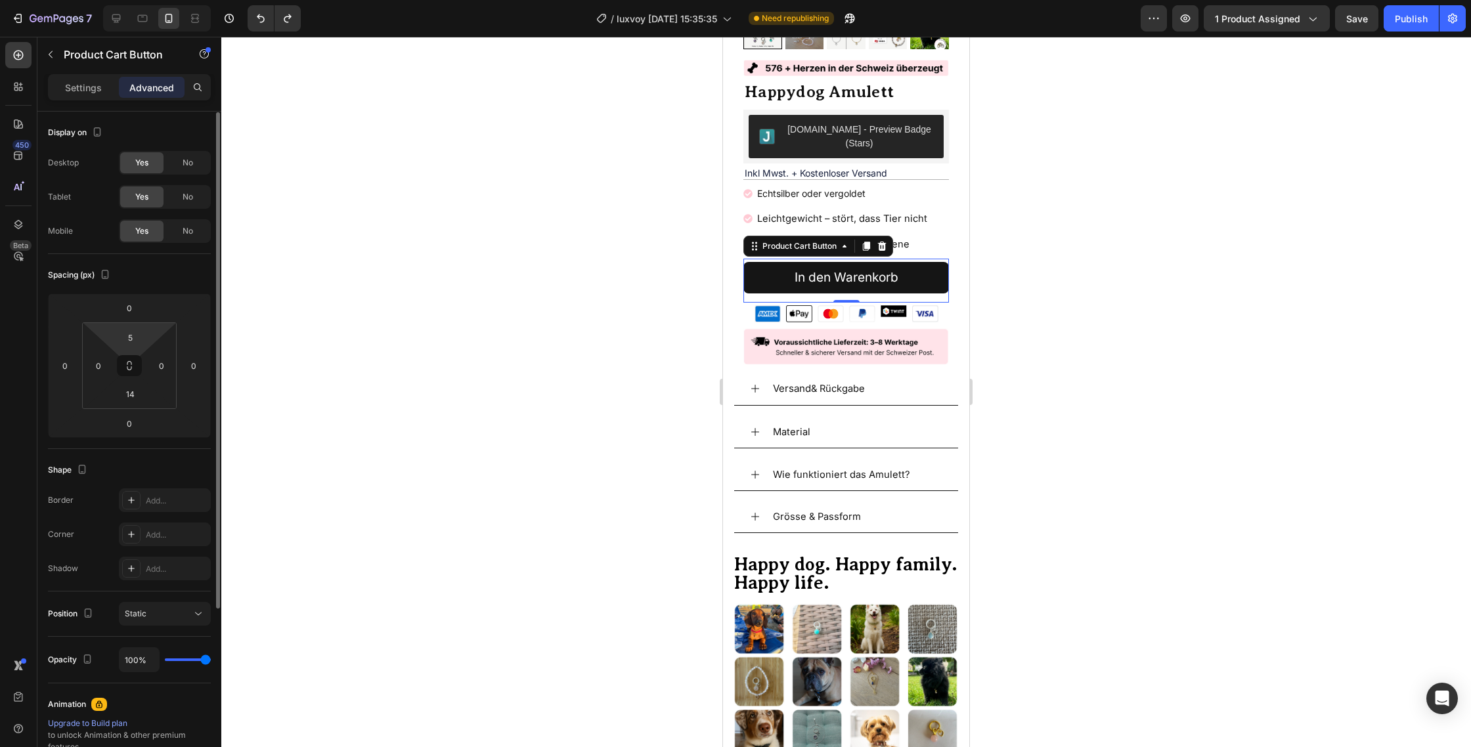
scroll to position [238, 0]
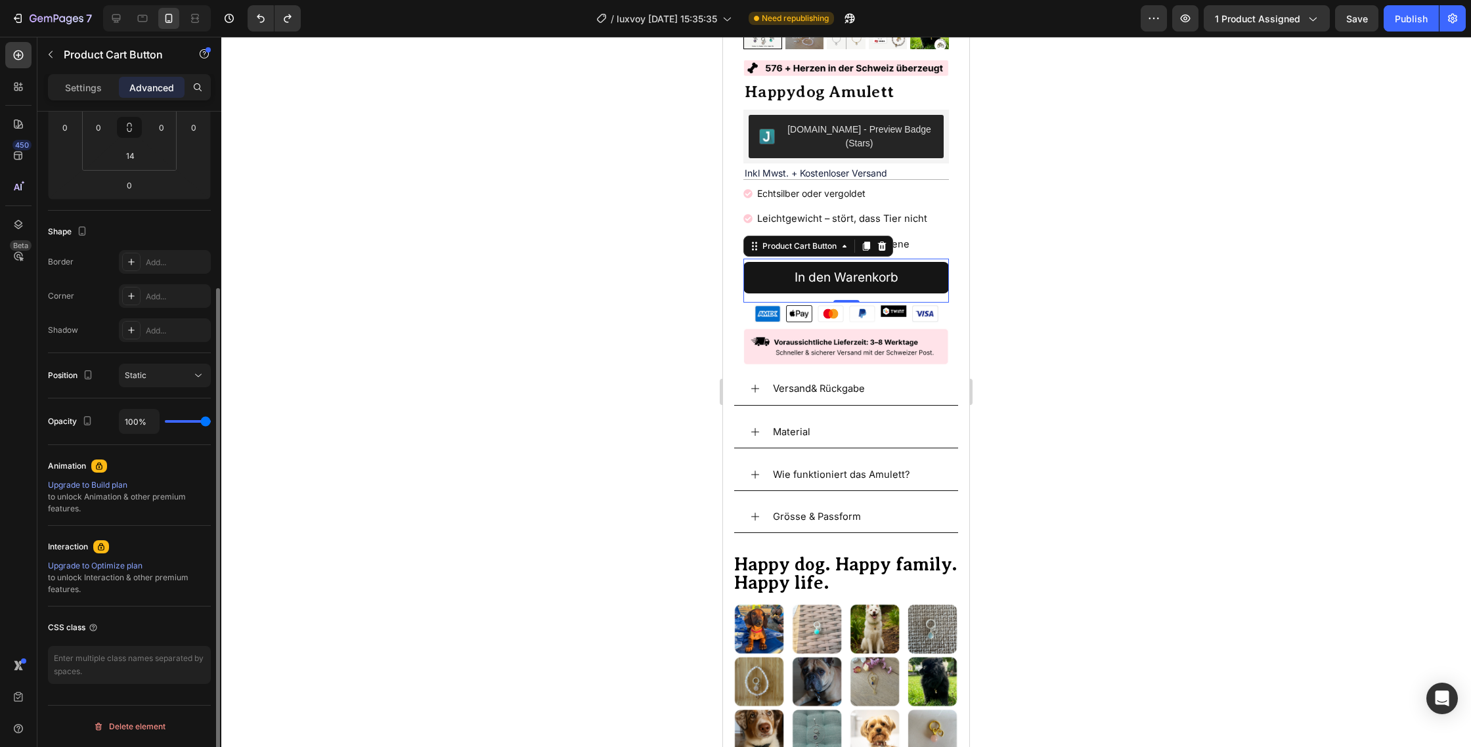
click at [476, 289] on div at bounding box center [845, 392] width 1249 height 710
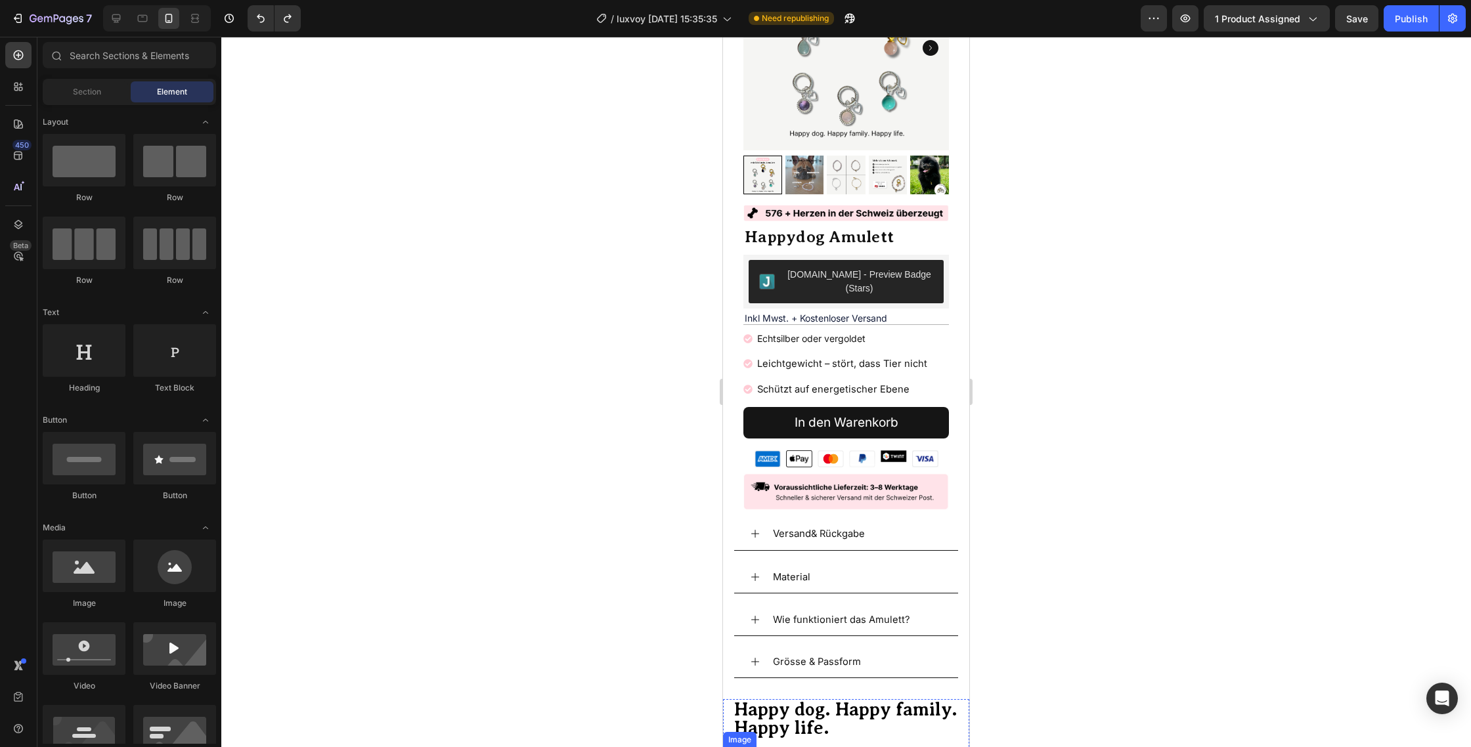
scroll to position [0, 0]
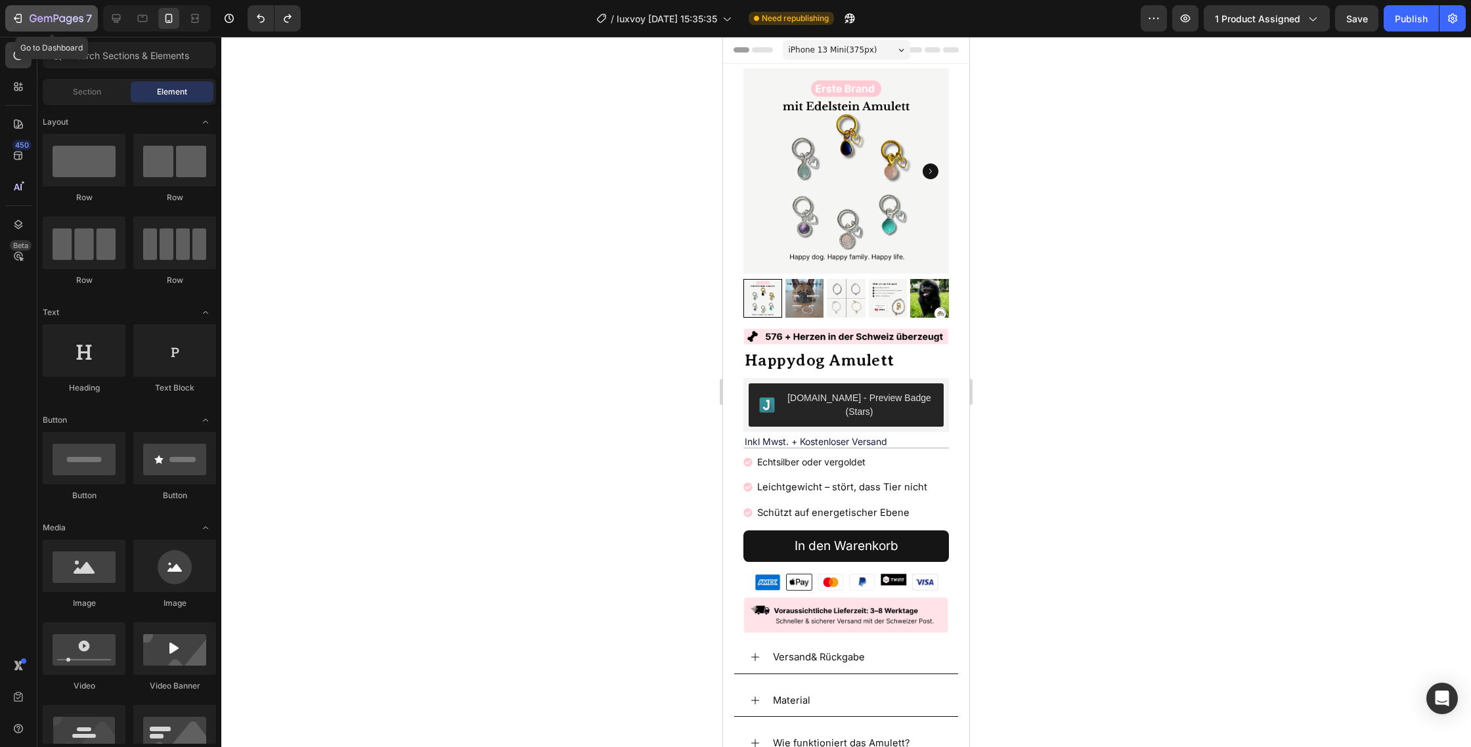
click at [21, 17] on icon "button" at bounding box center [19, 18] width 6 height 9
